Goal: Task Accomplishment & Management: Manage account settings

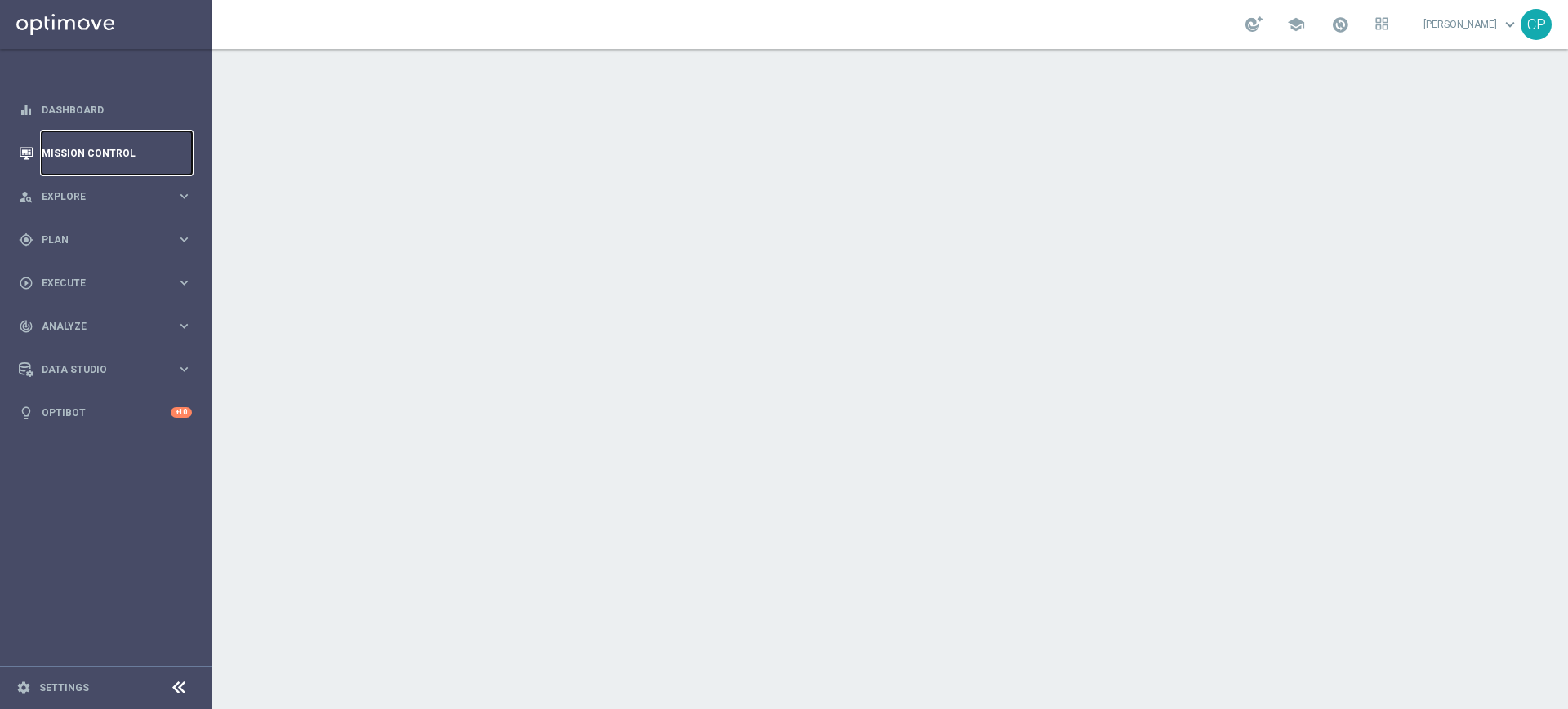
click at [101, 146] on link "Mission Control" at bounding box center [116, 153] width 150 height 43
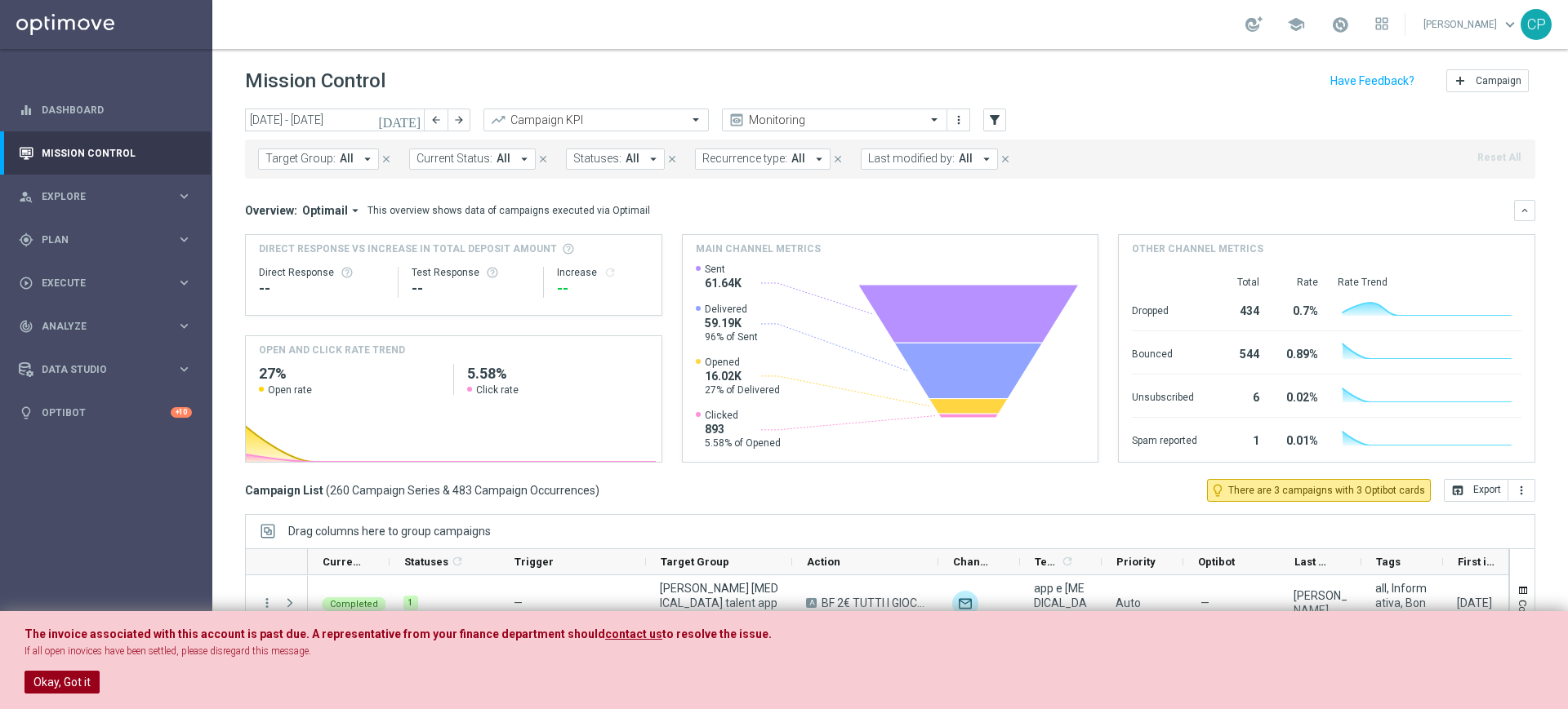
click at [62, 680] on button "Okay, Got it" at bounding box center [62, 682] width 75 height 23
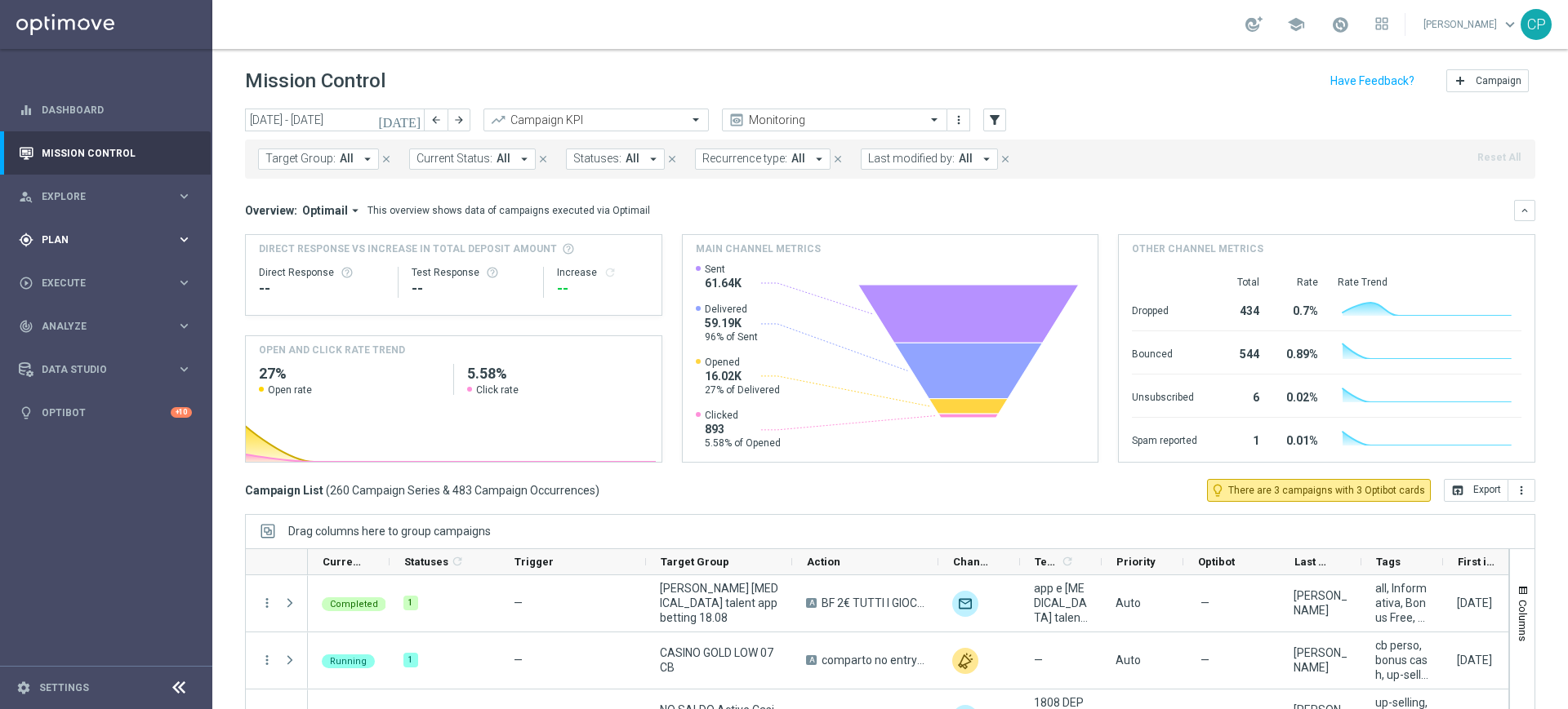
click at [132, 237] on span "Plan" at bounding box center [108, 239] width 134 height 10
click at [62, 325] on span "Templates" at bounding box center [101, 322] width 117 height 10
click at [72, 350] on link "Optimail" at bounding box center [109, 347] width 119 height 13
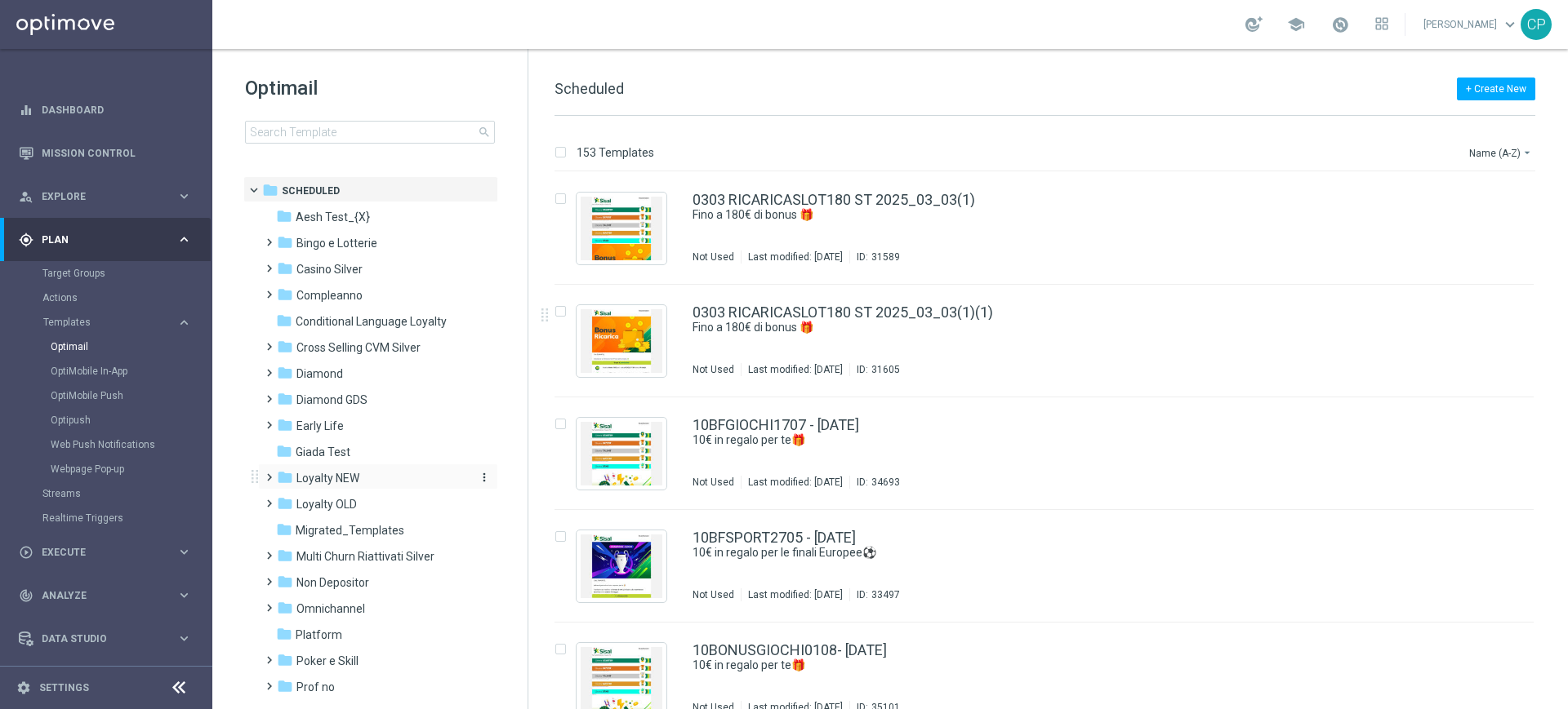
click at [355, 478] on span "Loyalty NEW" at bounding box center [328, 478] width 62 height 15
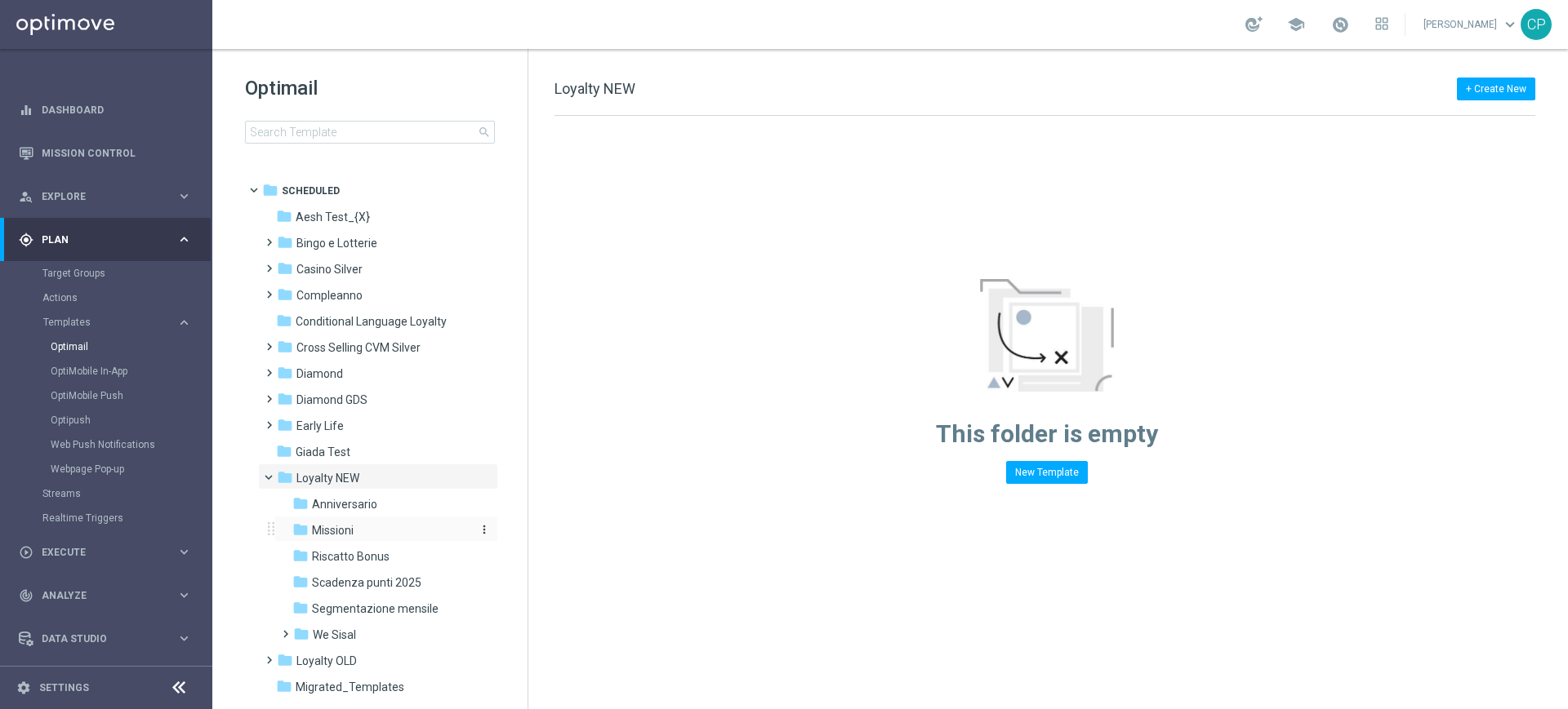
click at [357, 527] on div "folder Missioni" at bounding box center [379, 531] width 174 height 19
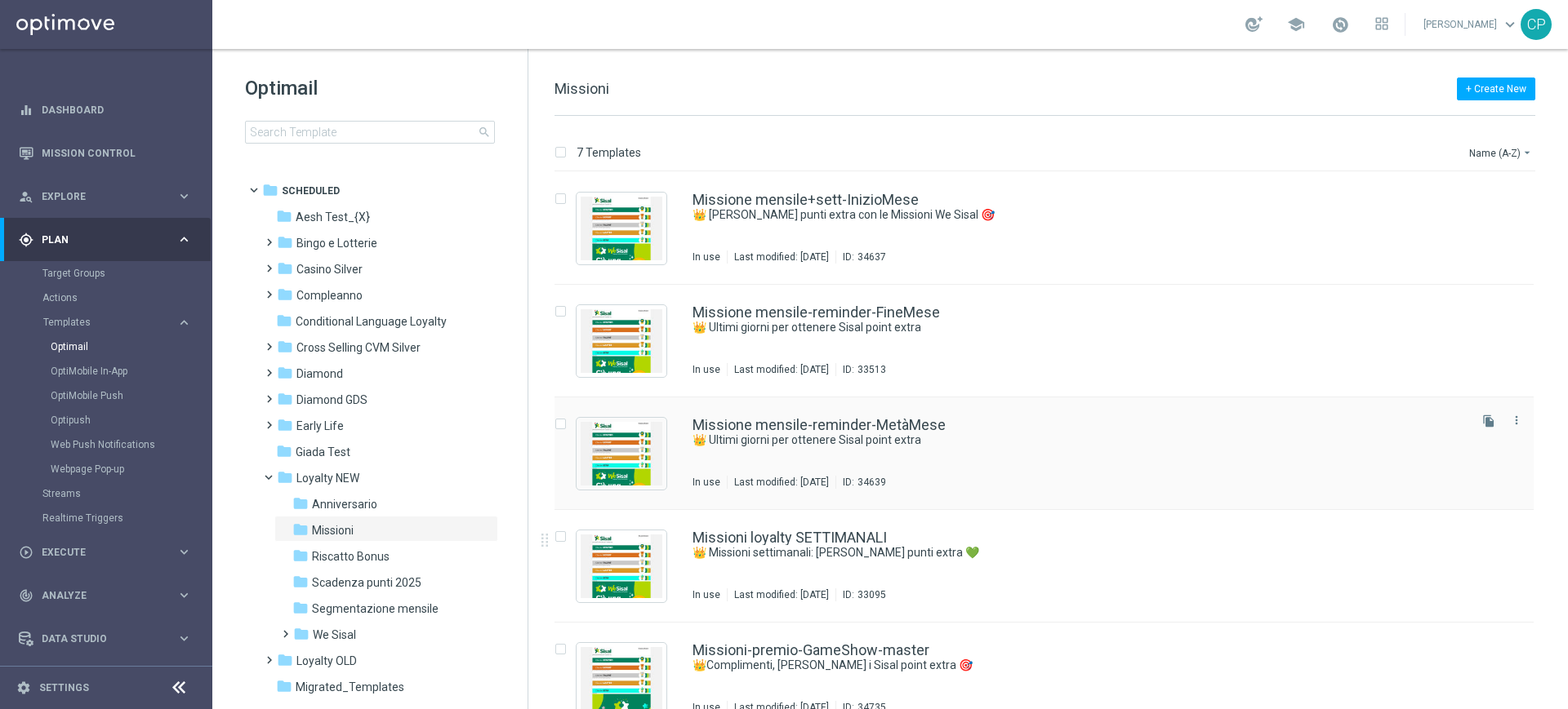
scroll to position [251, 0]
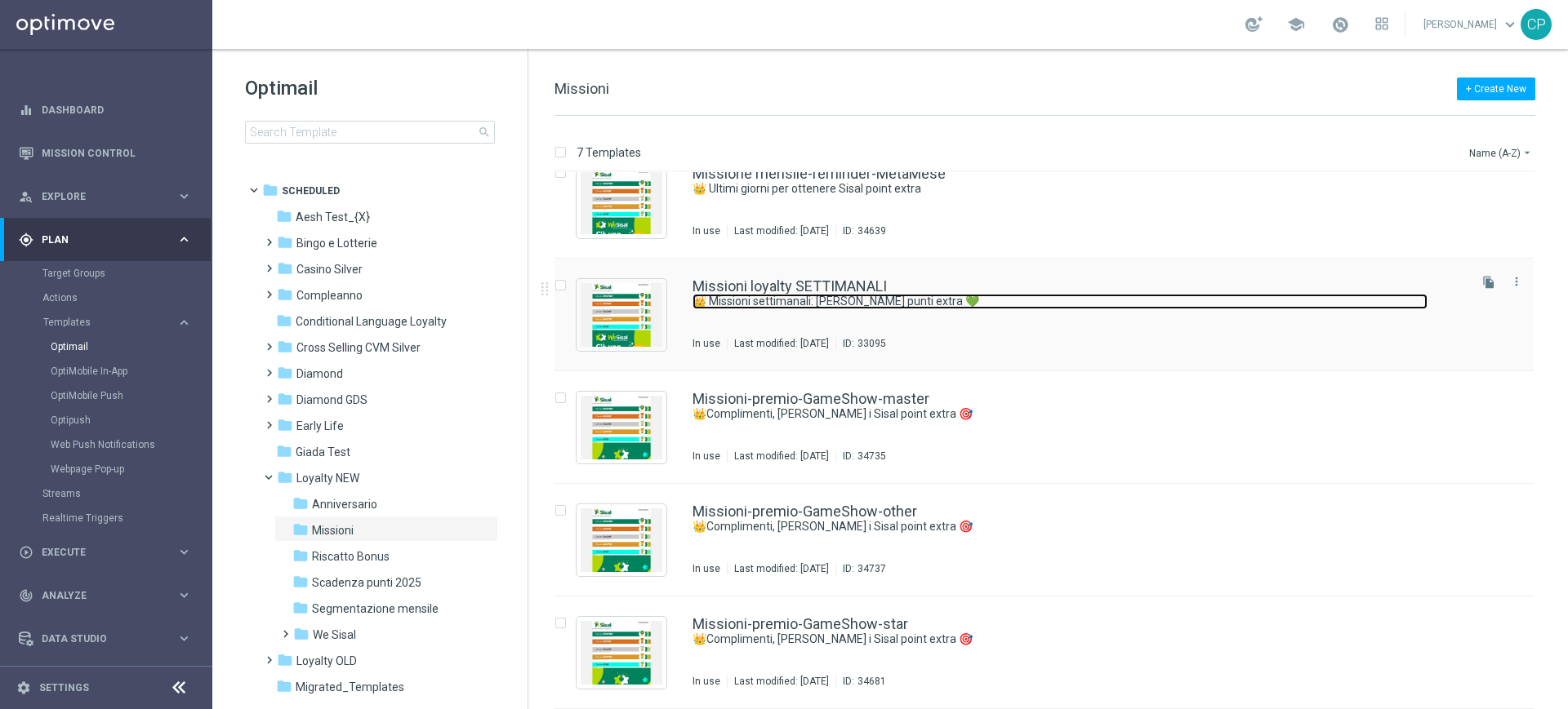
click at [846, 294] on link "👑 Missioni settimanali: guadagna punti extra 💚" at bounding box center [1059, 302] width 735 height 16
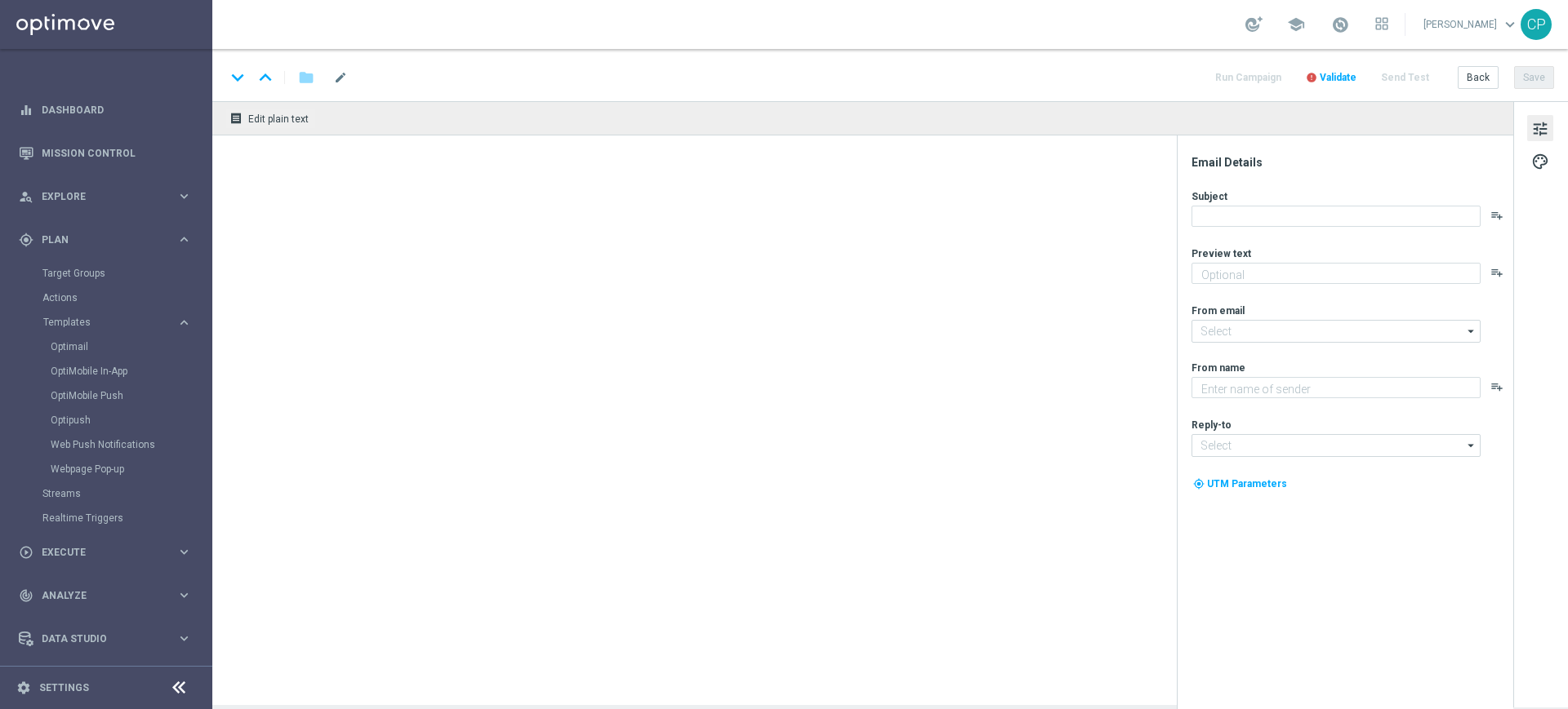
type textarea "Scopri le missioni We Sisal pensate per te"
type input "[EMAIL_ADDRESS][DOMAIN_NAME]"
type textarea "Sisal"
type input "[EMAIL_ADDRESS][DOMAIN_NAME]"
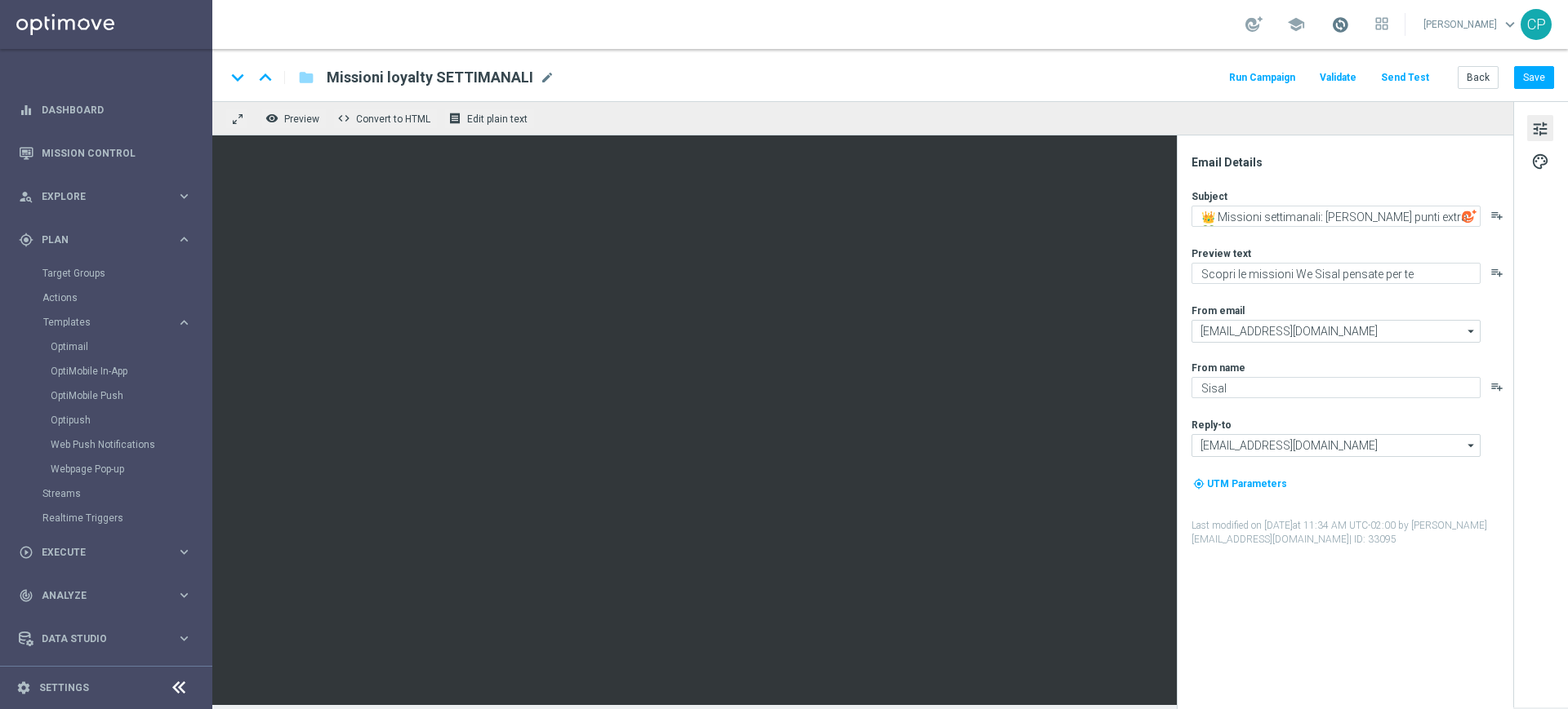
click at [1349, 29] on span at bounding box center [1340, 24] width 18 height 18
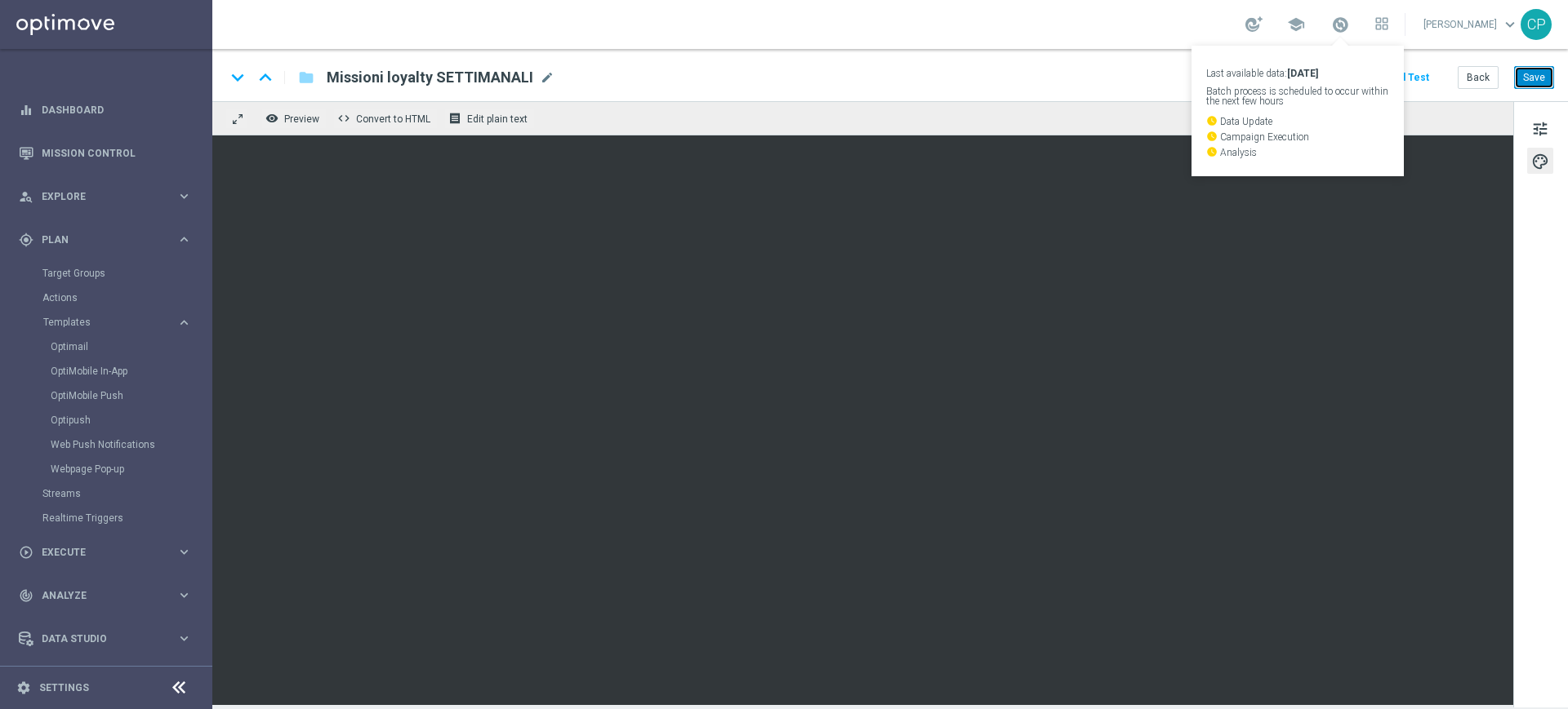
click at [1527, 80] on button "Save" at bounding box center [1534, 77] width 40 height 23
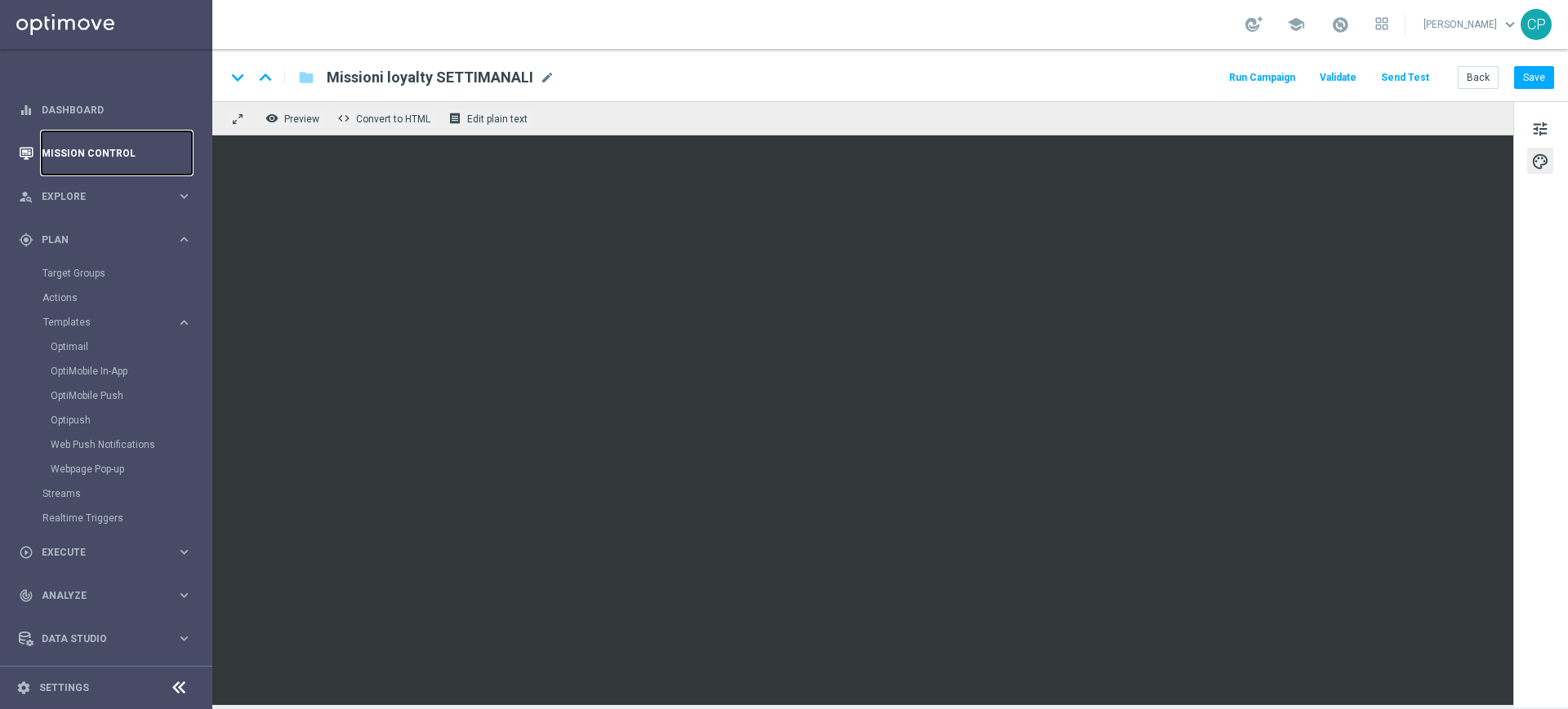
click at [82, 146] on link "Mission Control" at bounding box center [116, 153] width 150 height 43
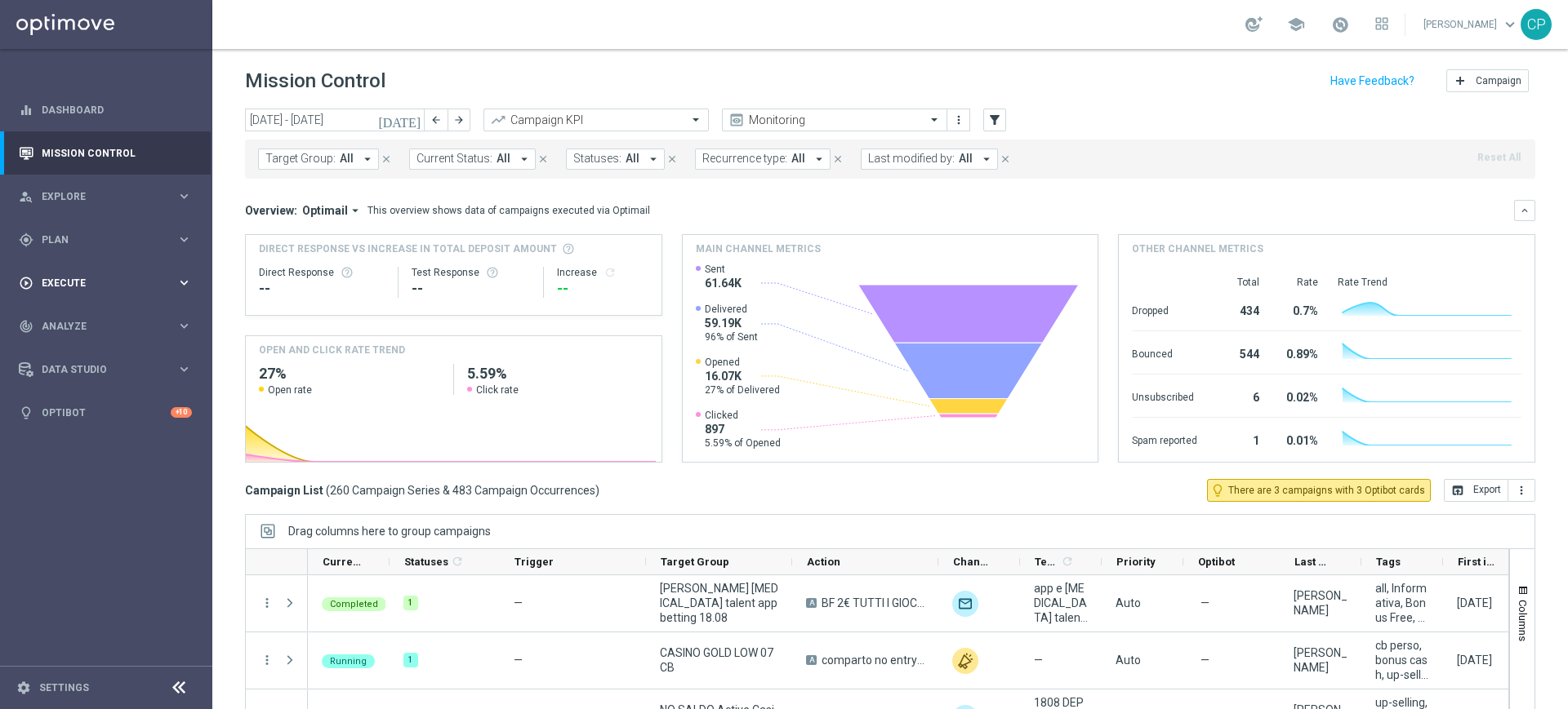
click at [119, 280] on span "Execute" at bounding box center [108, 283] width 134 height 10
click at [83, 315] on link "Campaign Builder" at bounding box center [106, 316] width 127 height 13
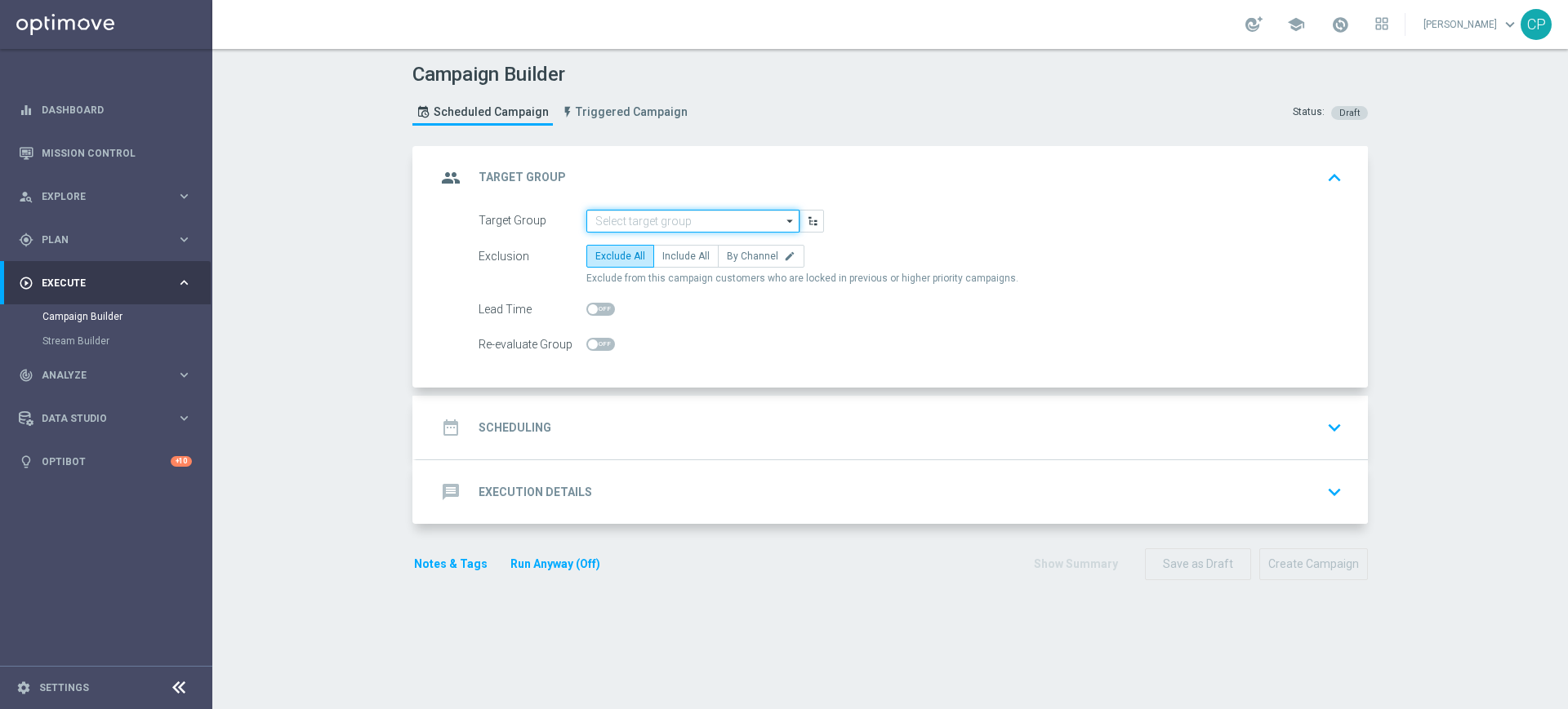
click at [630, 224] on input at bounding box center [693, 221] width 213 height 23
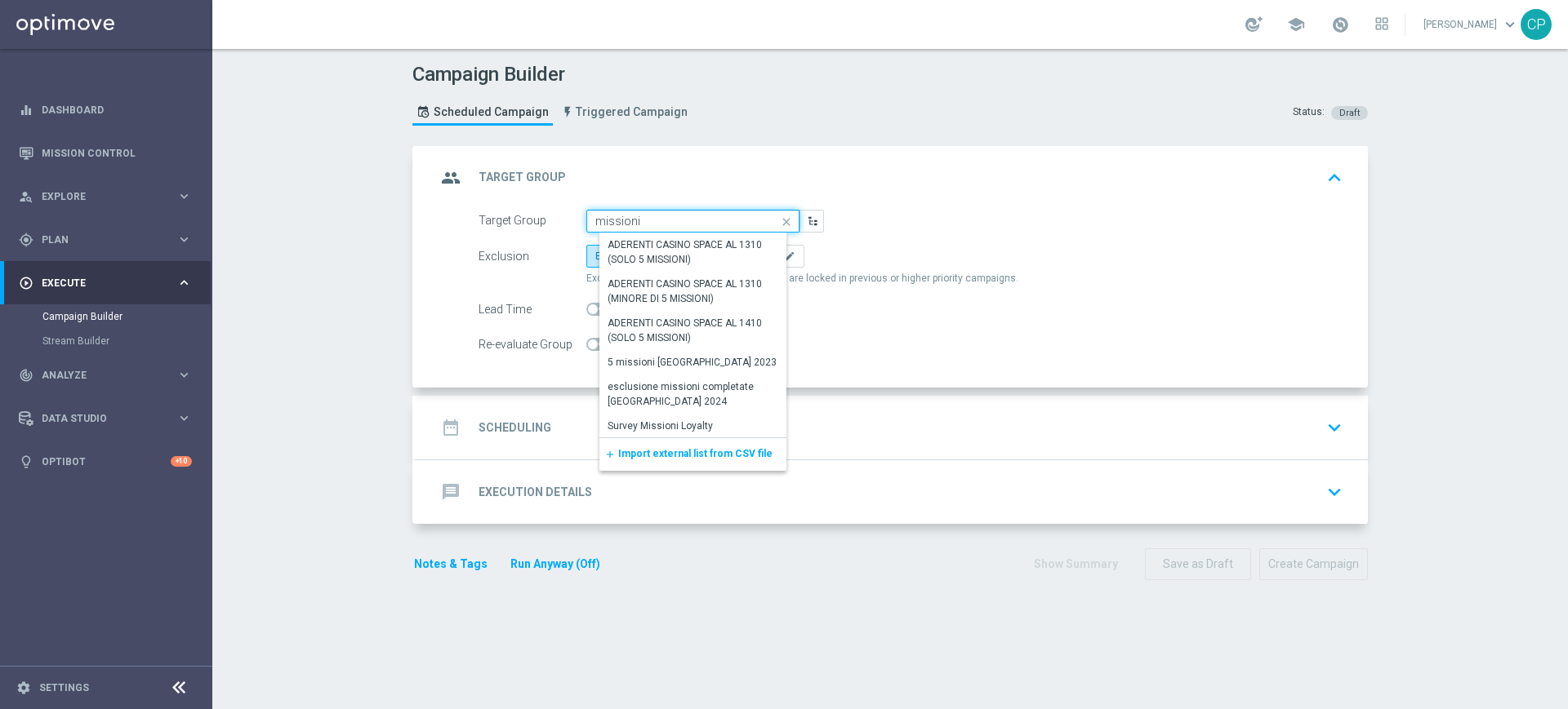
type input "missioni"
click at [856, 327] on form "Target Group missioni close Drag here to set row groups Drag here to set column…" at bounding box center [911, 283] width 864 height 146
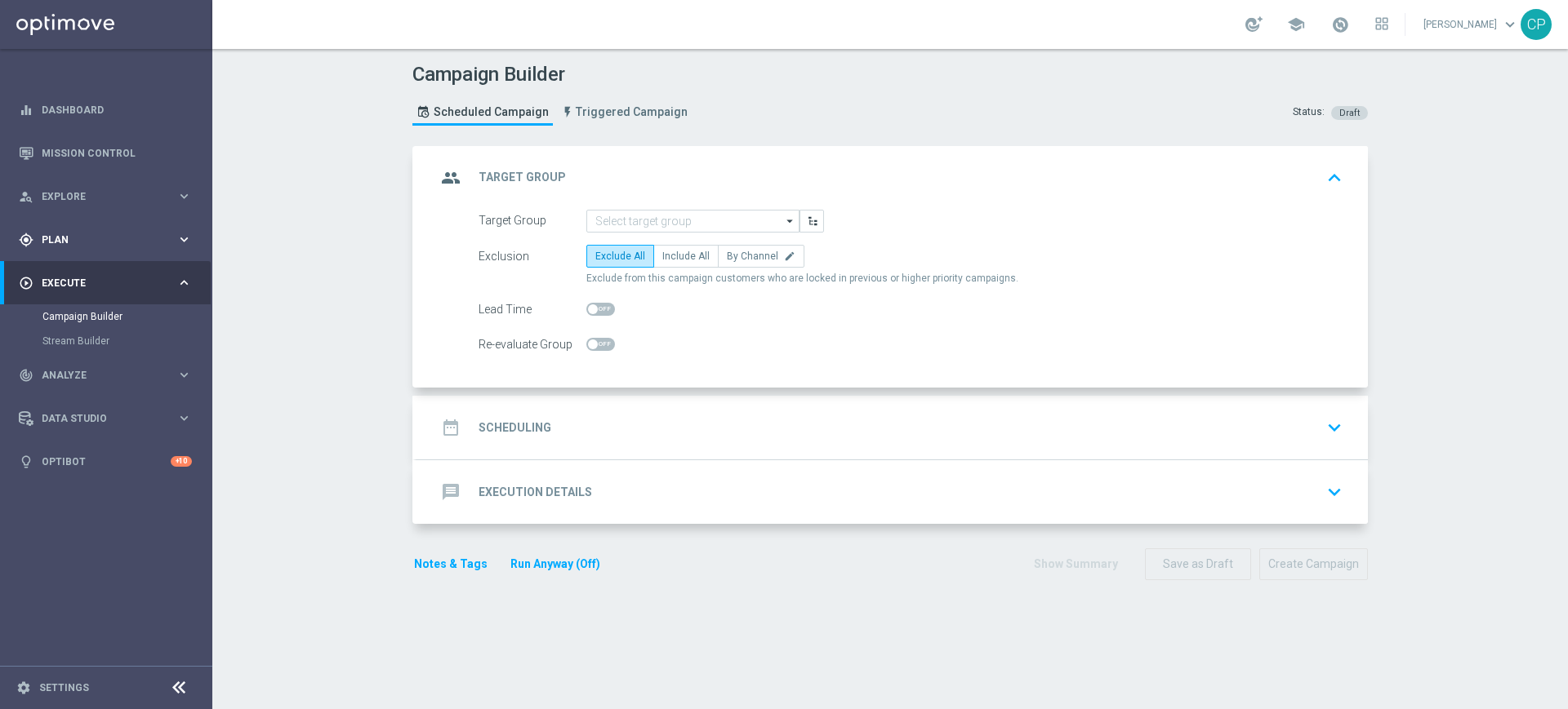
click at [175, 236] on span "Plan" at bounding box center [108, 239] width 134 height 10
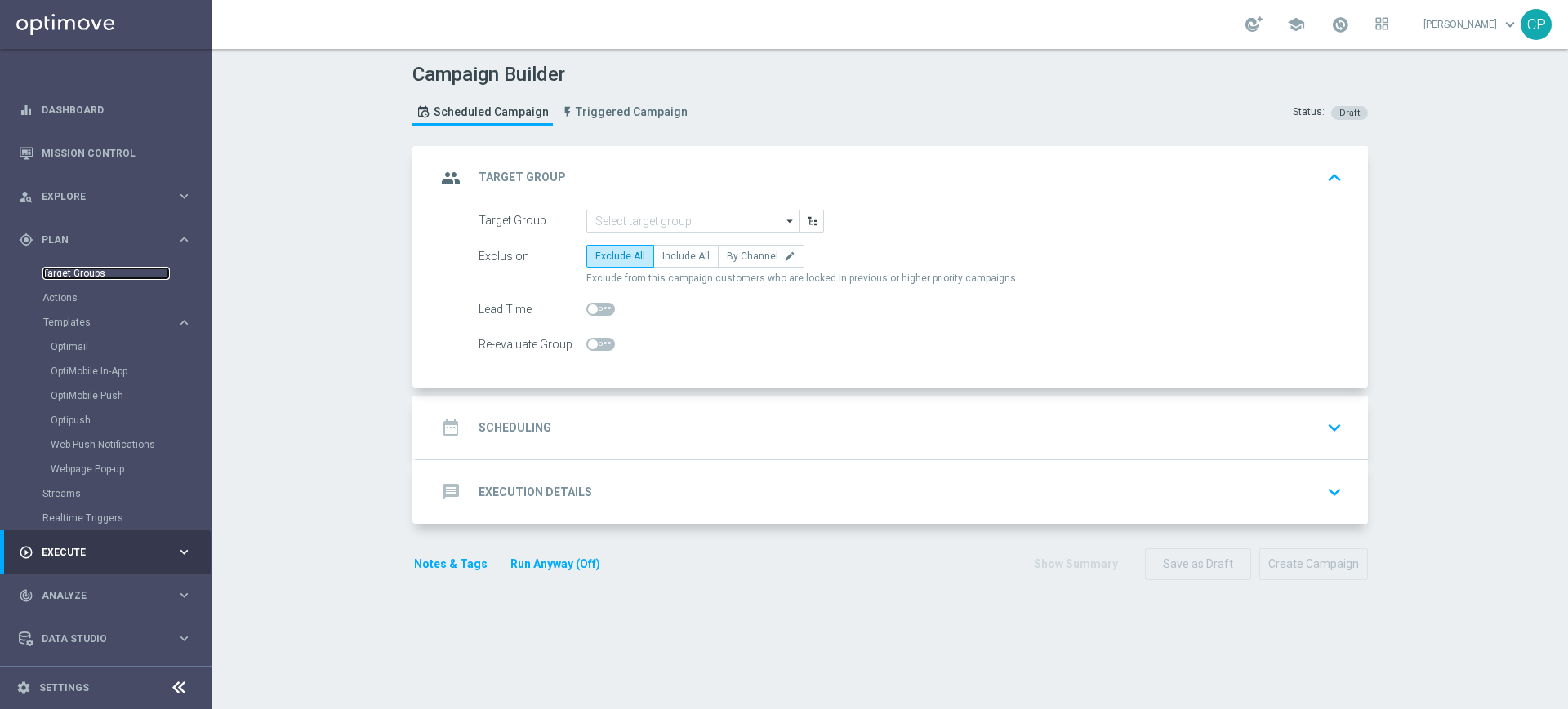
click at [85, 269] on link "Target Groups" at bounding box center [106, 273] width 127 height 13
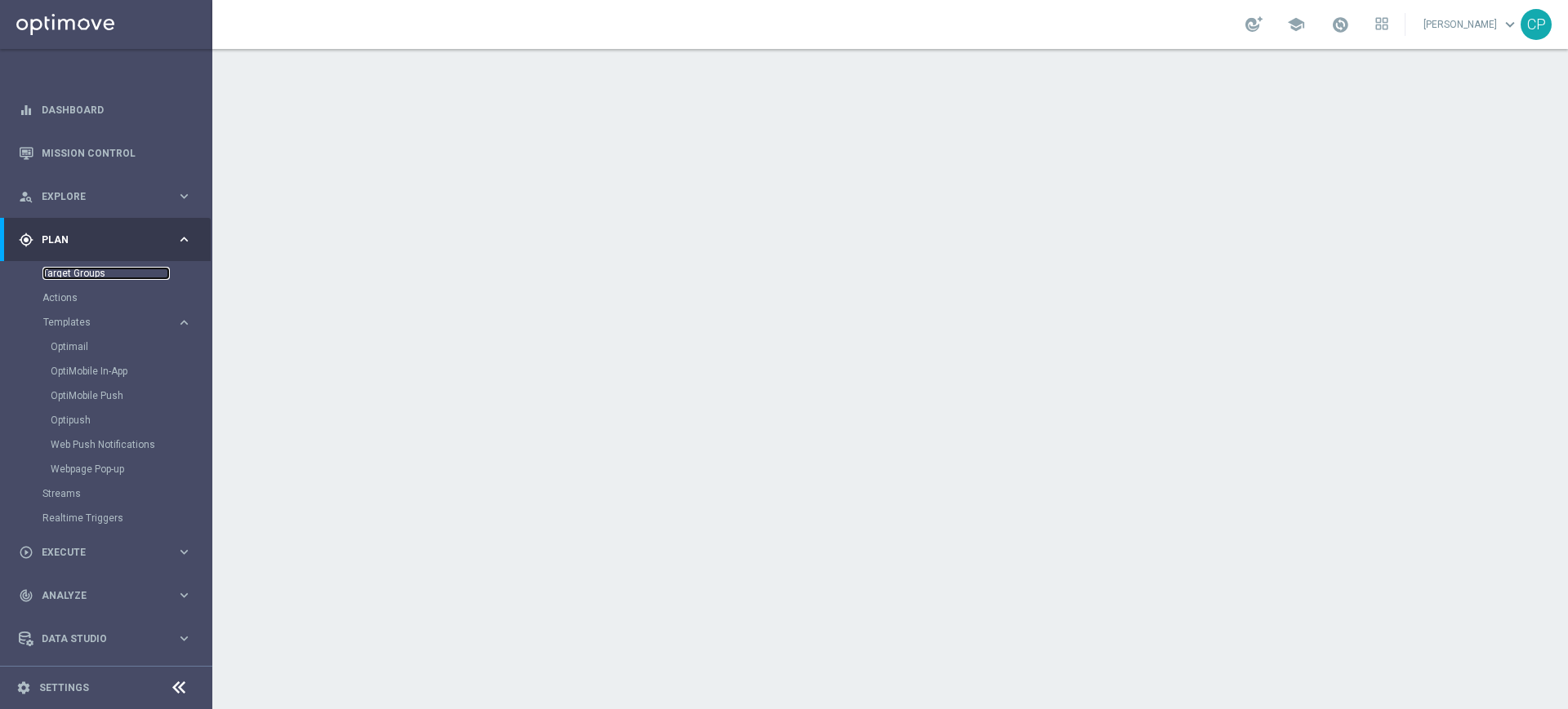
click at [44, 270] on link "Target Groups" at bounding box center [106, 273] width 127 height 13
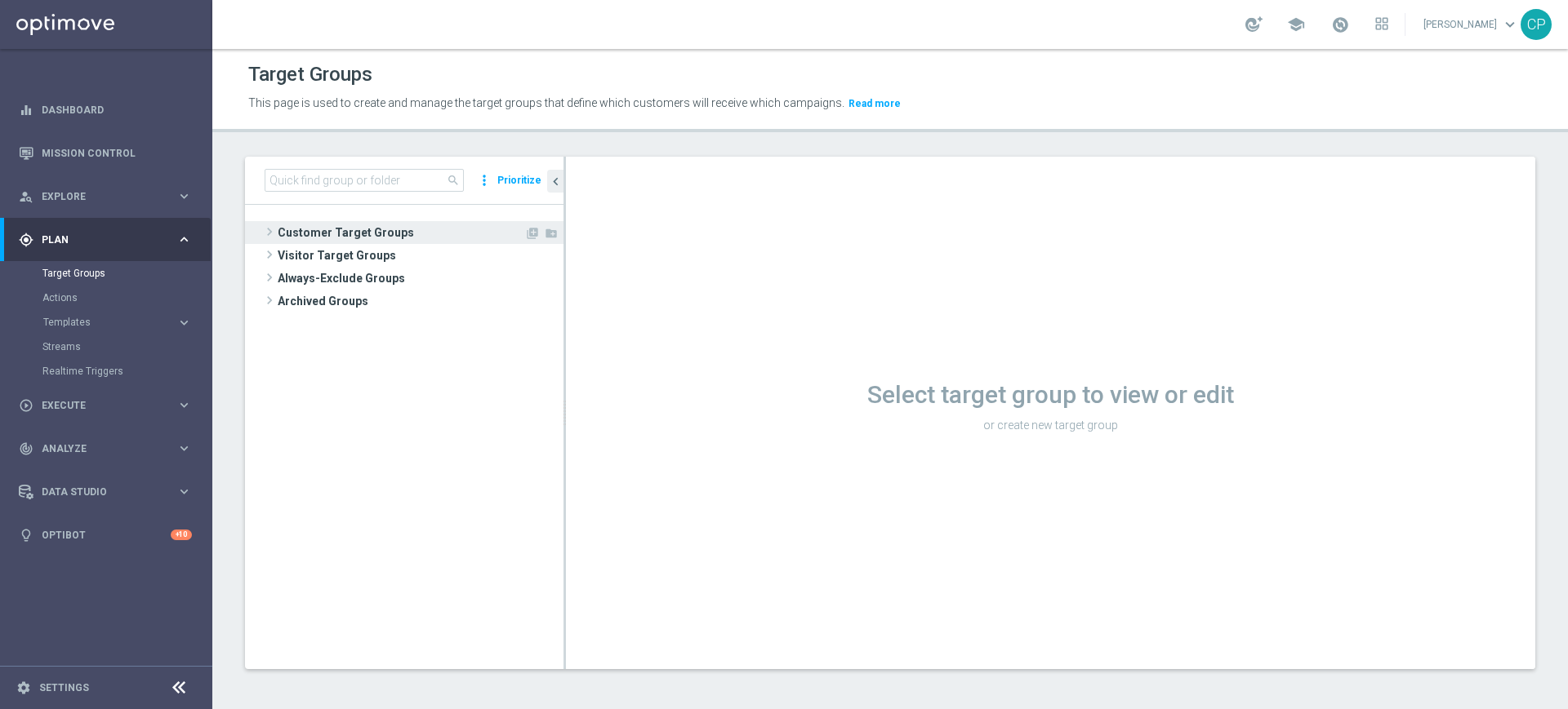
click at [309, 227] on span "Customer Target Groups" at bounding box center [401, 232] width 246 height 23
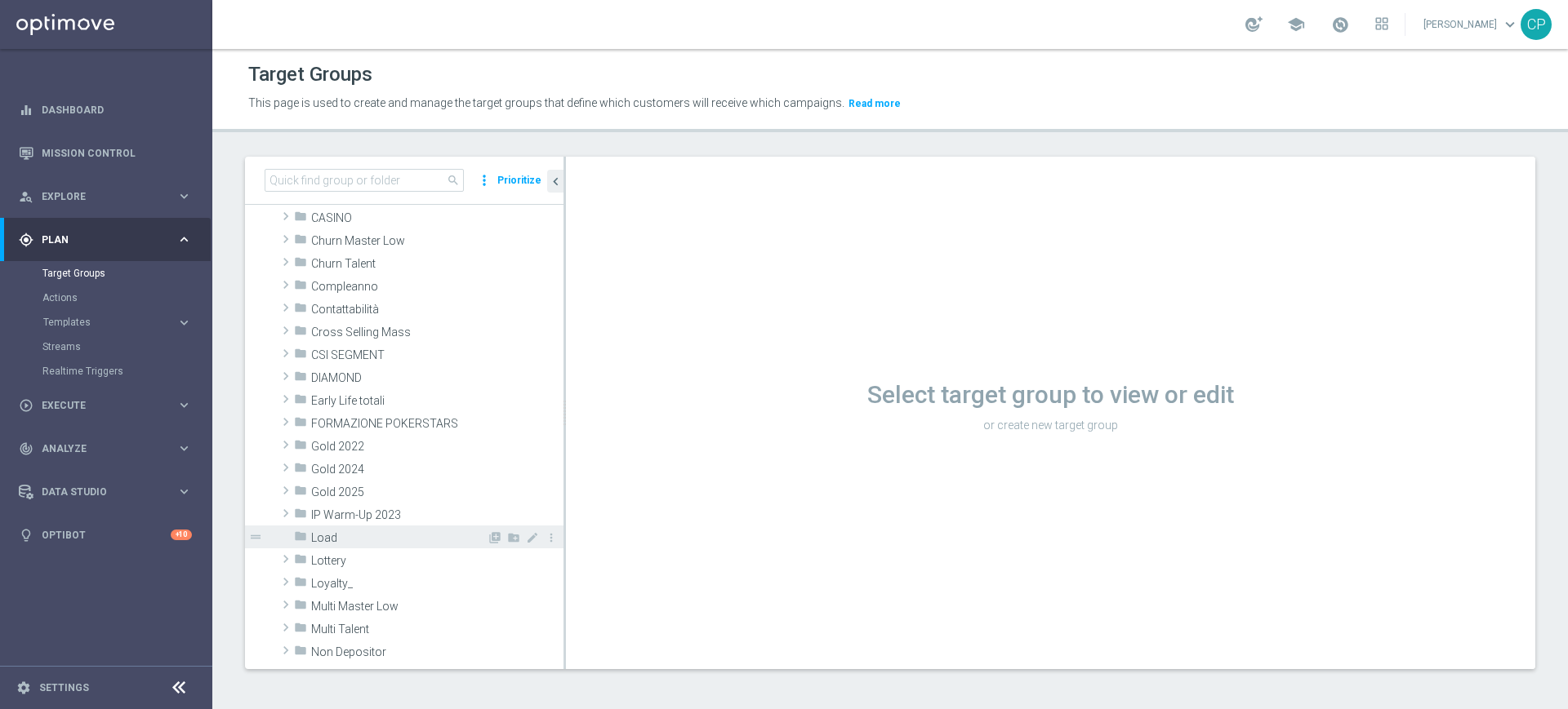
scroll to position [91, 0]
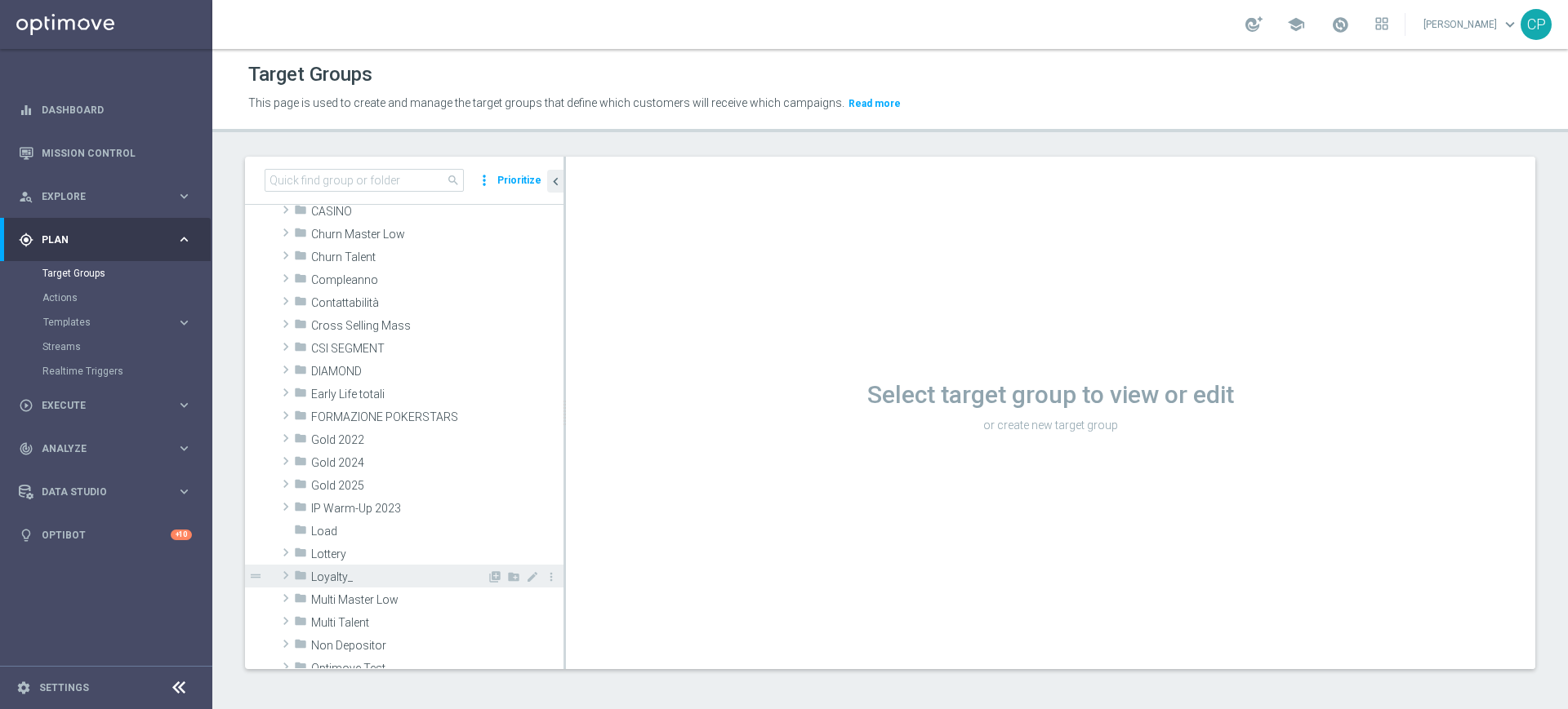
click at [343, 574] on span "Loyalty_" at bounding box center [399, 577] width 175 height 14
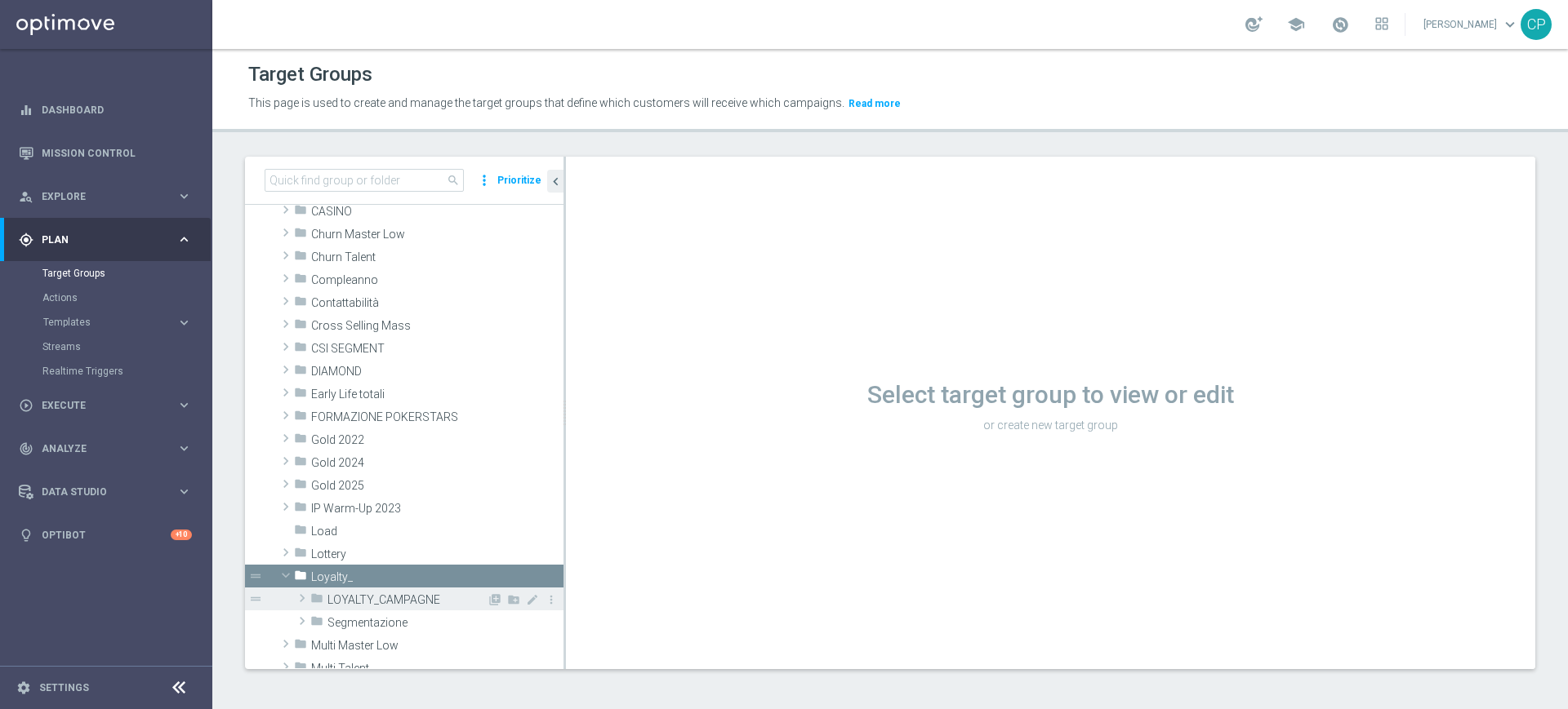
click at [385, 600] on span "LOYALTY_CAMPAGNE" at bounding box center [408, 600] width 160 height 14
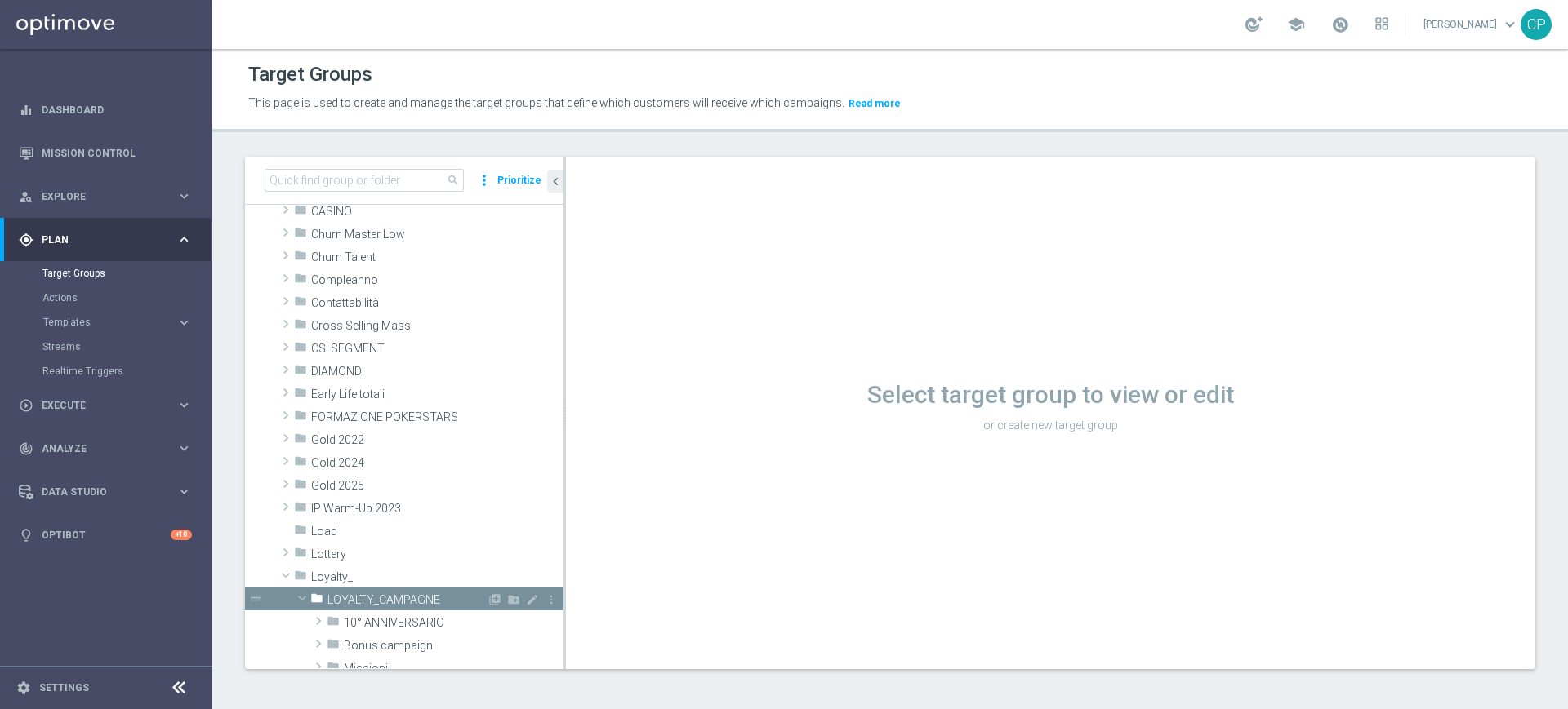
scroll to position [280, 0]
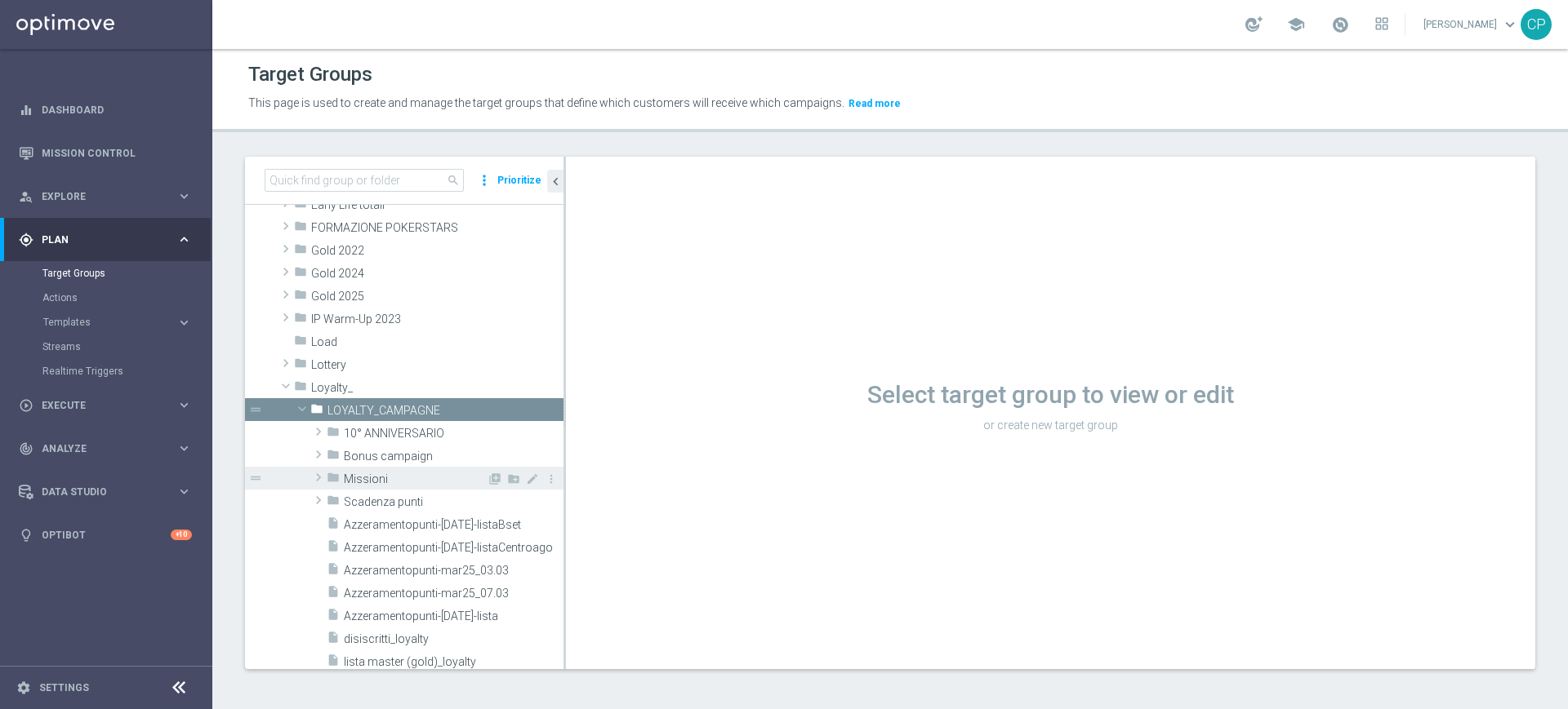
click at [396, 480] on span "Missioni" at bounding box center [415, 479] width 143 height 14
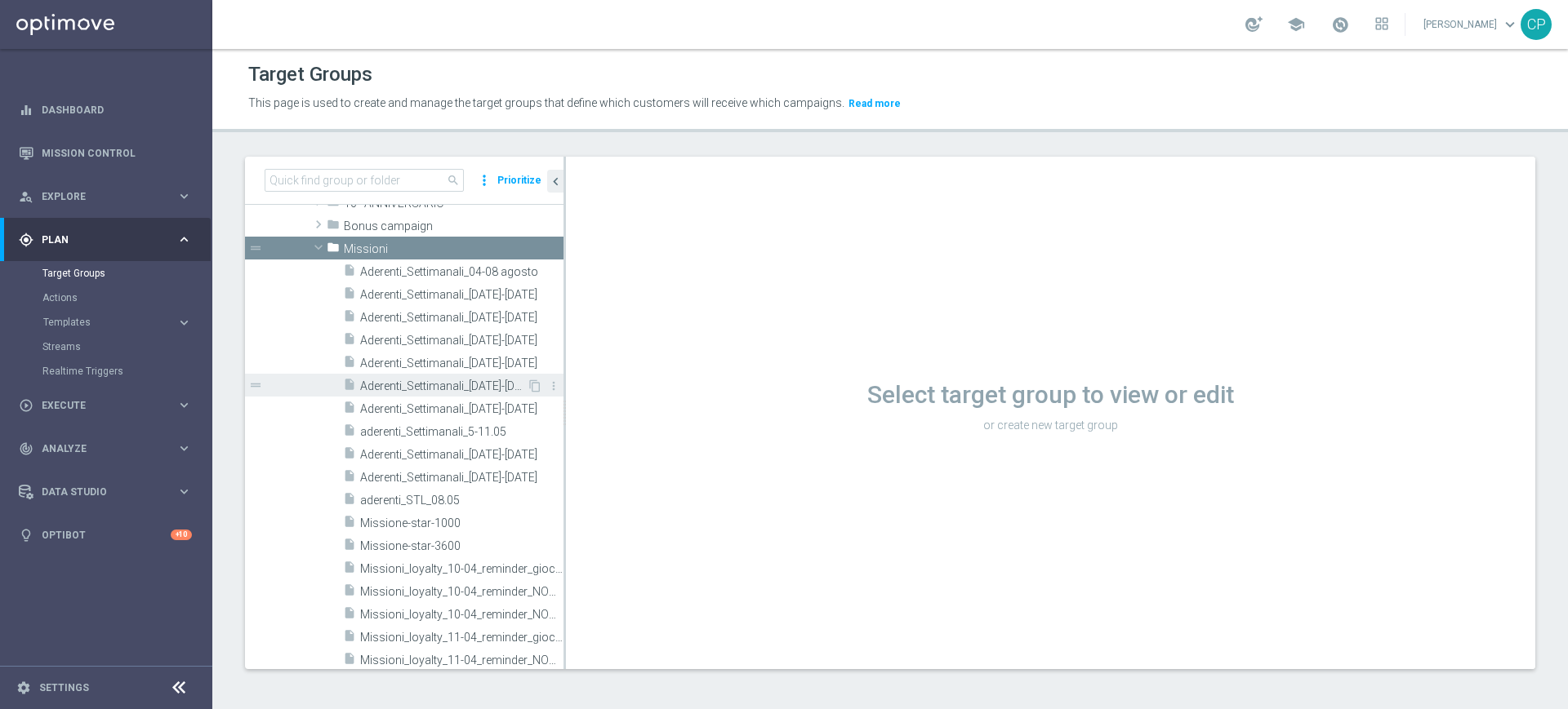
scroll to position [504, 0]
click at [528, 272] on icon "content_copy" at bounding box center [534, 272] width 13 height 13
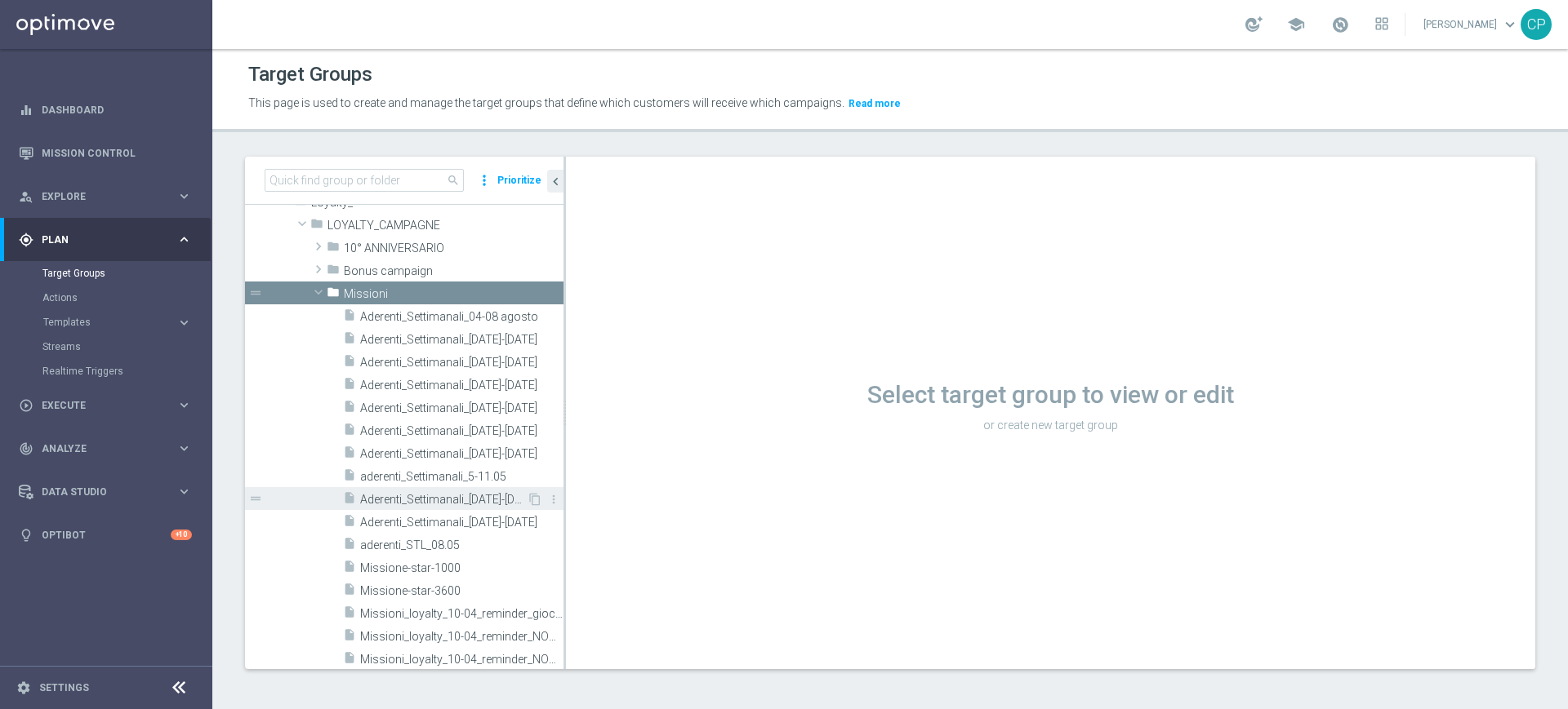
scroll to position [458, 0]
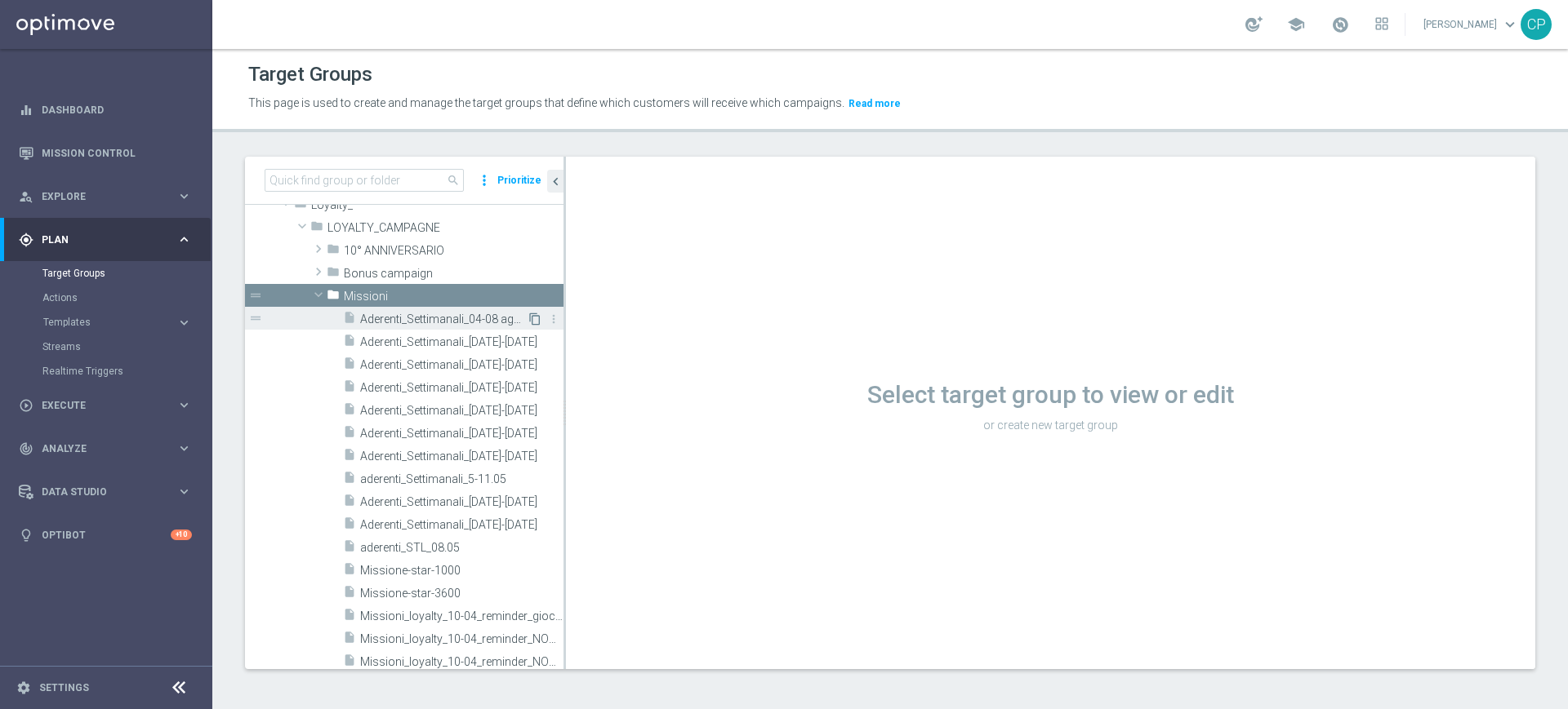
click at [528, 314] on icon "content_copy" at bounding box center [534, 319] width 13 height 13
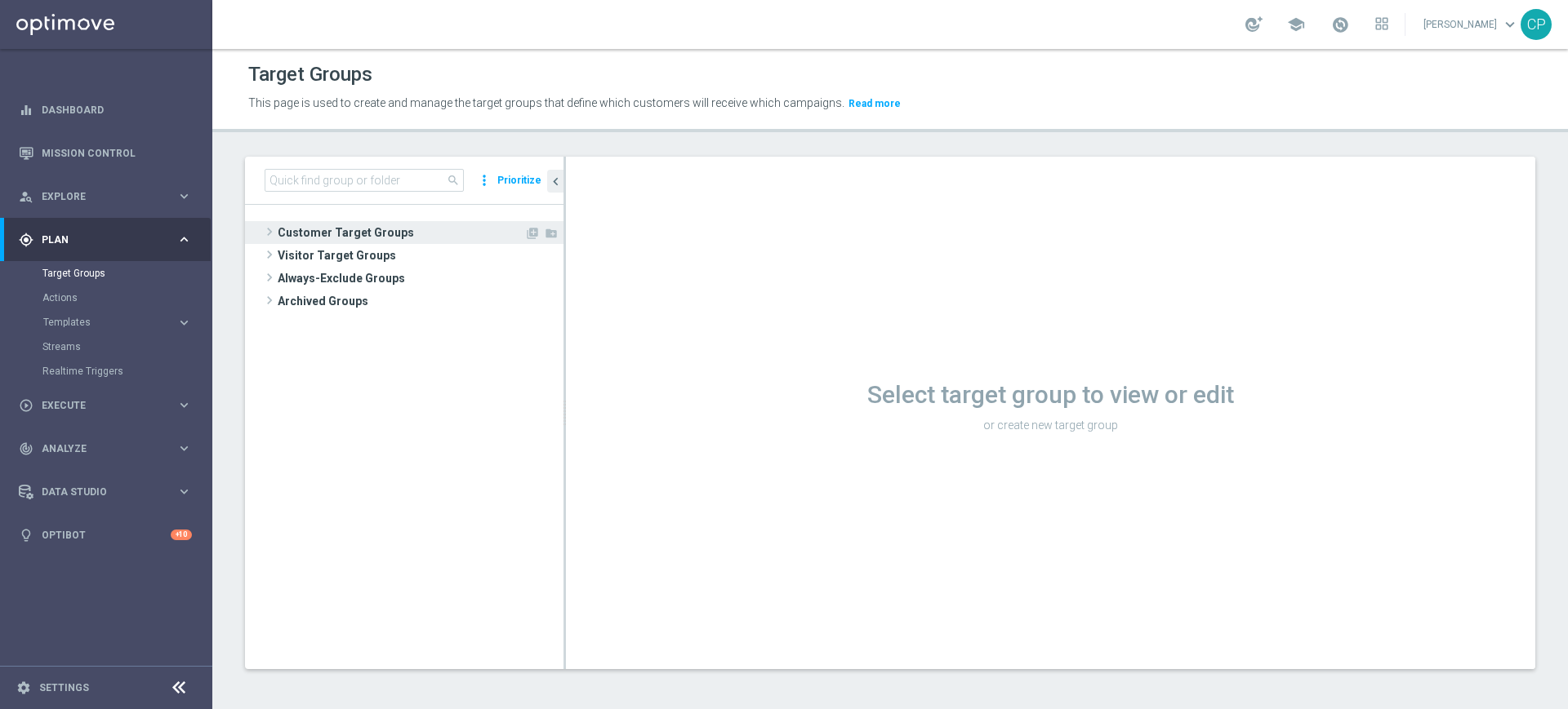
click at [289, 224] on span "Customer Target Groups" at bounding box center [401, 232] width 246 height 23
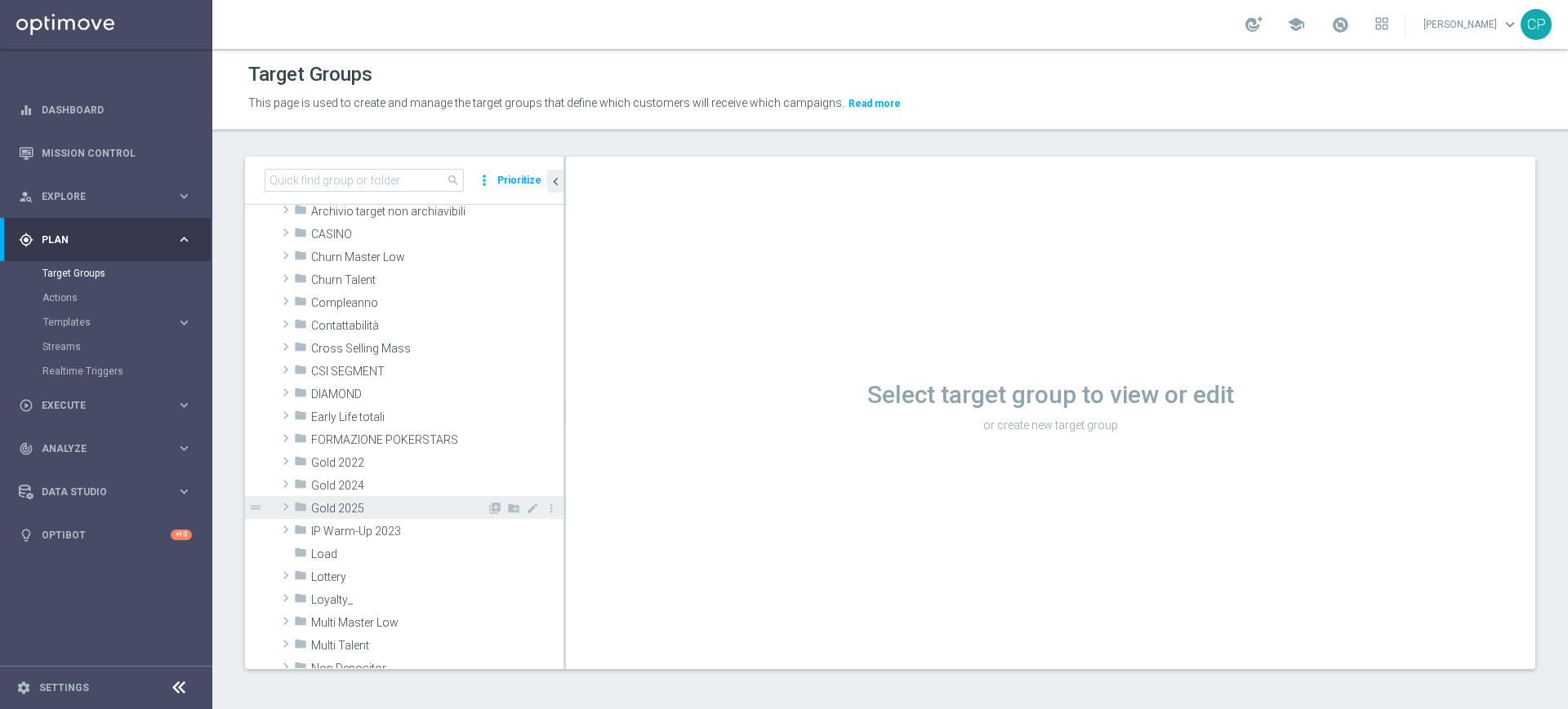
scroll to position [68, 0]
click at [328, 578] on span "Lottery" at bounding box center [437, 576] width 252 height 14
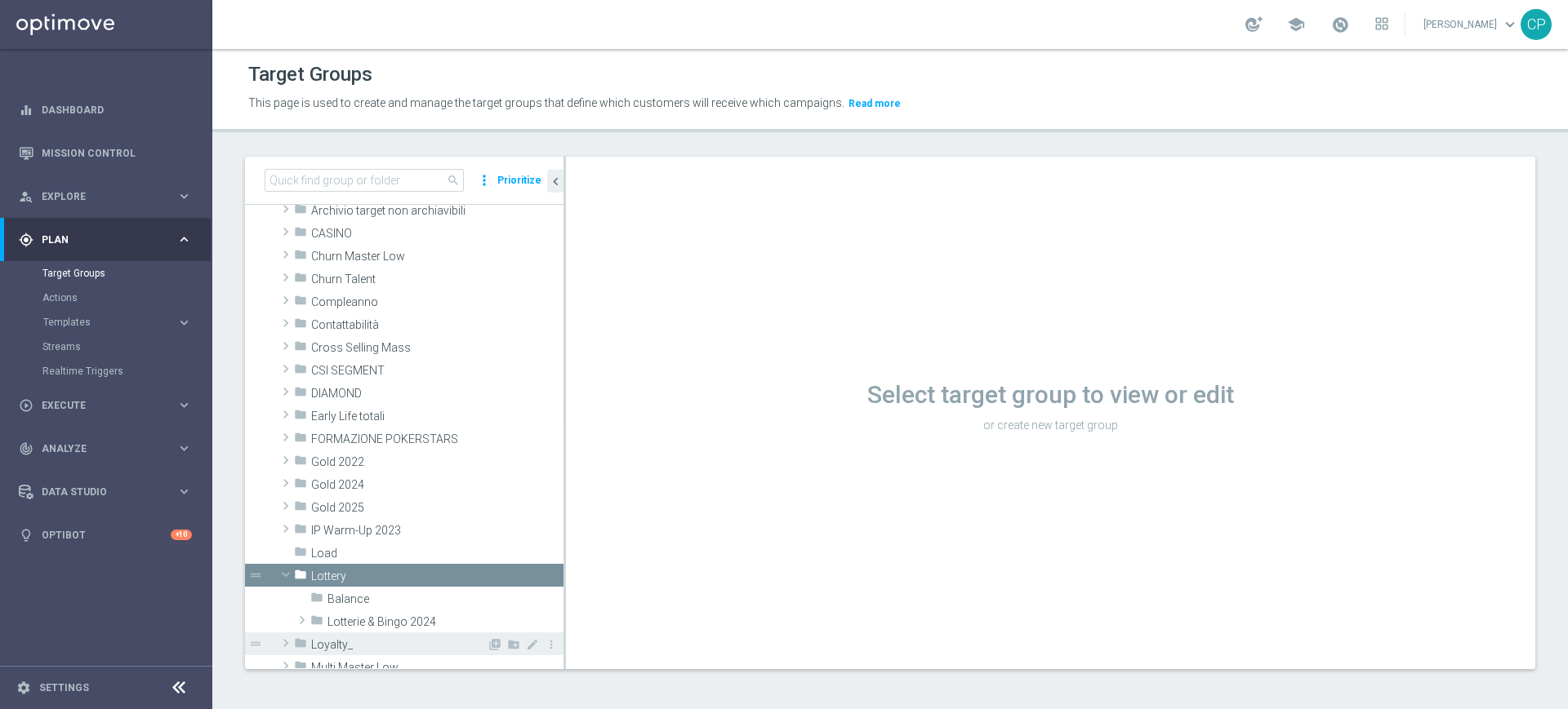
click at [326, 647] on span "Loyalty_" at bounding box center [399, 645] width 175 height 14
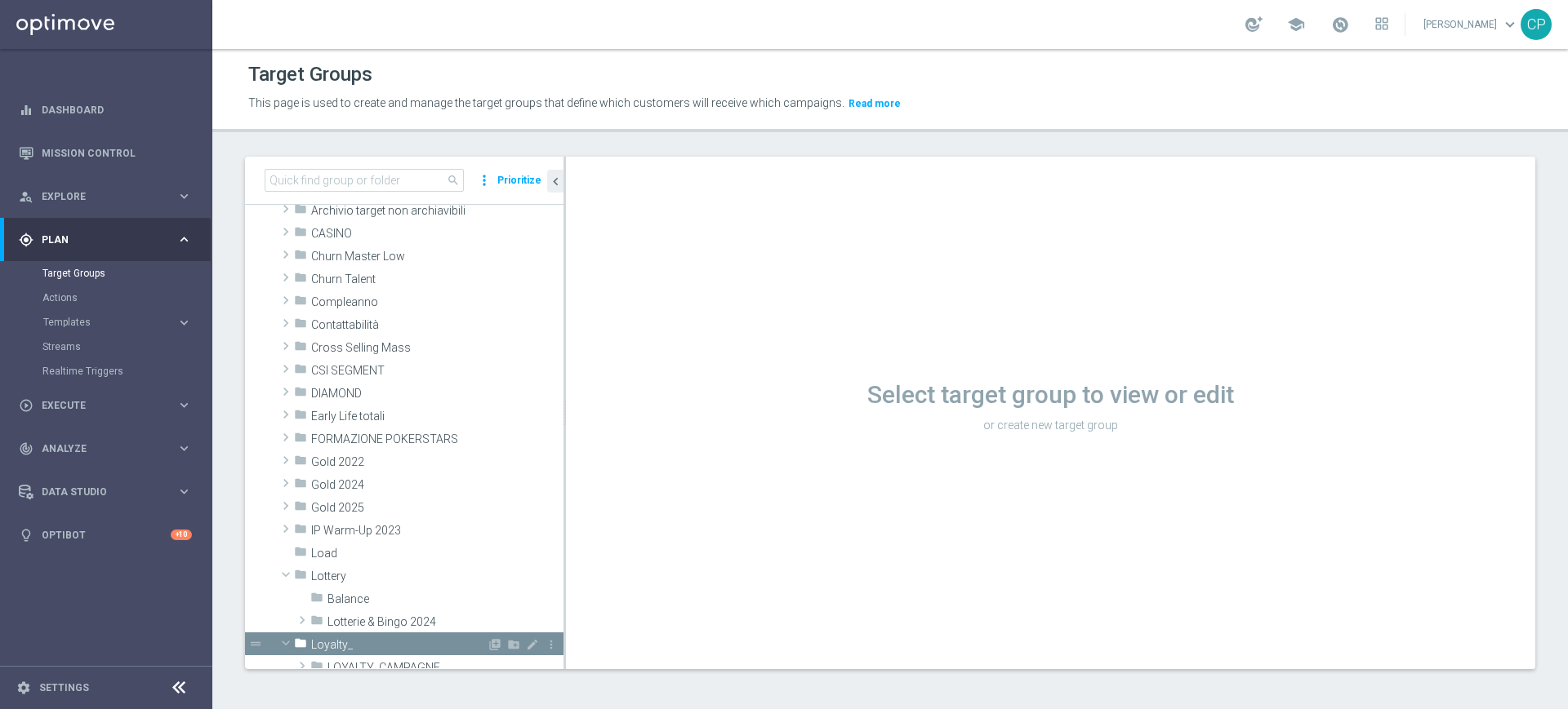
scroll to position [378, 0]
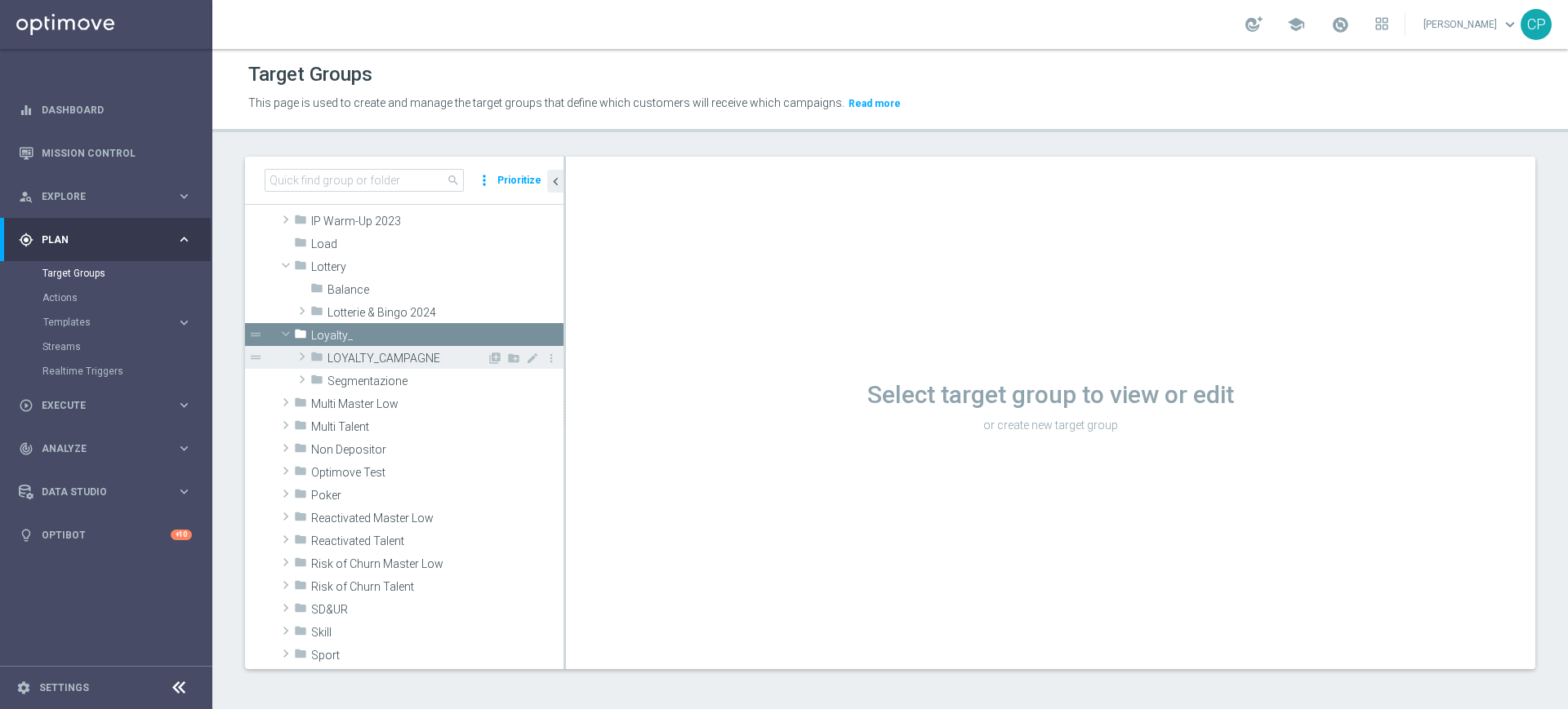
click at [415, 361] on span "LOYALTY_CAMPAGNE" at bounding box center [408, 359] width 160 height 14
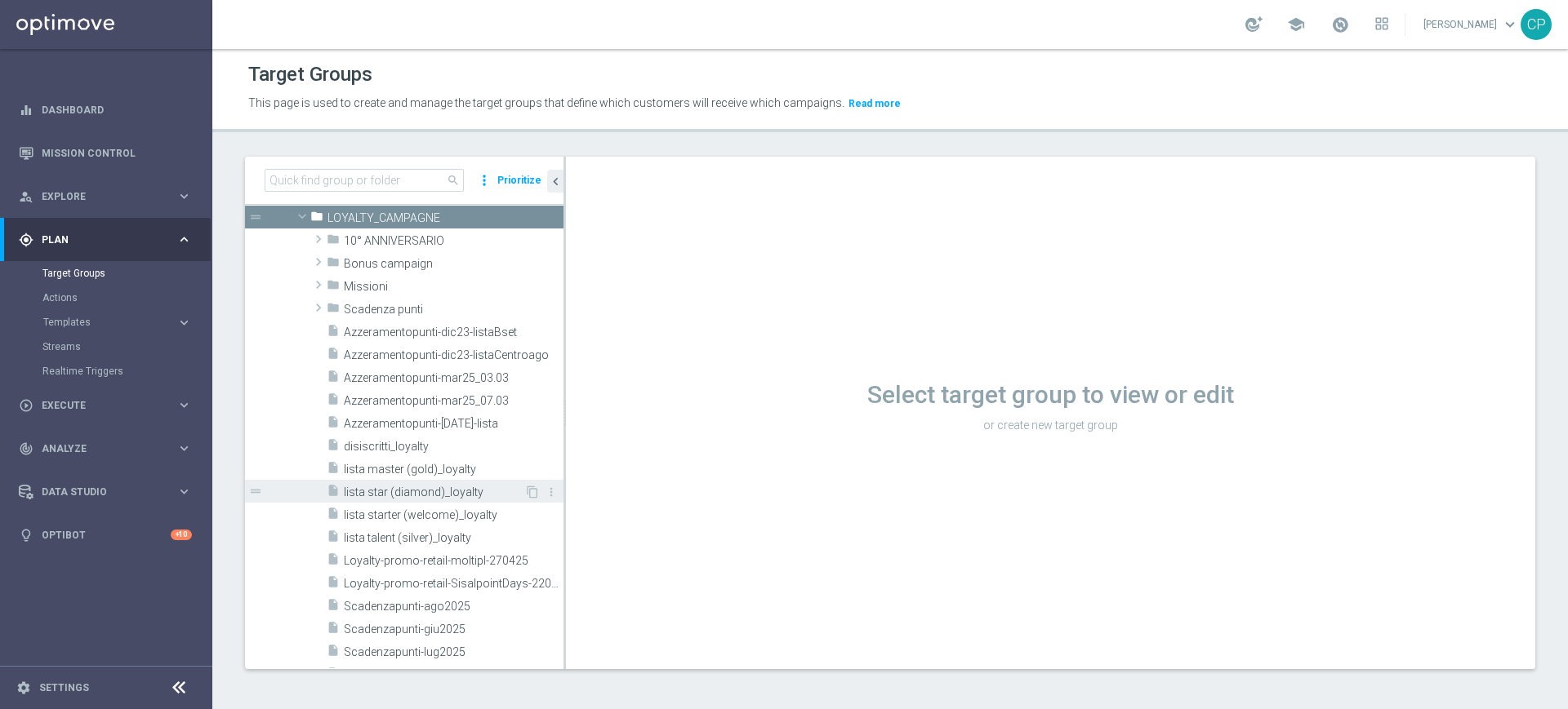
scroll to position [514, 0]
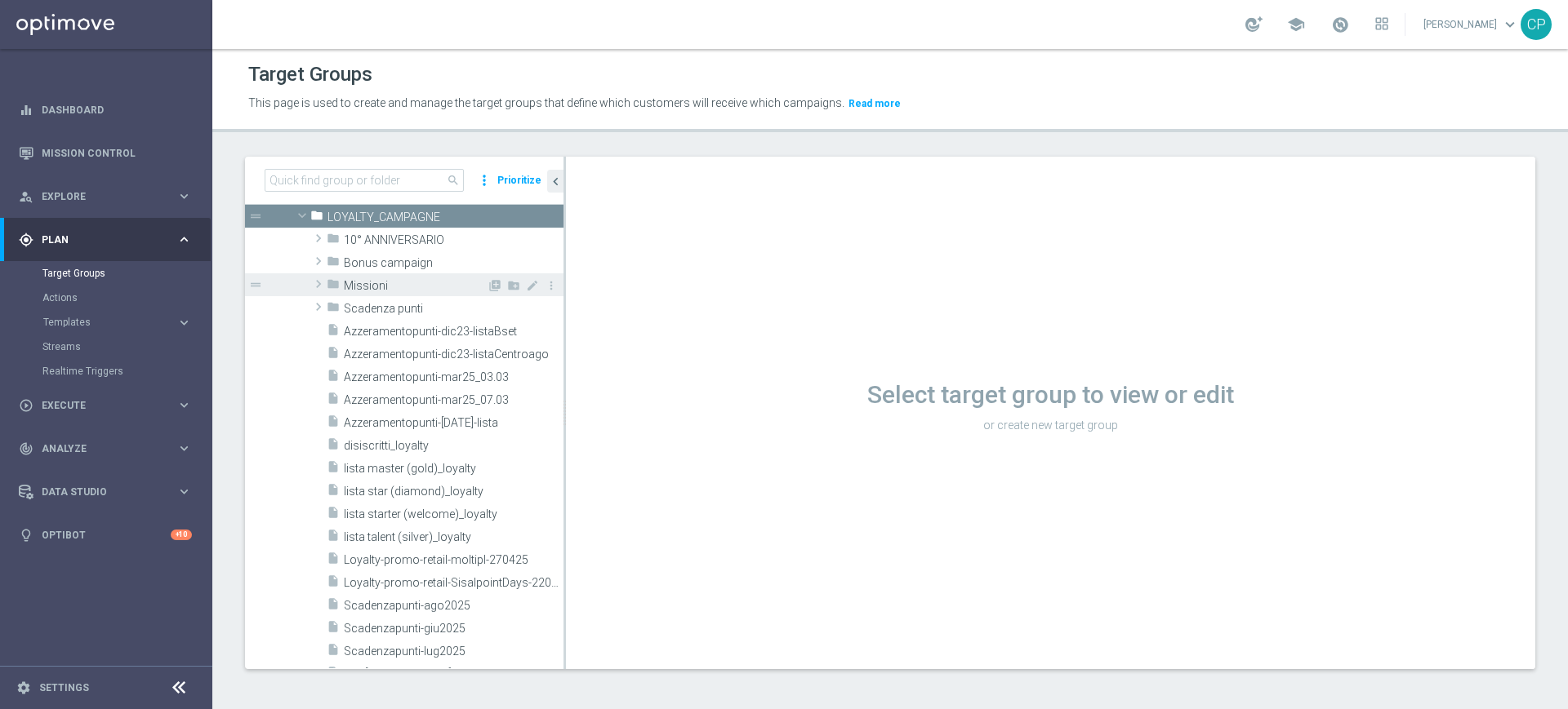
click at [392, 275] on div "folder Missioni" at bounding box center [407, 284] width 160 height 23
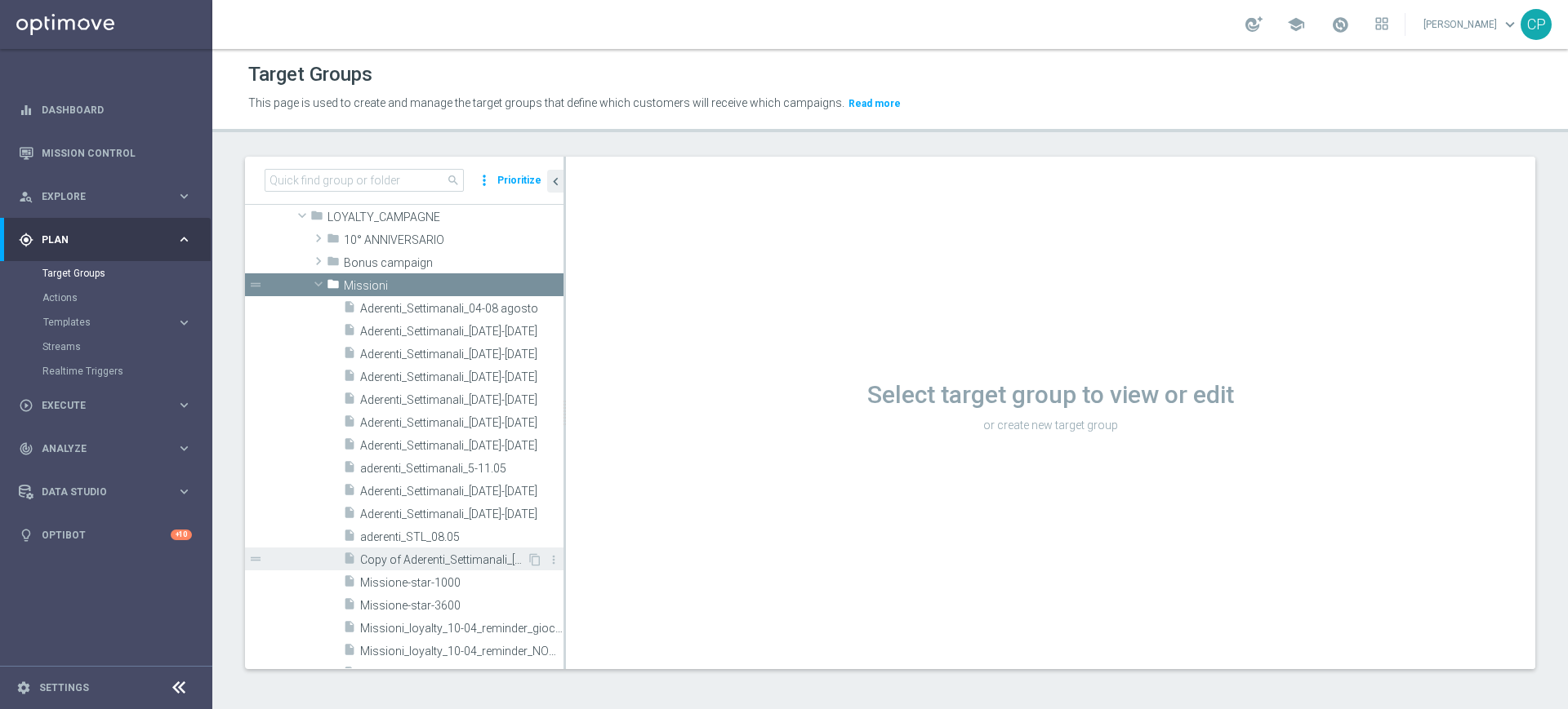
click at [441, 556] on span "Copy of Aderenti_Settimanali_[DATE]-[DATE]" at bounding box center [443, 560] width 167 height 14
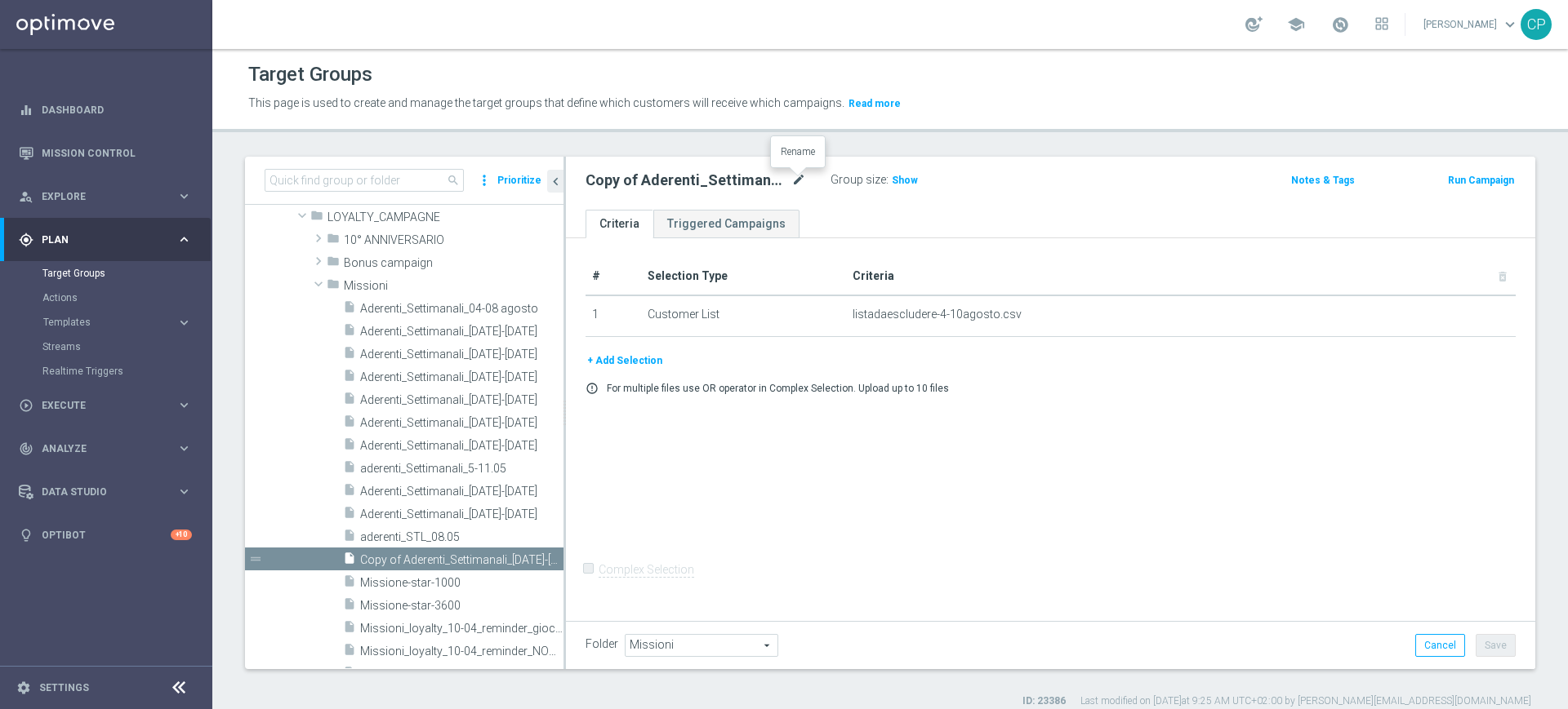
click at [802, 179] on icon "mode_edit" at bounding box center [798, 180] width 15 height 20
click at [625, 177] on input "Copy of Aderenti_Settimanali_[DATE]-[DATE]" at bounding box center [696, 182] width 220 height 23
click at [725, 181] on input "Aderenti_Settimanali_04-08 agosto" at bounding box center [696, 182] width 220 height 23
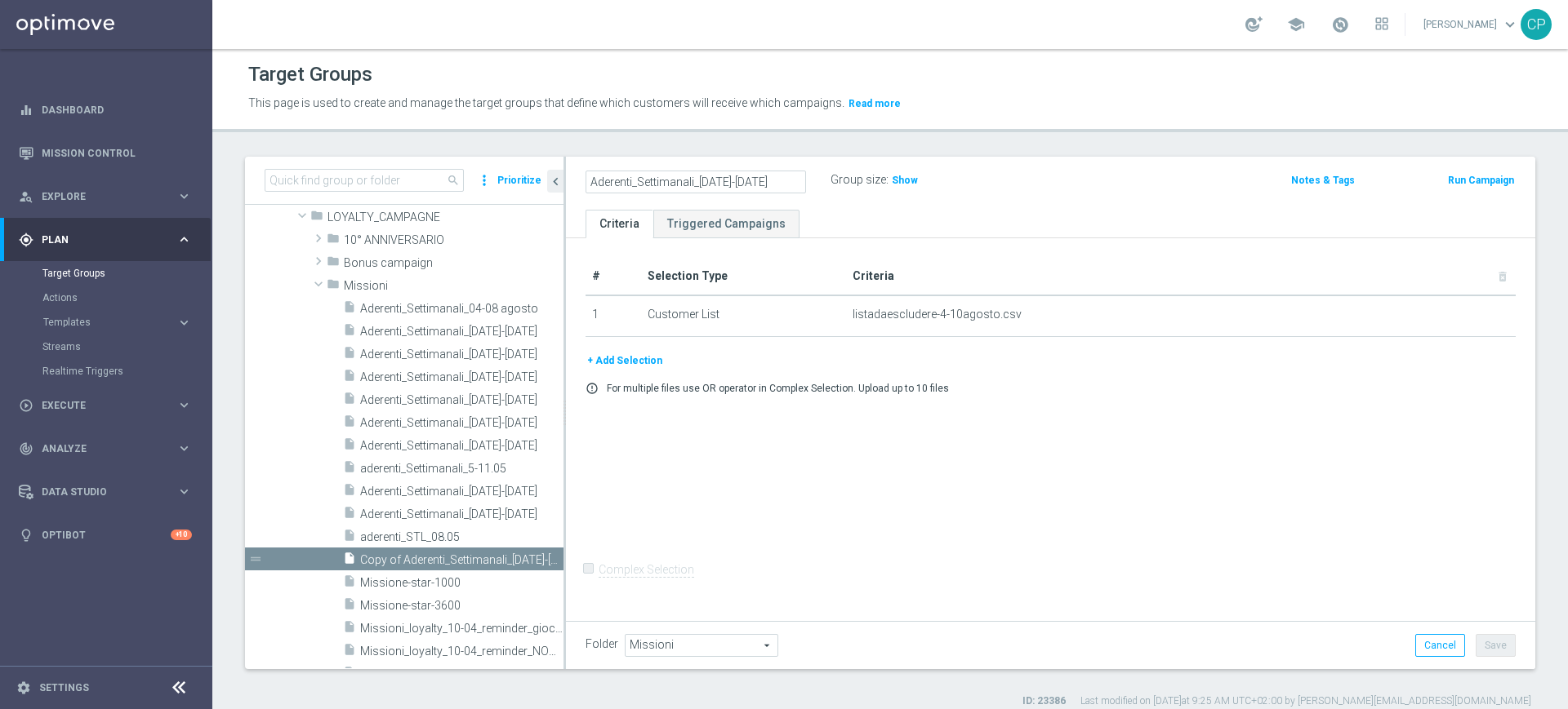
type input "Aderenti_Settimanali_[DATE]-[DATE]"
click at [840, 213] on ul "Criteria Triggered Campaigns" at bounding box center [1050, 224] width 970 height 29
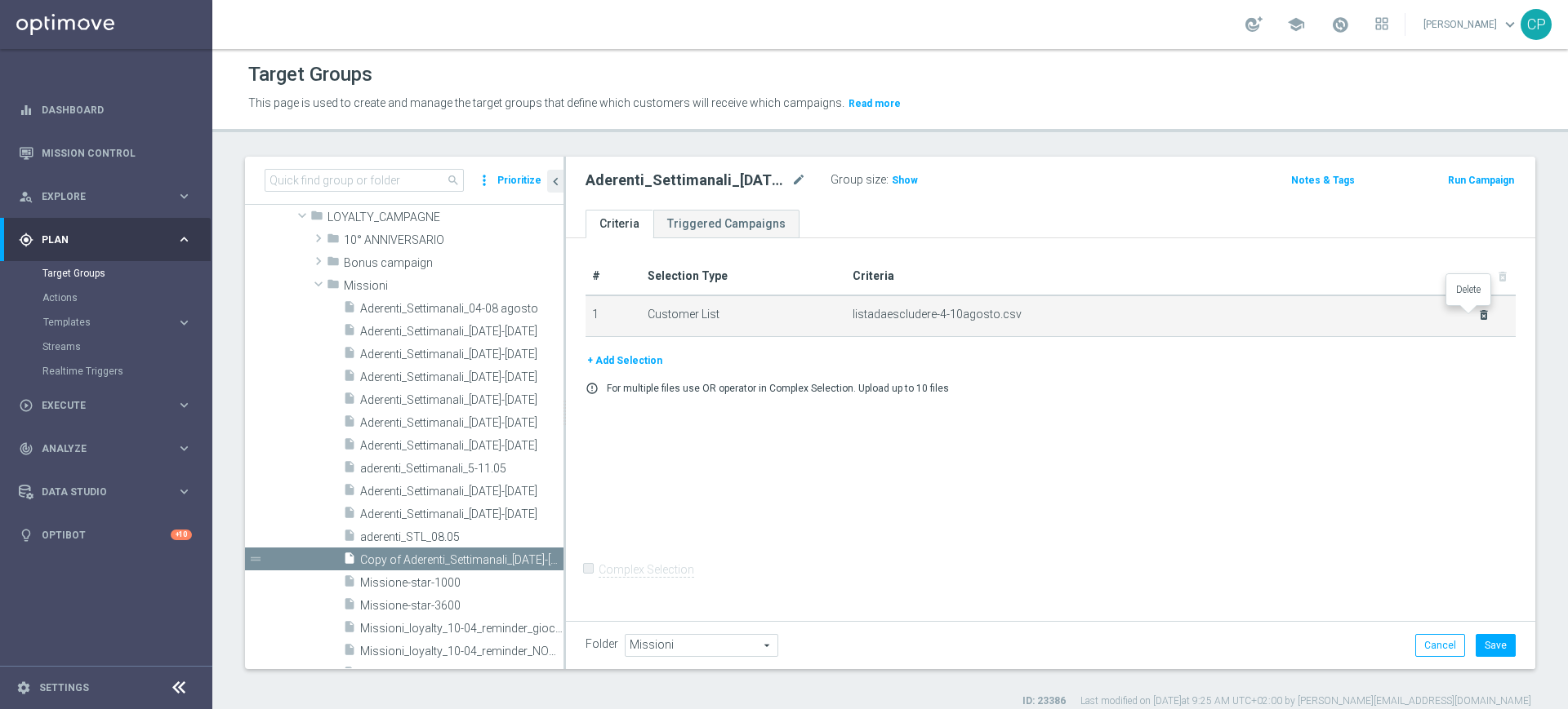
click at [1477, 309] on icon "delete_forever" at bounding box center [1483, 315] width 13 height 13
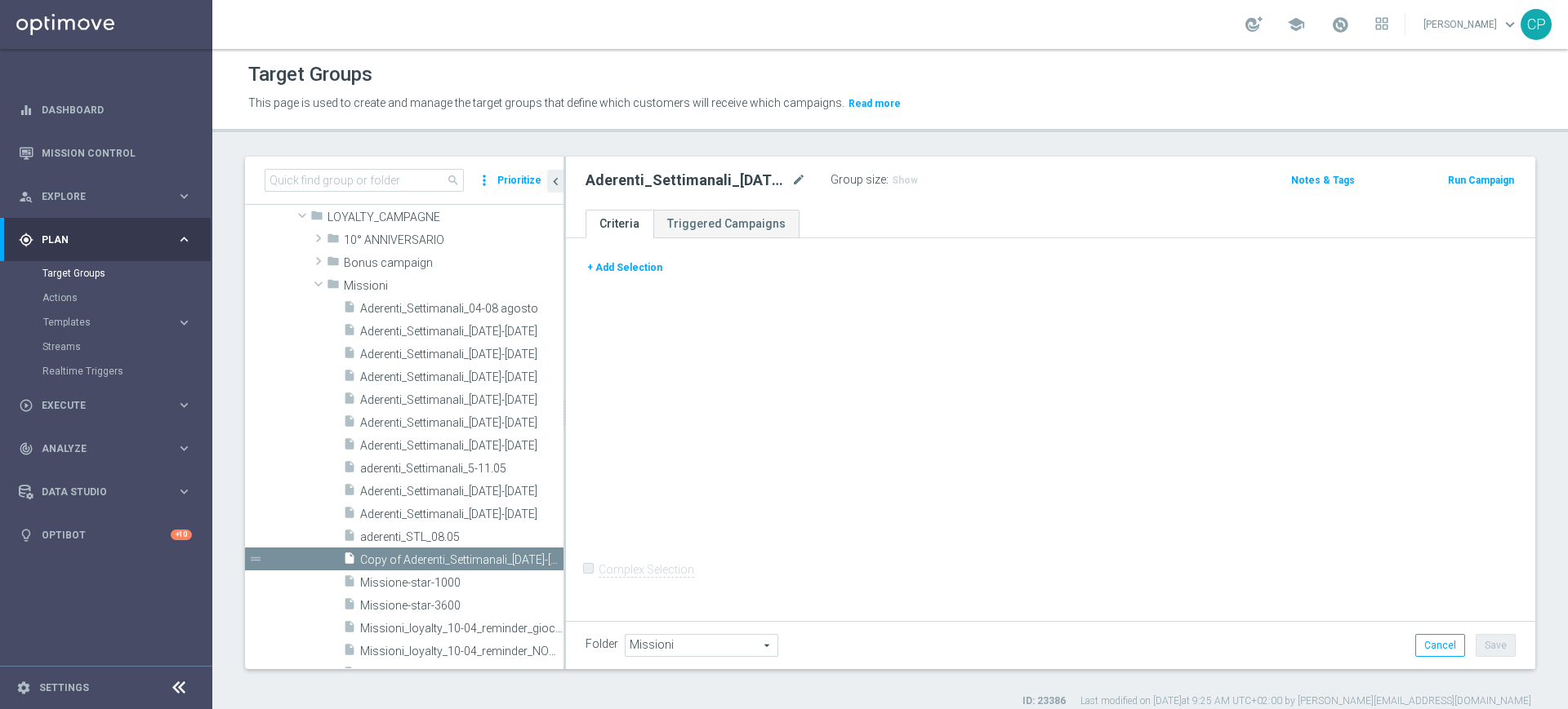
click at [599, 259] on button "+ Add Selection" at bounding box center [624, 267] width 78 height 18
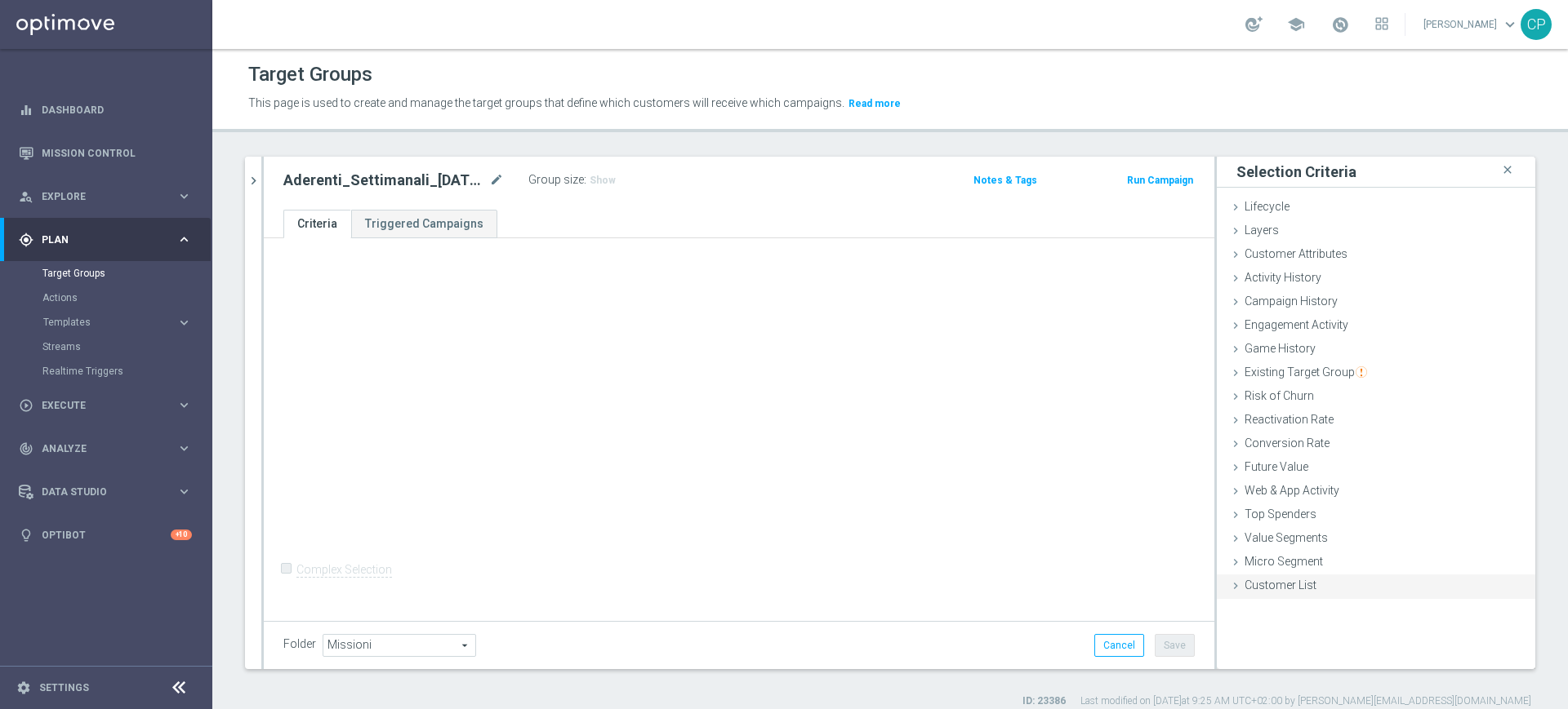
click at [1229, 579] on icon at bounding box center [1235, 585] width 13 height 13
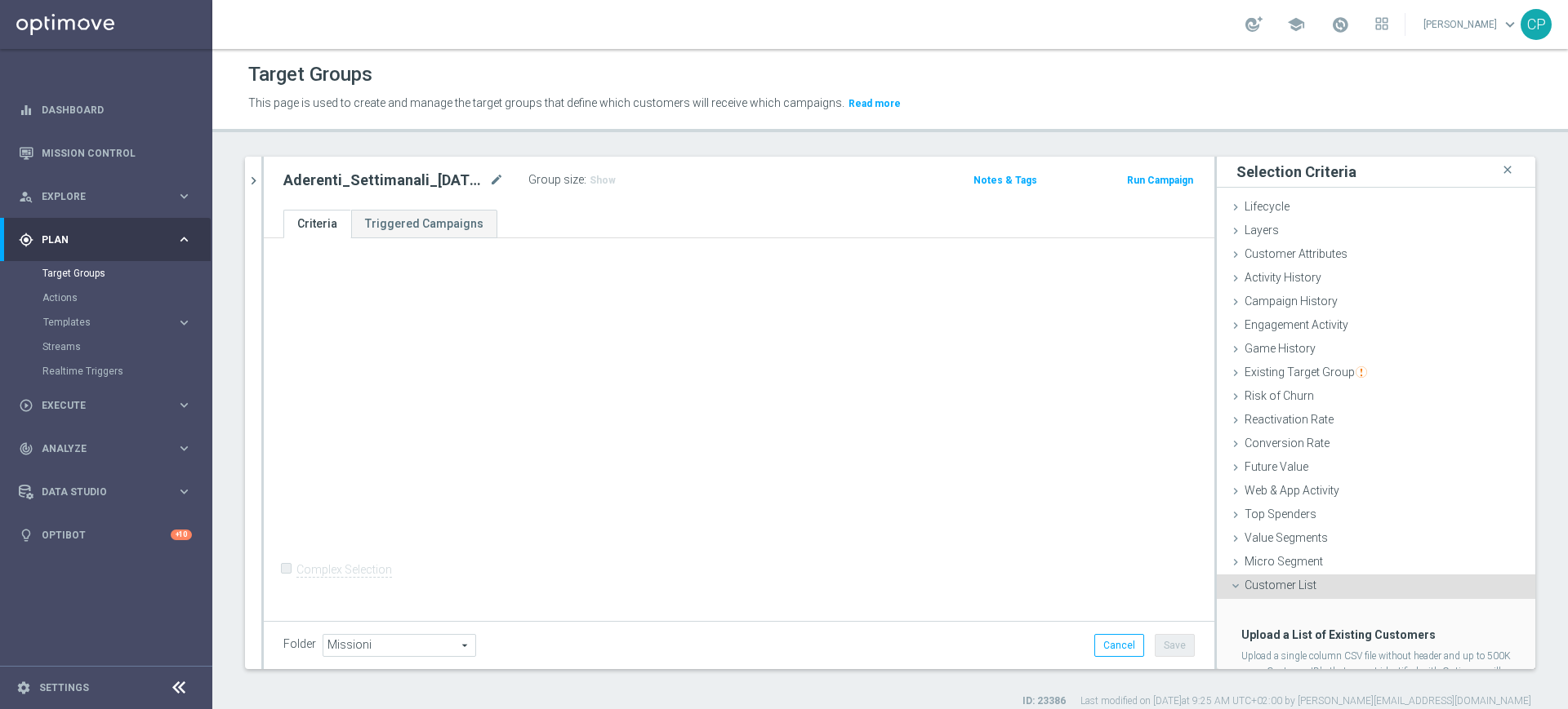
scroll to position [76, 0]
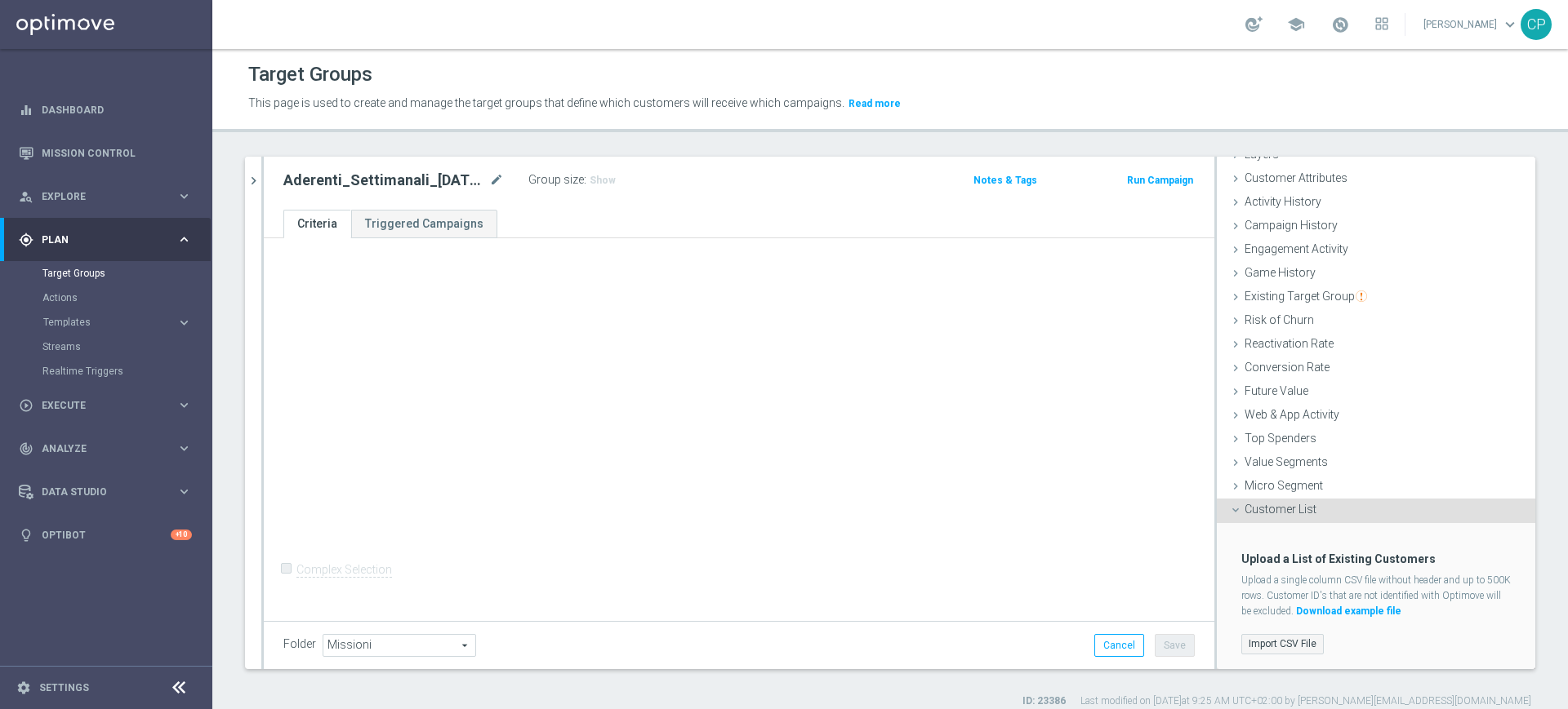
click at [1251, 642] on label "Import CSV File" at bounding box center [1282, 645] width 82 height 21
click at [0, 0] on input "Import CSV File" at bounding box center [0, 0] width 0 height 0
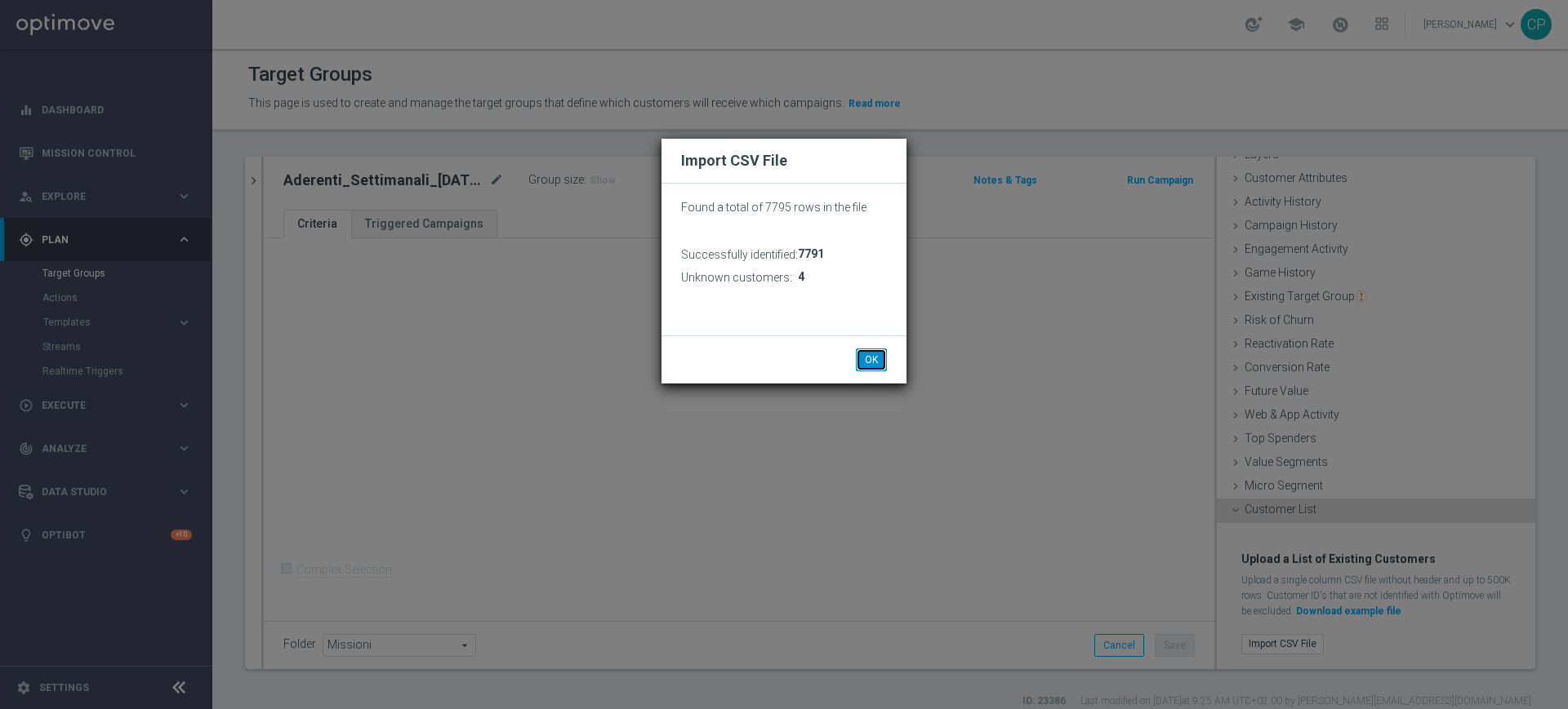
click at [884, 355] on button "OK" at bounding box center [872, 360] width 31 height 23
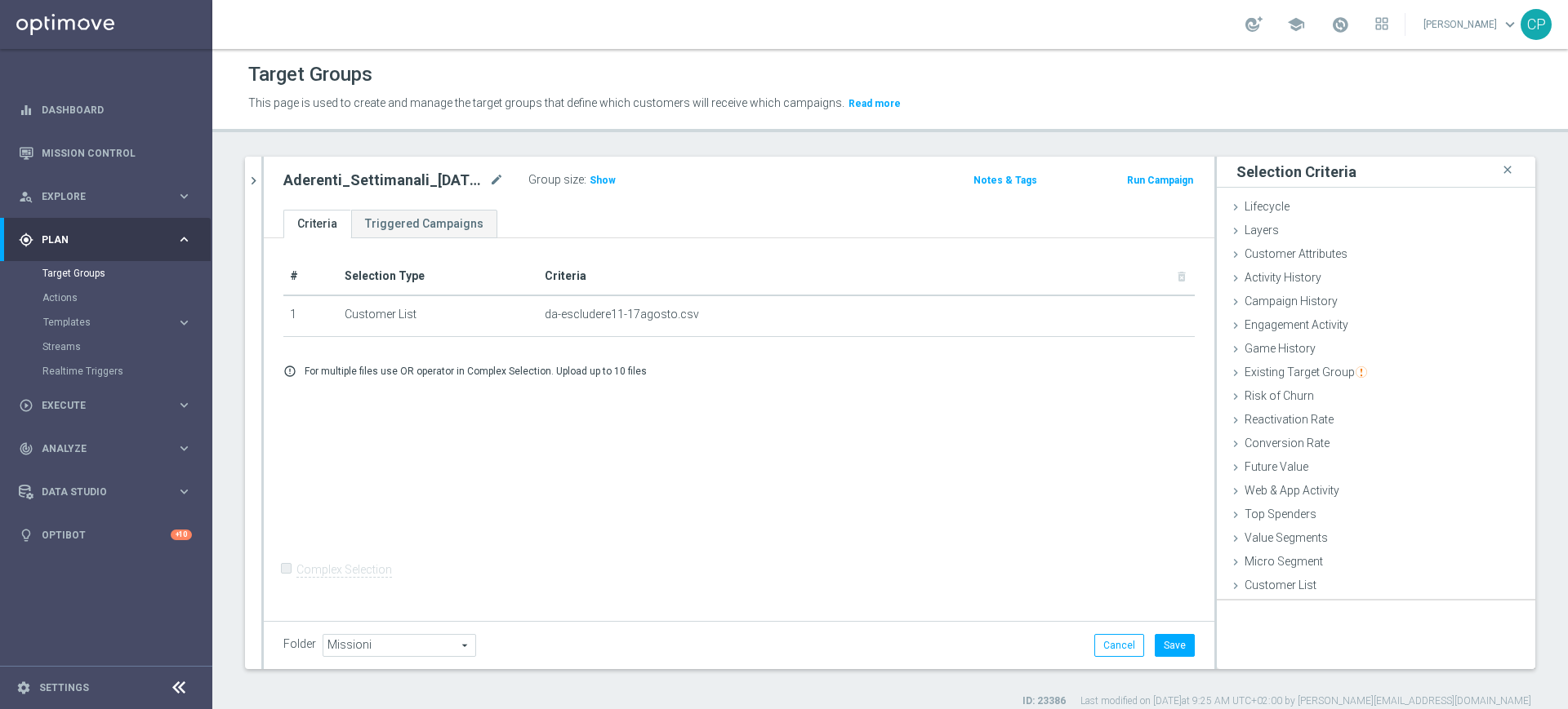
scroll to position [0, 0]
click at [1154, 634] on button "Save" at bounding box center [1174, 646] width 40 height 23
click at [604, 181] on span "Show" at bounding box center [603, 179] width 26 height 11
click at [76, 272] on link "Target Groups" at bounding box center [106, 273] width 127 height 13
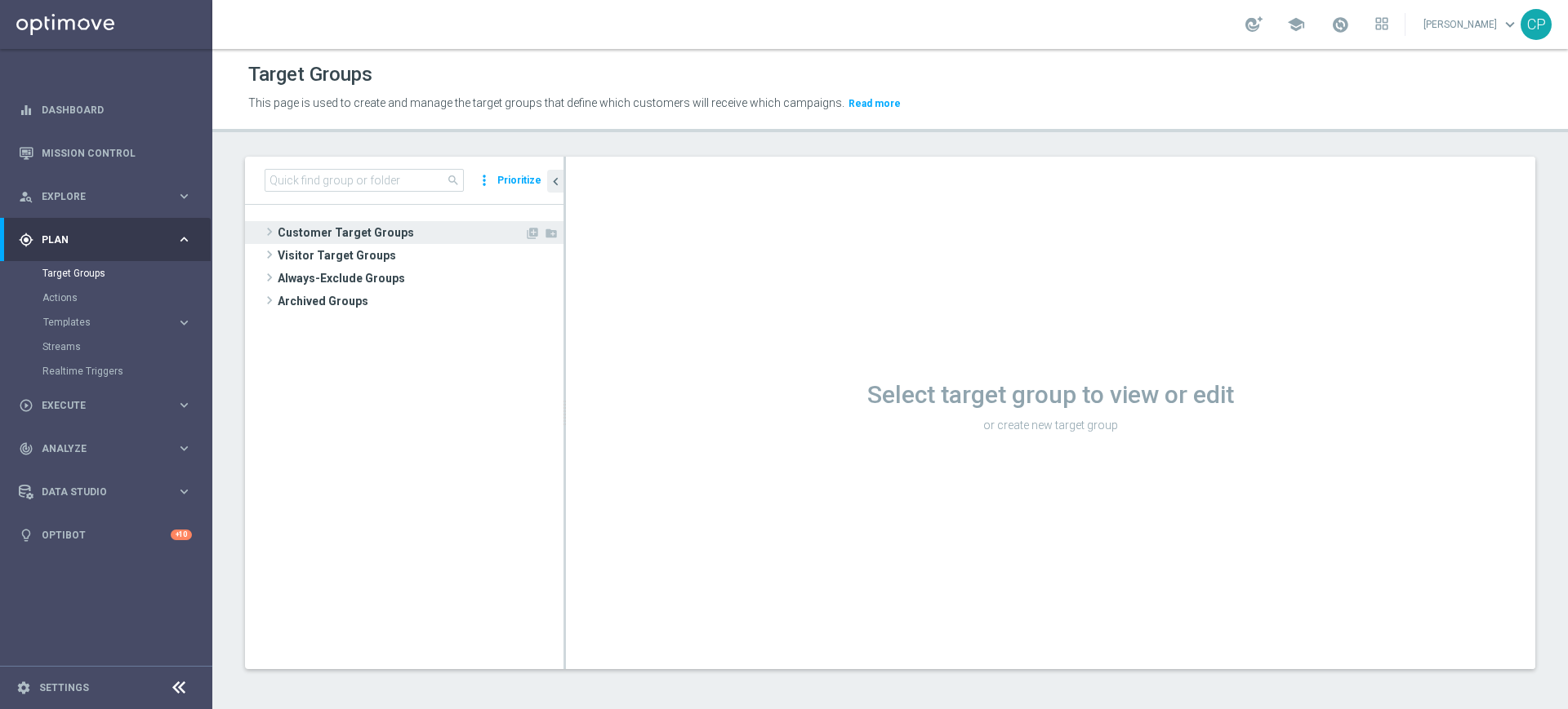
click at [321, 233] on span "Customer Target Groups" at bounding box center [401, 232] width 246 height 23
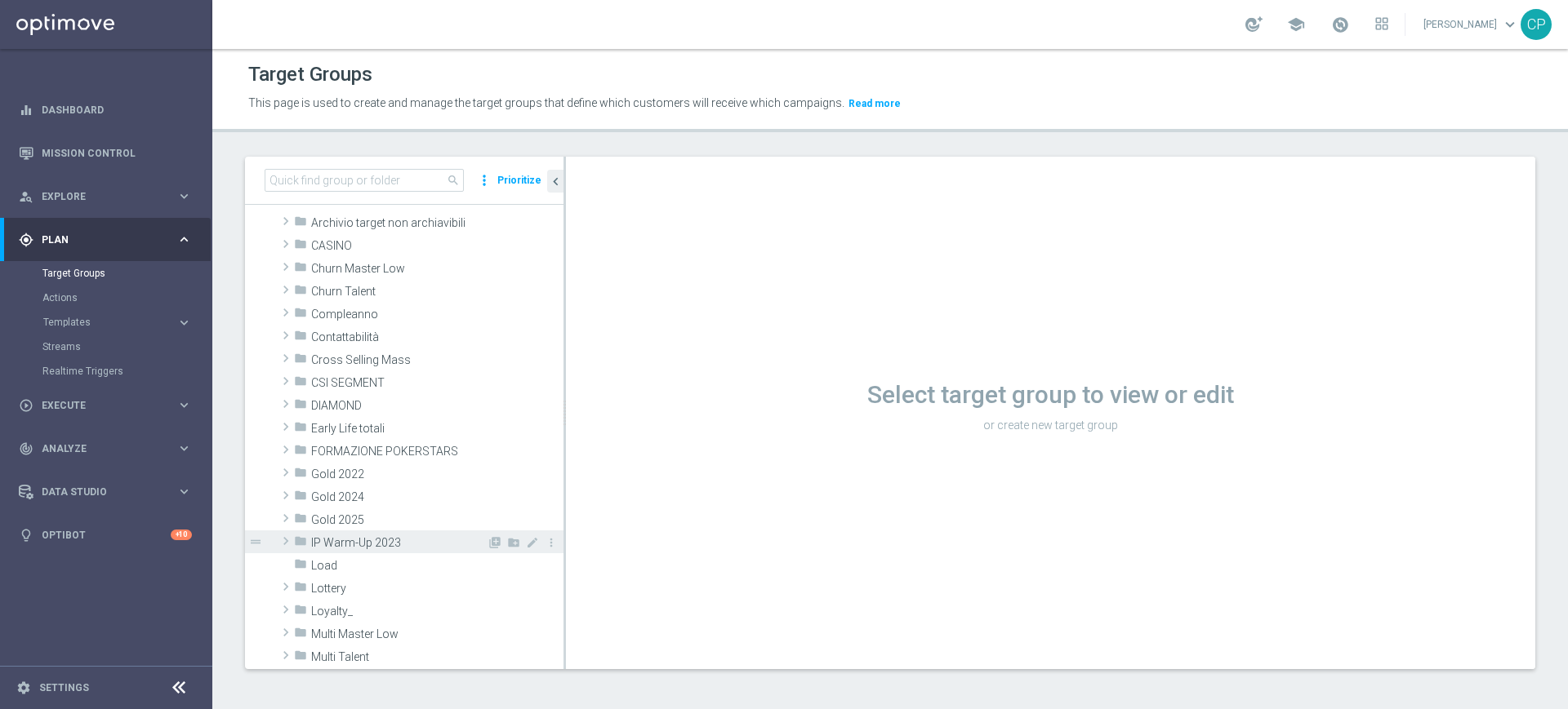
scroll to position [57, 0]
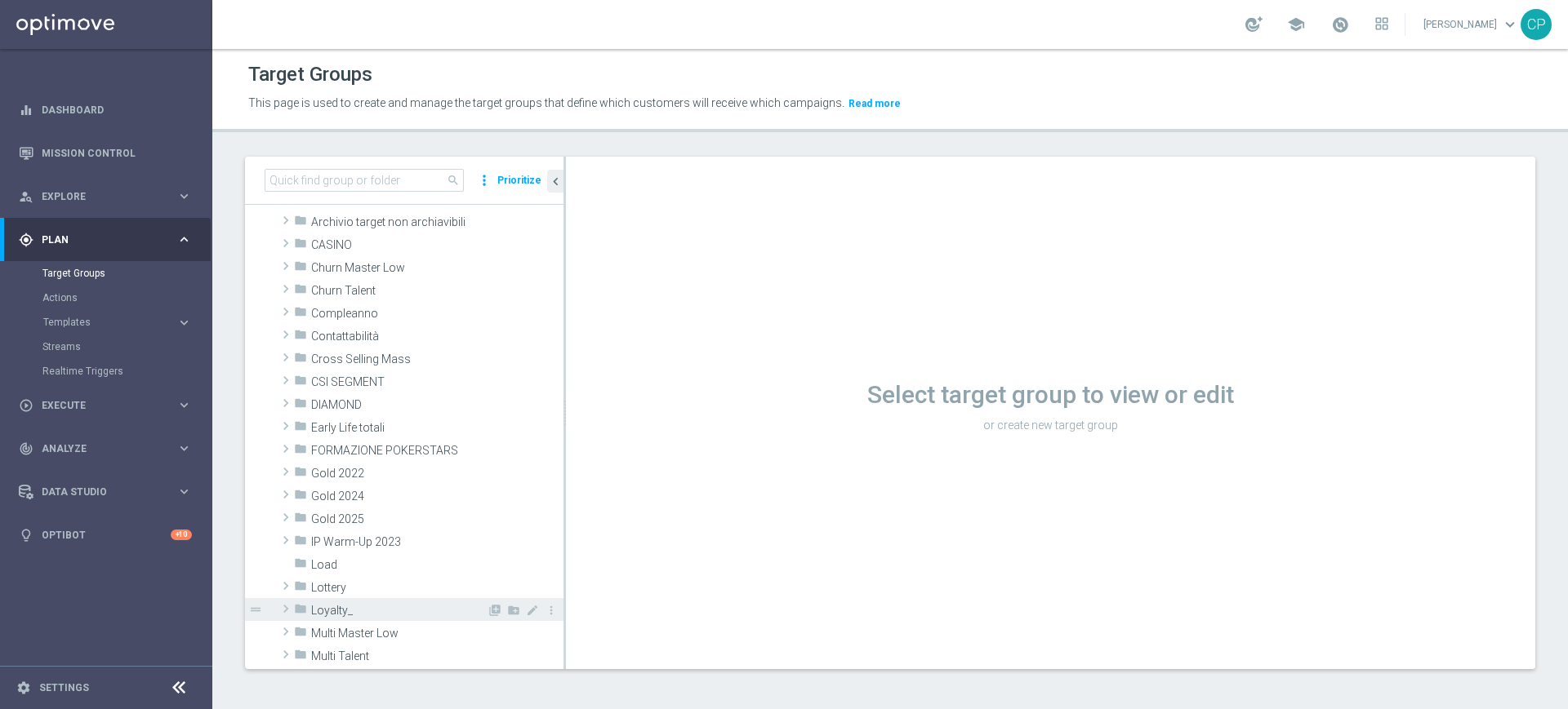
click at [334, 606] on span "Loyalty_" at bounding box center [399, 611] width 175 height 14
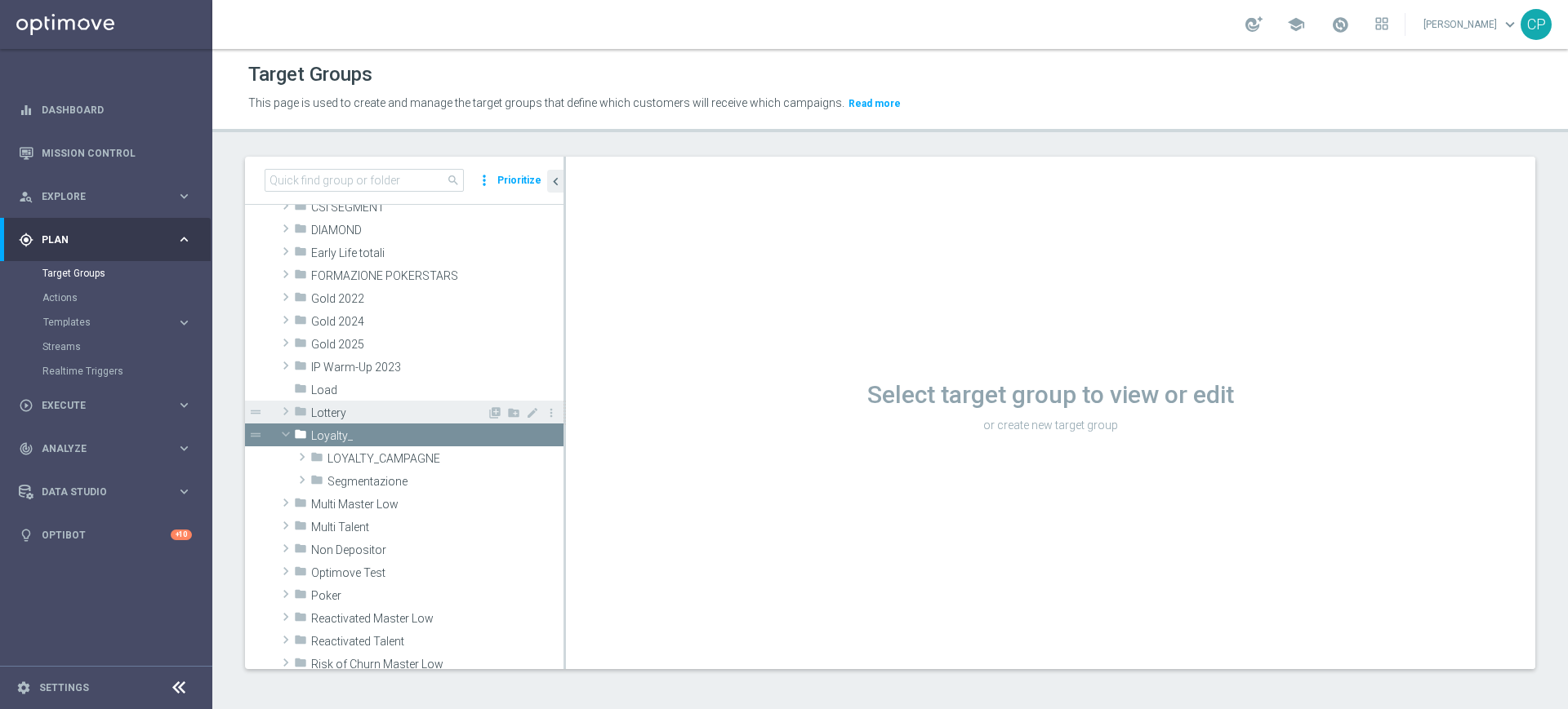
scroll to position [232, 0]
click at [429, 447] on div "folder LOYALTY_CAMPAGNE" at bounding box center [398, 457] width 176 height 23
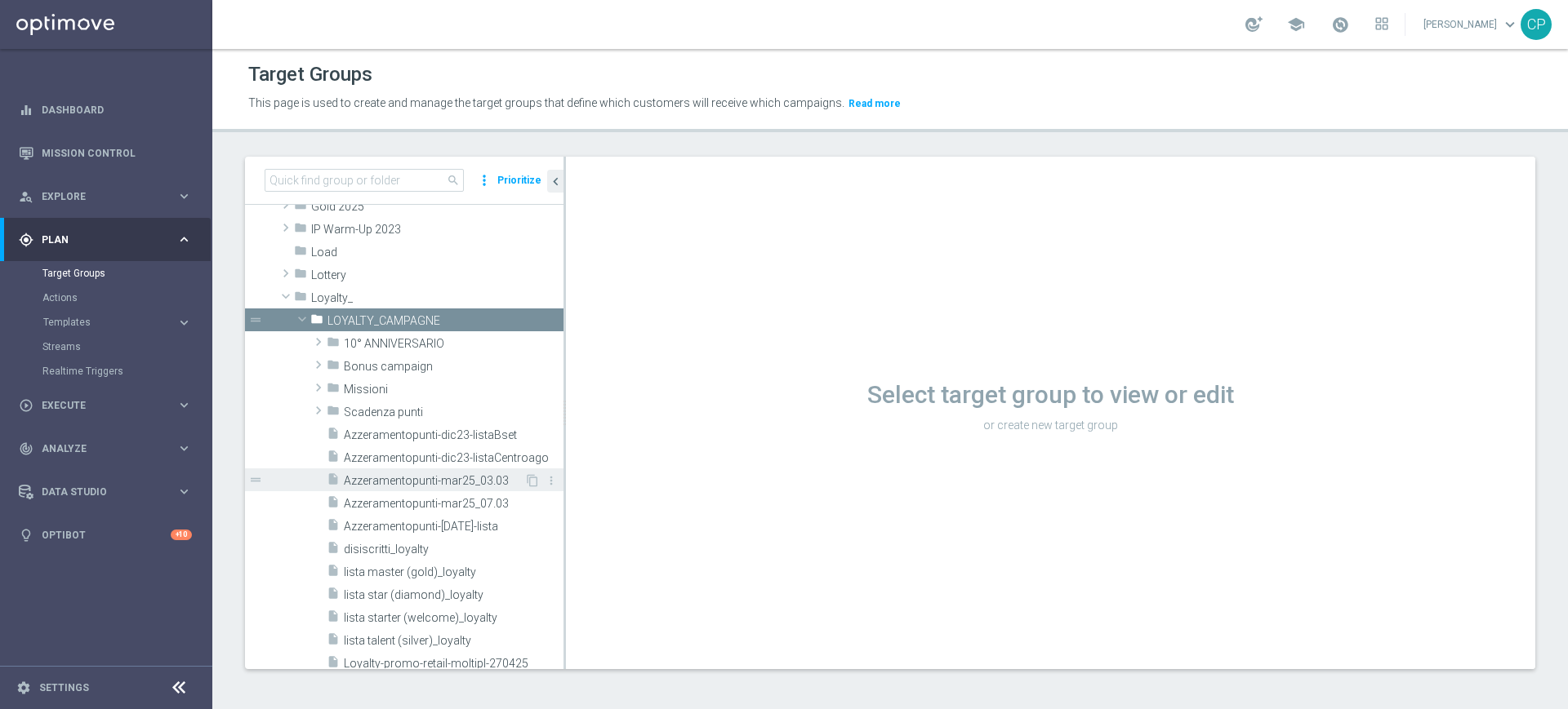
scroll to position [386, 0]
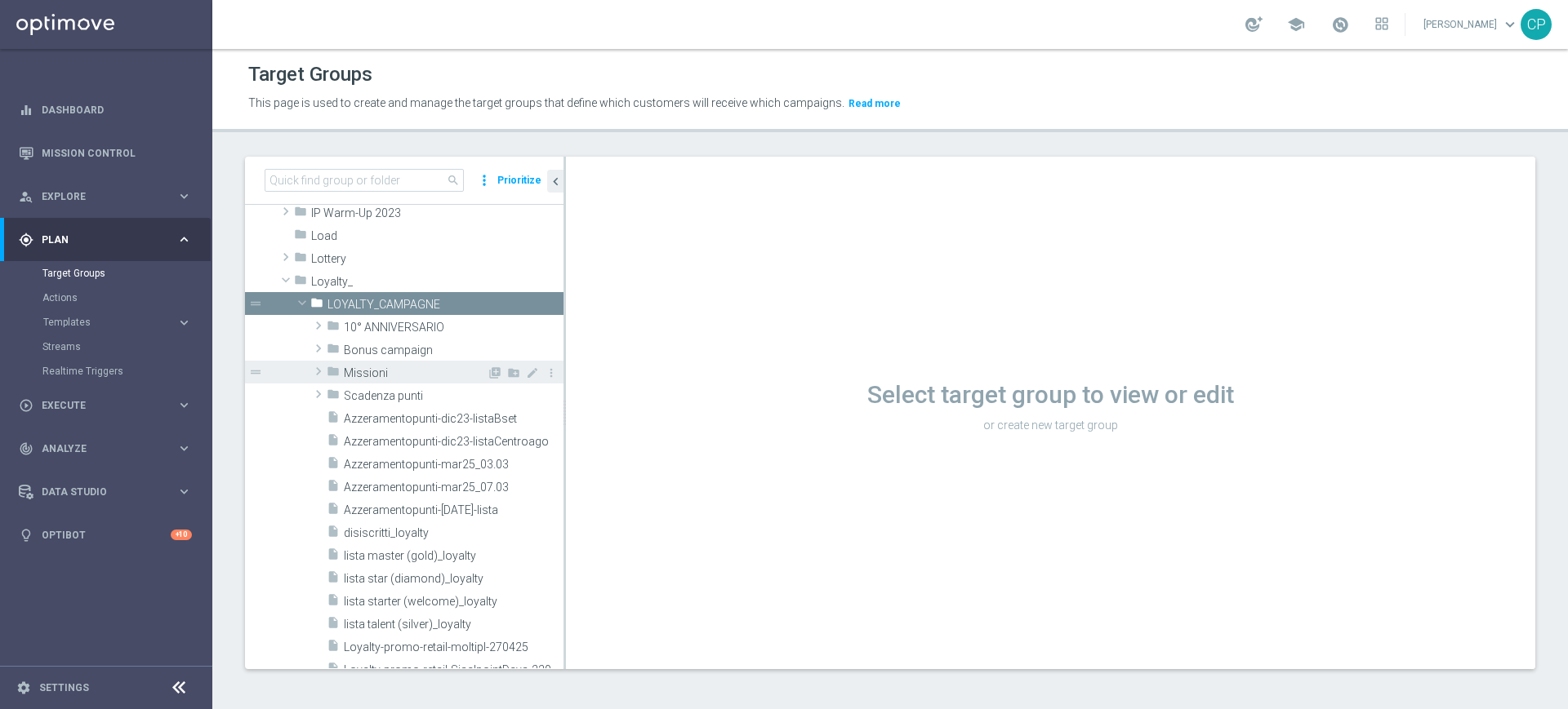
click at [406, 369] on span "Missioni" at bounding box center [415, 374] width 143 height 14
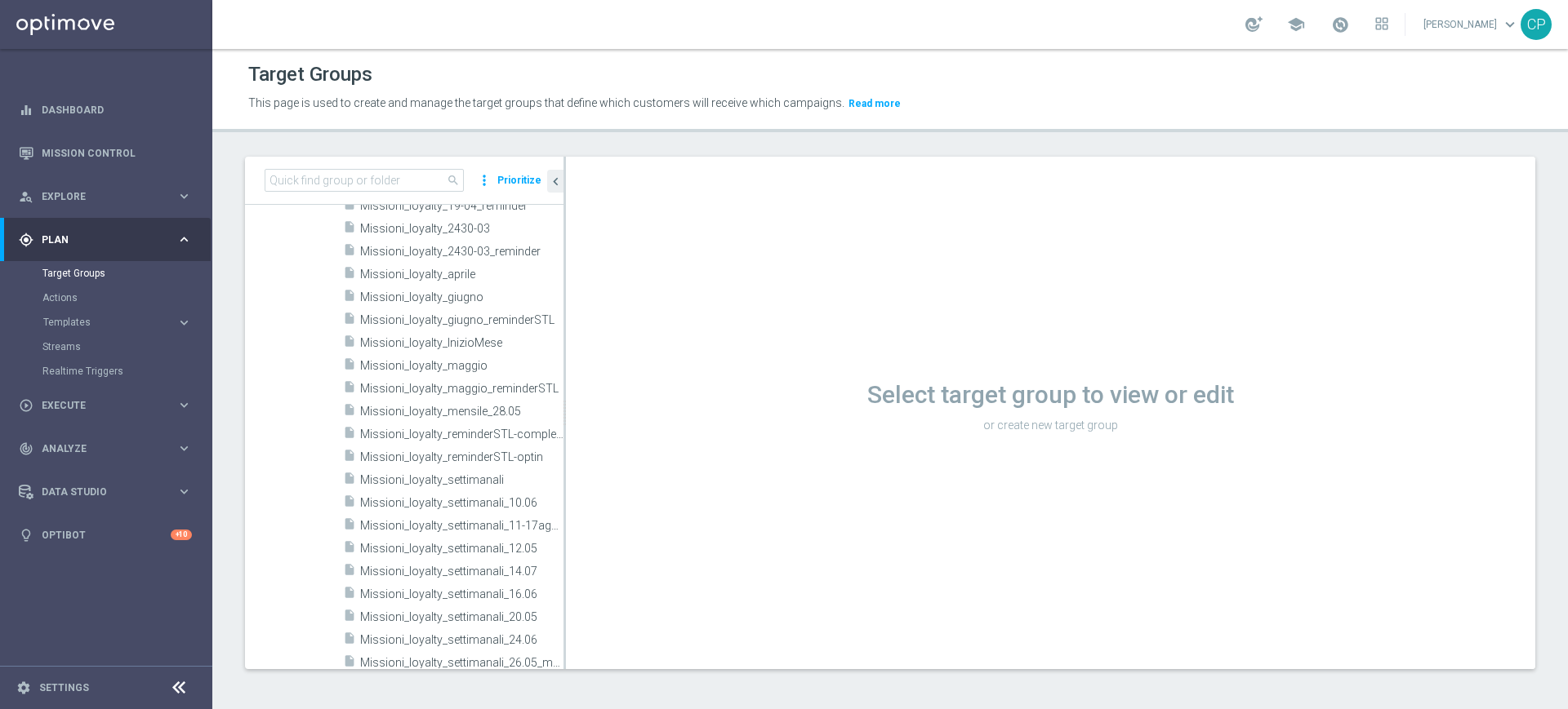
scroll to position [998, 0]
click at [420, 473] on span "Missioni_loyalty_settimanali" at bounding box center [441, 477] width 164 height 14
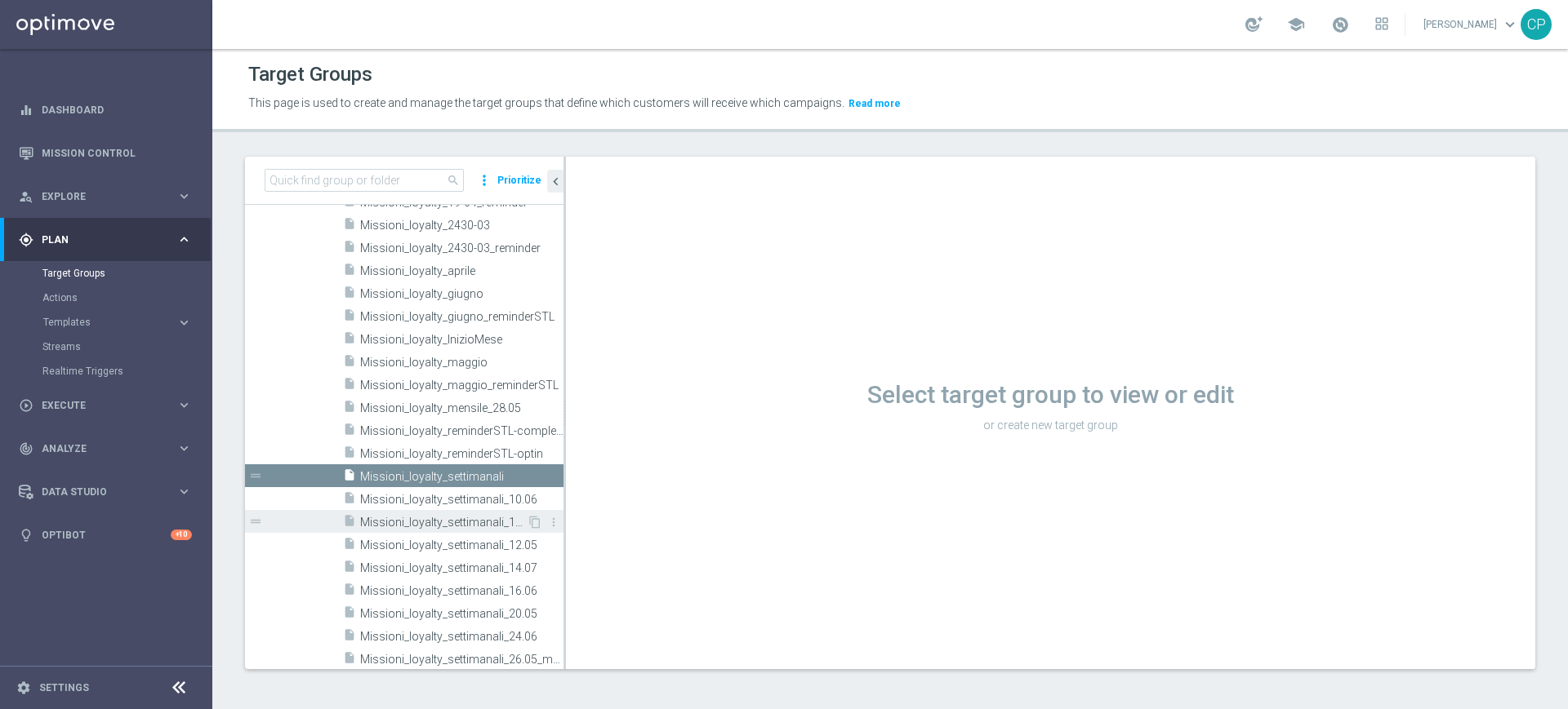
drag, startPoint x: 454, startPoint y: 526, endPoint x: 500, endPoint y: 523, distance: 46.1
click at [454, 526] on span "Missioni_loyalty_settimanali_11-17agosto" at bounding box center [443, 523] width 167 height 14
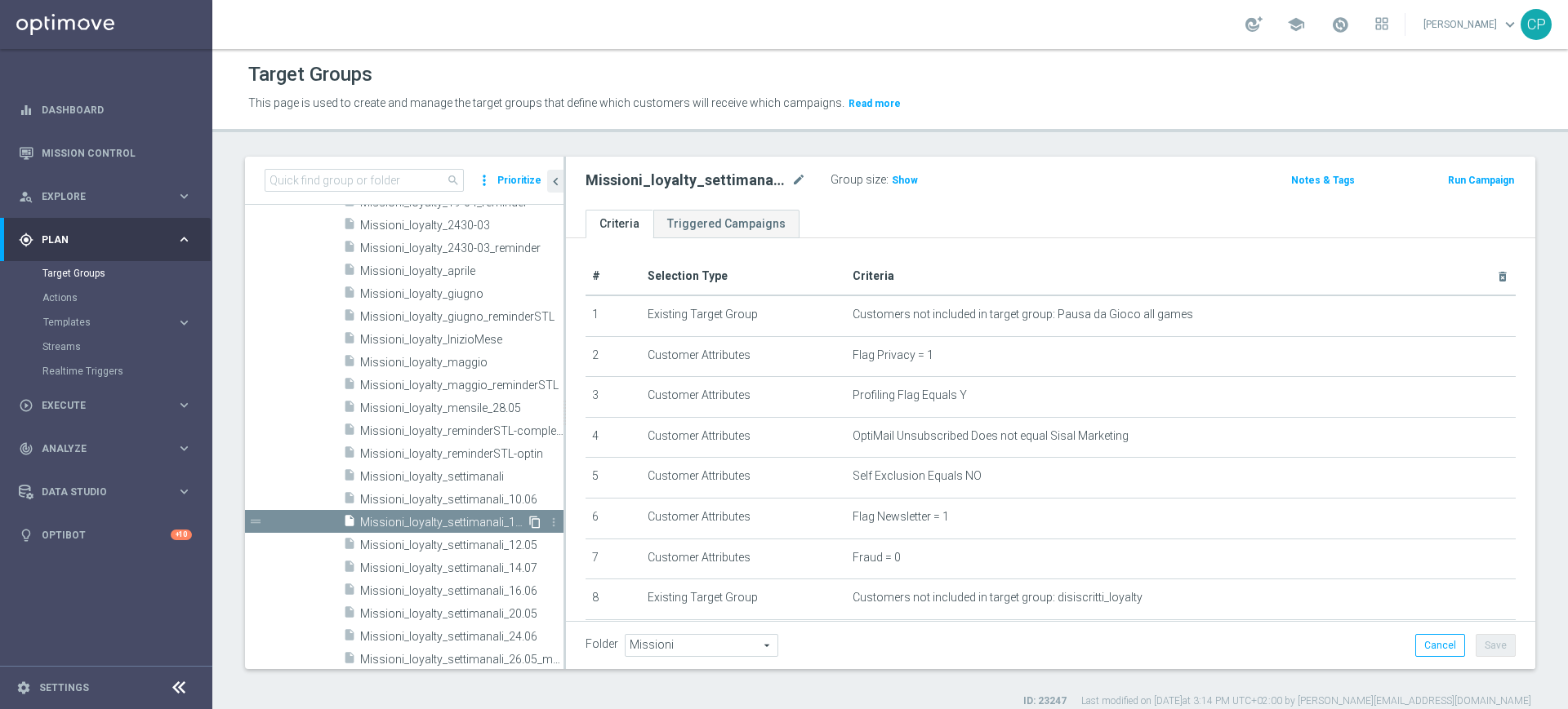
type textarea "(1 and 2 and 3 and 4 and 5 and 6 and 7 and 8 and 9 and 10 and 11 and 12 and 13)"
click at [528, 518] on icon "content_copy" at bounding box center [534, 522] width 13 height 13
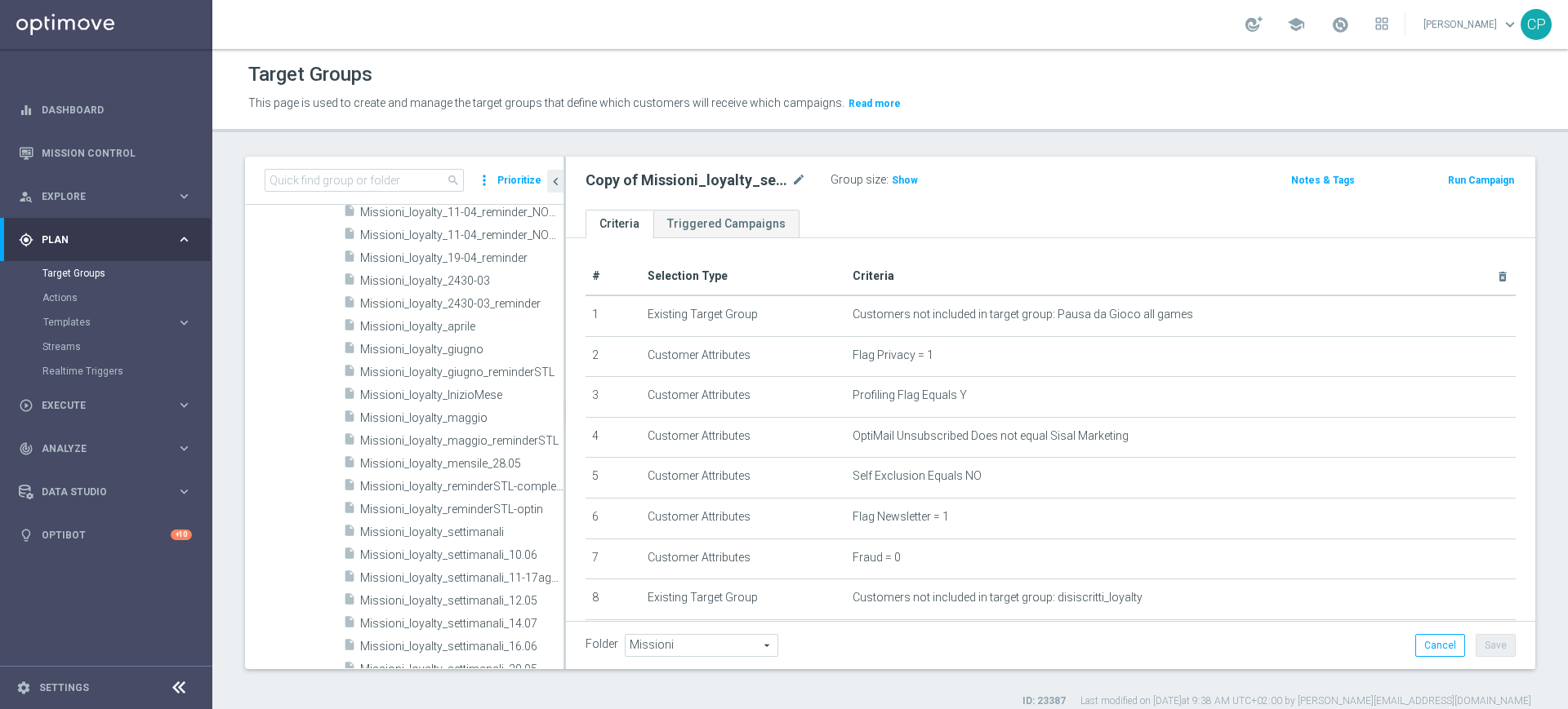
scroll to position [532, 0]
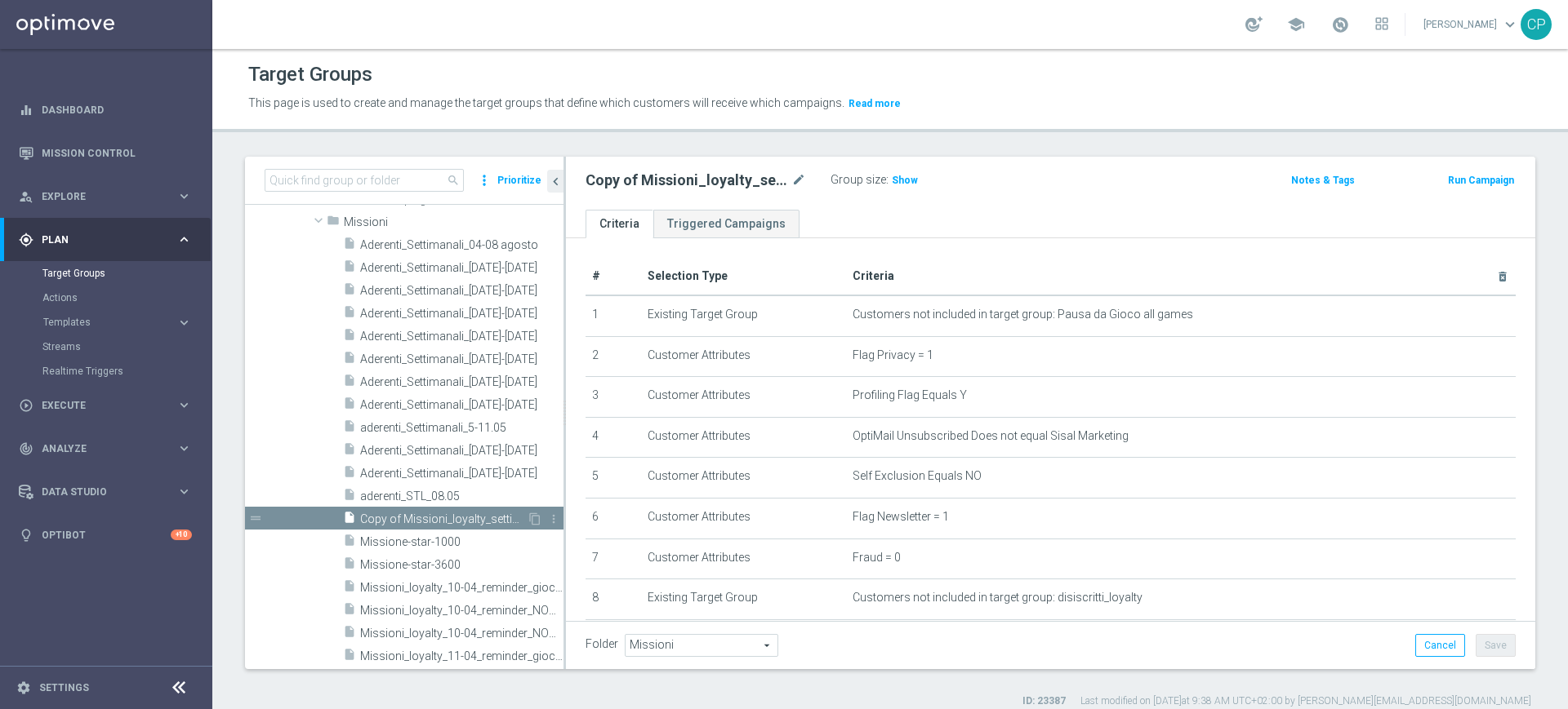
click at [463, 512] on span "Copy of Missioni_loyalty_settimanali_[DATE]-[DATE]" at bounding box center [443, 519] width 167 height 14
click at [787, 183] on h2 "Copy of Missioni_loyalty_settimanali_[DATE]-[DATE]" at bounding box center [686, 180] width 202 height 20
click at [802, 176] on icon "mode_edit" at bounding box center [798, 180] width 15 height 20
click at [598, 180] on input "Copy of Missioni_loyalty_settimanali_[DATE]-[DATE]" at bounding box center [696, 182] width 220 height 23
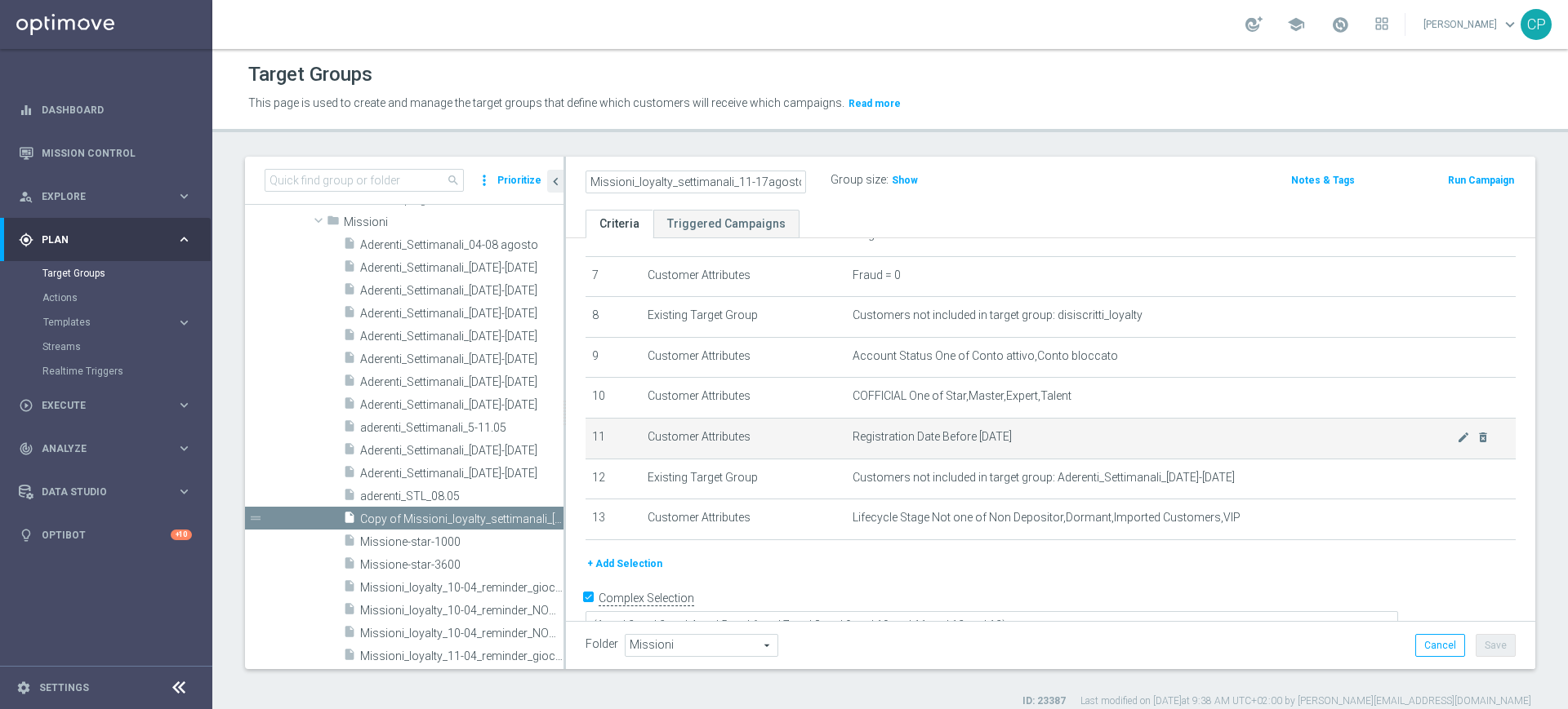
scroll to position [281, 0]
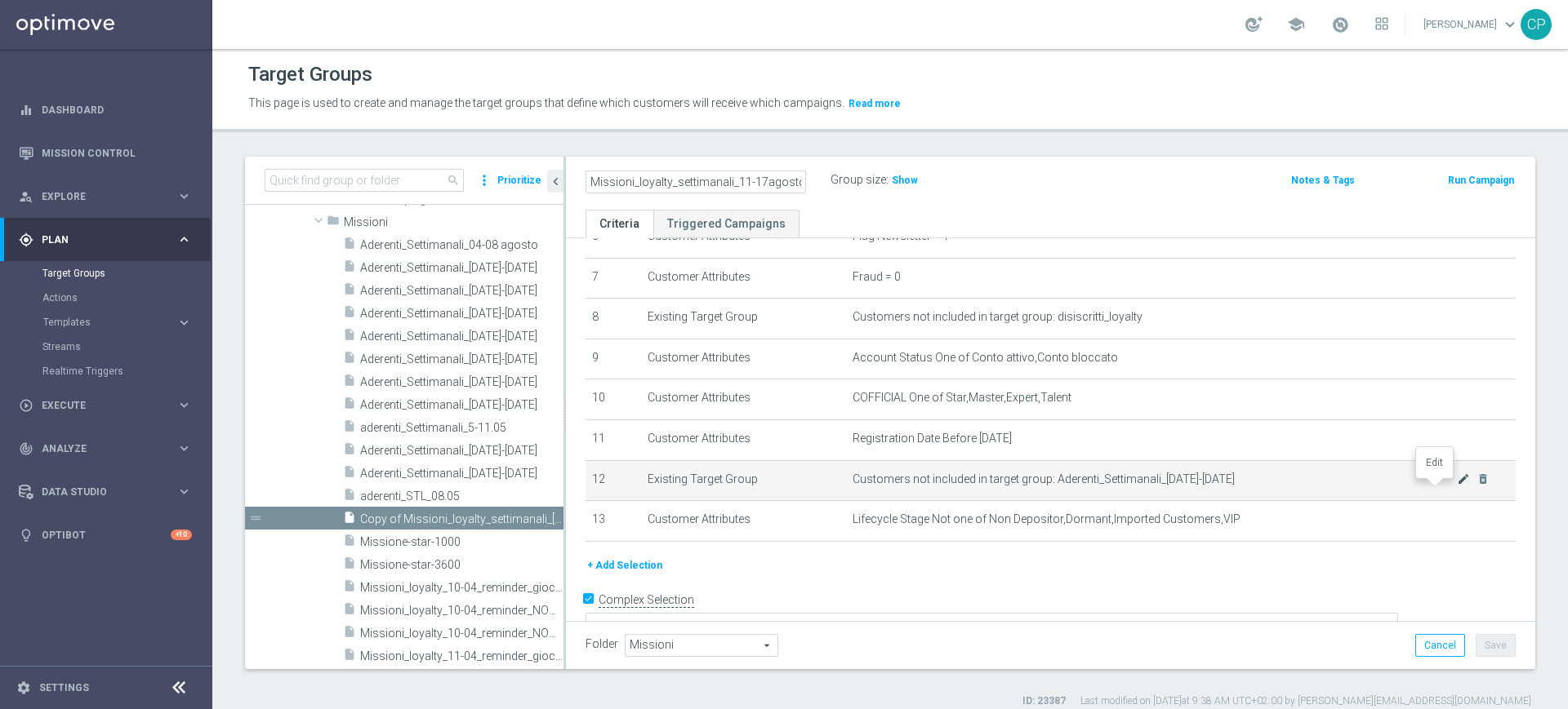
type input "Missioni_loyalty_settimanali_11-17agosto"
click at [1457, 485] on icon "mode_edit" at bounding box center [1463, 478] width 13 height 13
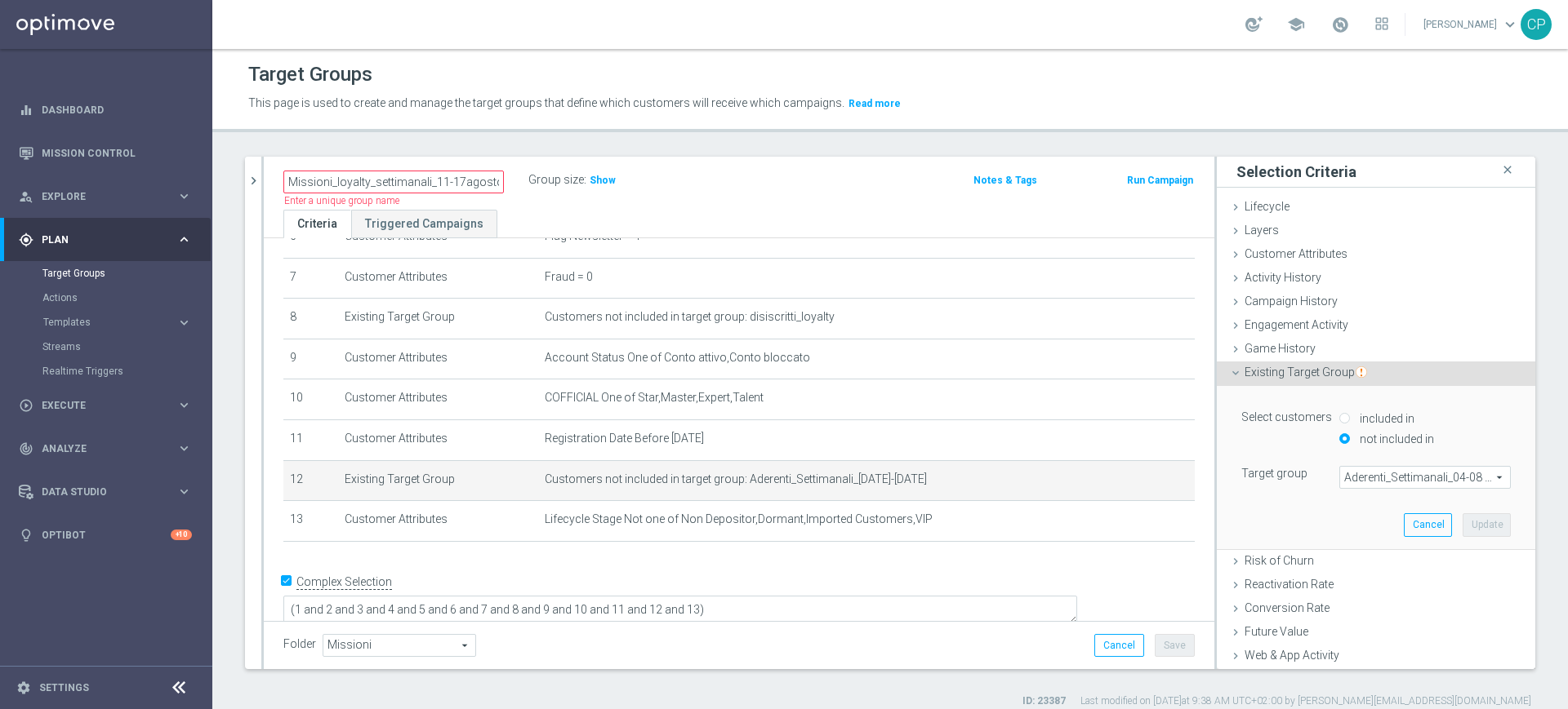
click at [1388, 481] on span "Aderenti_Settimanali_04-08 agosto" at bounding box center [1425, 478] width 170 height 21
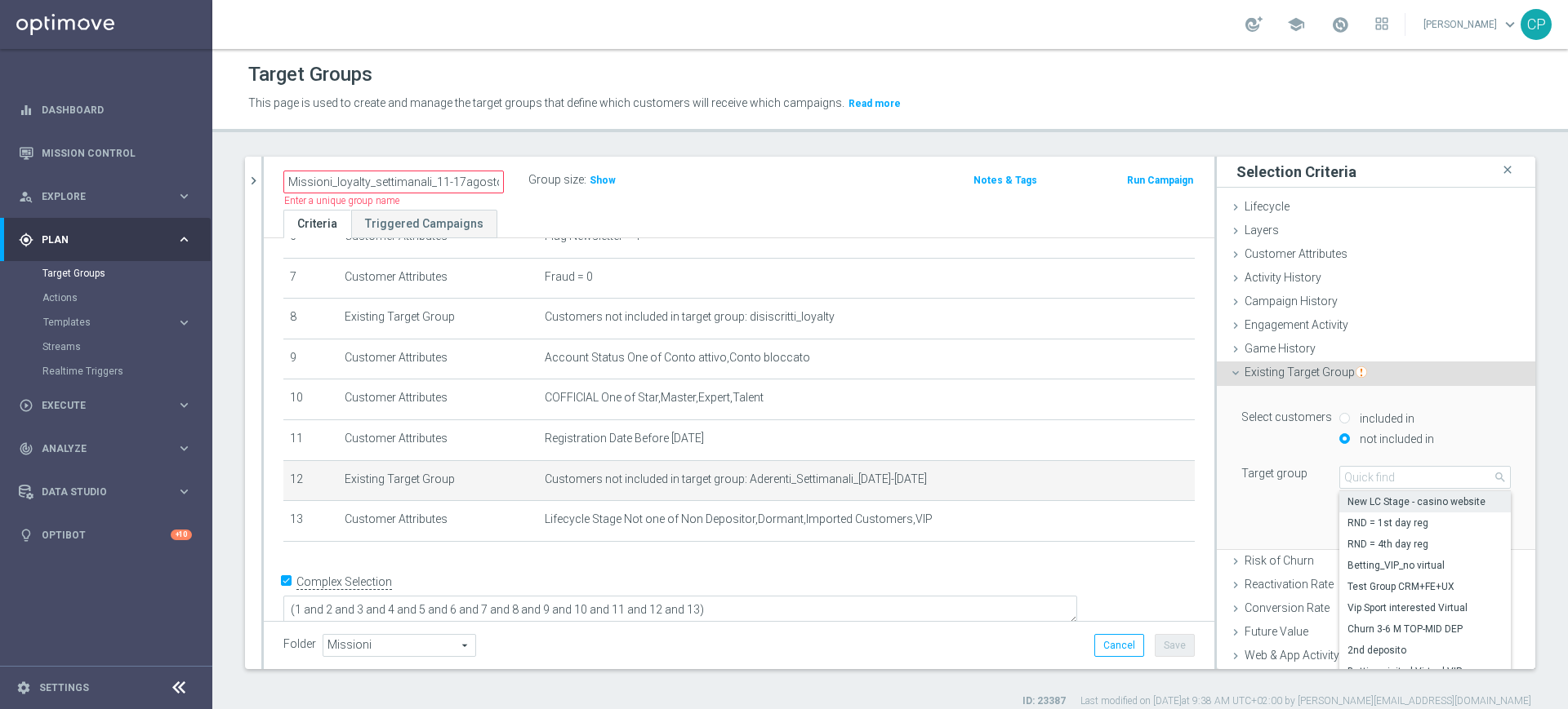
click at [1362, 495] on span "New LC Stage - casino website" at bounding box center [1424, 501] width 155 height 13
type input "New LC Stage - casino website"
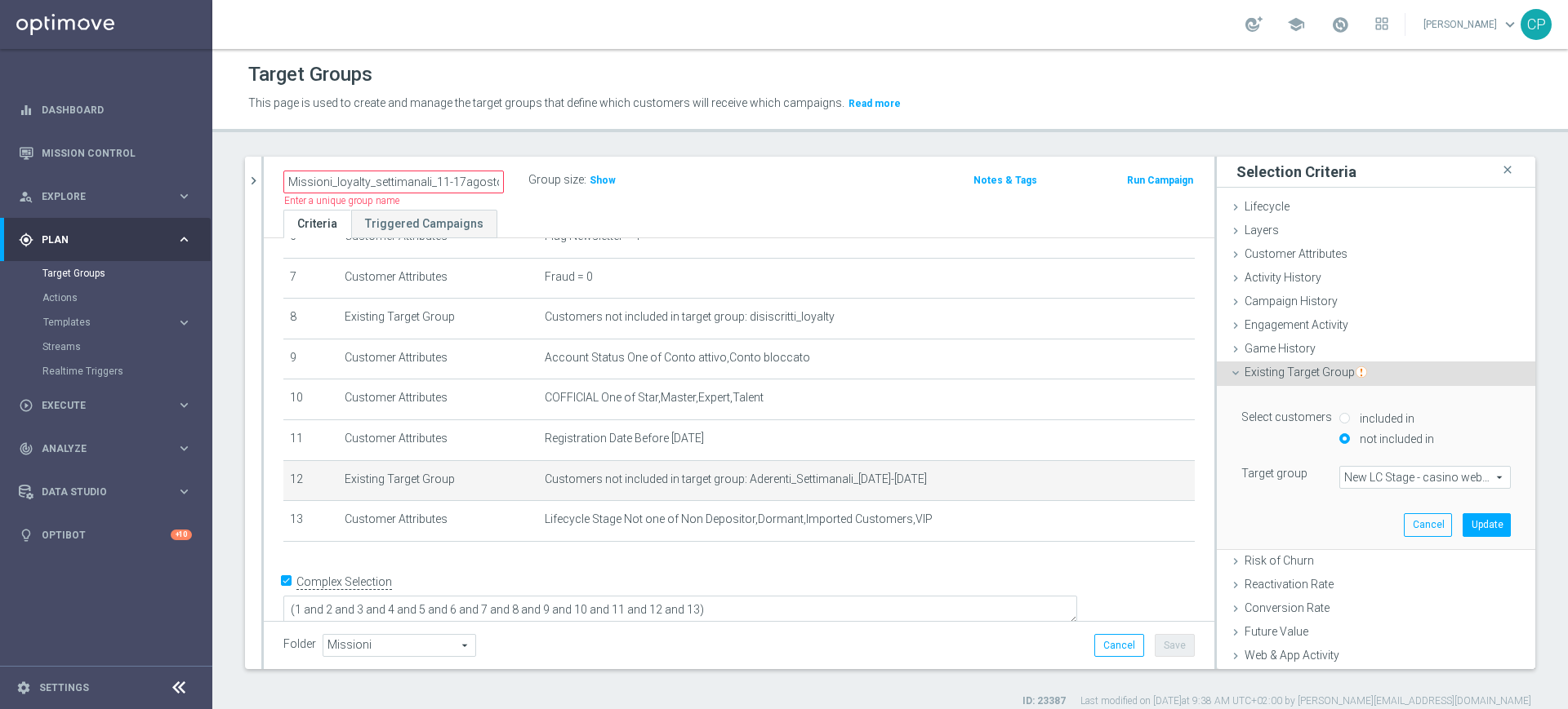
click at [1371, 466] on div "New LC Stage - casino website New LC Stage - casino website arrow_drop_down sea…" at bounding box center [1425, 478] width 172 height 23
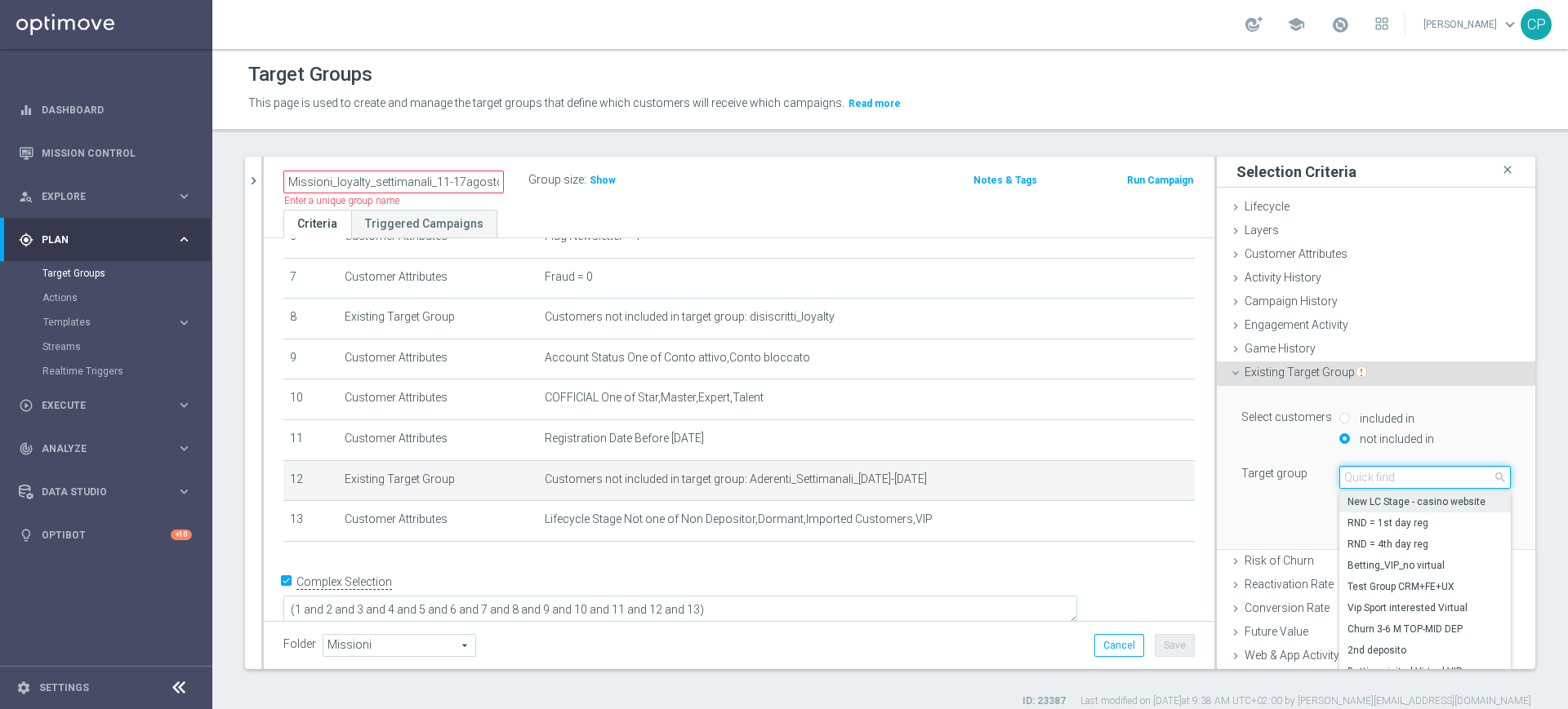
click at [1358, 476] on input "search" at bounding box center [1425, 478] width 172 height 23
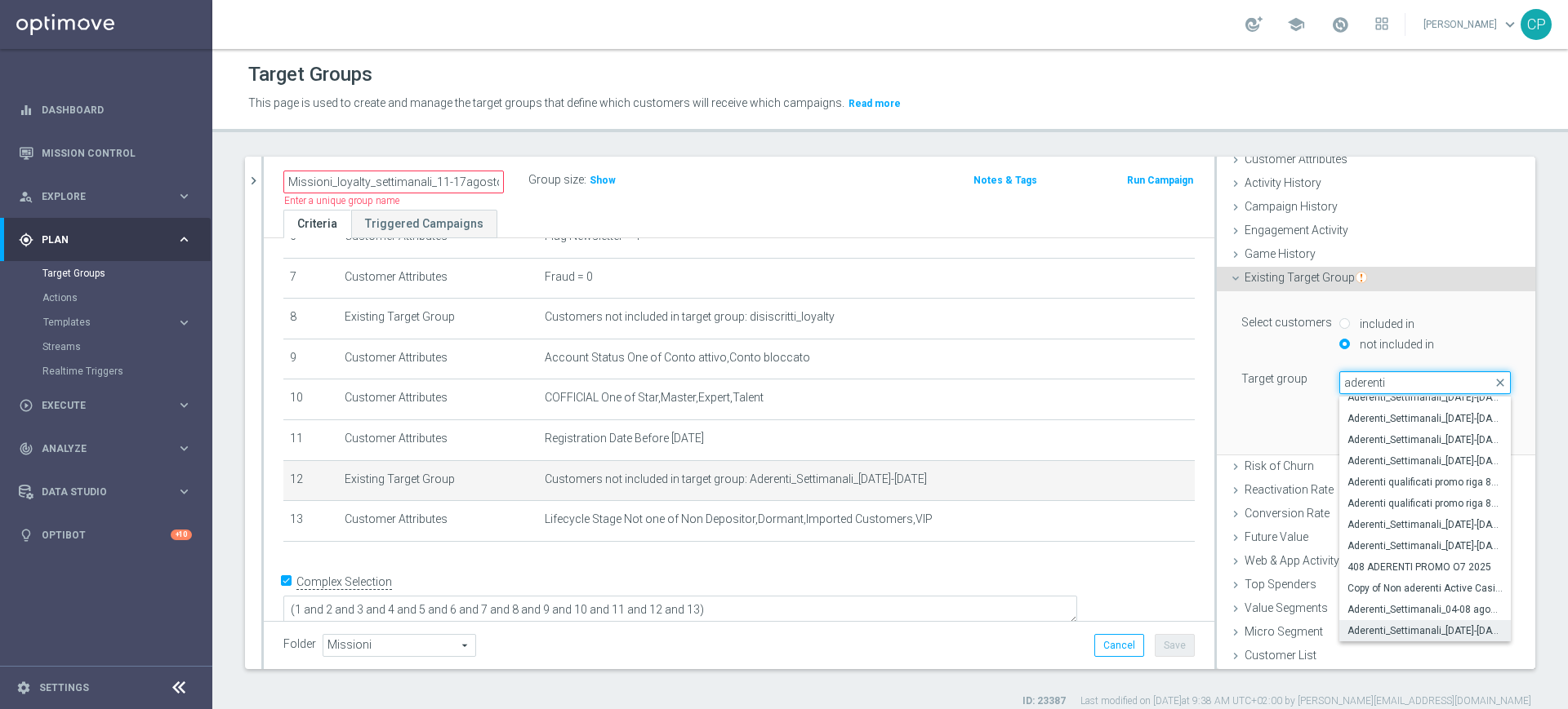
type input "aderenti"
click at [1386, 628] on span "Aderenti_Settimanali_[DATE]-[DATE]" at bounding box center [1424, 630] width 155 height 13
type input "Aderenti_Settimanali_[DATE]-[DATE]"
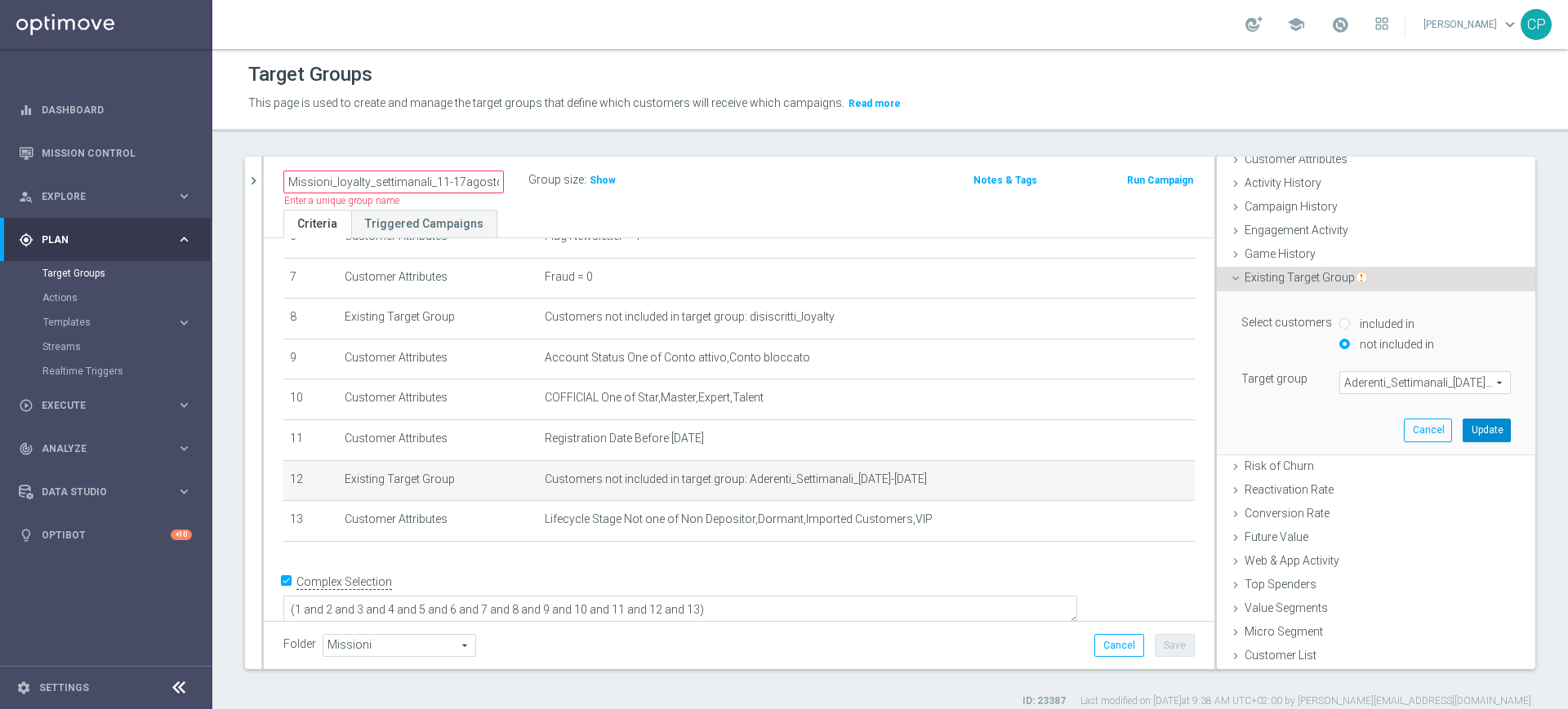
click at [1462, 426] on button "Update" at bounding box center [1486, 430] width 49 height 23
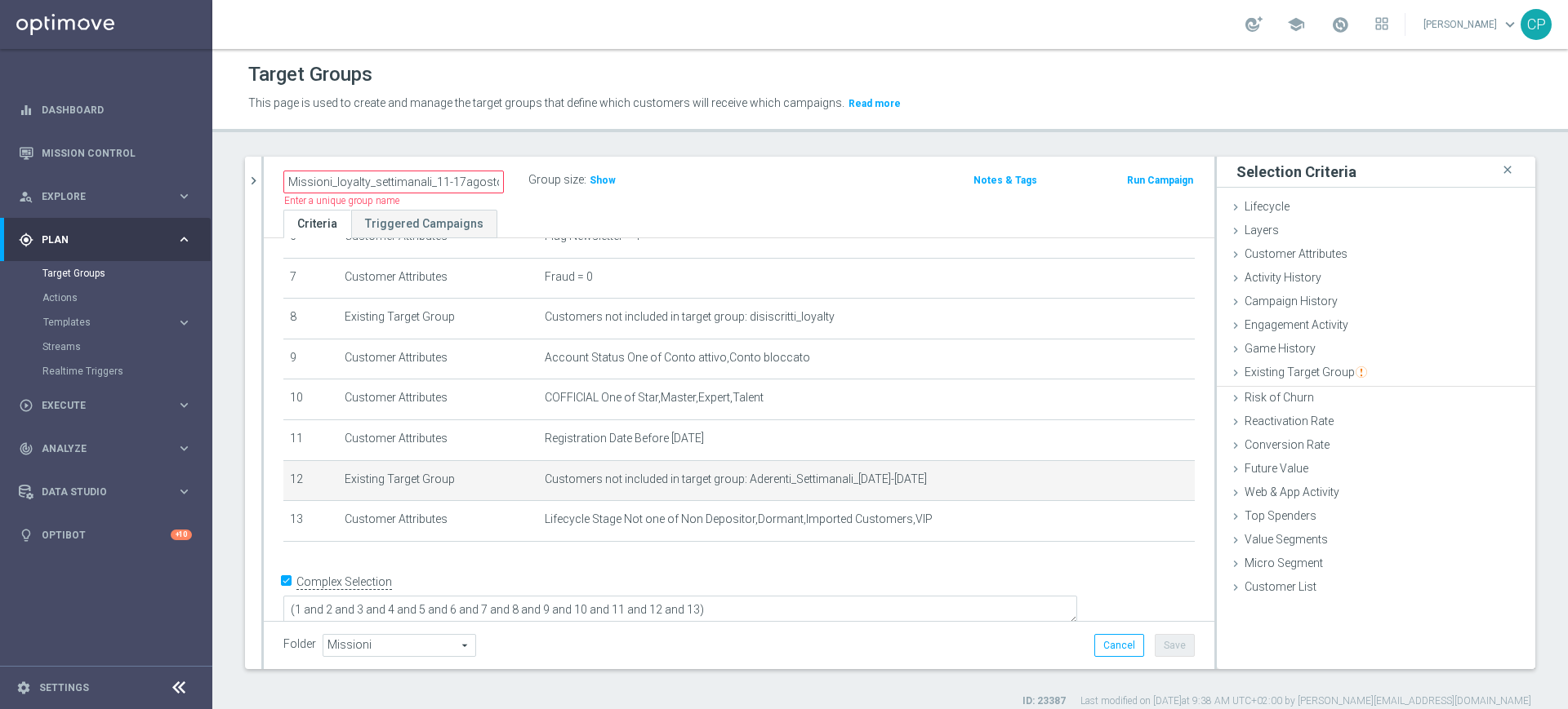
scroll to position [0, 0]
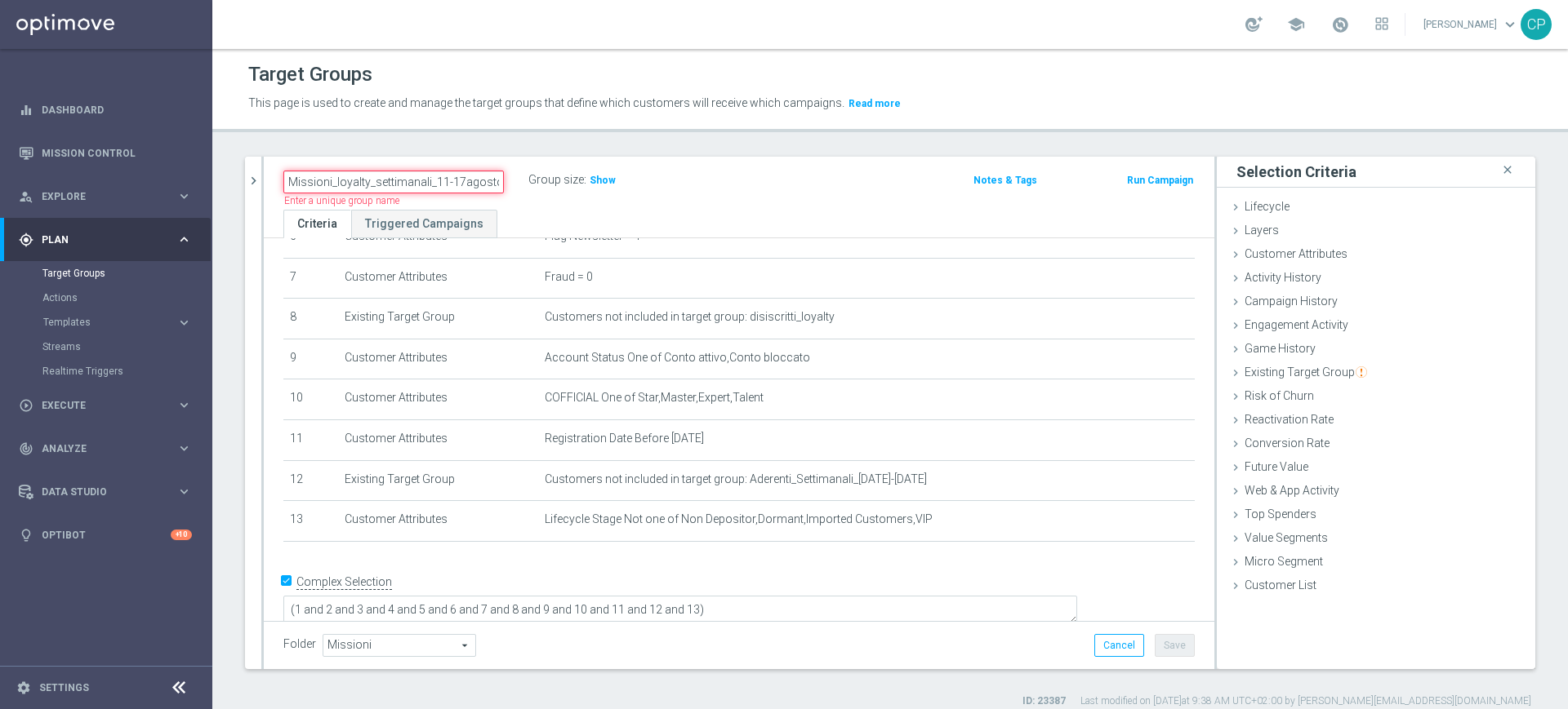
click at [499, 181] on input "Missioni_loyalty_settimanali_11-17agosto" at bounding box center [394, 182] width 220 height 23
type input "Missioni_loyalty_settimanali_11-17agost"
click at [914, 642] on div "Folder Missioni Missioni arrow_drop_down search Cancel Save Saving..." at bounding box center [739, 646] width 911 height 23
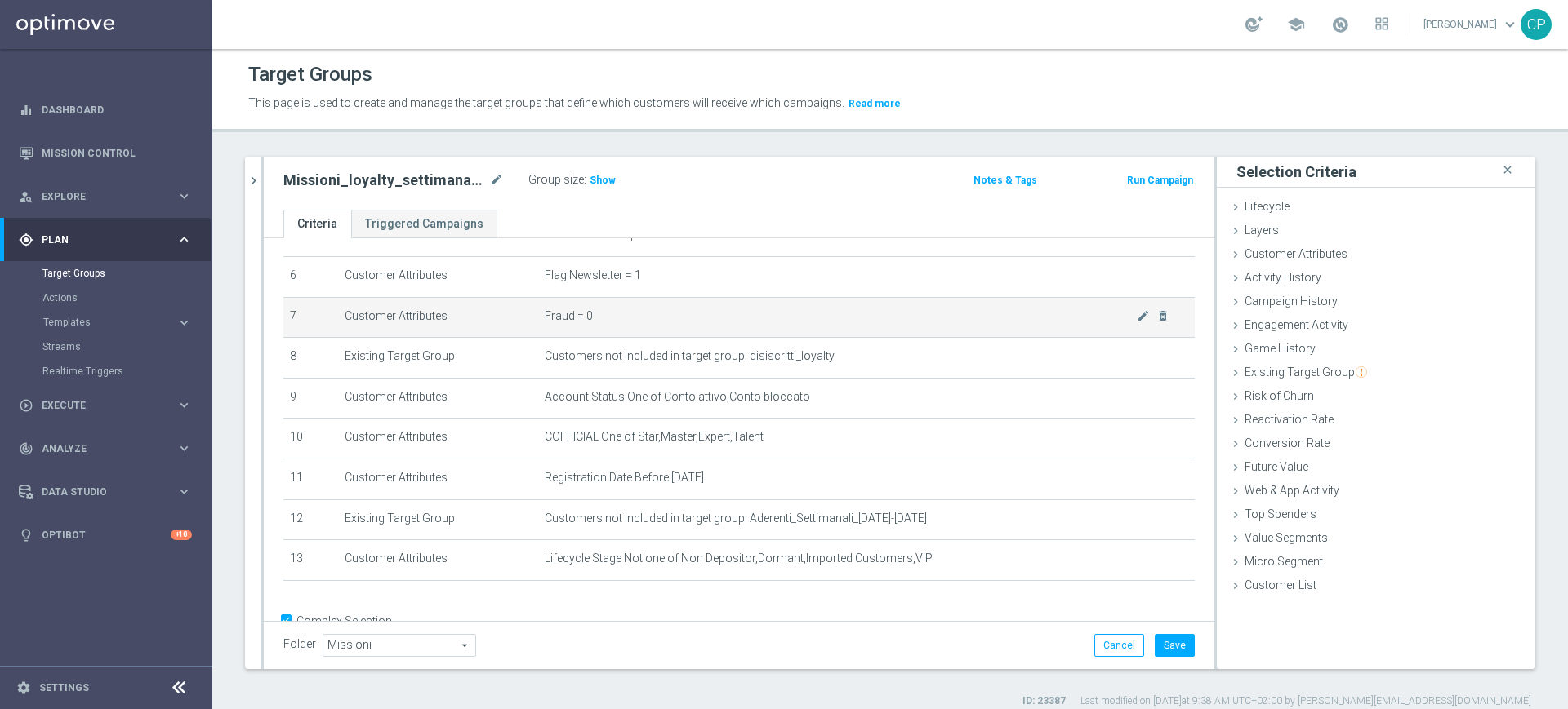
scroll to position [244, 0]
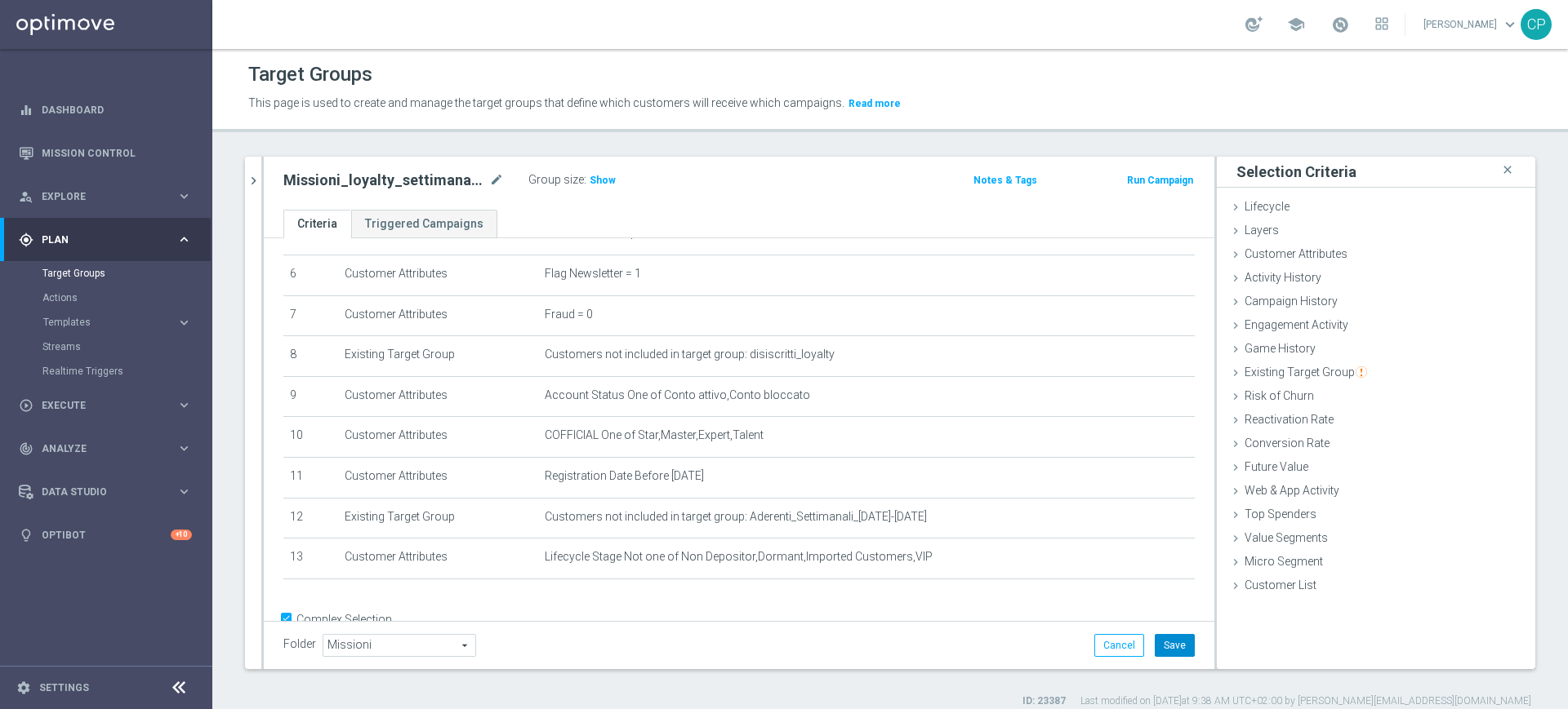
click at [1166, 646] on button "Save" at bounding box center [1174, 646] width 40 height 23
click at [73, 270] on link "Target Groups" at bounding box center [106, 273] width 127 height 13
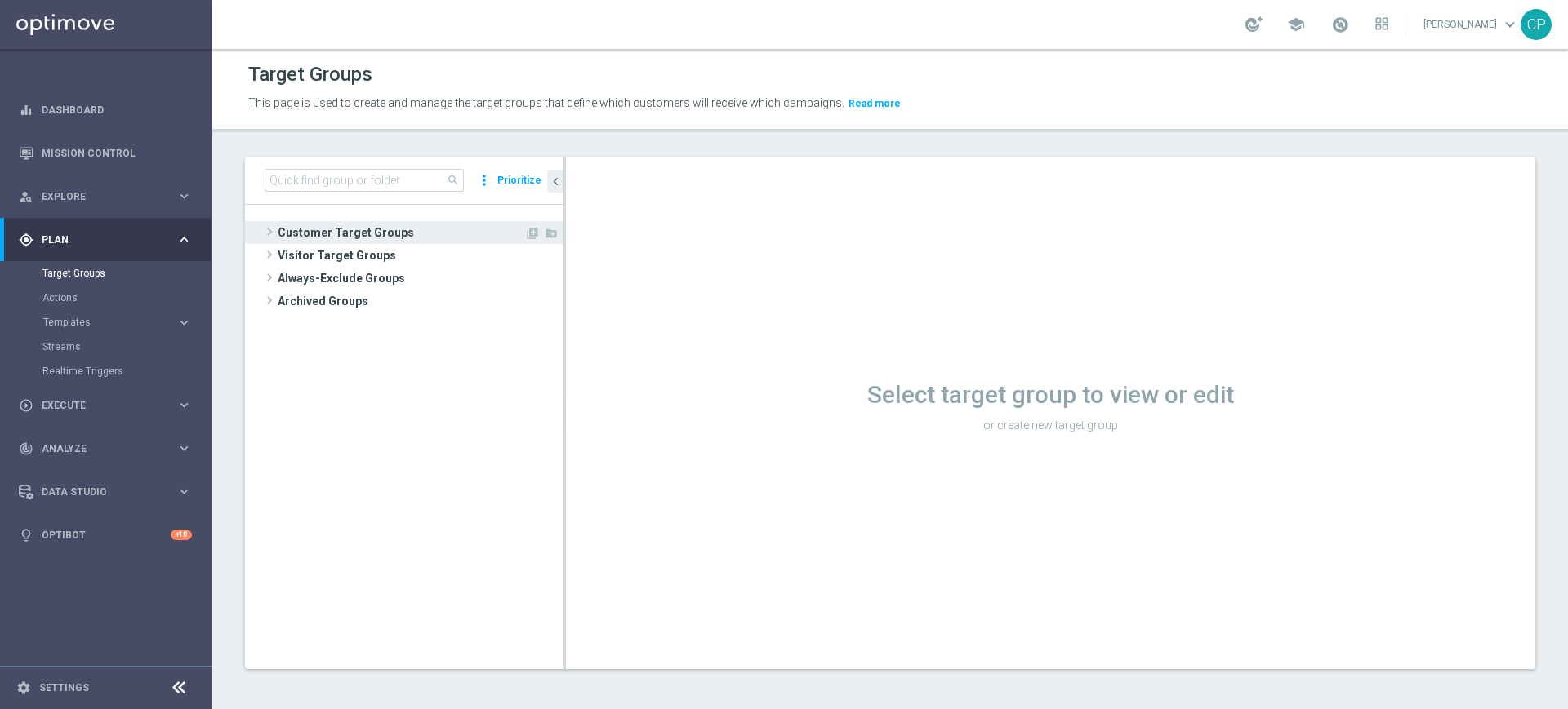
click at [339, 237] on span "Customer Target Groups" at bounding box center [401, 232] width 246 height 23
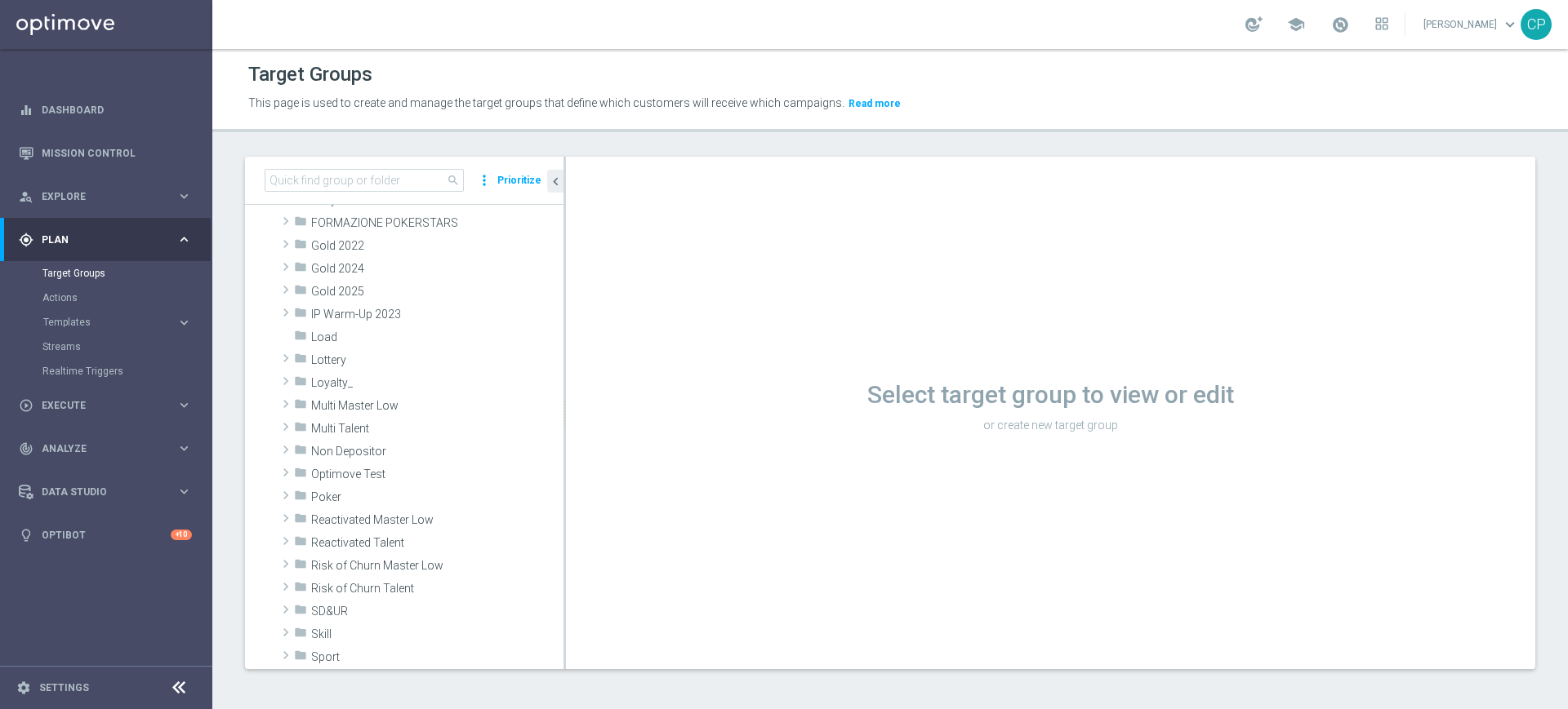
scroll to position [289, 0]
click at [353, 379] on span "Loyalty_" at bounding box center [399, 378] width 175 height 14
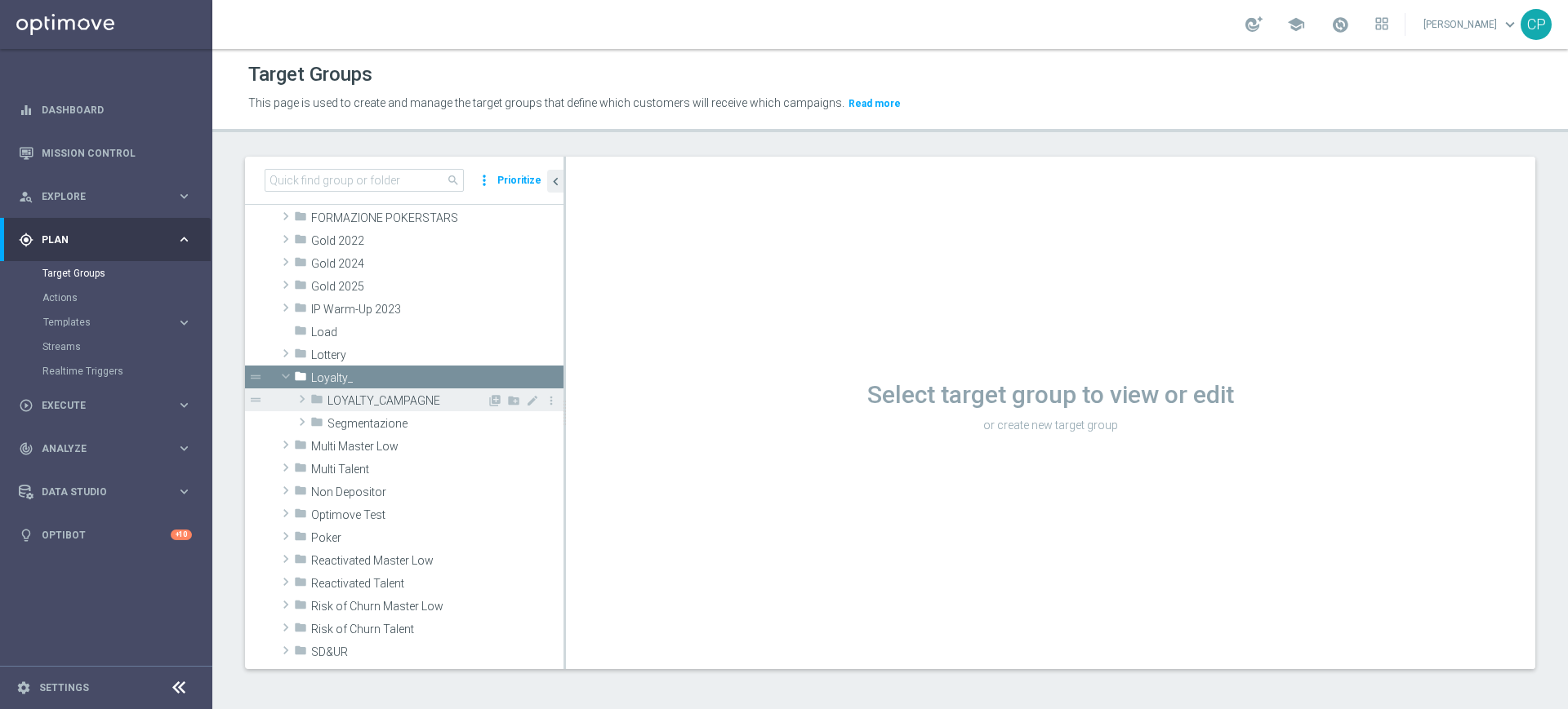
click at [366, 397] on span "LOYALTY_CAMPAGNE" at bounding box center [408, 401] width 160 height 14
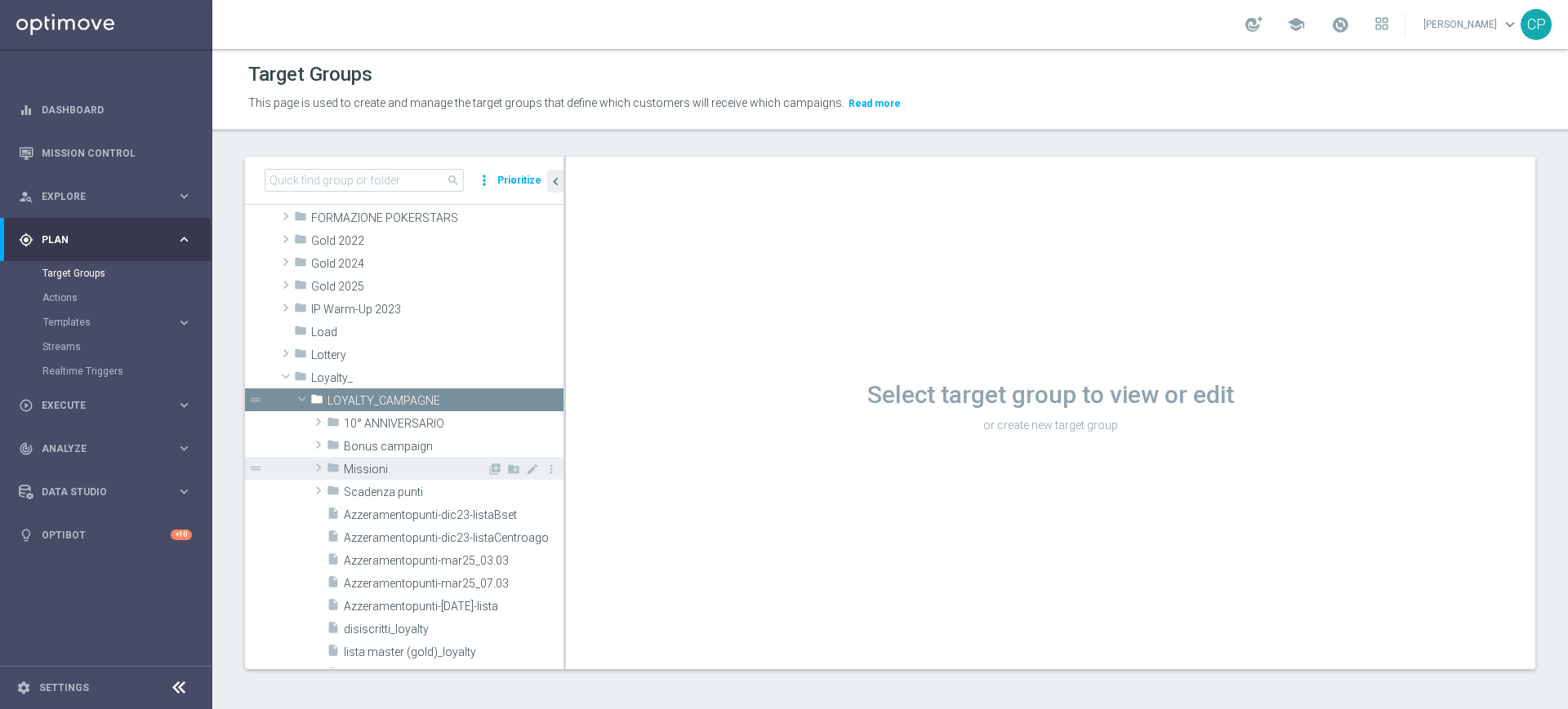
click at [367, 471] on span "Missioni" at bounding box center [415, 470] width 143 height 14
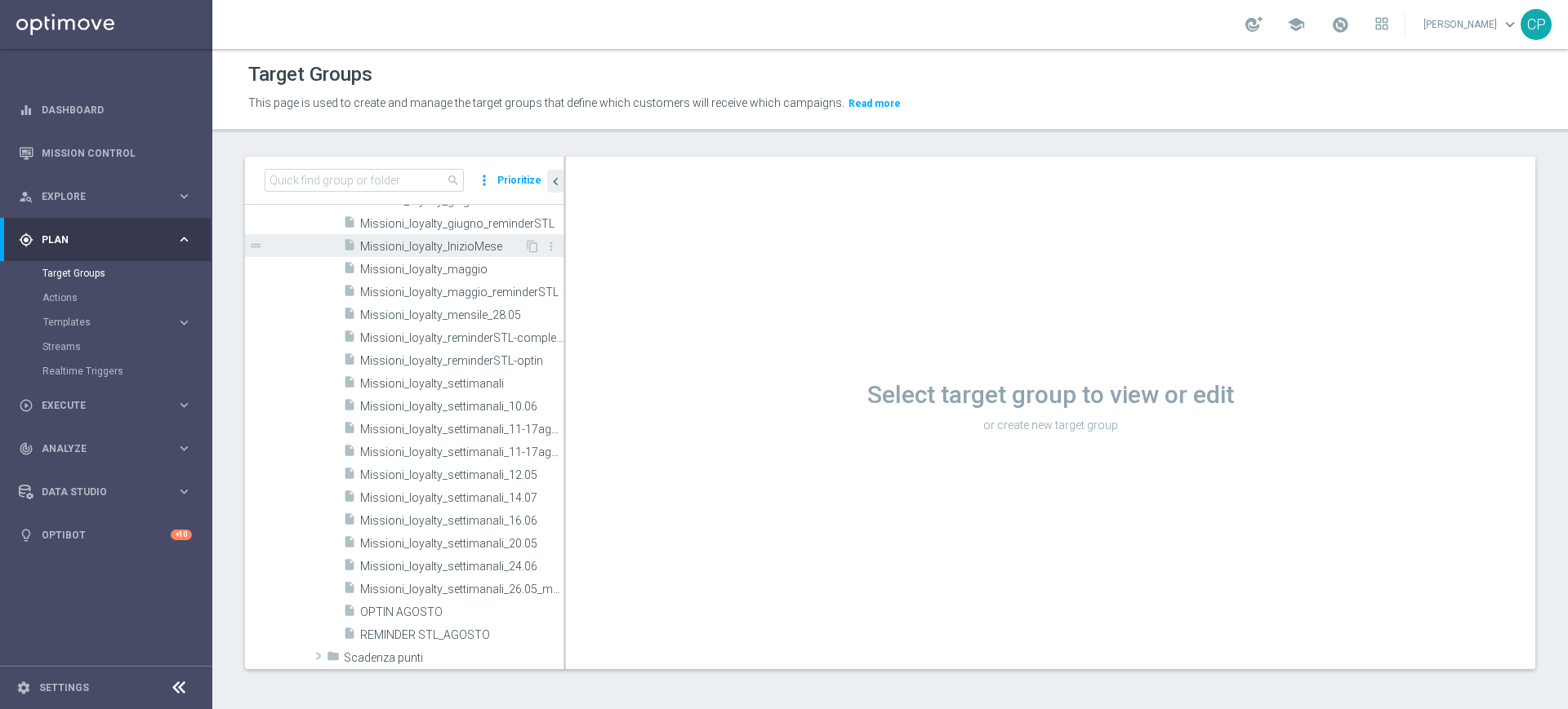
scroll to position [1081, 0]
click at [480, 452] on span "Missioni_loyalty_settimanali_11-17agosto" at bounding box center [443, 453] width 167 height 14
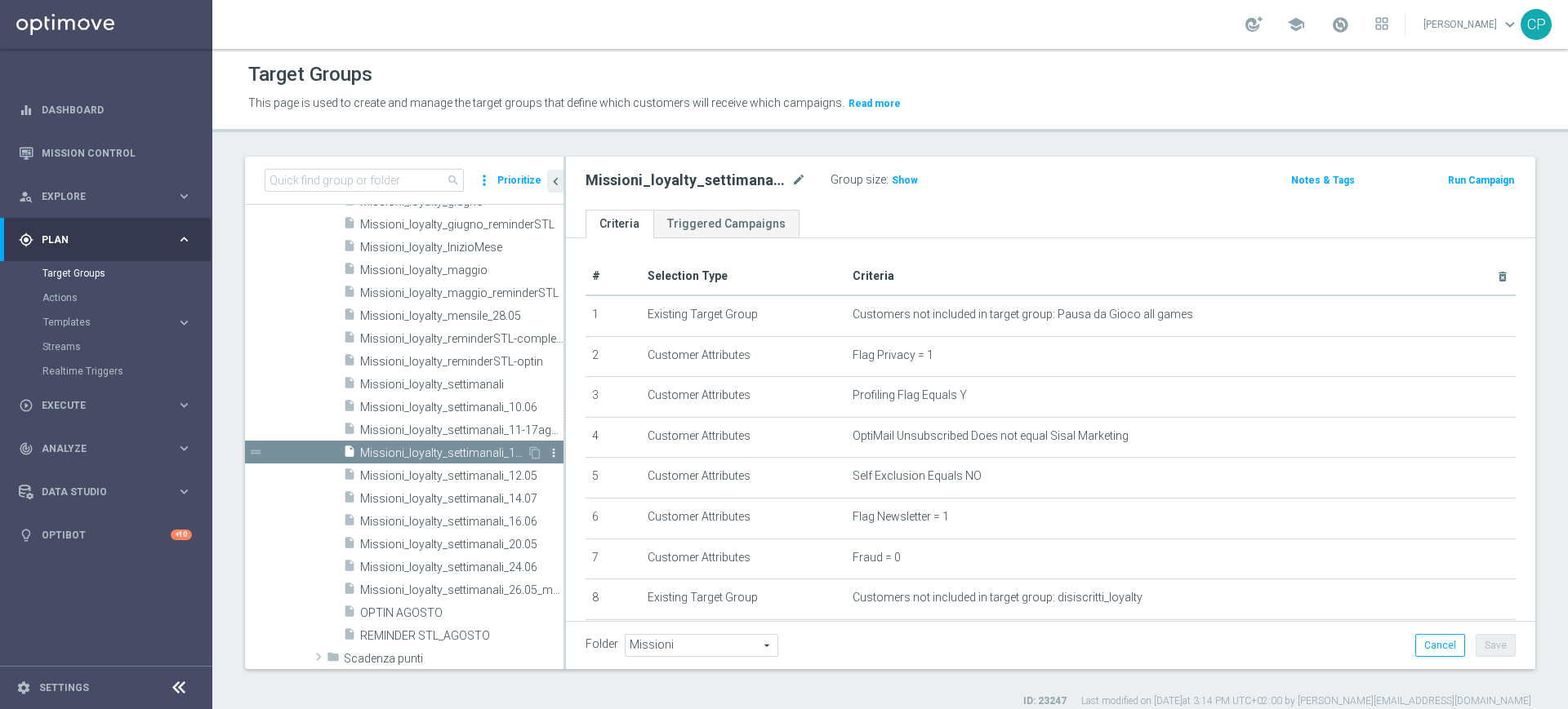
click at [547, 452] on icon "more_vert" at bounding box center [553, 452] width 13 height 13
click at [577, 499] on span "Delete" at bounding box center [579, 499] width 35 height 11
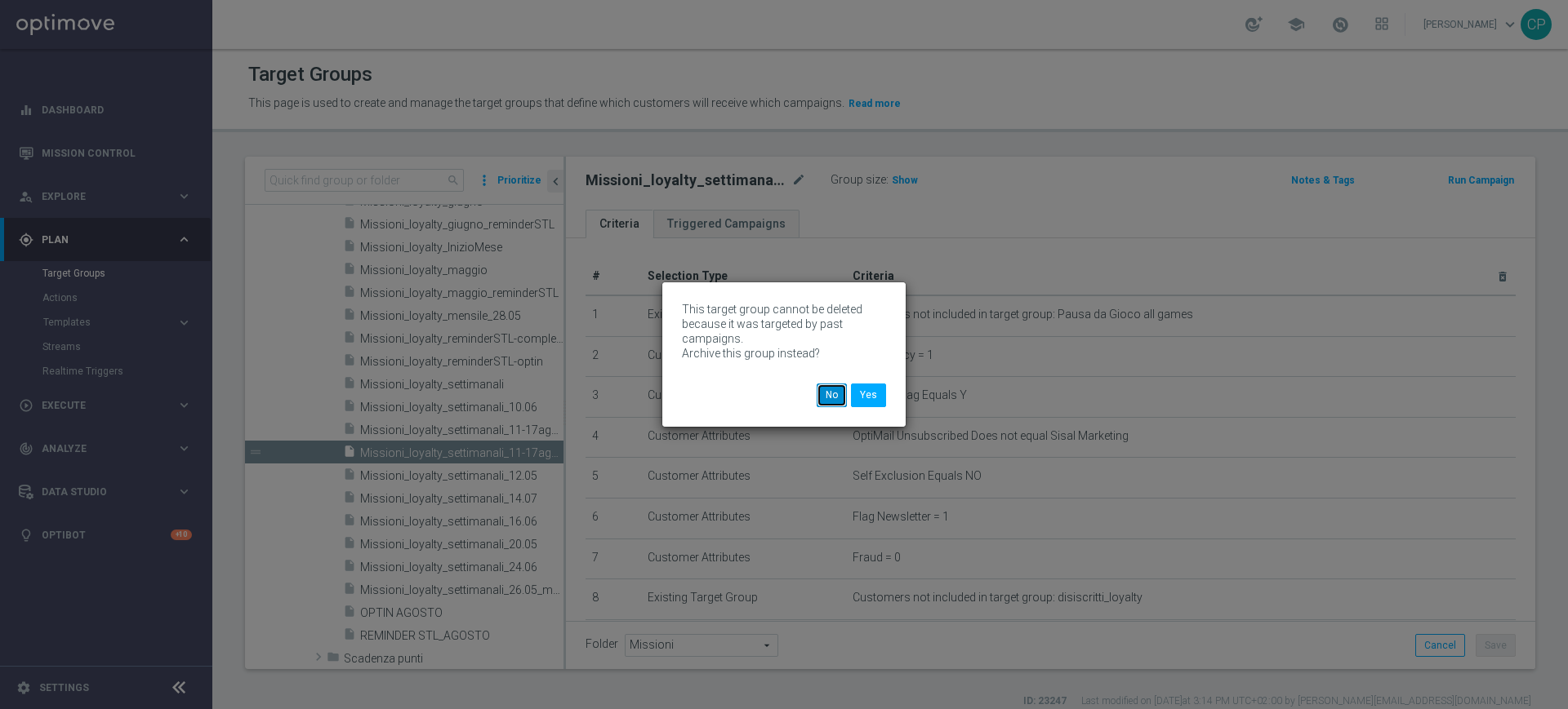
click at [833, 392] on button "No" at bounding box center [831, 394] width 30 height 23
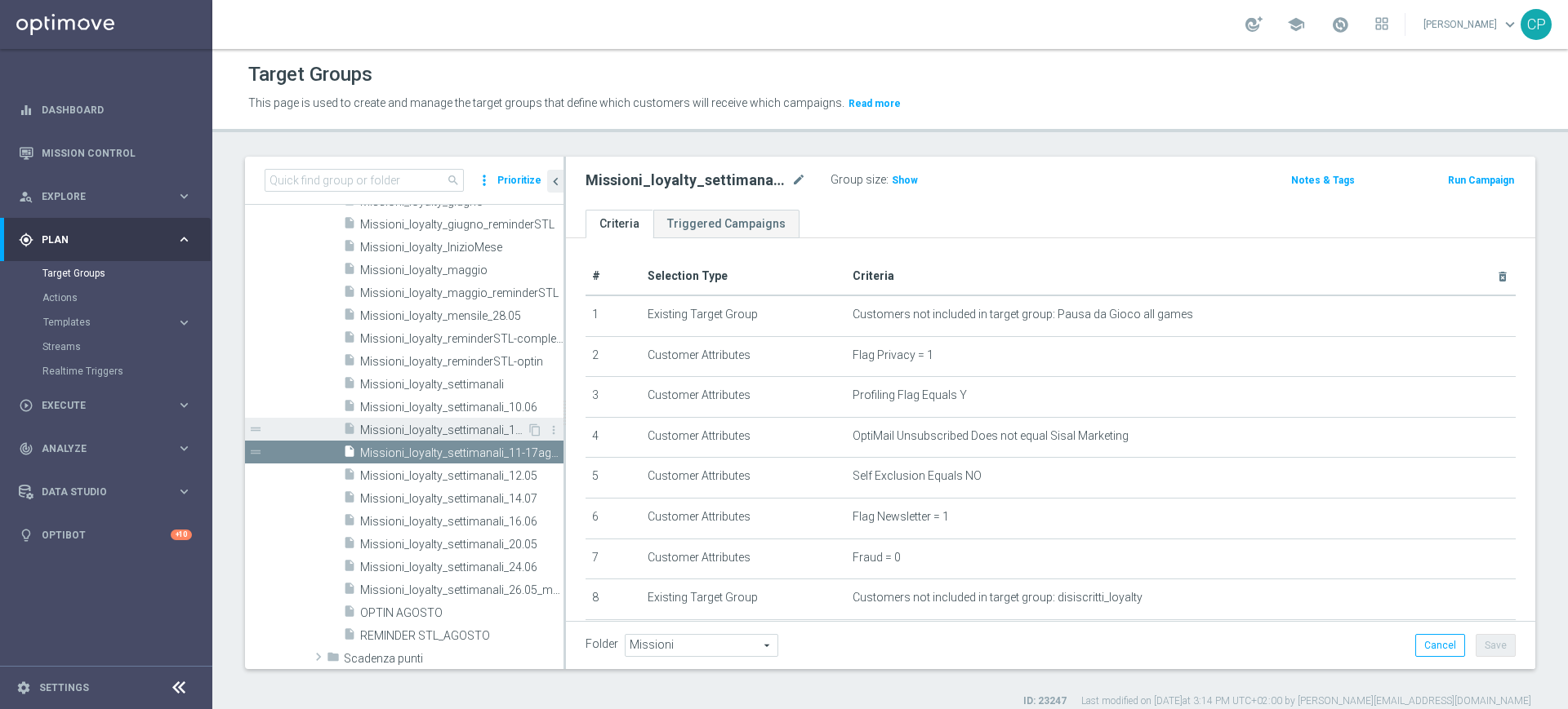
click at [479, 422] on div "insert_drive_file Missioni_loyalty_settimanali_11-17agost" at bounding box center [434, 429] width 184 height 23
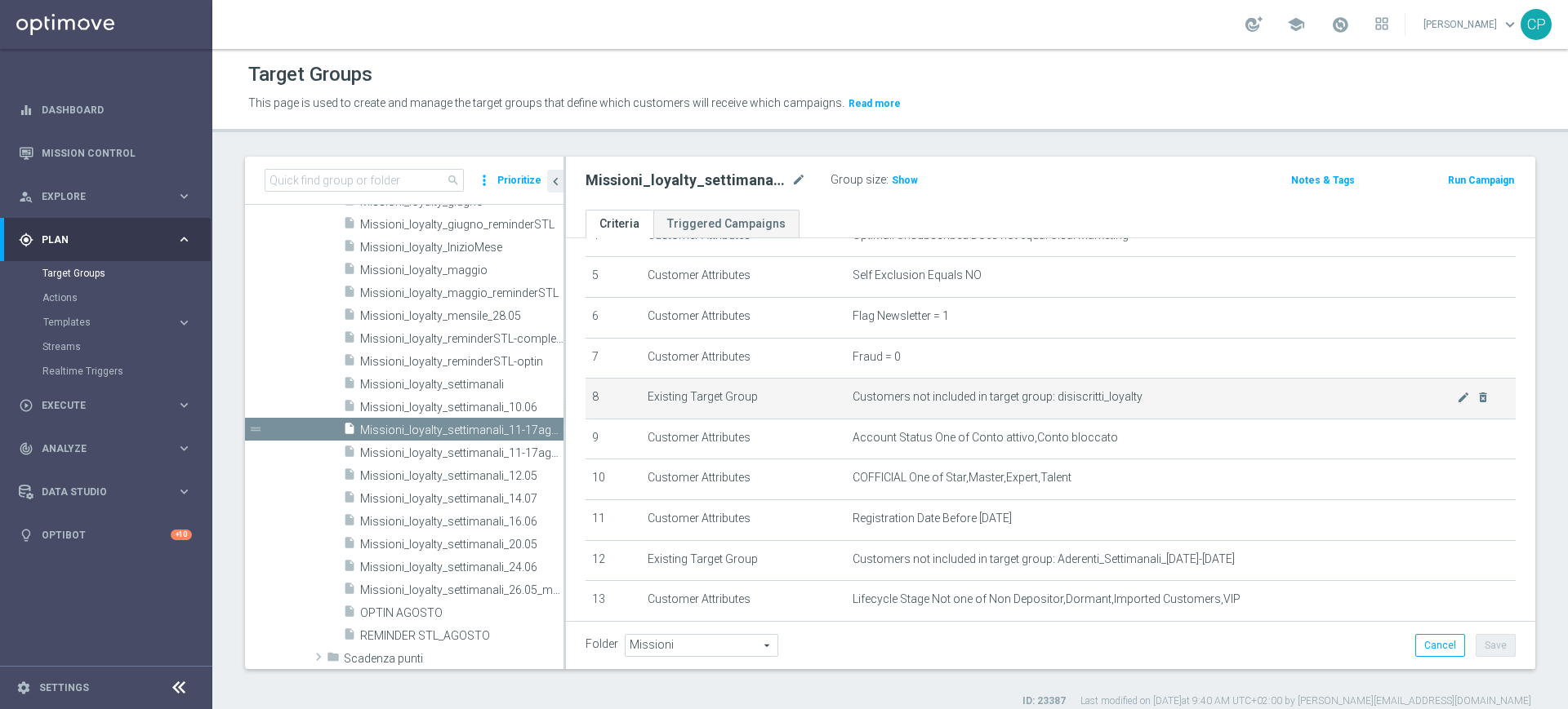
scroll to position [306, 0]
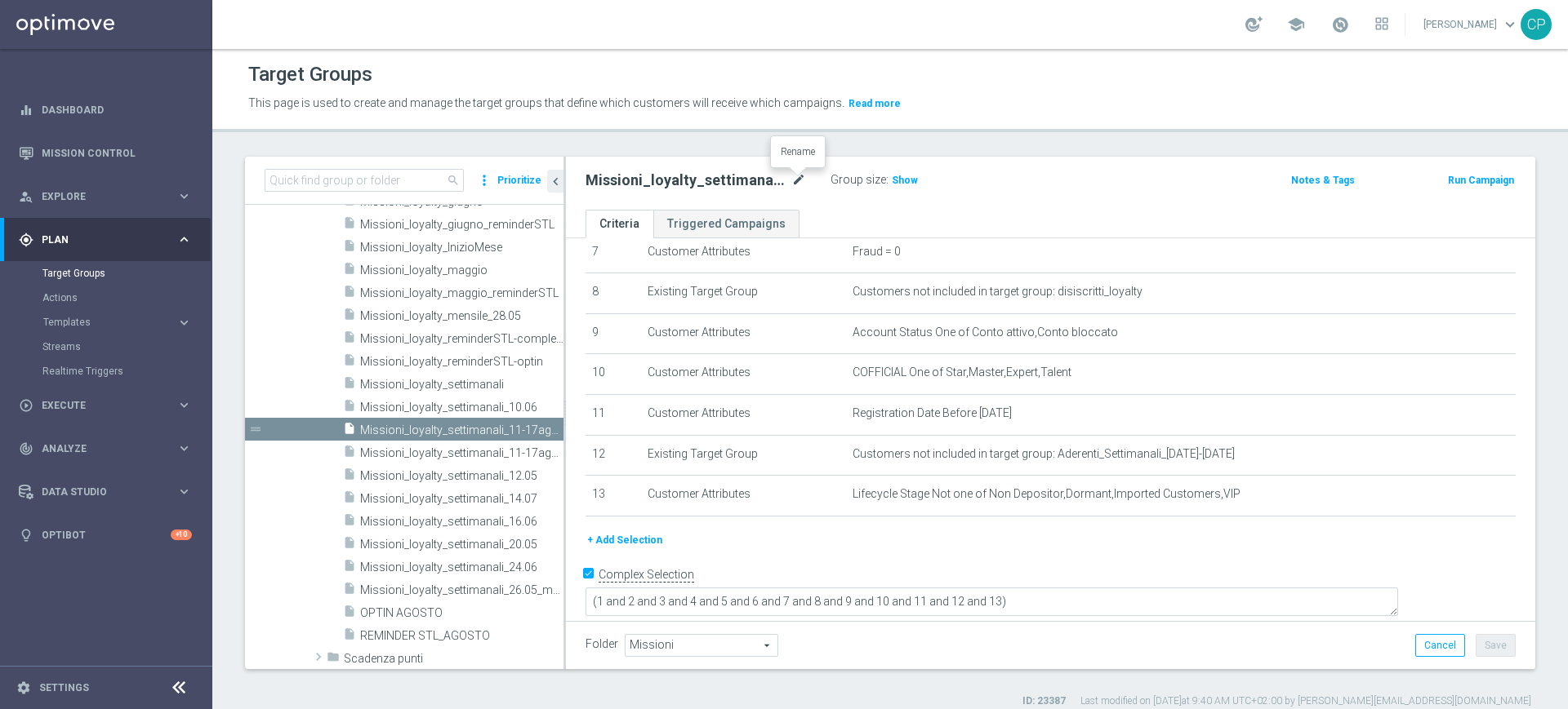
click at [794, 181] on icon "mode_edit" at bounding box center [798, 180] width 15 height 20
click at [742, 176] on input "Missioni_loyalty_settimanali_11-17agost" at bounding box center [696, 182] width 220 height 23
click at [743, 179] on input "Missioni_loyalty_settimanali_11-17agost" at bounding box center [696, 182] width 220 height 23
type input "Missioni_loyalty_settimanali_19-17agost"
click at [795, 179] on icon "mode_edit" at bounding box center [798, 180] width 15 height 20
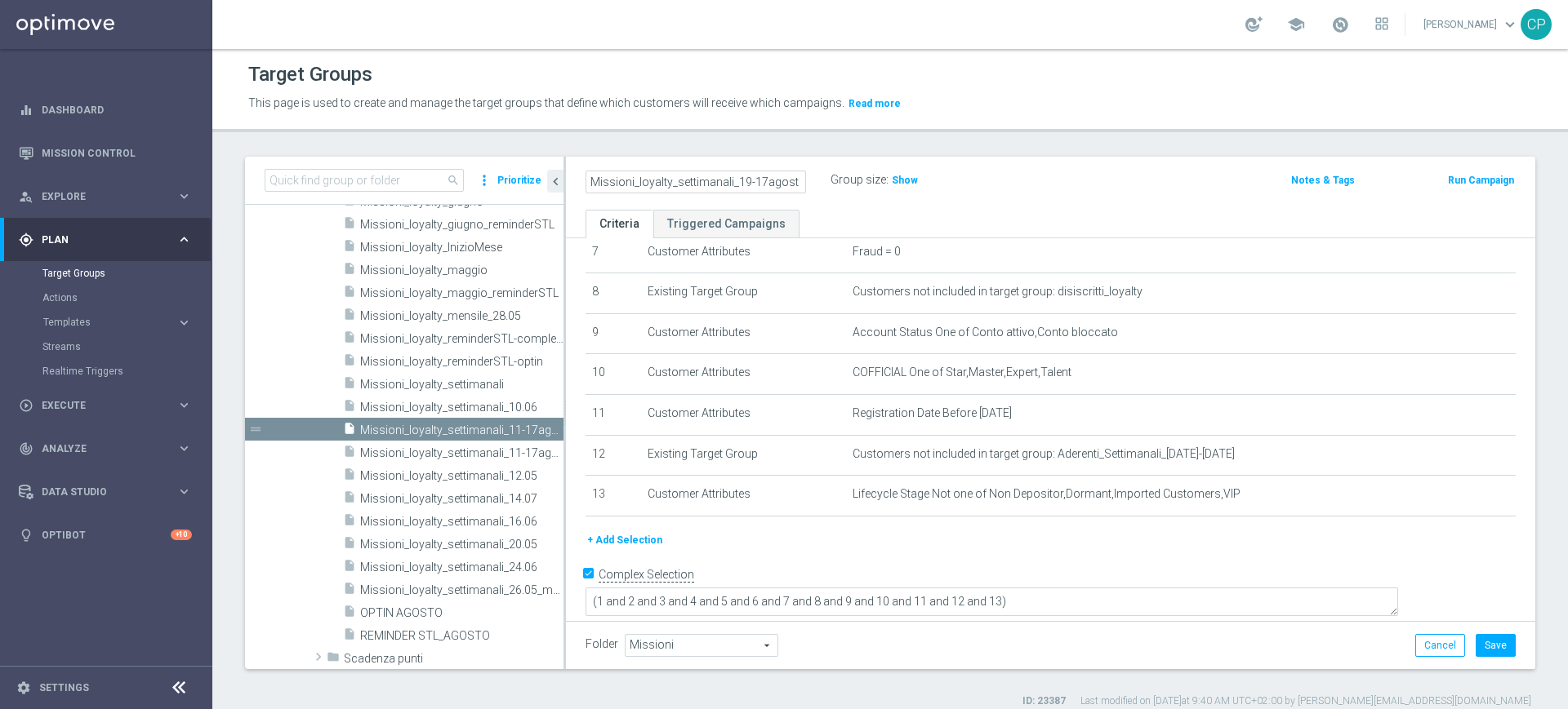
click at [745, 181] on input "Missioni_loyalty_settimanali_19-17agost" at bounding box center [696, 182] width 220 height 23
type input "Missioni_loyalty_settimanali_18-24agost"
click at [839, 193] on div "Missioni_loyalty_settimanali_18-24agost Group size : Show Notes & Tags Run Camp…" at bounding box center [1050, 183] width 970 height 53
click at [1475, 641] on button "Save" at bounding box center [1495, 646] width 40 height 23
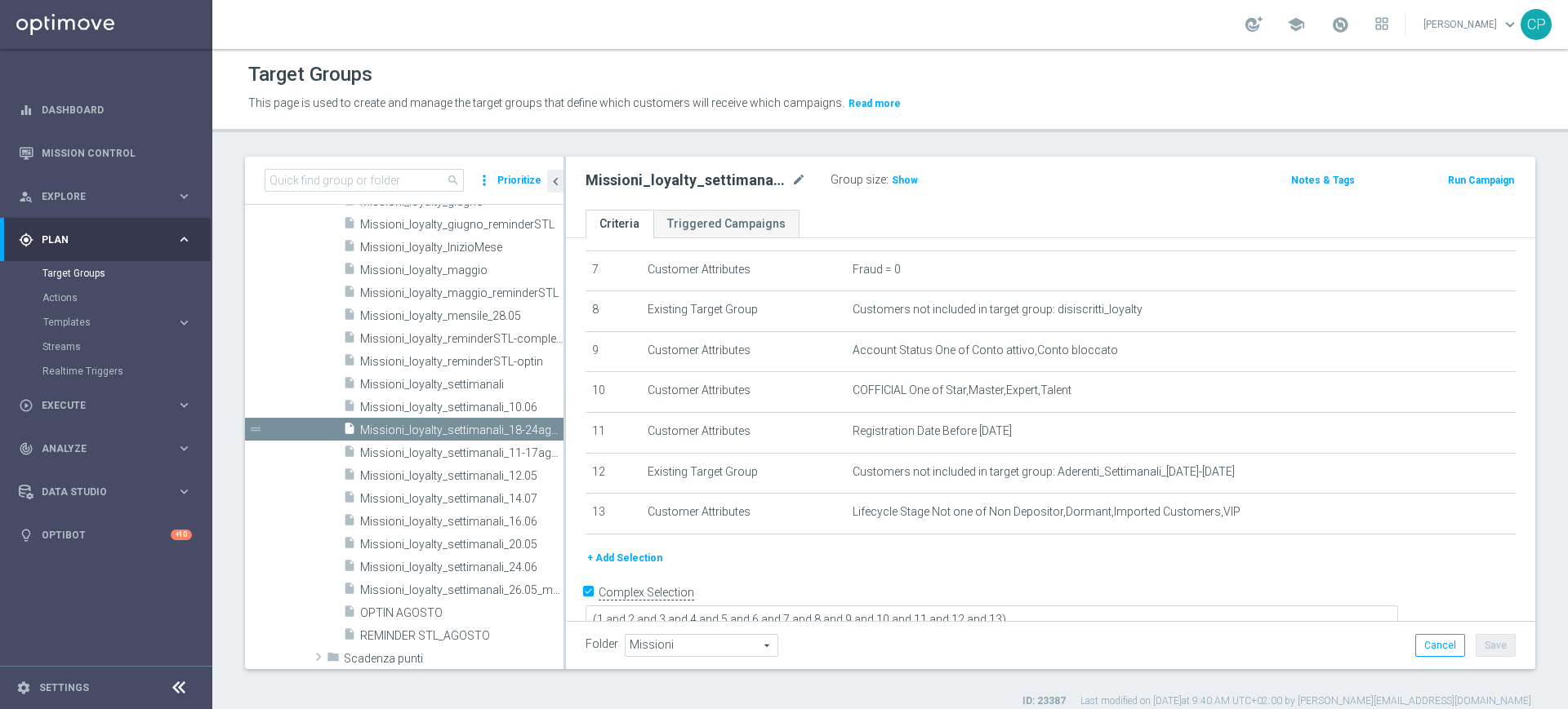
scroll to position [0, 0]
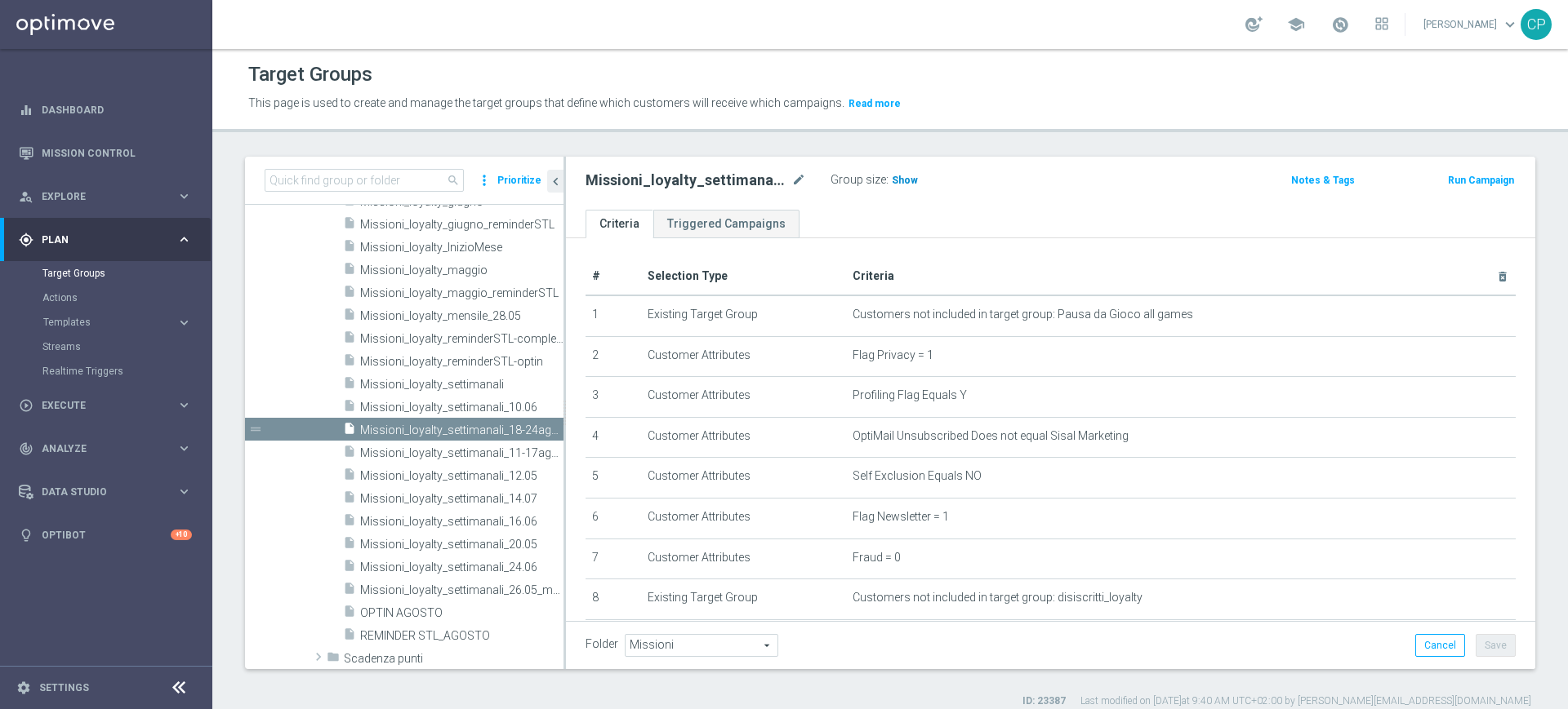
click at [907, 173] on h3 "Show" at bounding box center [905, 180] width 29 height 18
click at [119, 401] on span "Execute" at bounding box center [108, 405] width 134 height 10
click at [87, 308] on div "Campaign Builder" at bounding box center [127, 316] width 168 height 24
click at [75, 314] on link "Campaign Builder" at bounding box center [106, 316] width 127 height 13
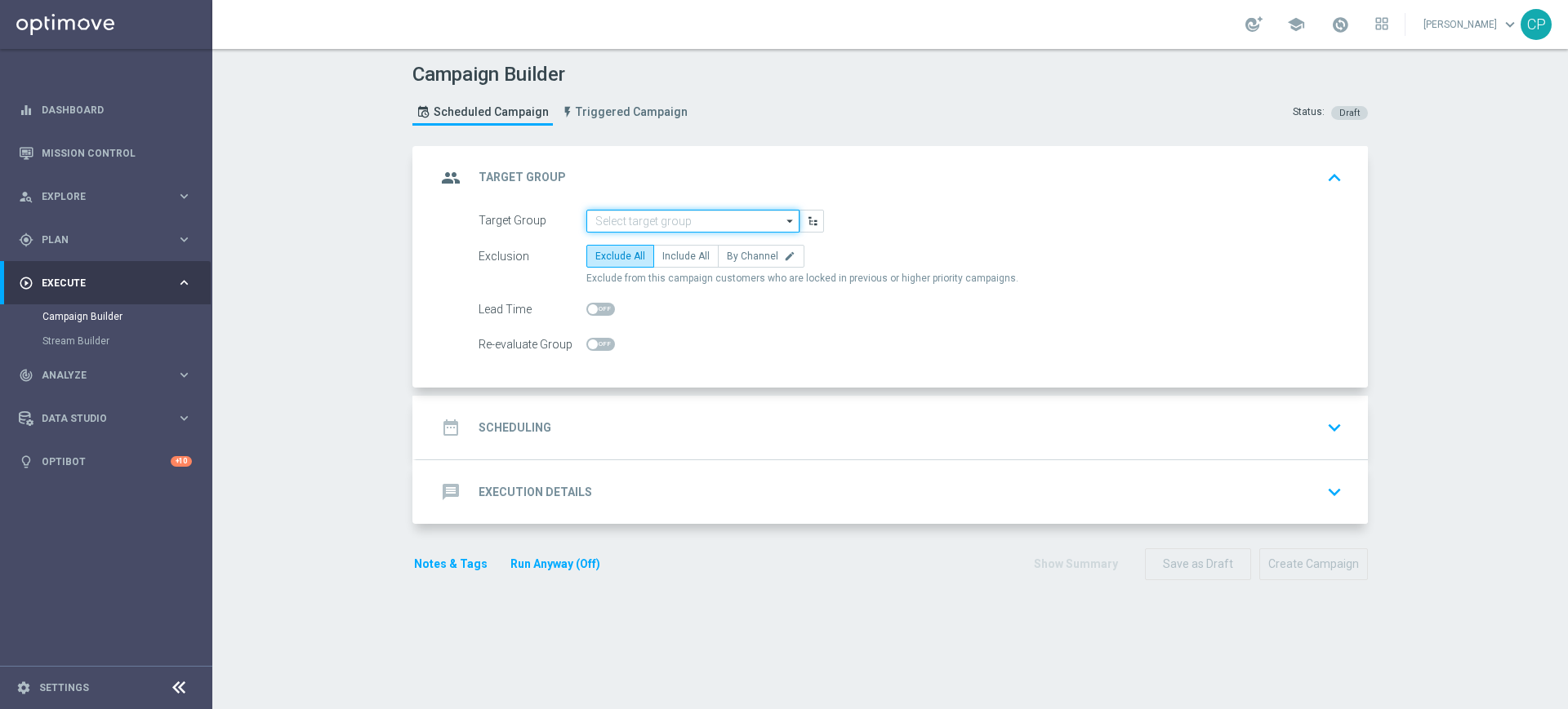
click at [615, 219] on input at bounding box center [693, 221] width 213 height 23
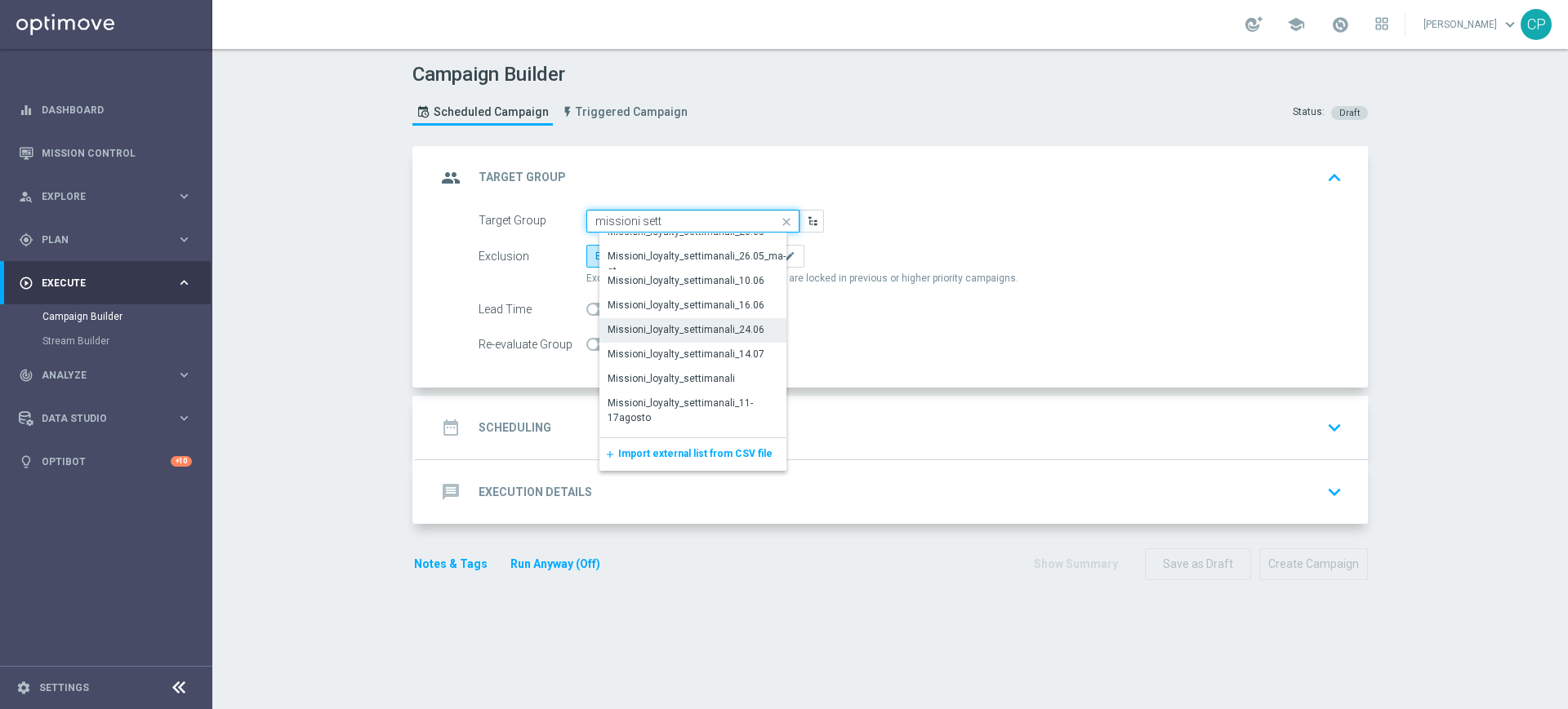
scroll to position [55, 0]
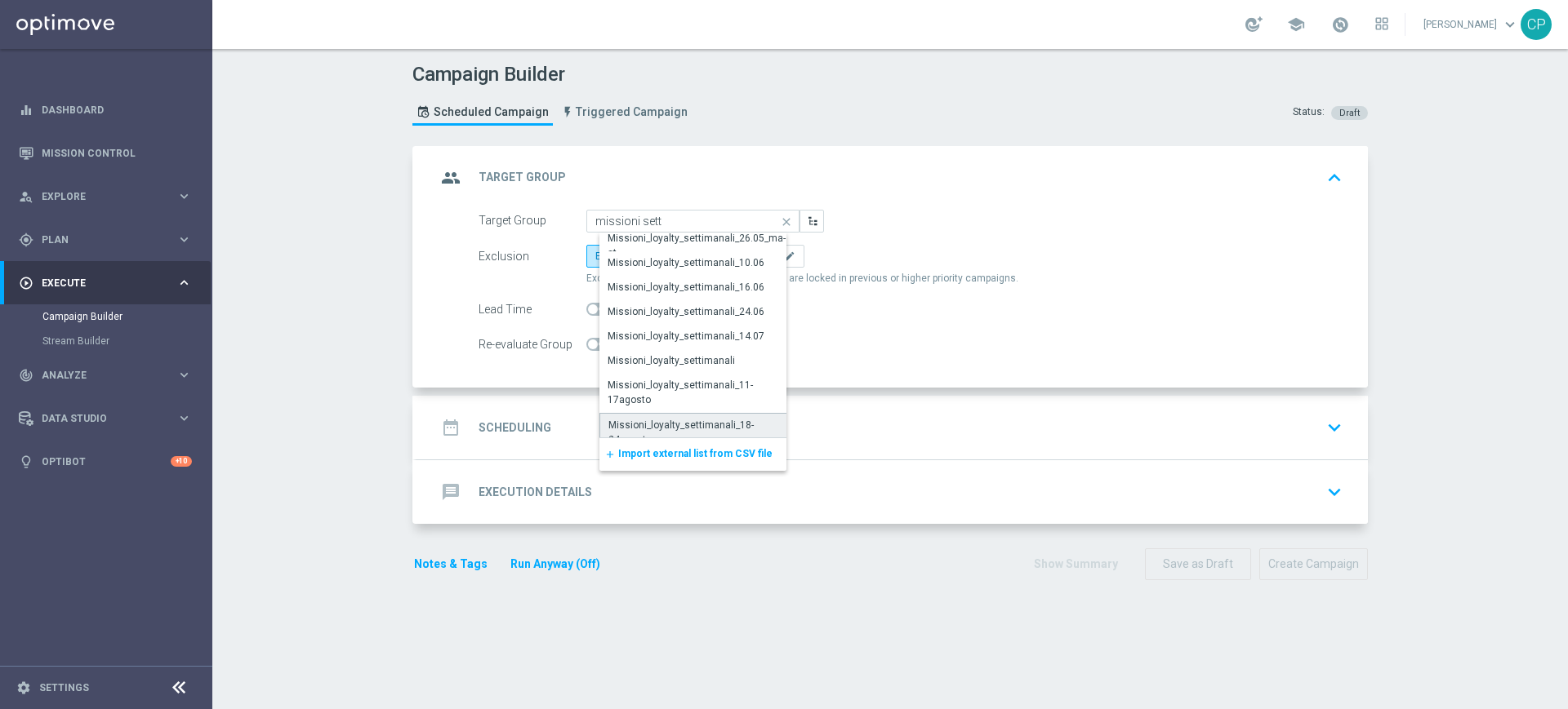
click at [694, 425] on div "Missioni_loyalty_settimanali_18-24agost" at bounding box center [698, 433] width 181 height 29
type input "Missioni_loyalty_settimanali_18-24agost"
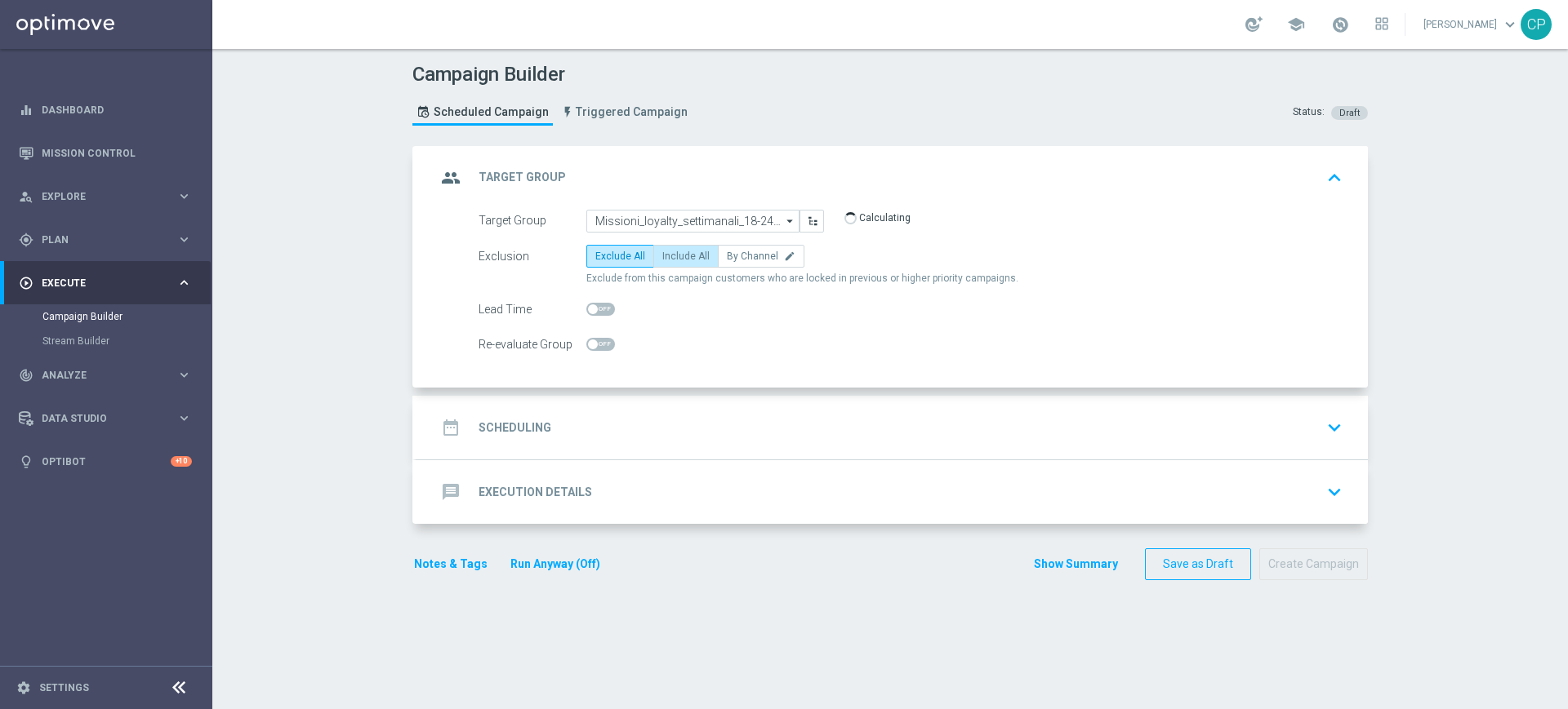
click at [674, 253] on span "Include All" at bounding box center [686, 256] width 48 height 11
click at [673, 254] on input "Include All" at bounding box center [668, 259] width 10 height 10
radio input "true"
click at [657, 438] on div "date_range Scheduling keyboard_arrow_down" at bounding box center [892, 427] width 912 height 31
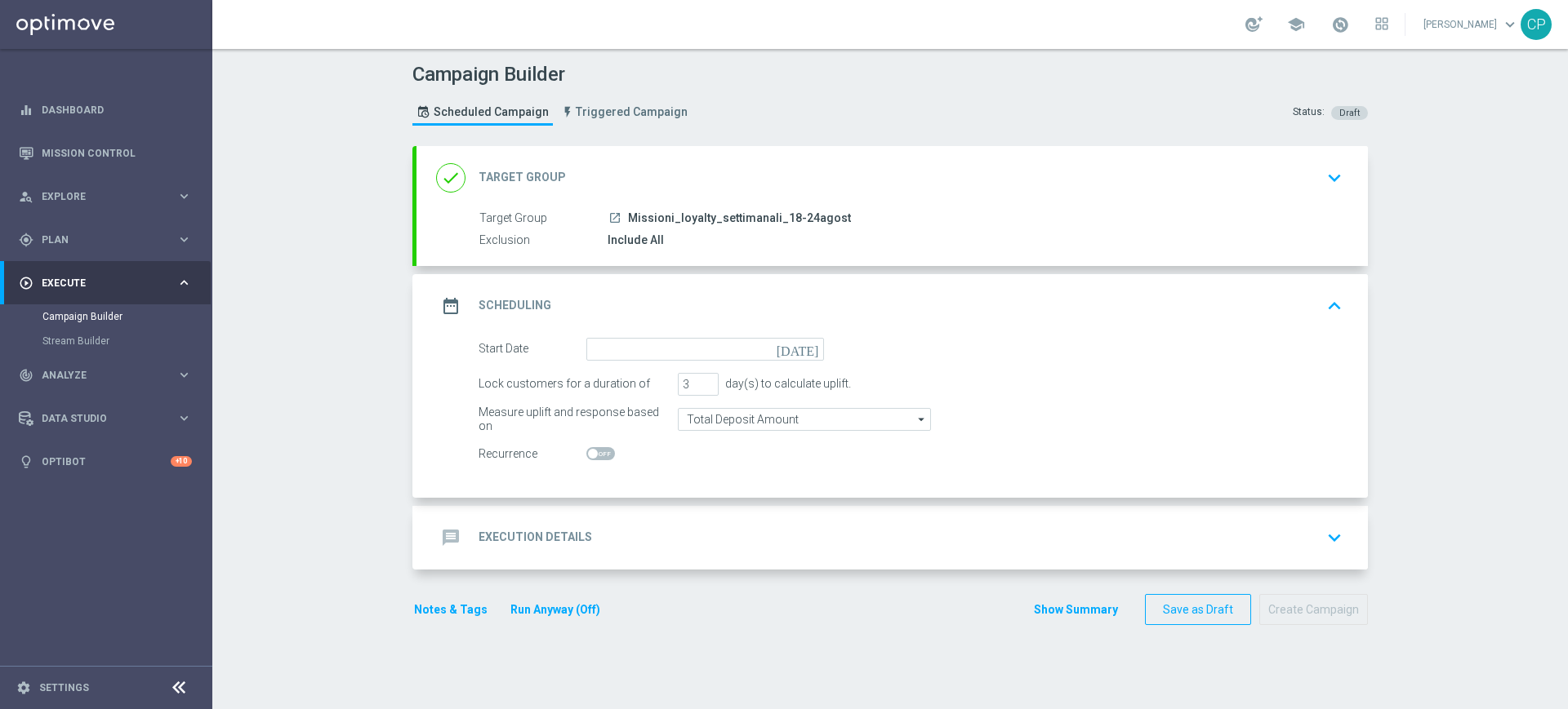
click at [805, 344] on icon "[DATE]" at bounding box center [800, 347] width 49 height 18
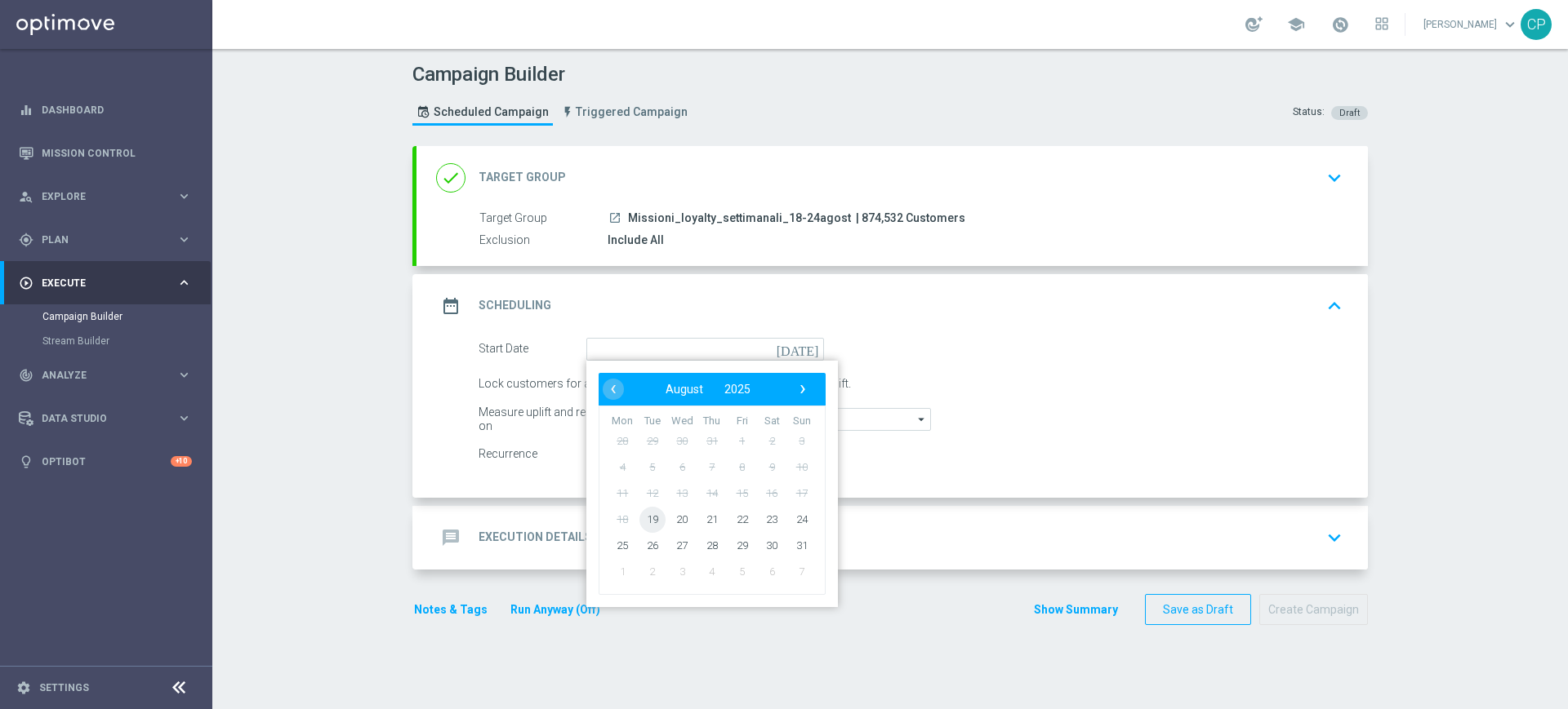
click at [644, 517] on span "19" at bounding box center [652, 519] width 26 height 26
type input "[DATE]"
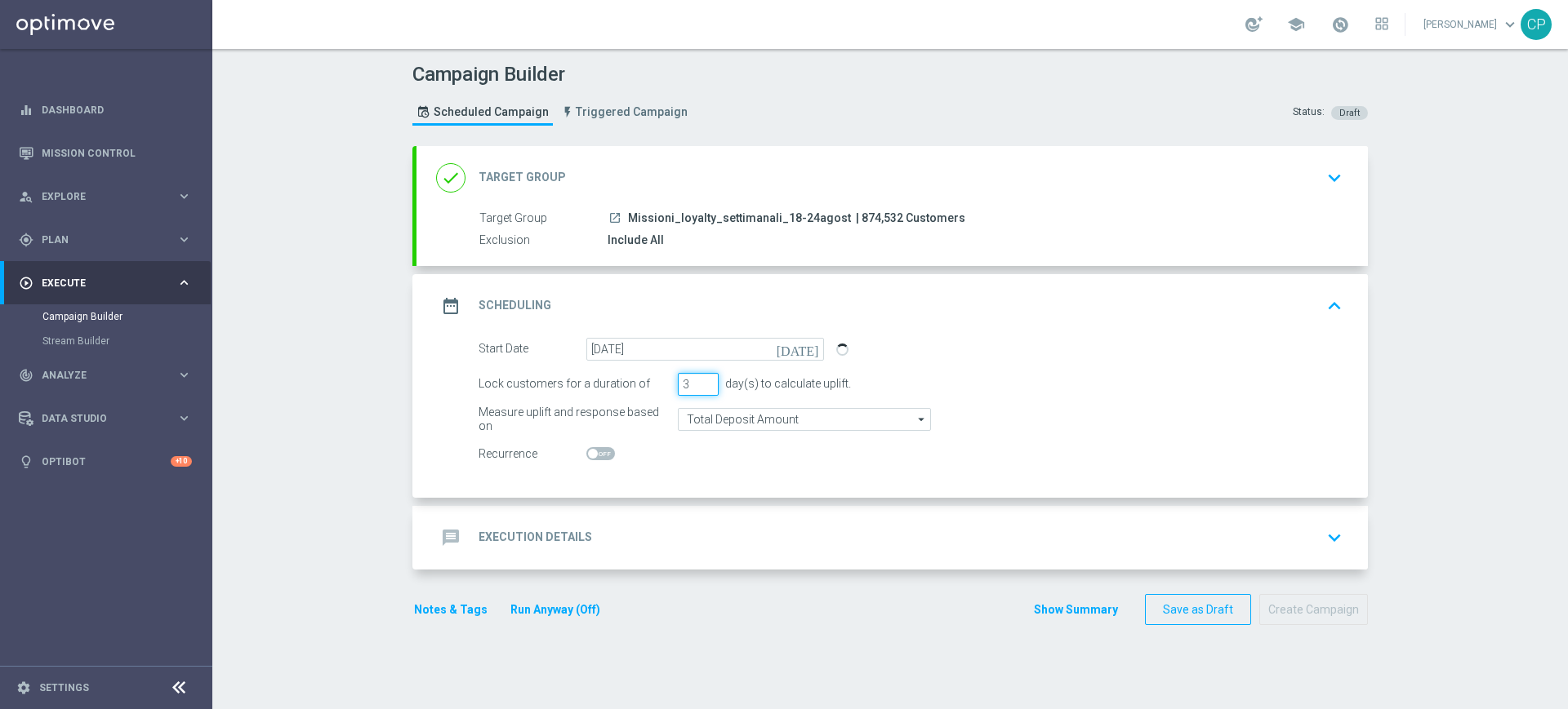
click at [687, 377] on input "3" at bounding box center [697, 384] width 41 height 23
type input "1"
click at [688, 458] on switch at bounding box center [705, 454] width 238 height 14
click at [640, 529] on div "message Execution Details keyboard_arrow_down" at bounding box center [892, 538] width 912 height 31
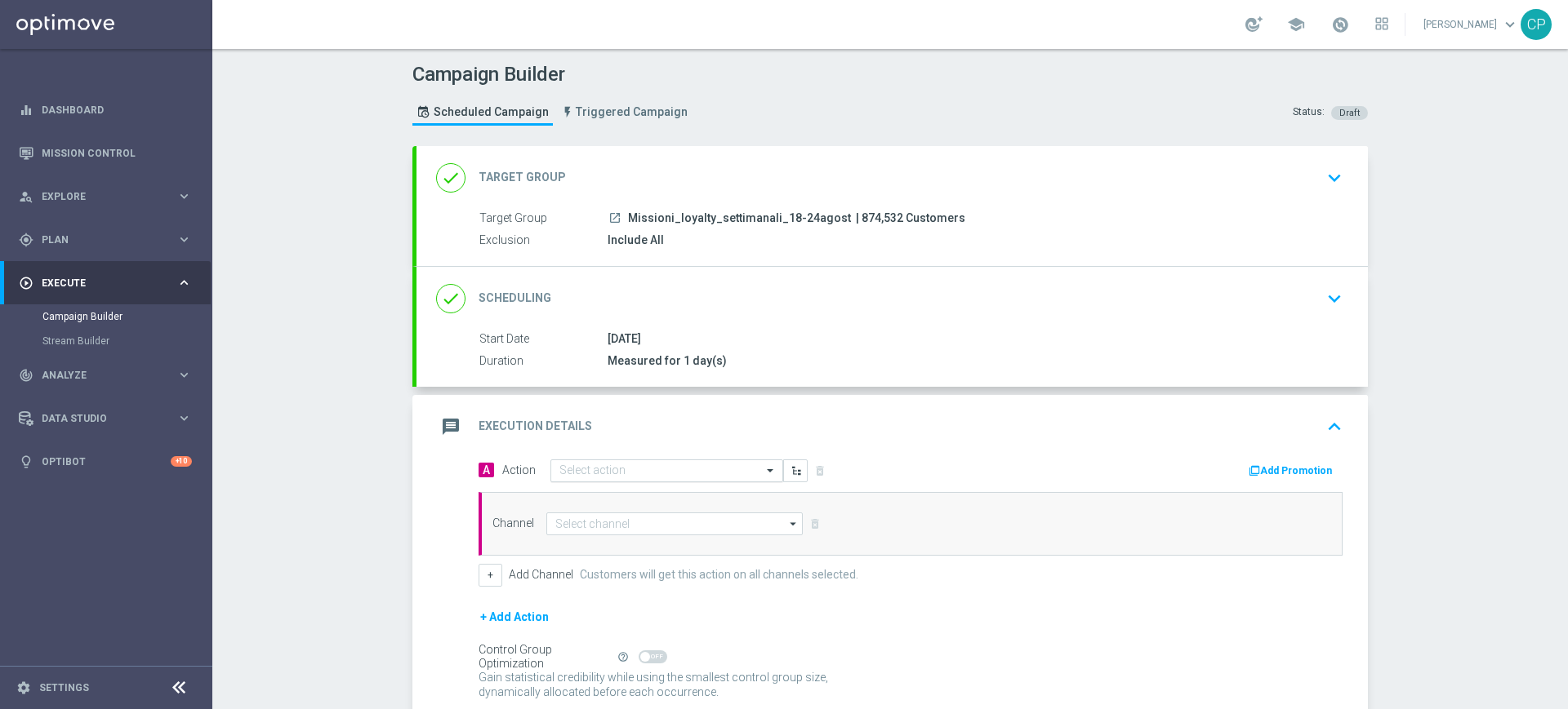
click at [649, 465] on input "text" at bounding box center [650, 472] width 182 height 14
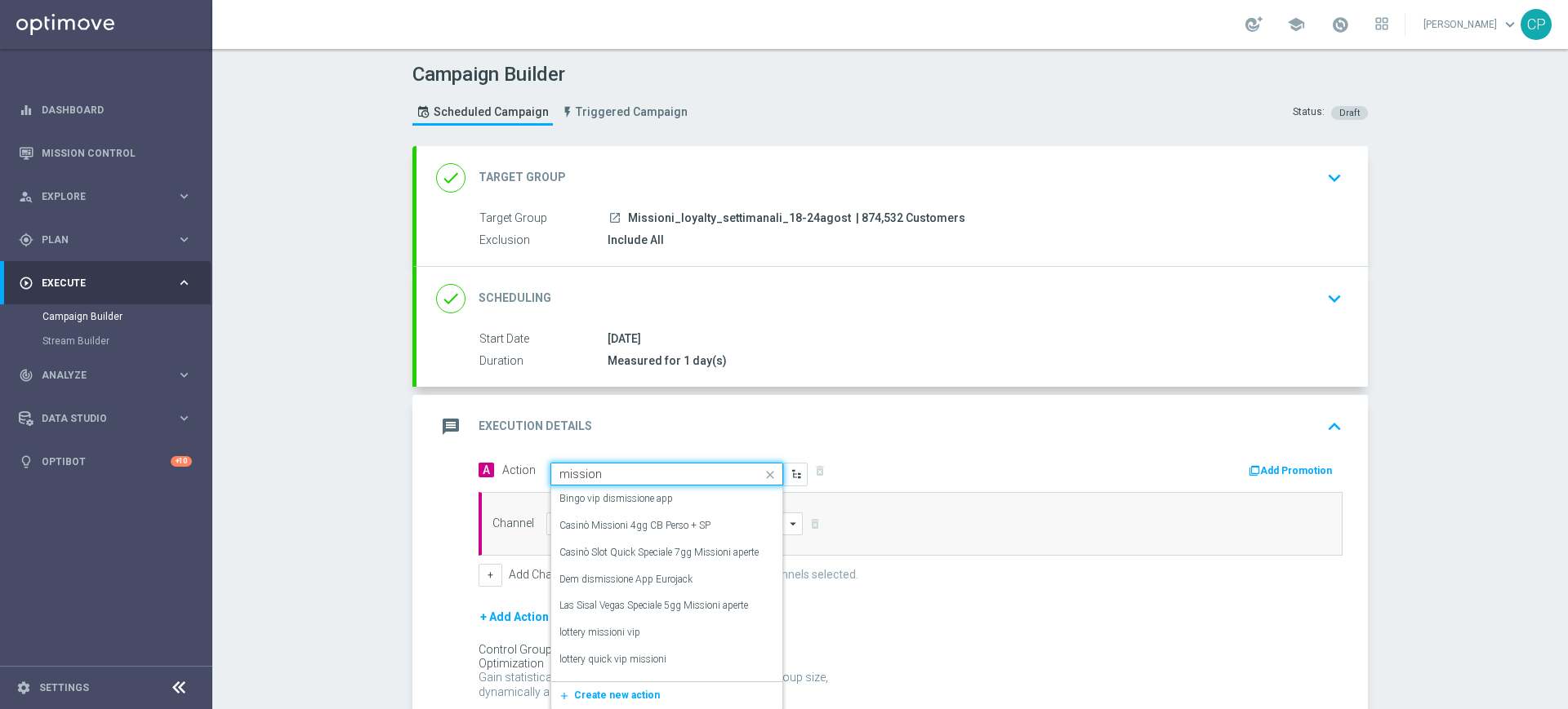
type input "missioni"
click at [614, 631] on label "Loyalty-missioni" at bounding box center [594, 633] width 69 height 14
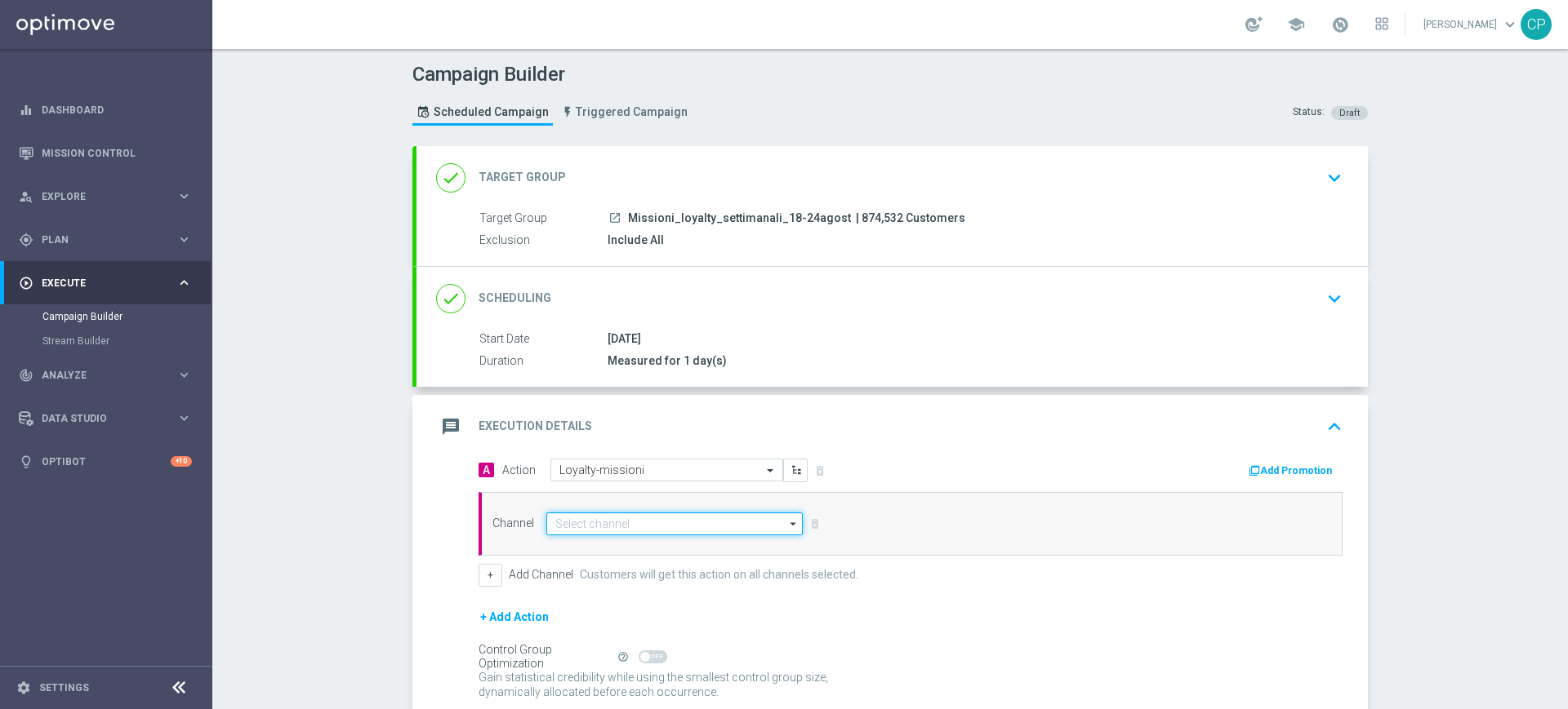
click at [630, 525] on input at bounding box center [675, 524] width 257 height 23
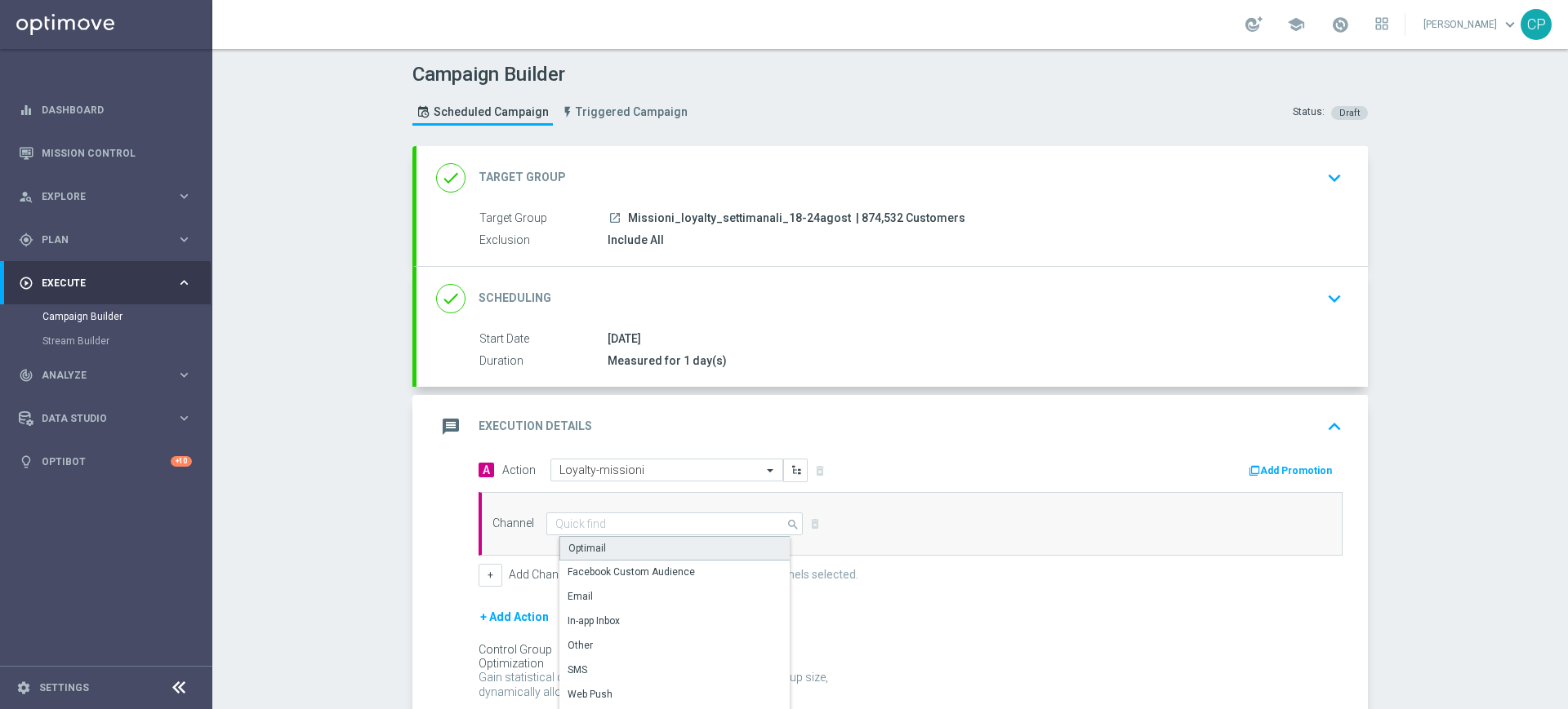
click at [593, 548] on div "Optimail" at bounding box center [586, 548] width 37 height 15
type input "Optimail"
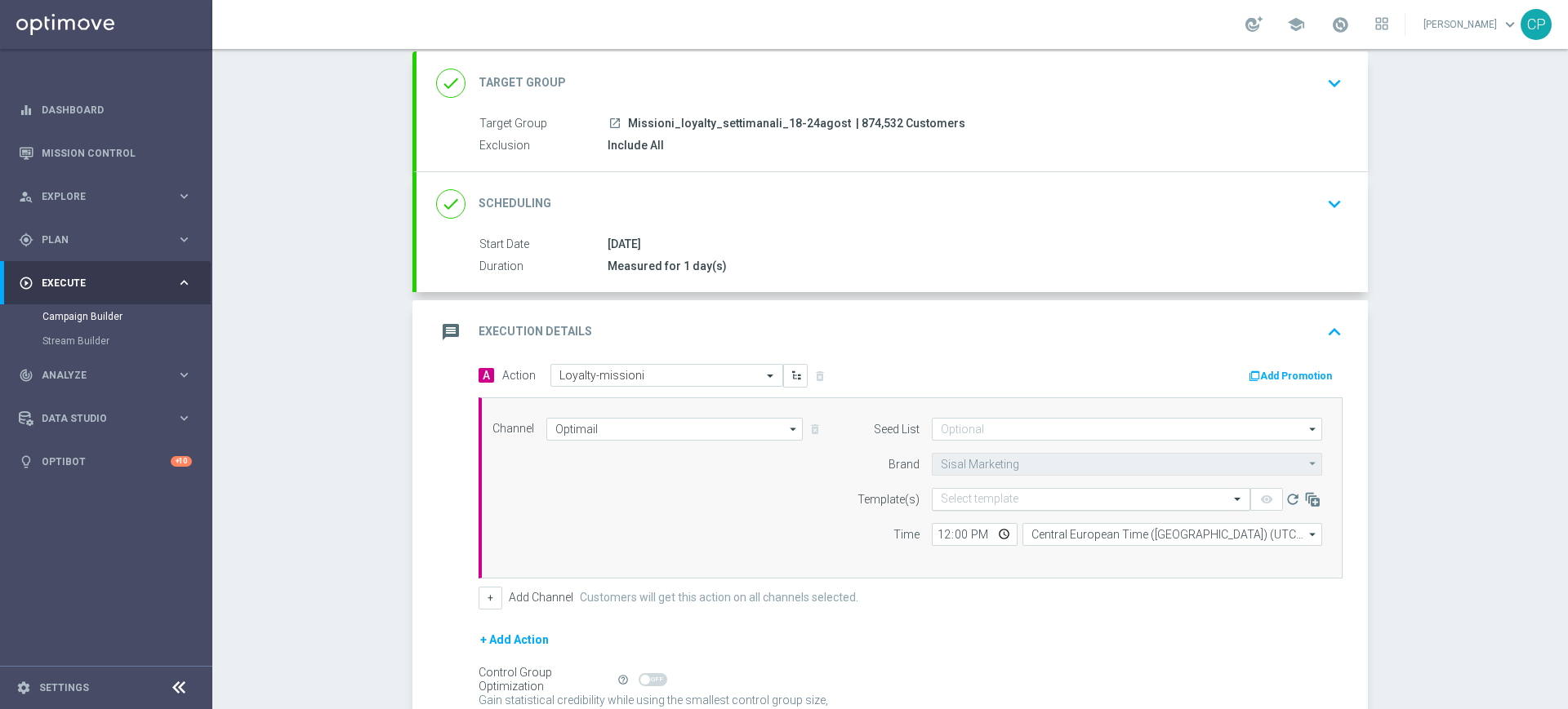
scroll to position [98, 0]
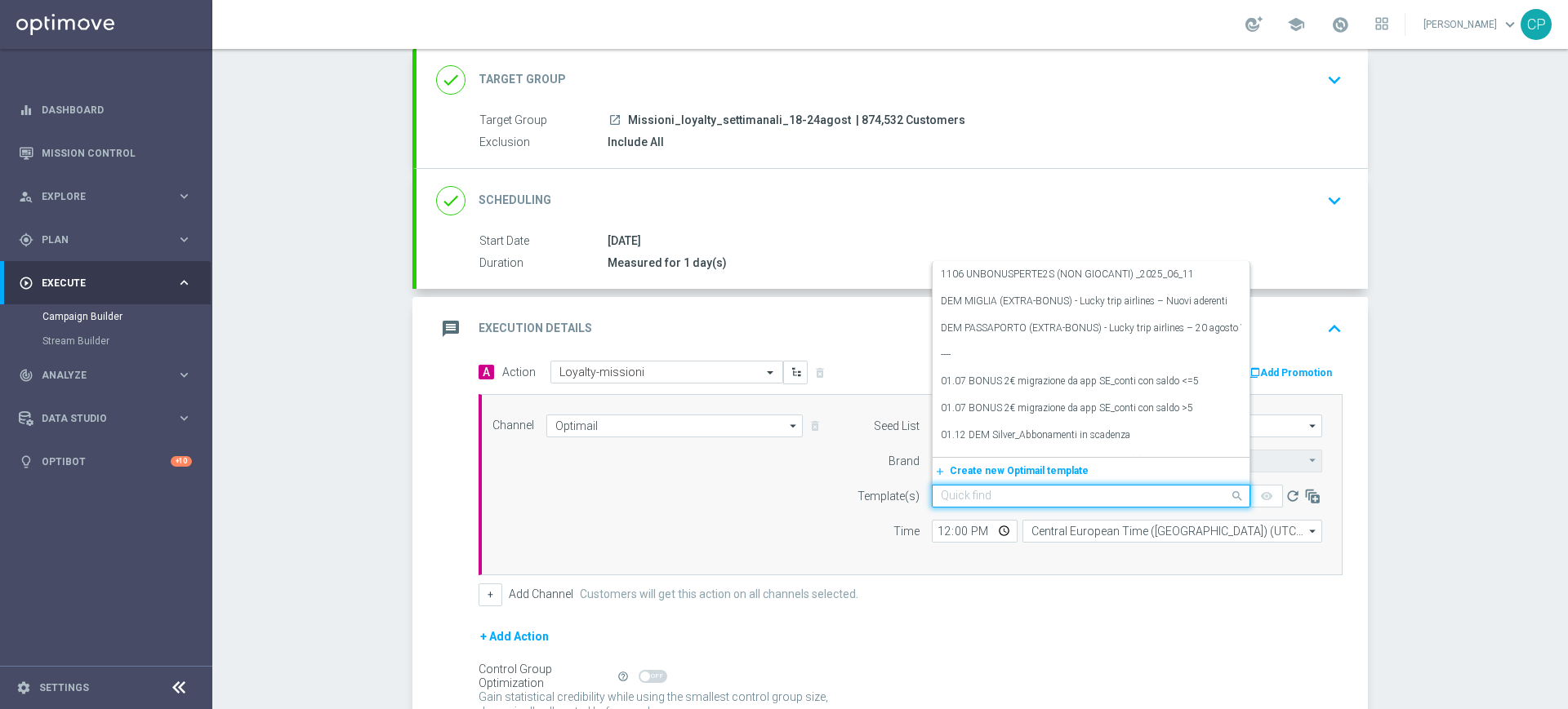
click at [975, 497] on input "text" at bounding box center [1075, 497] width 268 height 14
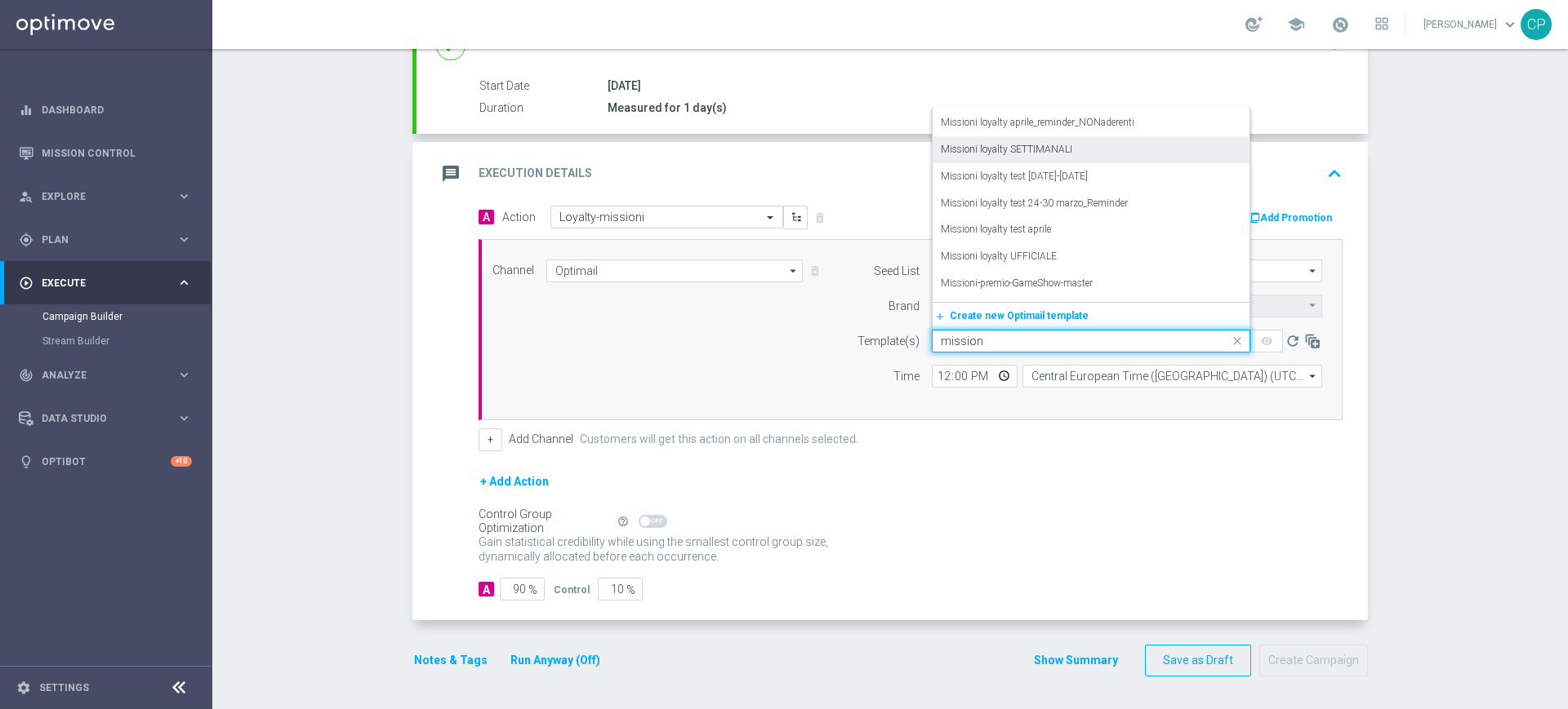
scroll to position [347, 0]
click at [1015, 143] on label "Missioni loyalty SETTIMANALI" at bounding box center [1007, 149] width 132 height 14
type input "mission"
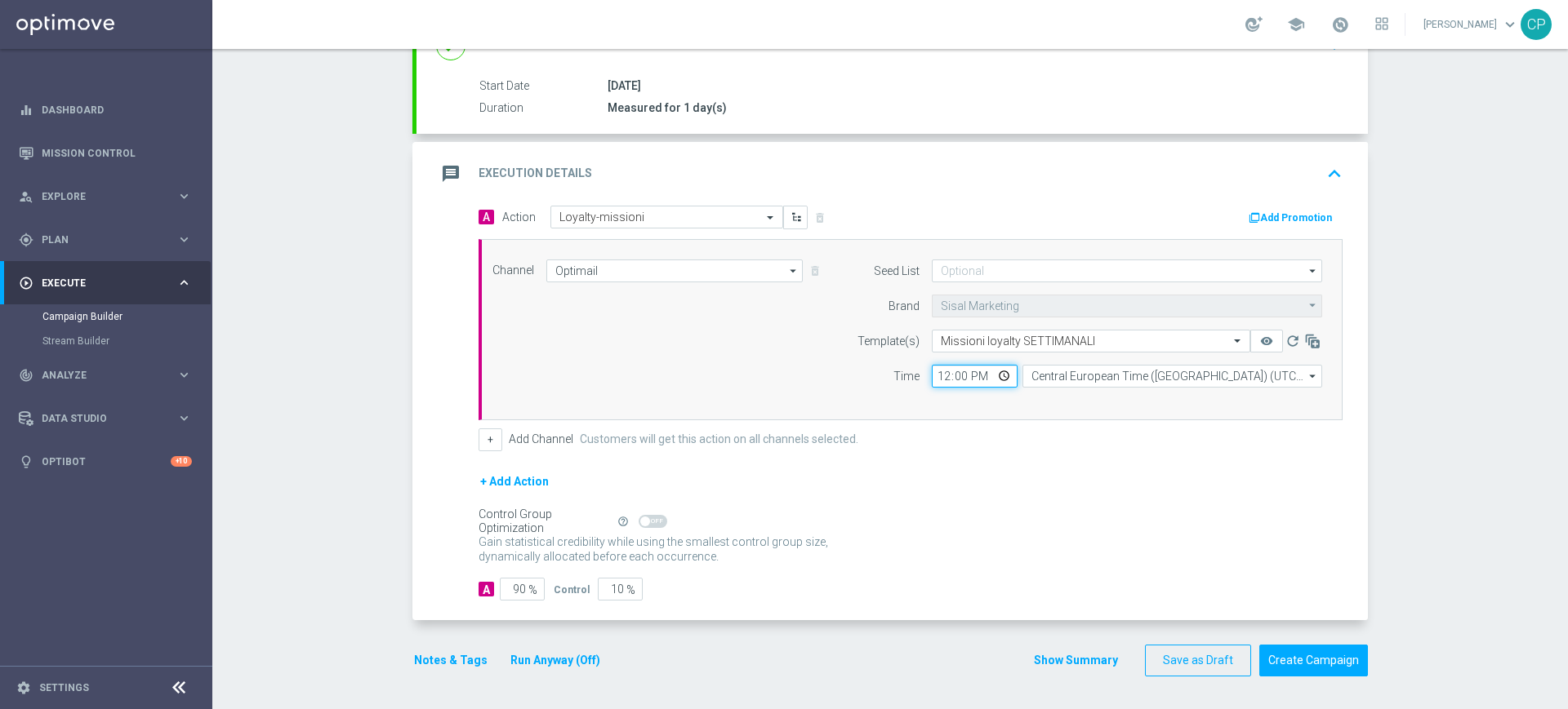
click at [933, 375] on input "12:00" at bounding box center [974, 376] width 86 height 23
type input "20:30"
click at [1086, 424] on div "A Action Select action Loyalty-missioni delete_forever Add Promotion Channel Op…" at bounding box center [911, 328] width 888 height 245
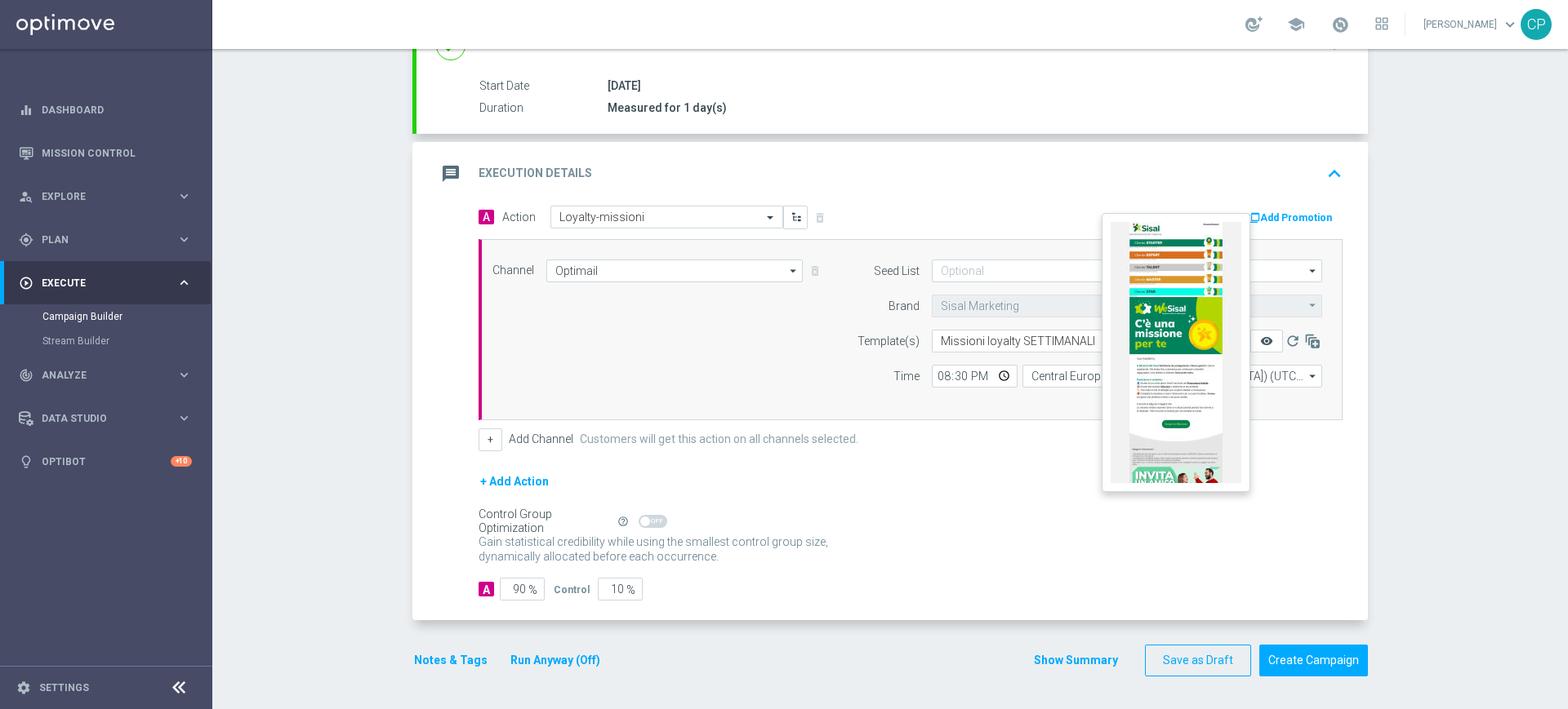
click at [1263, 340] on icon "remove_red_eye" at bounding box center [1266, 341] width 13 height 13
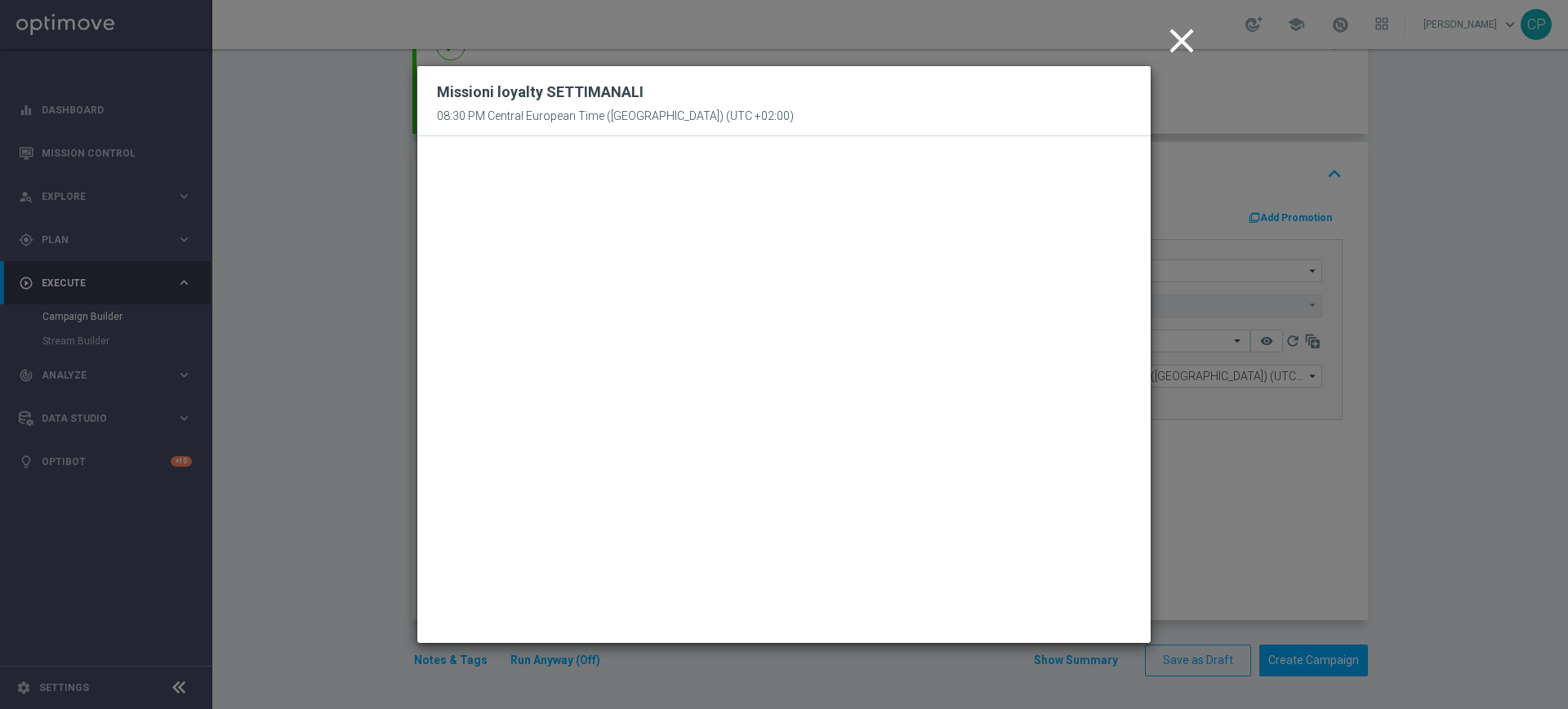
click at [1179, 38] on icon "close" at bounding box center [1181, 41] width 41 height 41
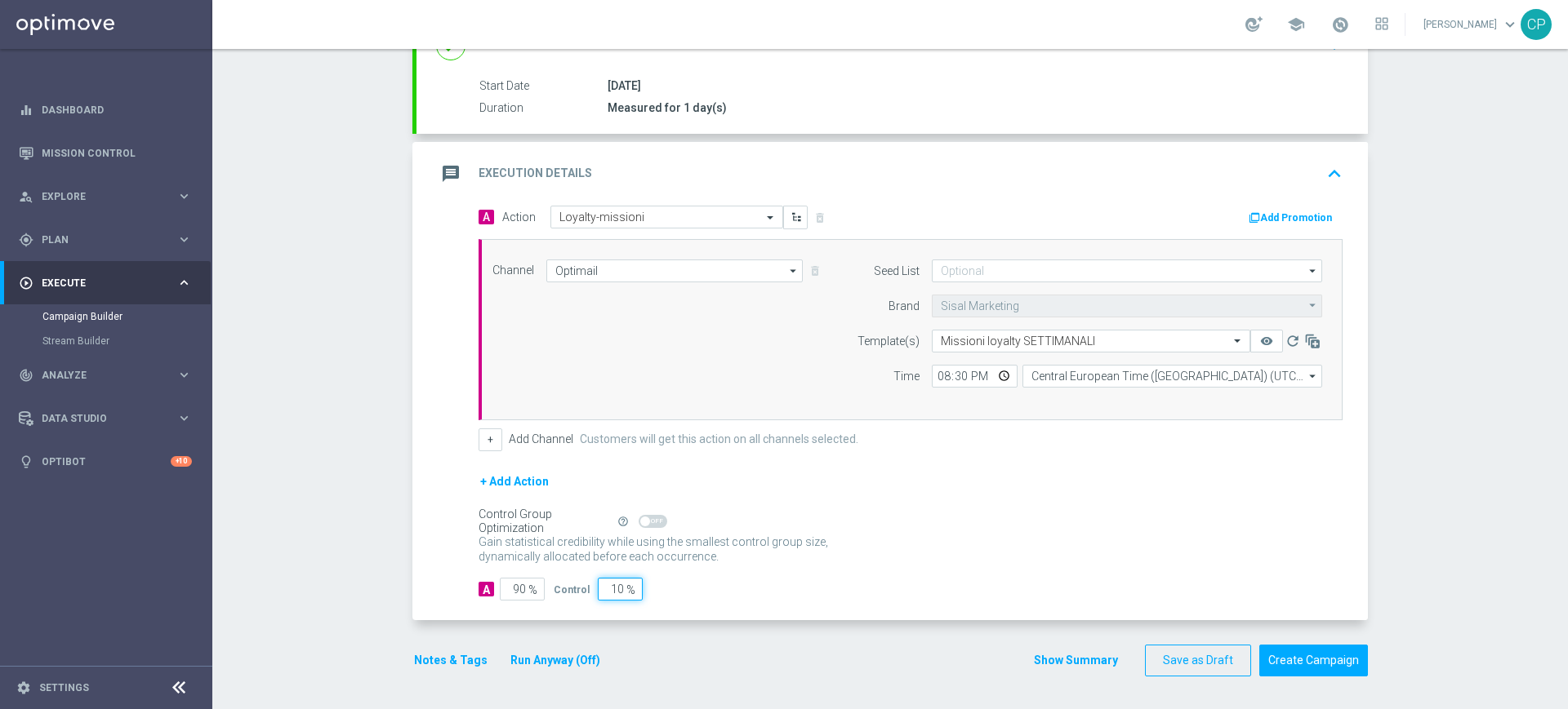
click at [602, 585] on input "10" at bounding box center [620, 589] width 45 height 23
type input "0"
type input "100"
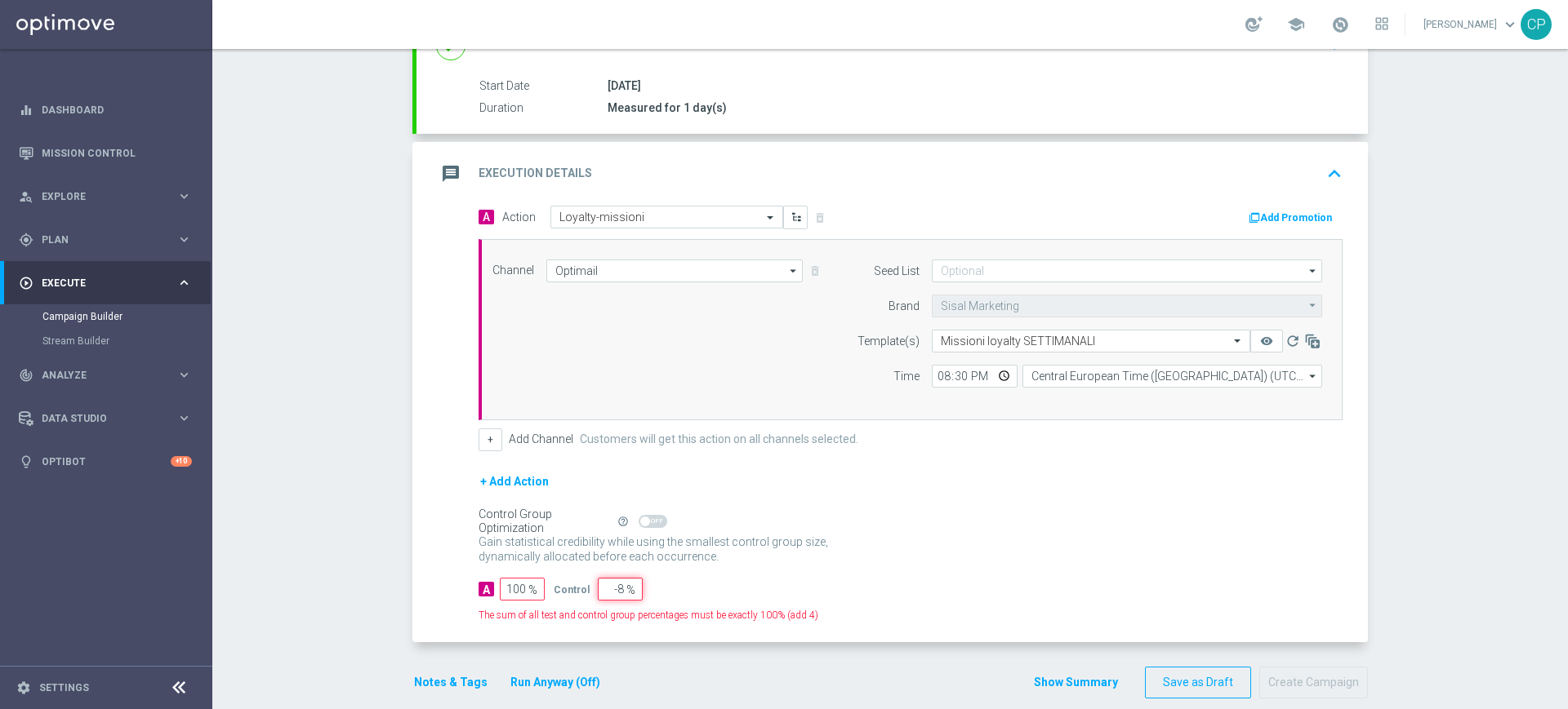
type input "-9"
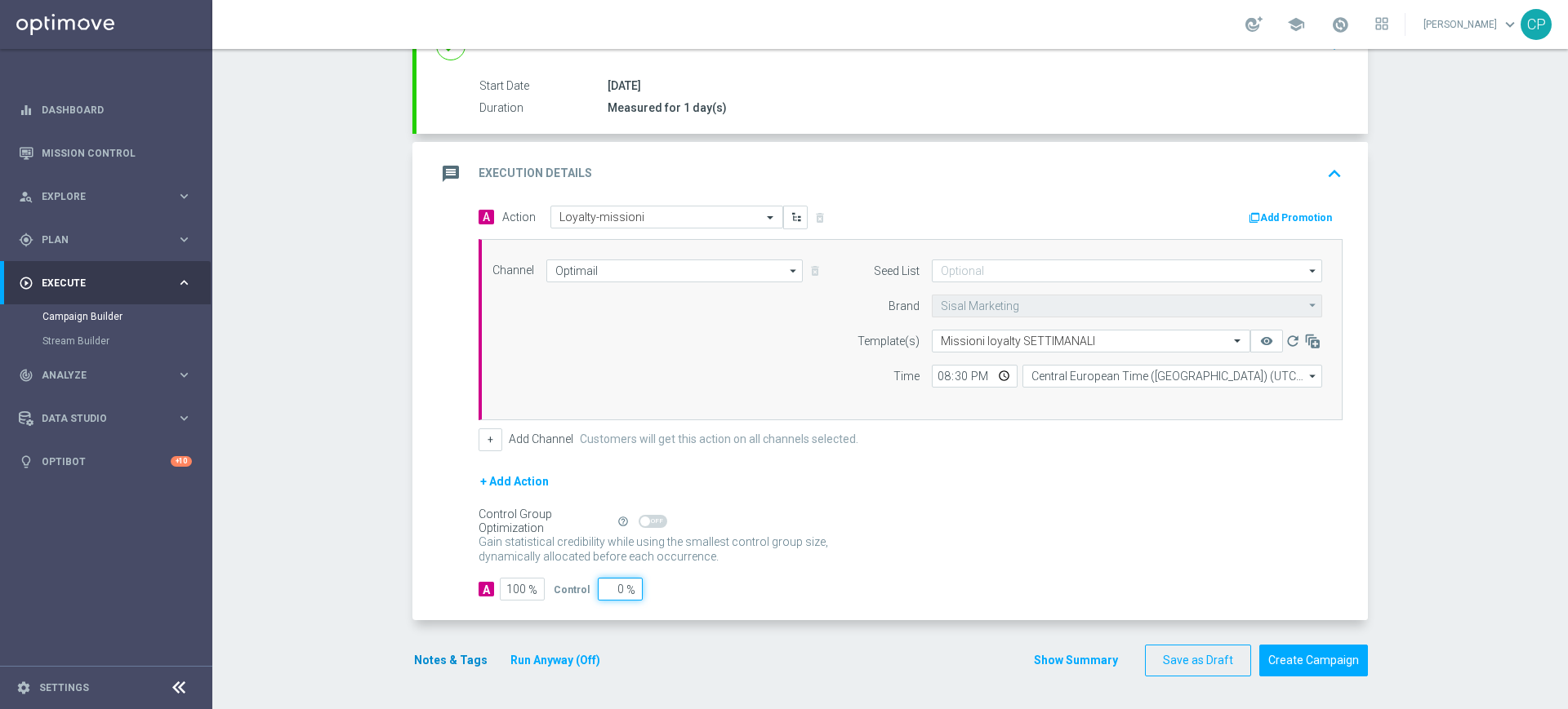
type input "0"
click at [435, 652] on button "Notes & Tags" at bounding box center [450, 660] width 76 height 21
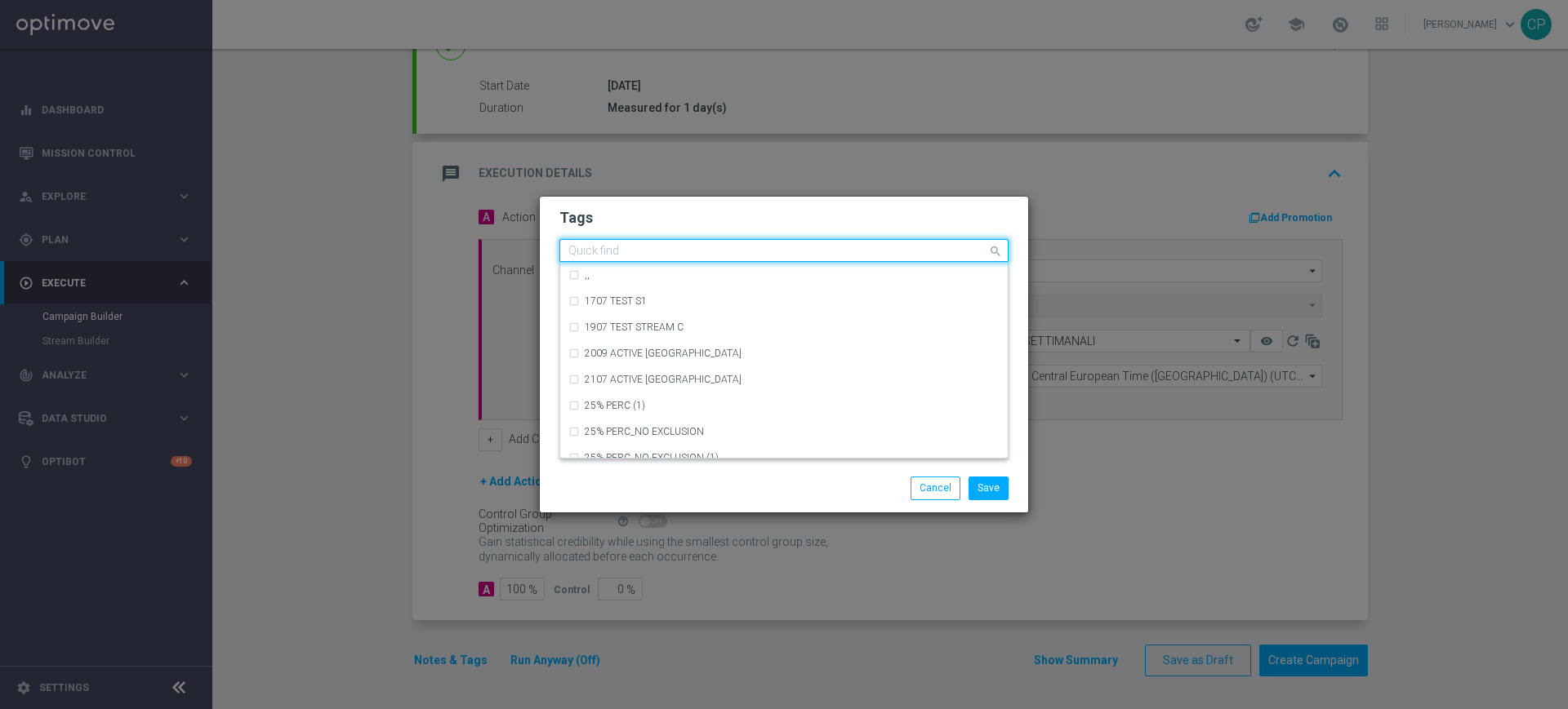
click at [654, 253] on input "text" at bounding box center [777, 251] width 419 height 14
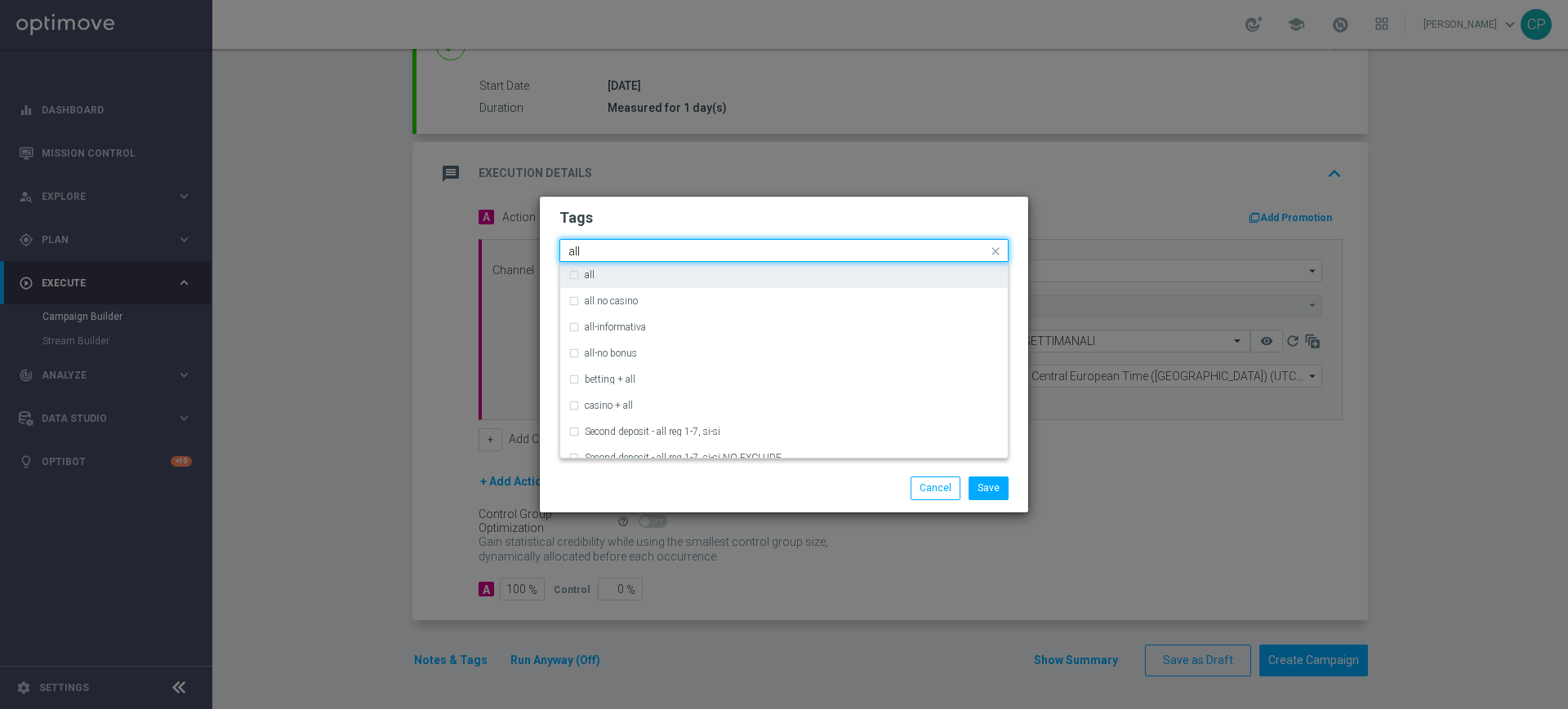
click at [611, 273] on div "all" at bounding box center [792, 275] width 415 height 10
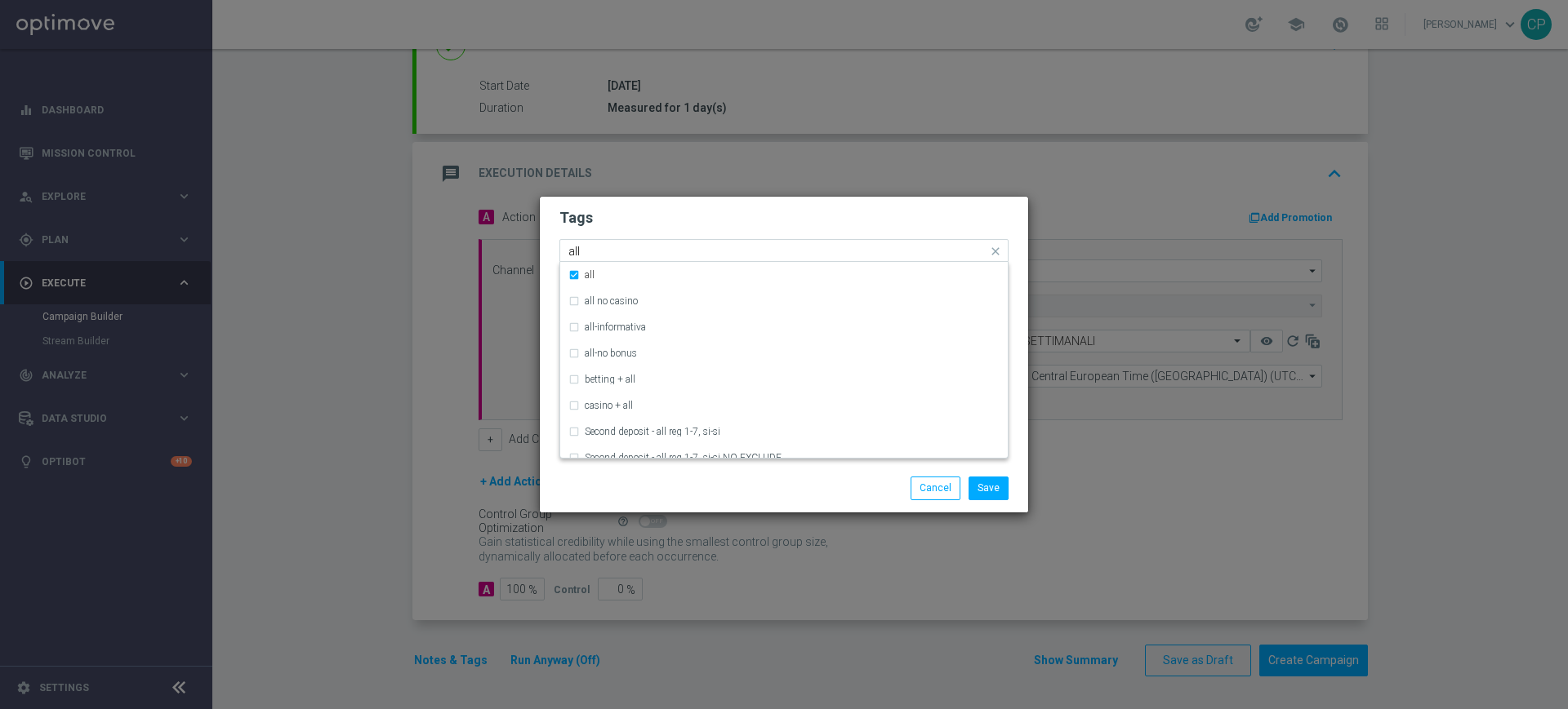
click at [607, 250] on input "all" at bounding box center [777, 251] width 419 height 14
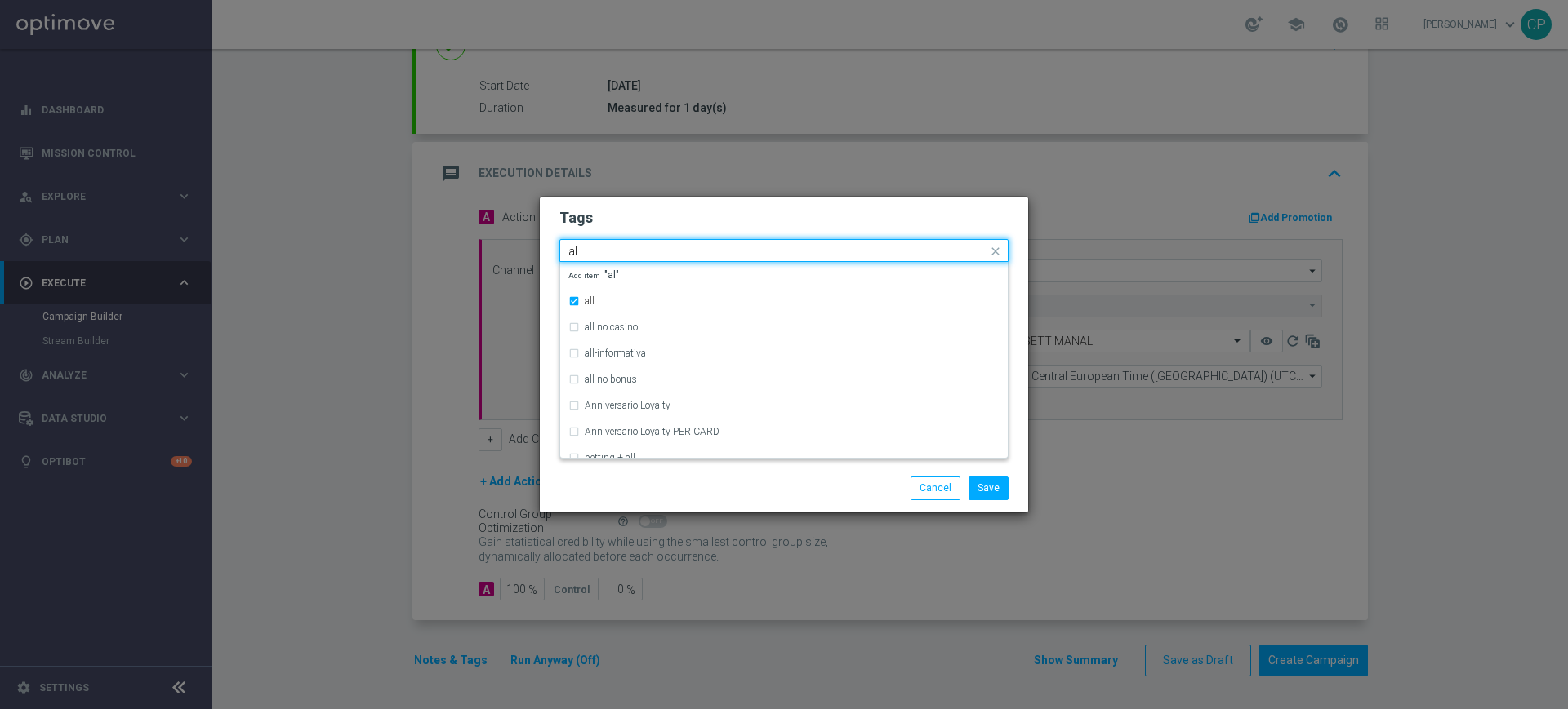
type input "a"
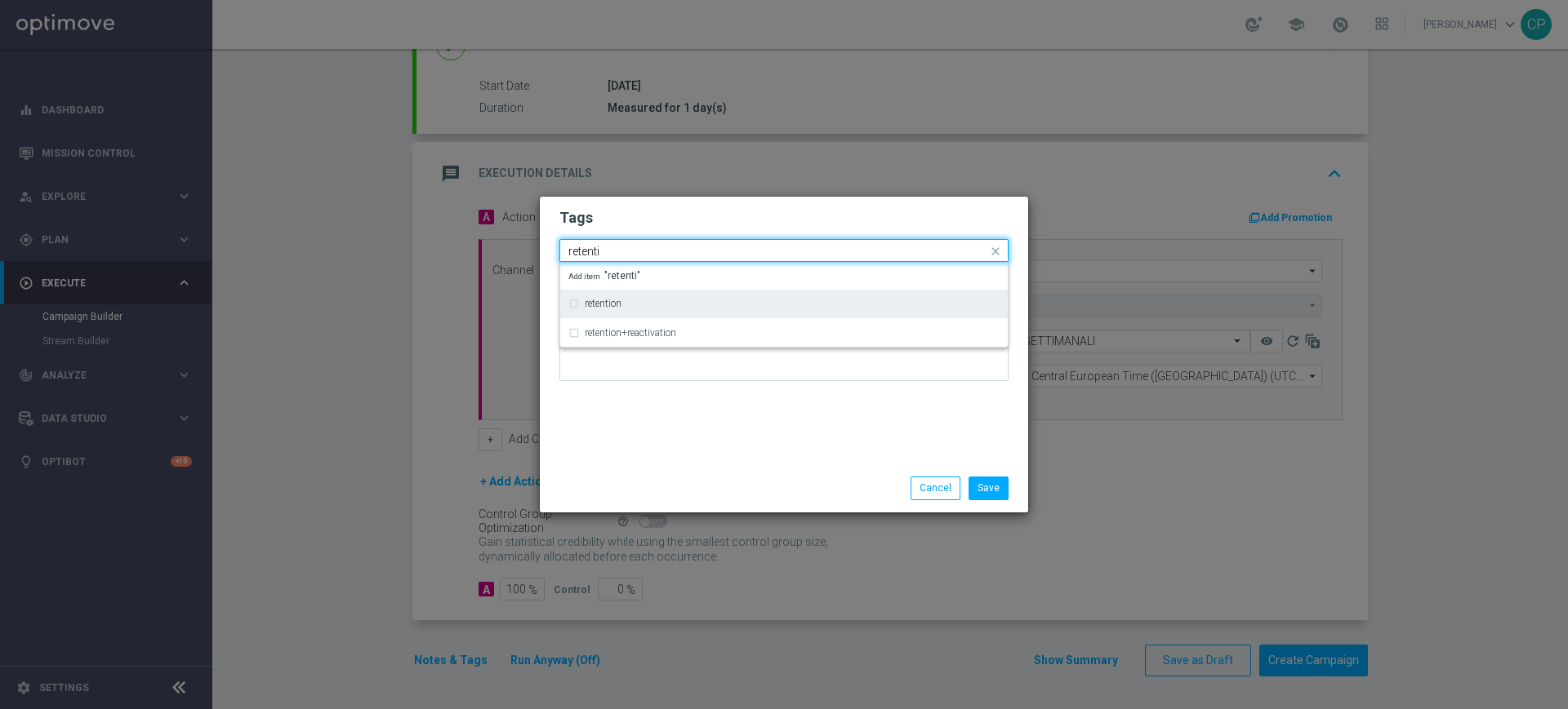
click at [595, 303] on label "retention" at bounding box center [603, 303] width 36 height 10
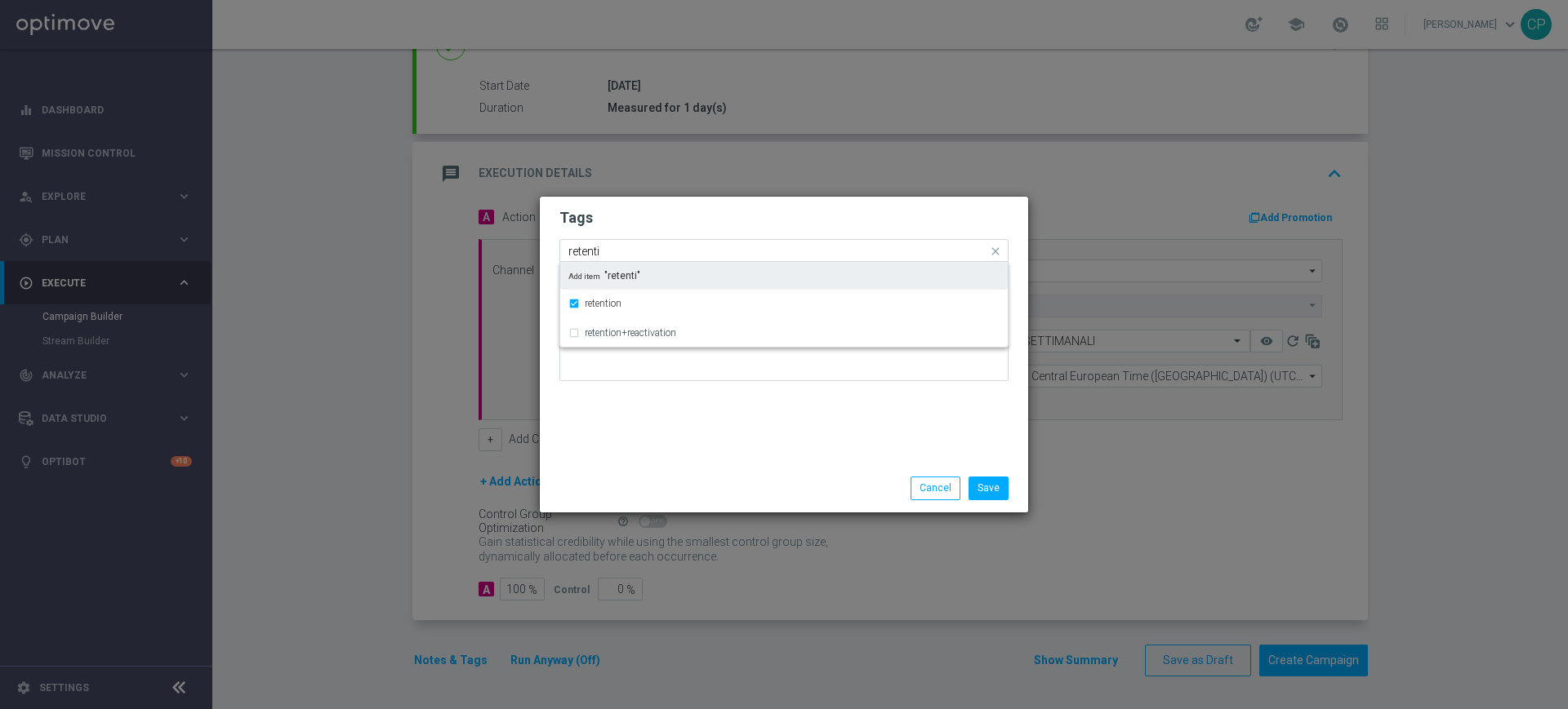
click at [635, 244] on input "retenti" at bounding box center [777, 251] width 419 height 14
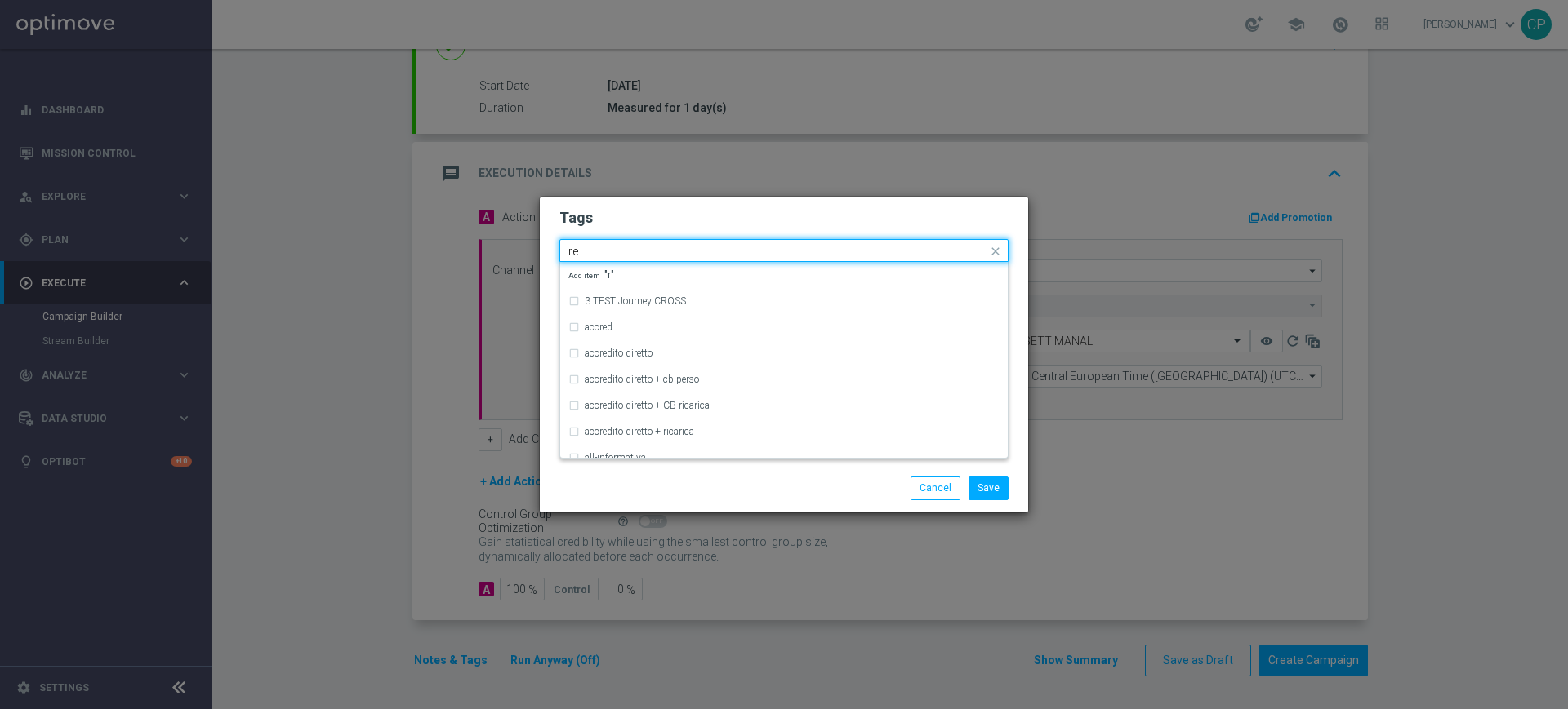
type input "r"
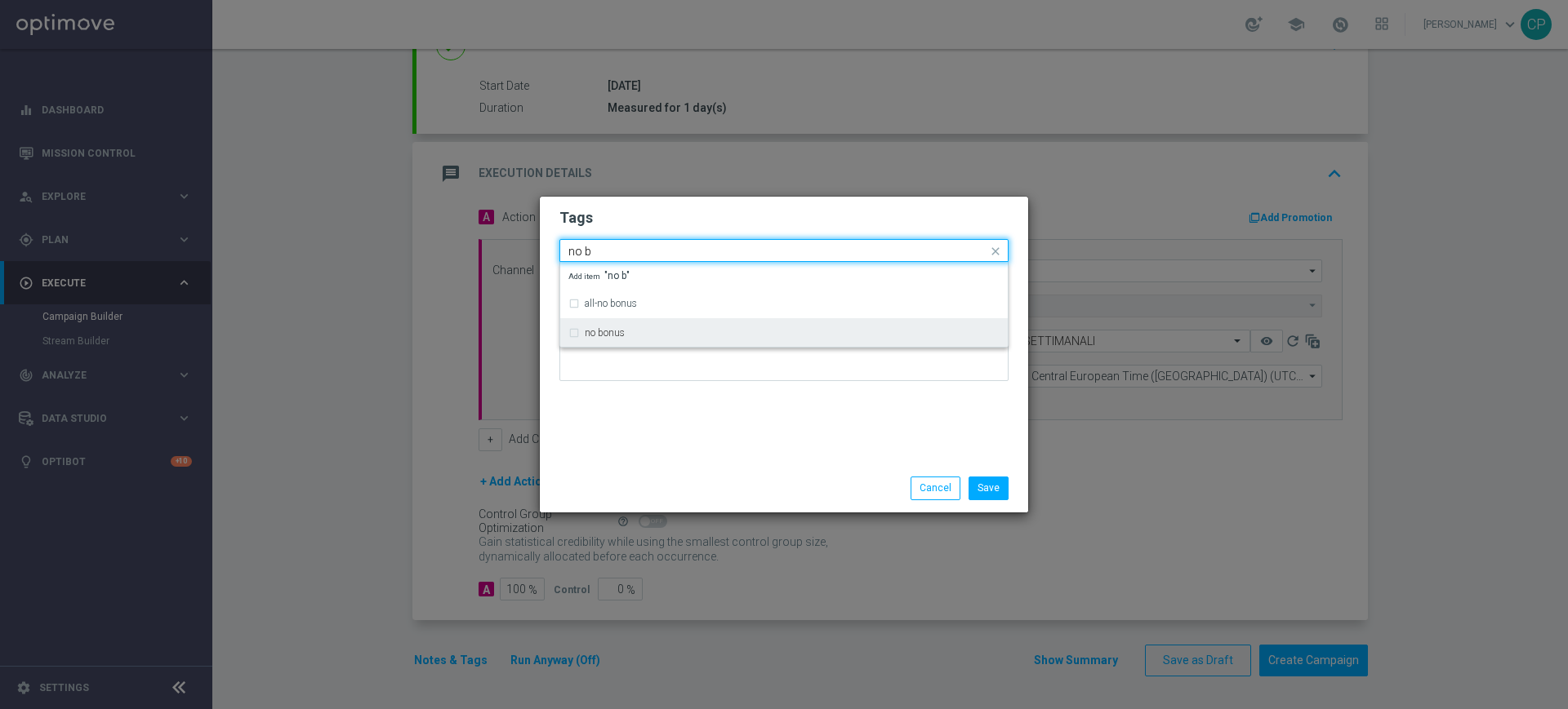
click at [596, 336] on label "no bonus" at bounding box center [604, 332] width 40 height 10
type input "no b"
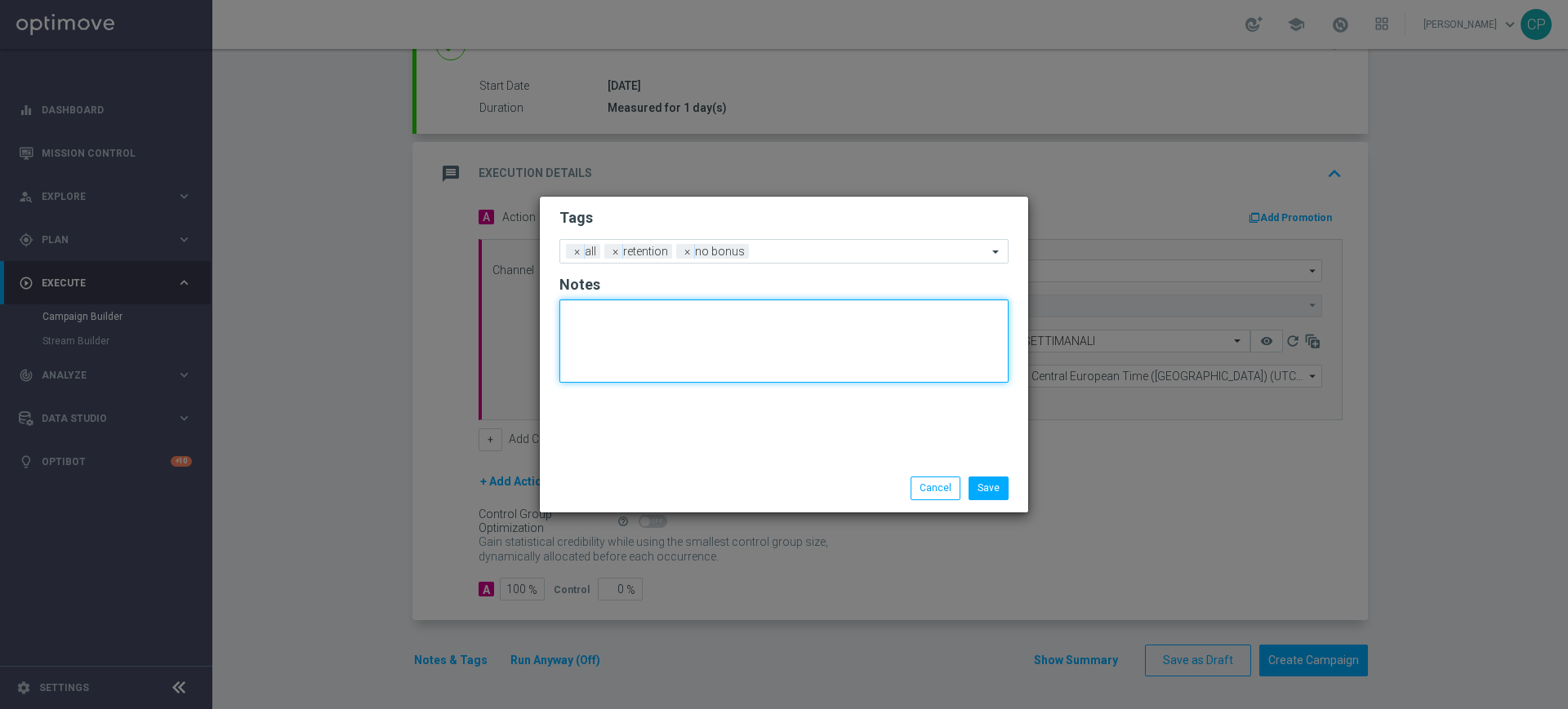
click at [594, 355] on textarea at bounding box center [784, 341] width 449 height 83
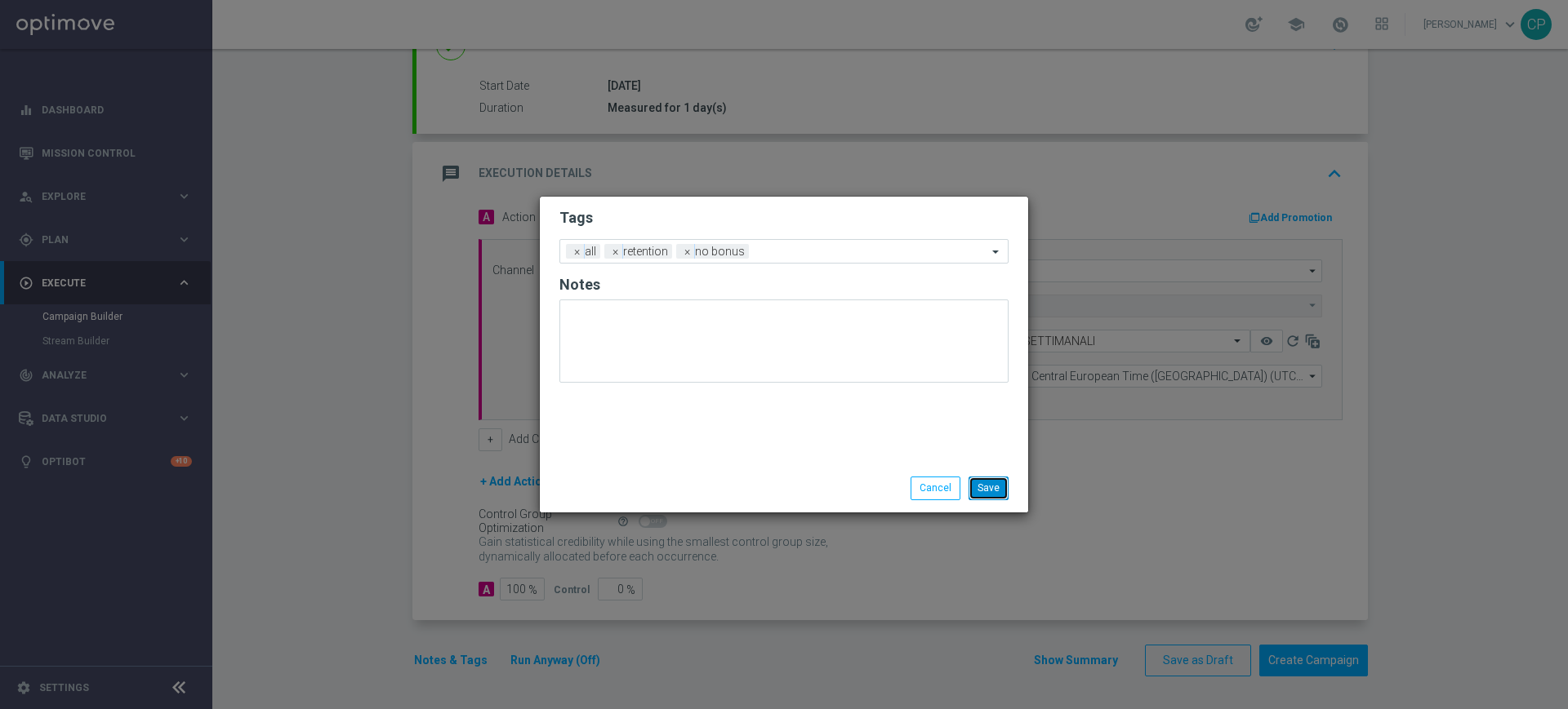
click at [998, 491] on button "Save" at bounding box center [989, 488] width 40 height 23
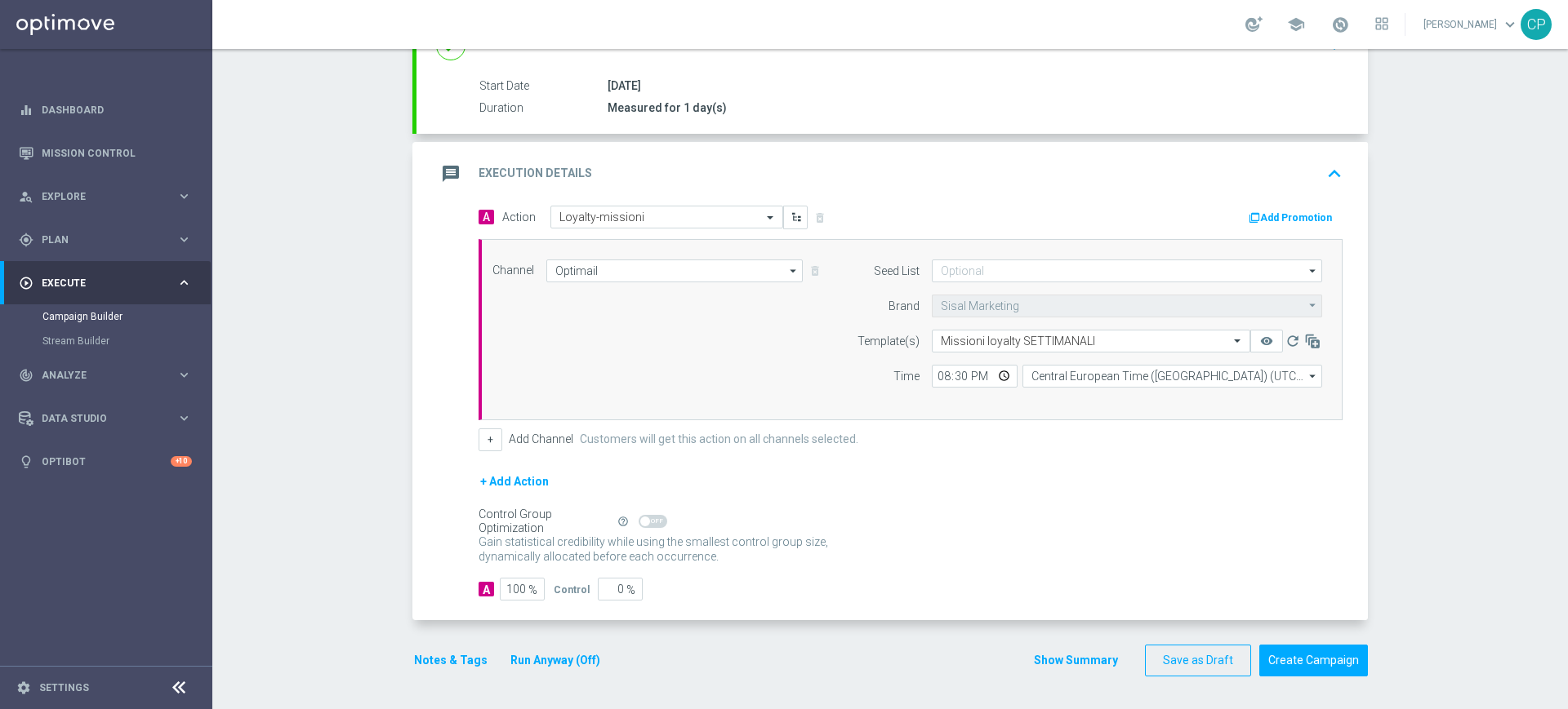
click at [561, 664] on button "Run Anyway (Off)" at bounding box center [555, 660] width 93 height 21
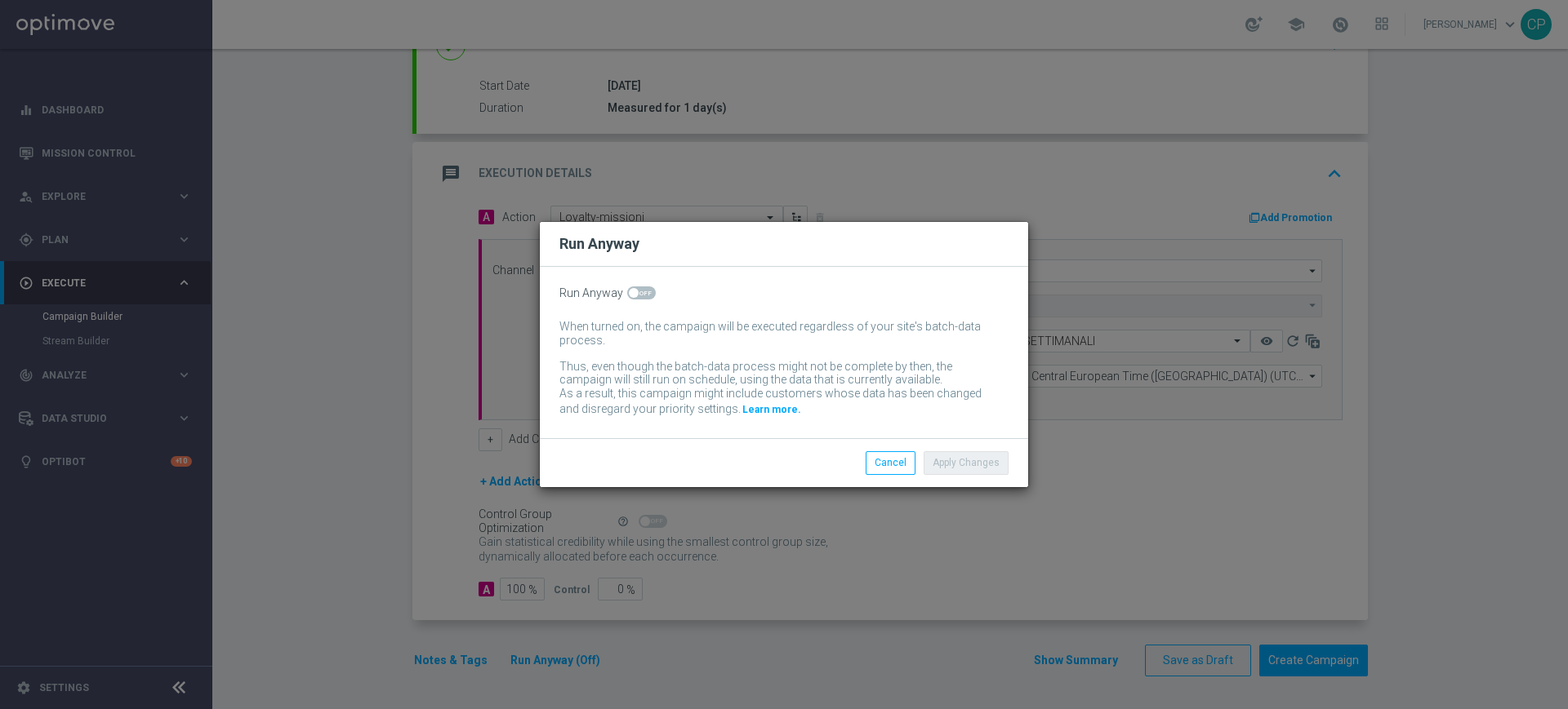
click at [641, 290] on span at bounding box center [641, 292] width 29 height 13
click at [641, 290] on input "checkbox" at bounding box center [641, 292] width 29 height 13
checkbox input "true"
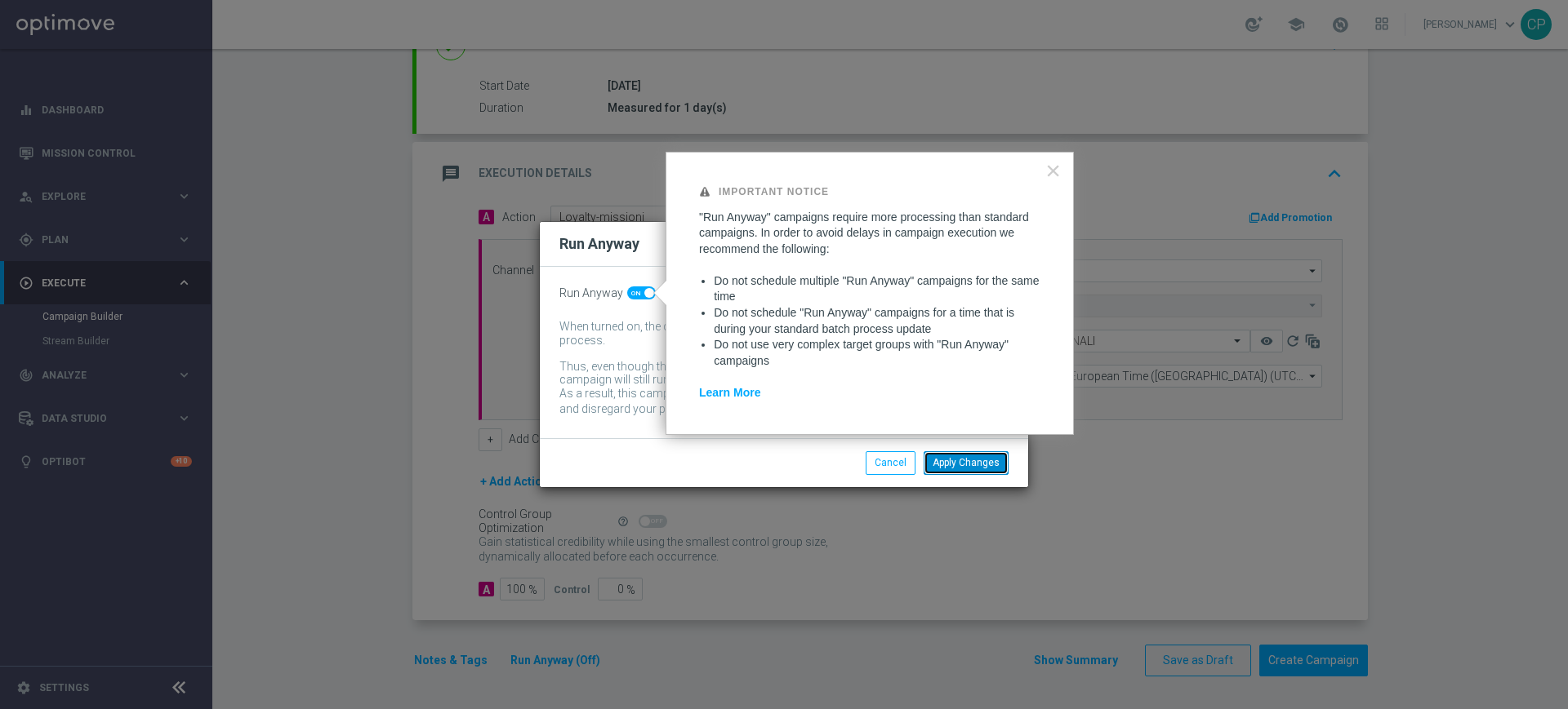
click at [975, 467] on button "Apply Changes" at bounding box center [966, 463] width 85 height 23
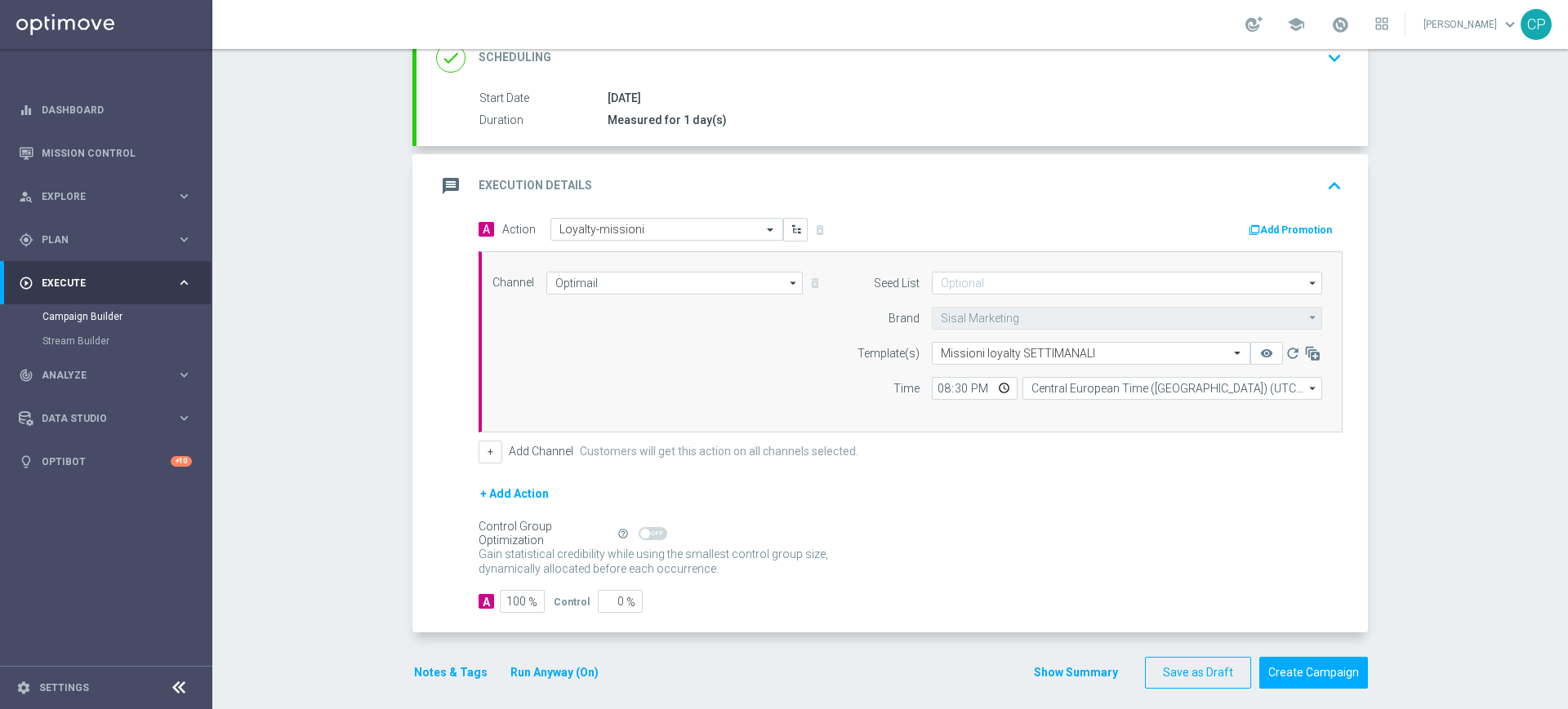
scroll to position [253, 0]
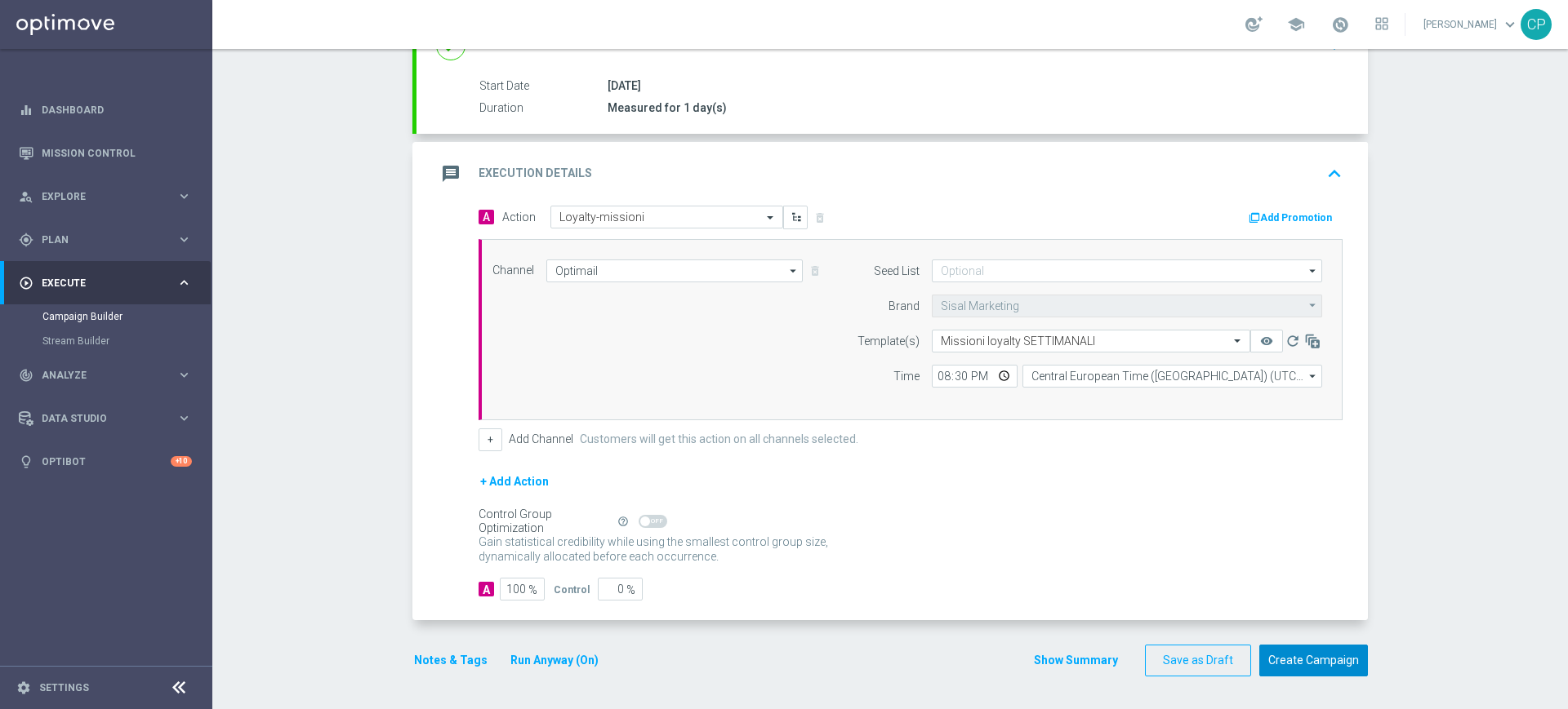
click at [1295, 662] on button "Create Campaign" at bounding box center [1313, 660] width 108 height 32
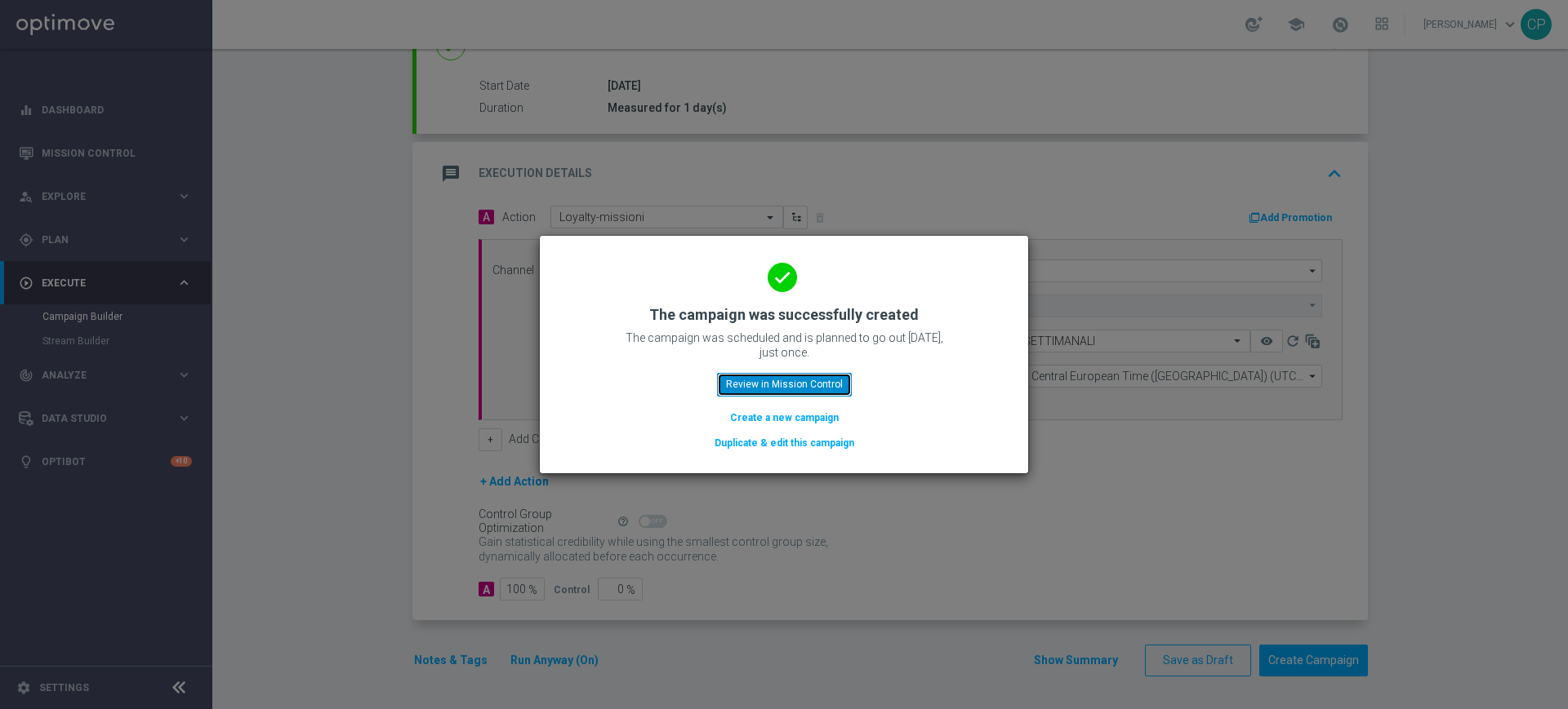
click at [785, 384] on button "Review in Mission Control" at bounding box center [784, 384] width 134 height 23
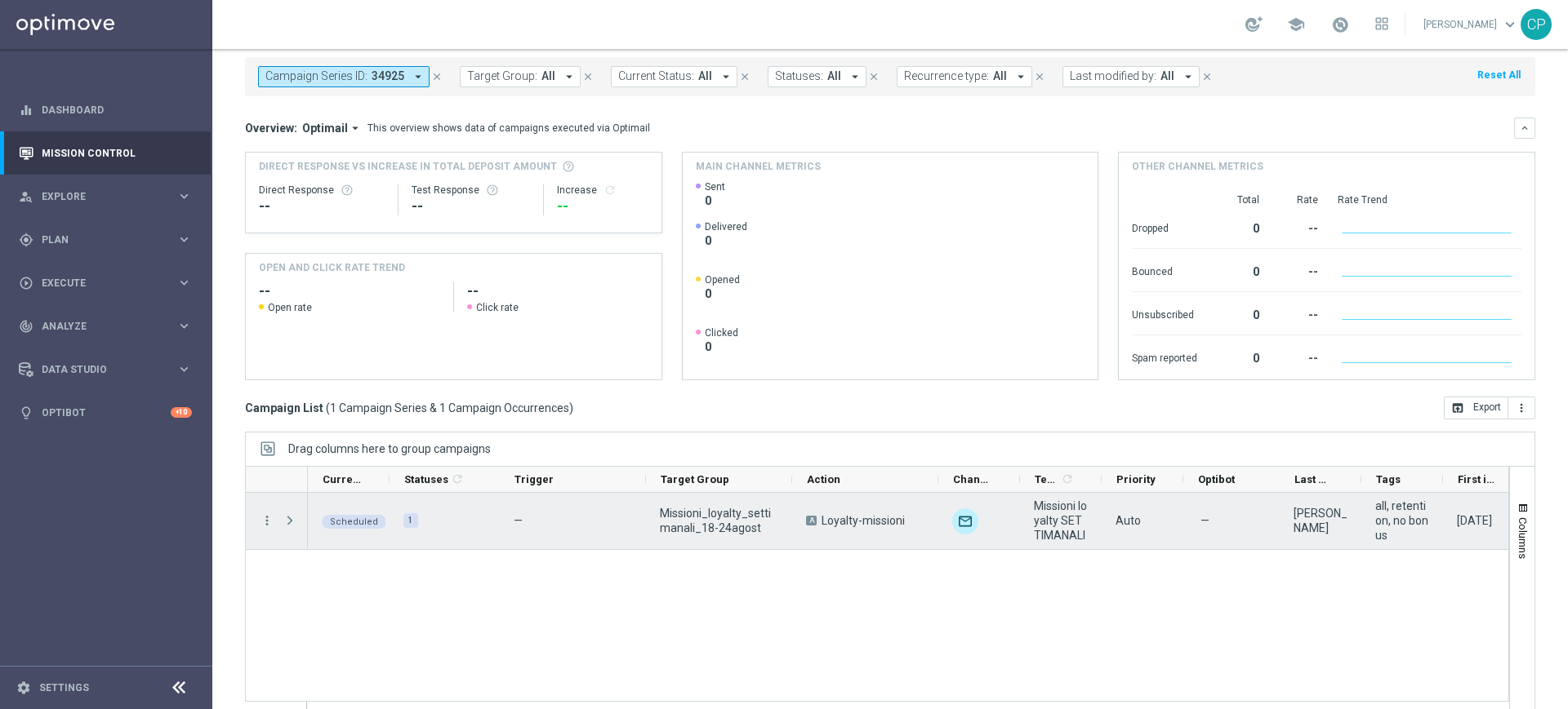
scroll to position [107, 0]
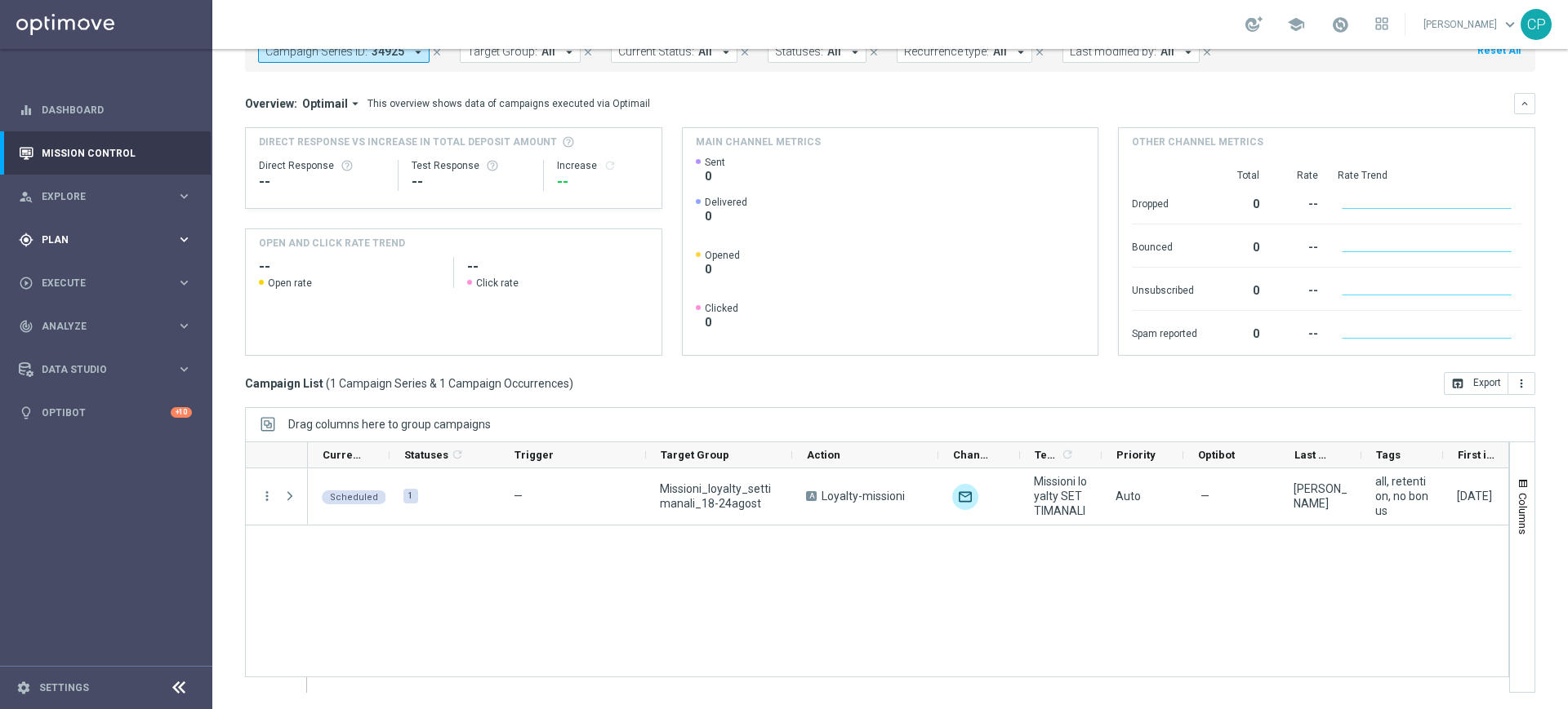
click at [131, 243] on span "Plan" at bounding box center [108, 239] width 134 height 10
click at [72, 325] on span "Templates" at bounding box center [101, 322] width 117 height 10
click at [73, 342] on link "Optimail" at bounding box center [109, 347] width 119 height 13
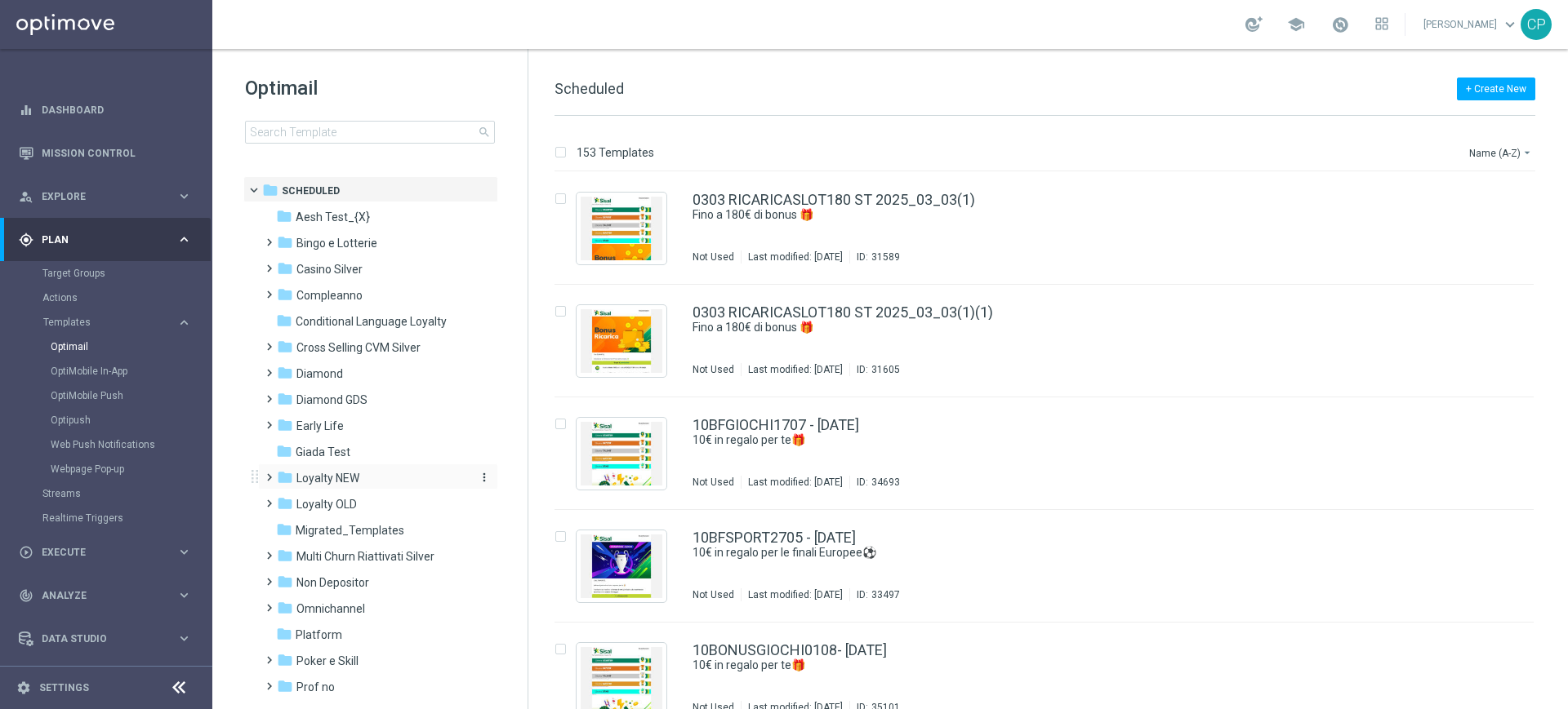
click at [338, 478] on span "Loyalty NEW" at bounding box center [328, 478] width 62 height 15
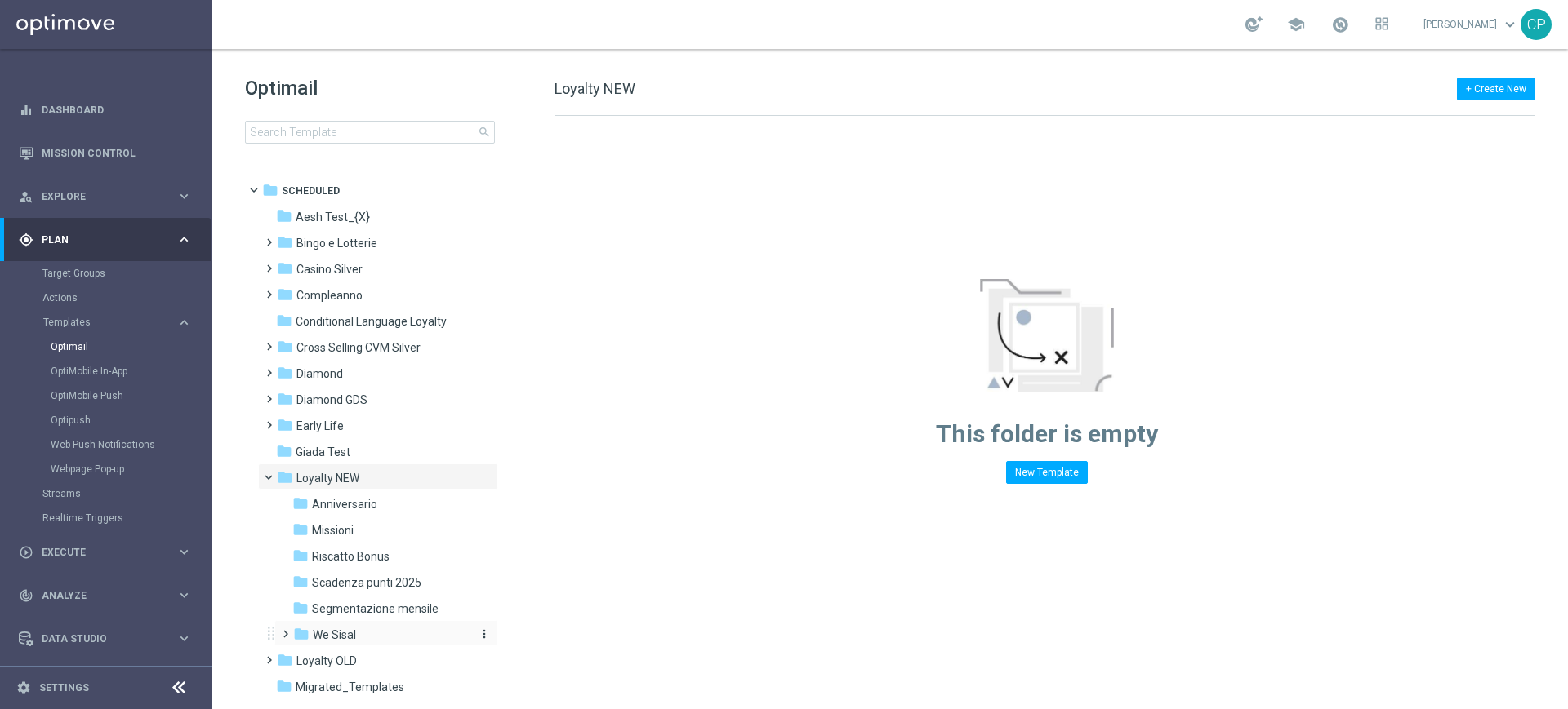
click at [314, 628] on span "We Sisal" at bounding box center [335, 634] width 43 height 15
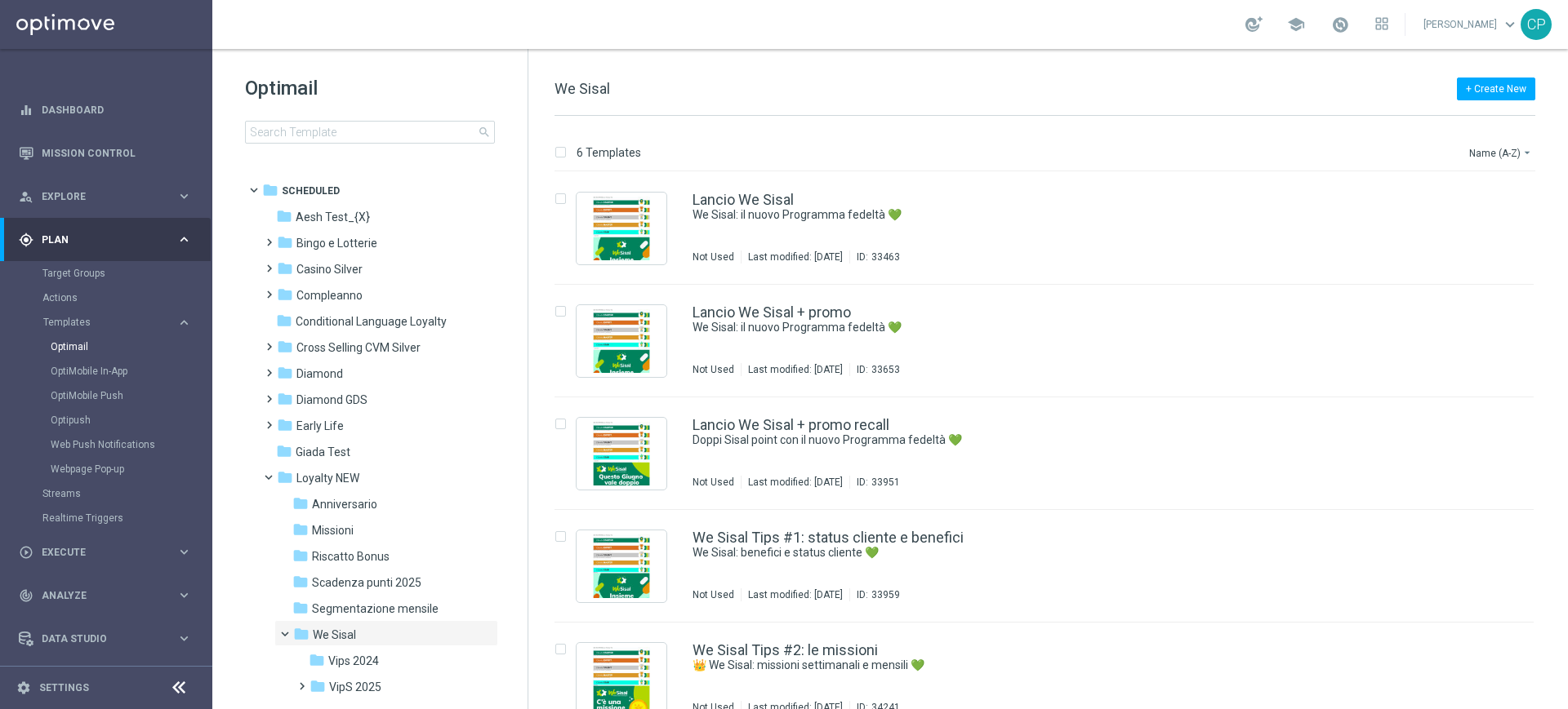
scroll to position [41, 0]
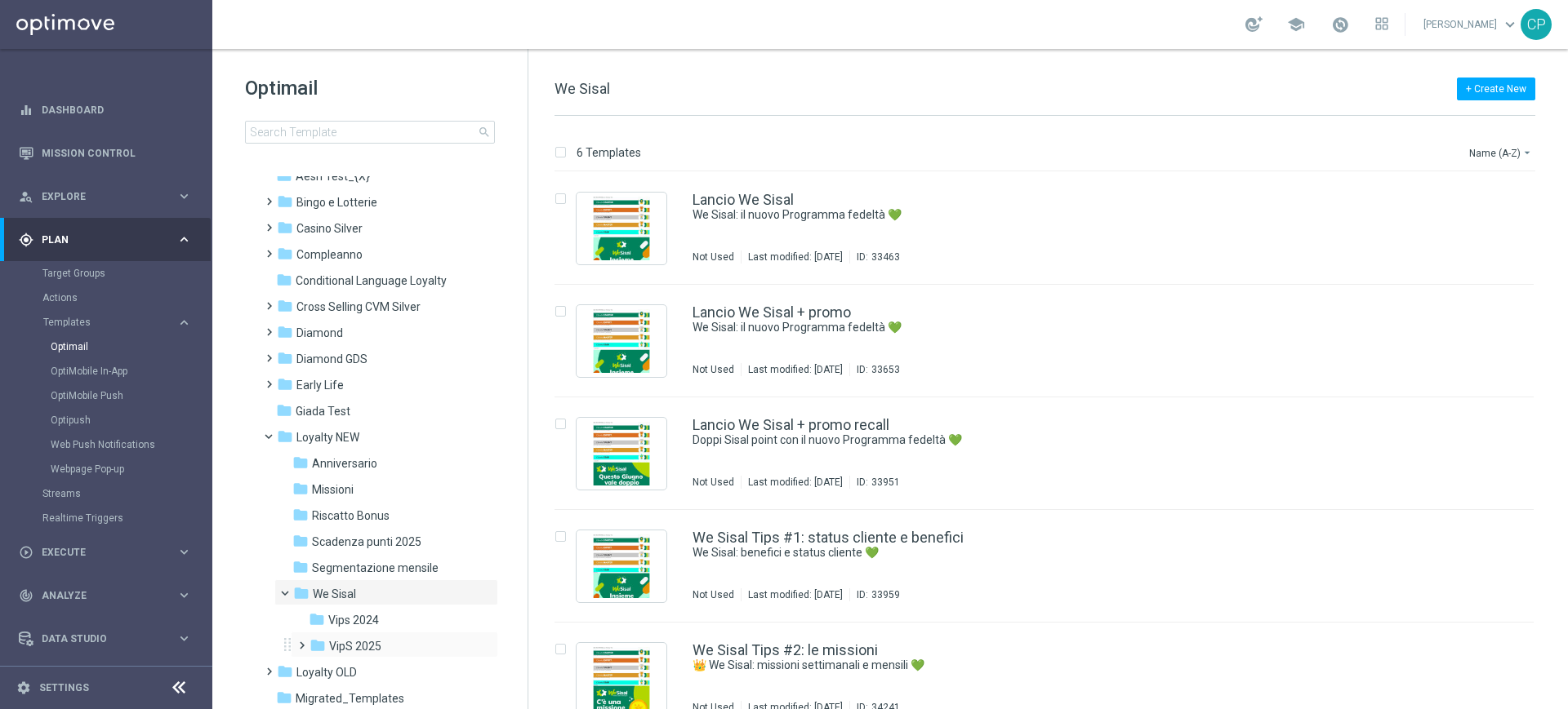
click at [353, 634] on div "folder VipS 2025 more_vert" at bounding box center [394, 645] width 207 height 26
click at [359, 647] on span "VipS 2025" at bounding box center [355, 646] width 52 height 15
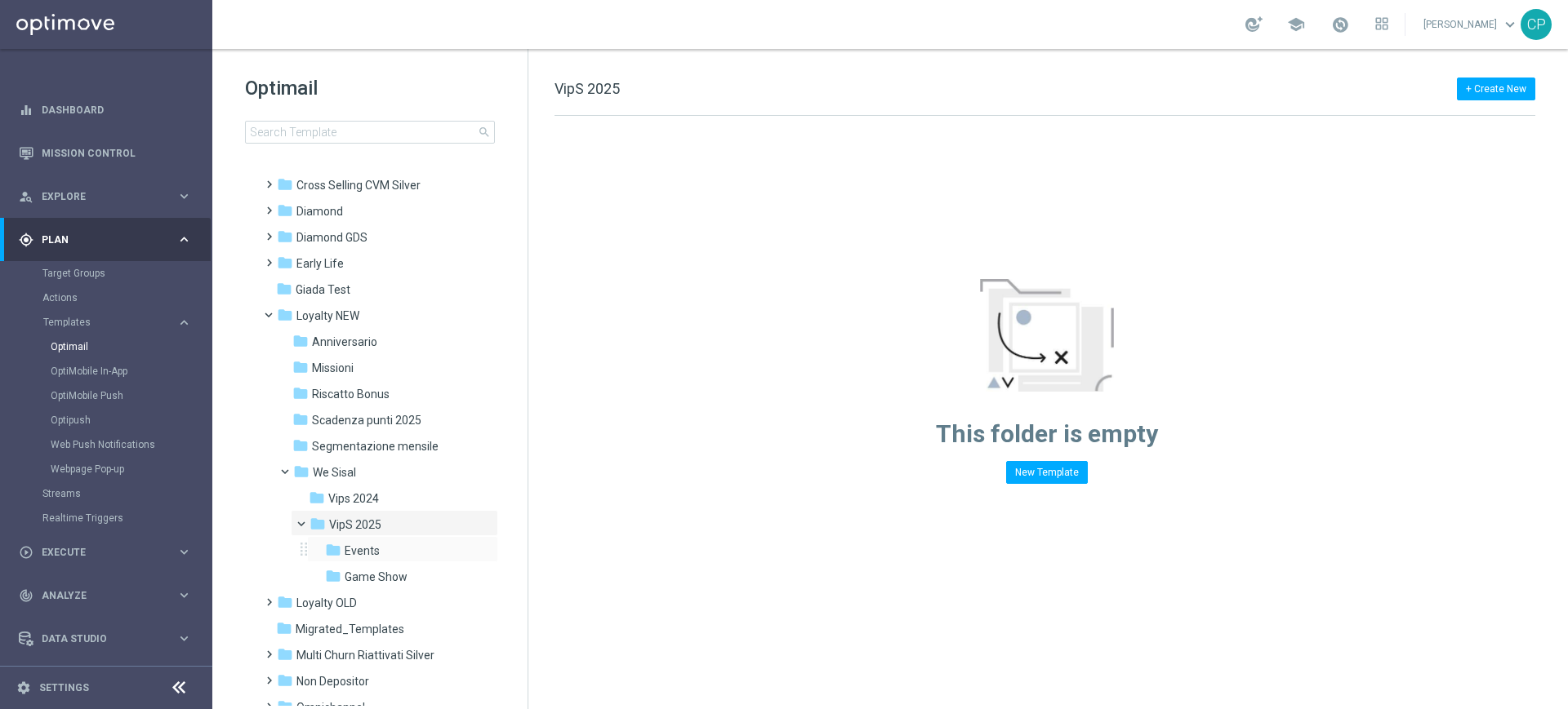
scroll to position [172, 0]
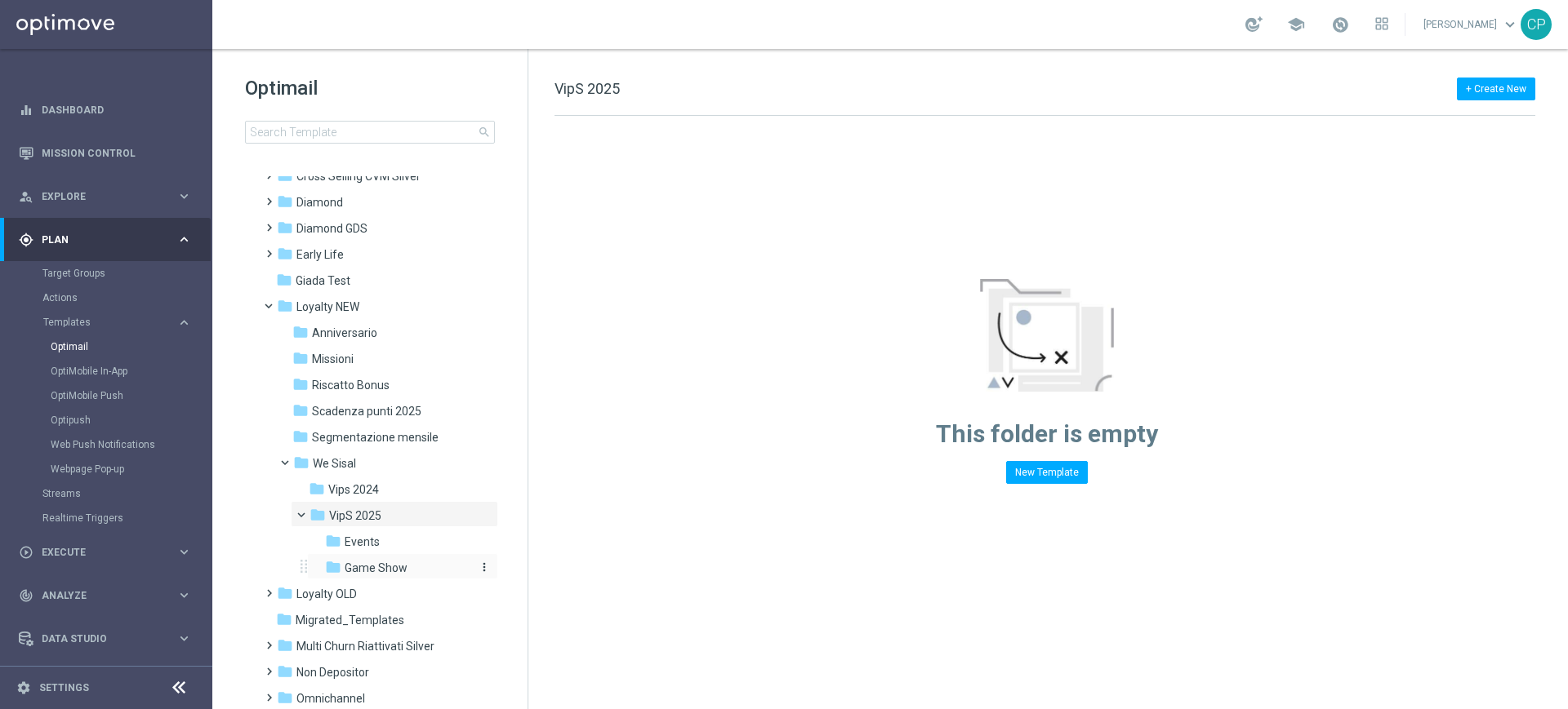
click at [389, 568] on span "Game Show" at bounding box center [376, 568] width 62 height 15
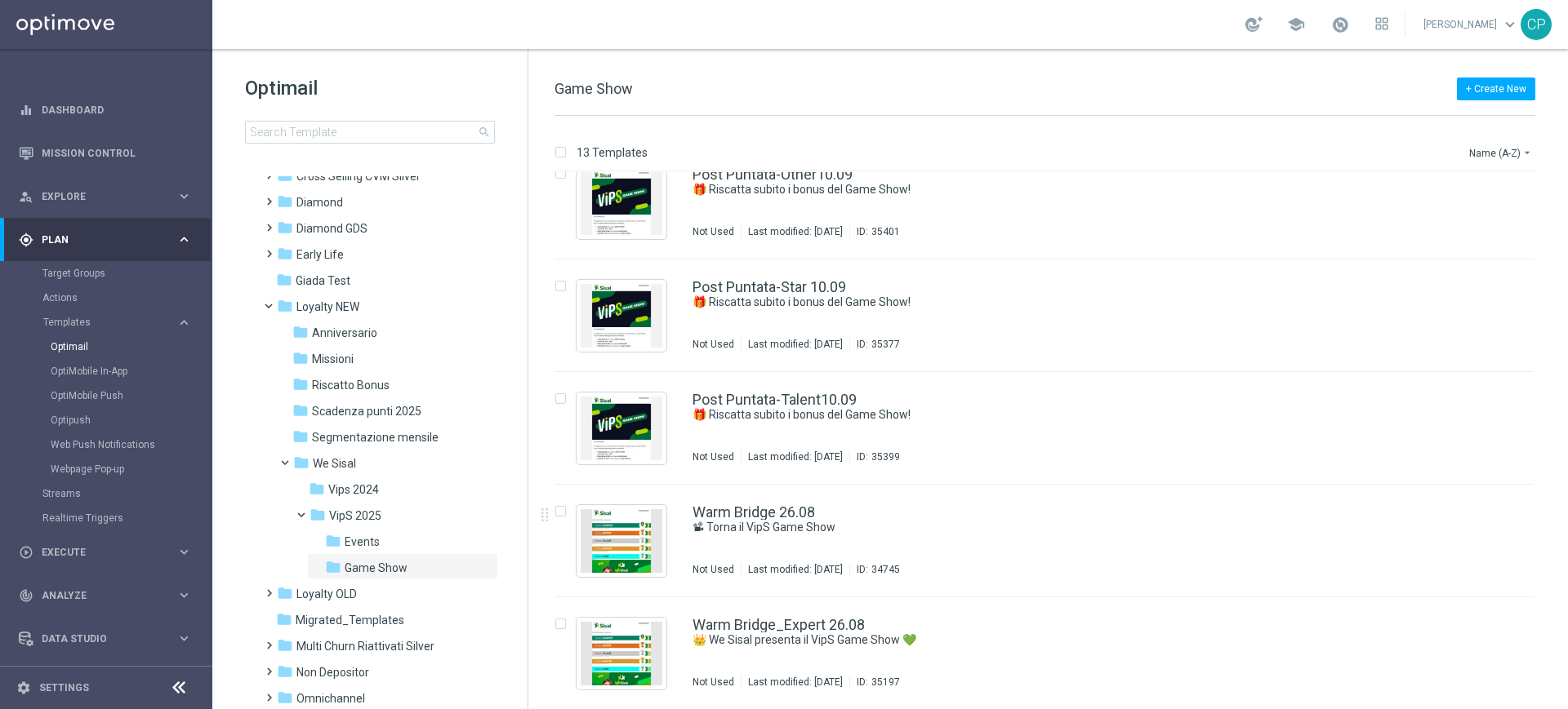
scroll to position [927, 0]
click at [751, 515] on link "Warm Bridge 26.08" at bounding box center [753, 511] width 122 height 15
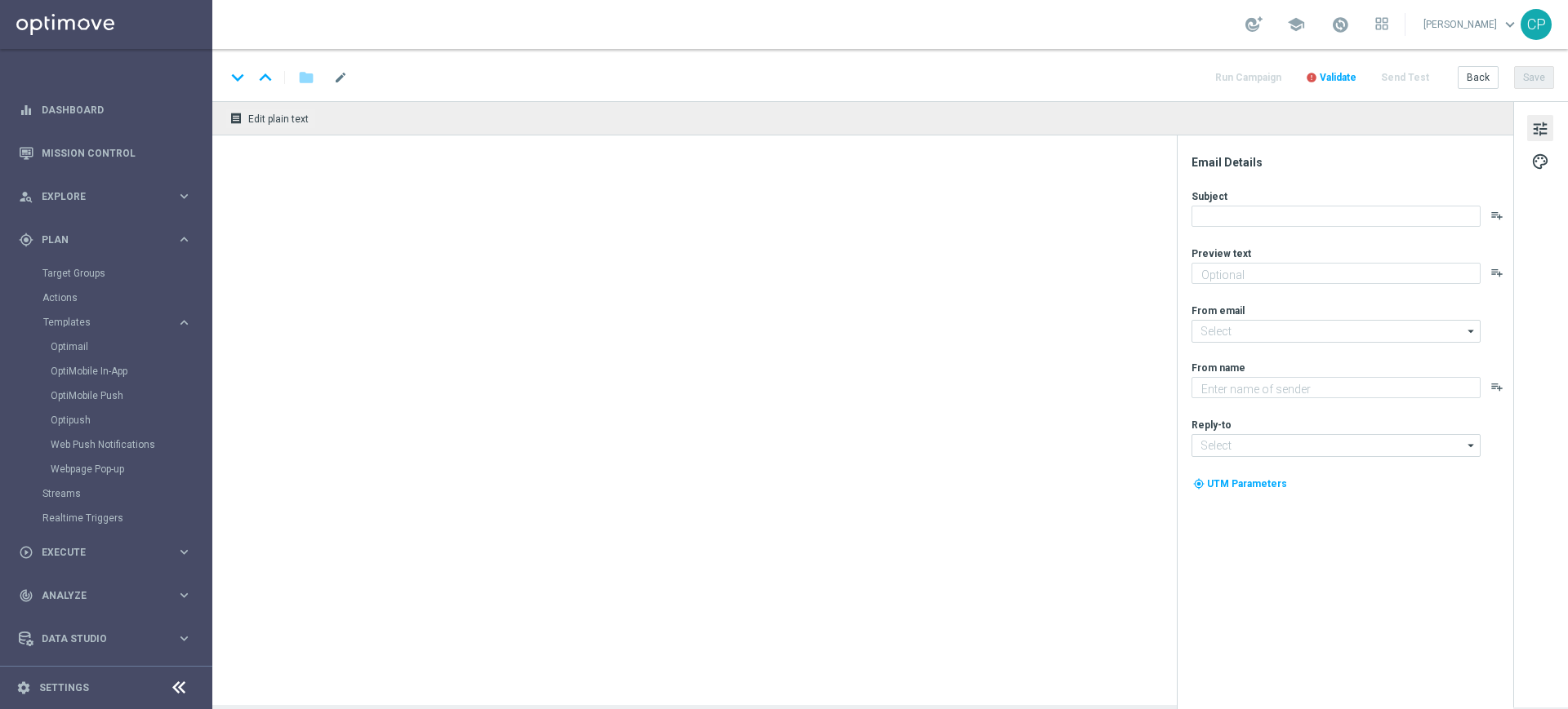
type textarea "We Sisal ti premia con l’intrattenimento da VipS"
type textarea "Sisal"
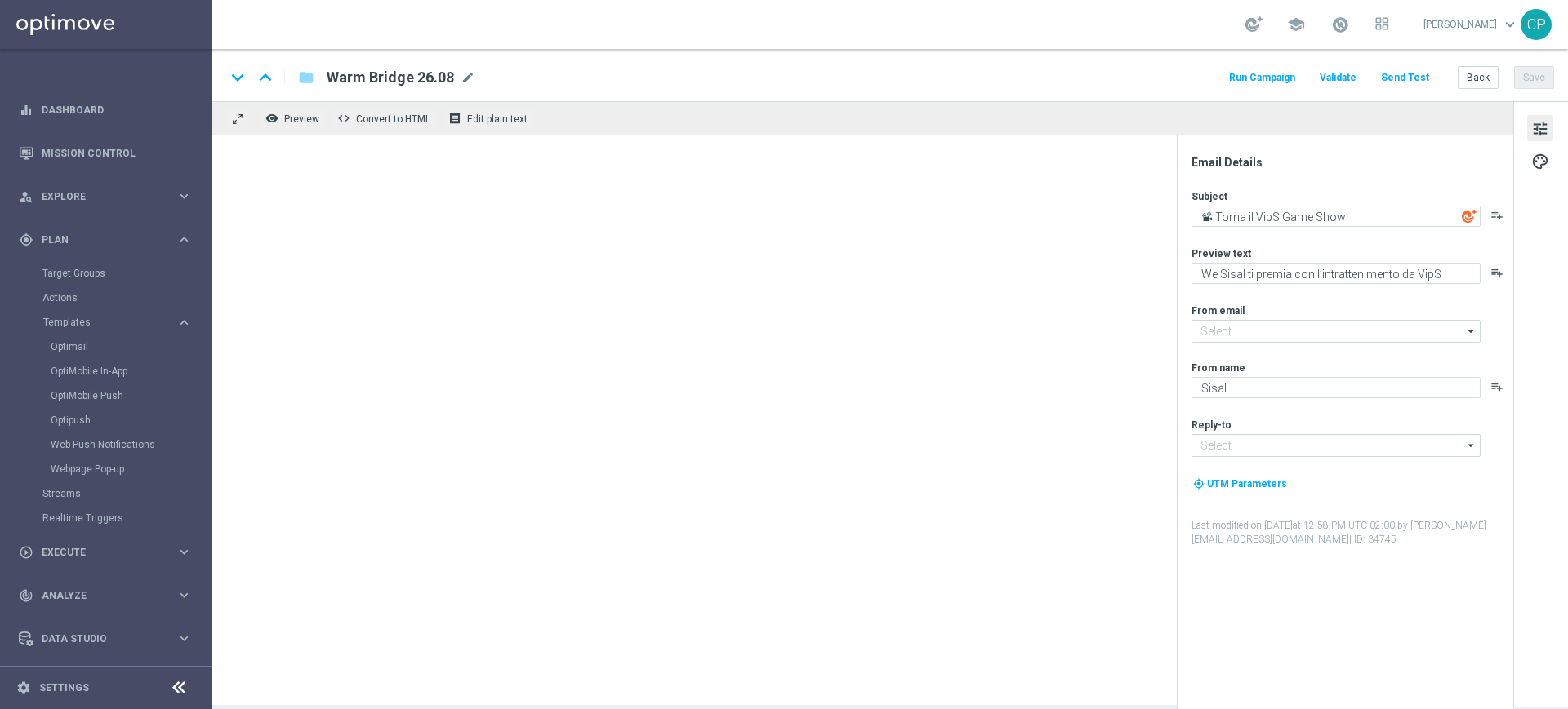
type input "[EMAIL_ADDRESS][DOMAIN_NAME]"
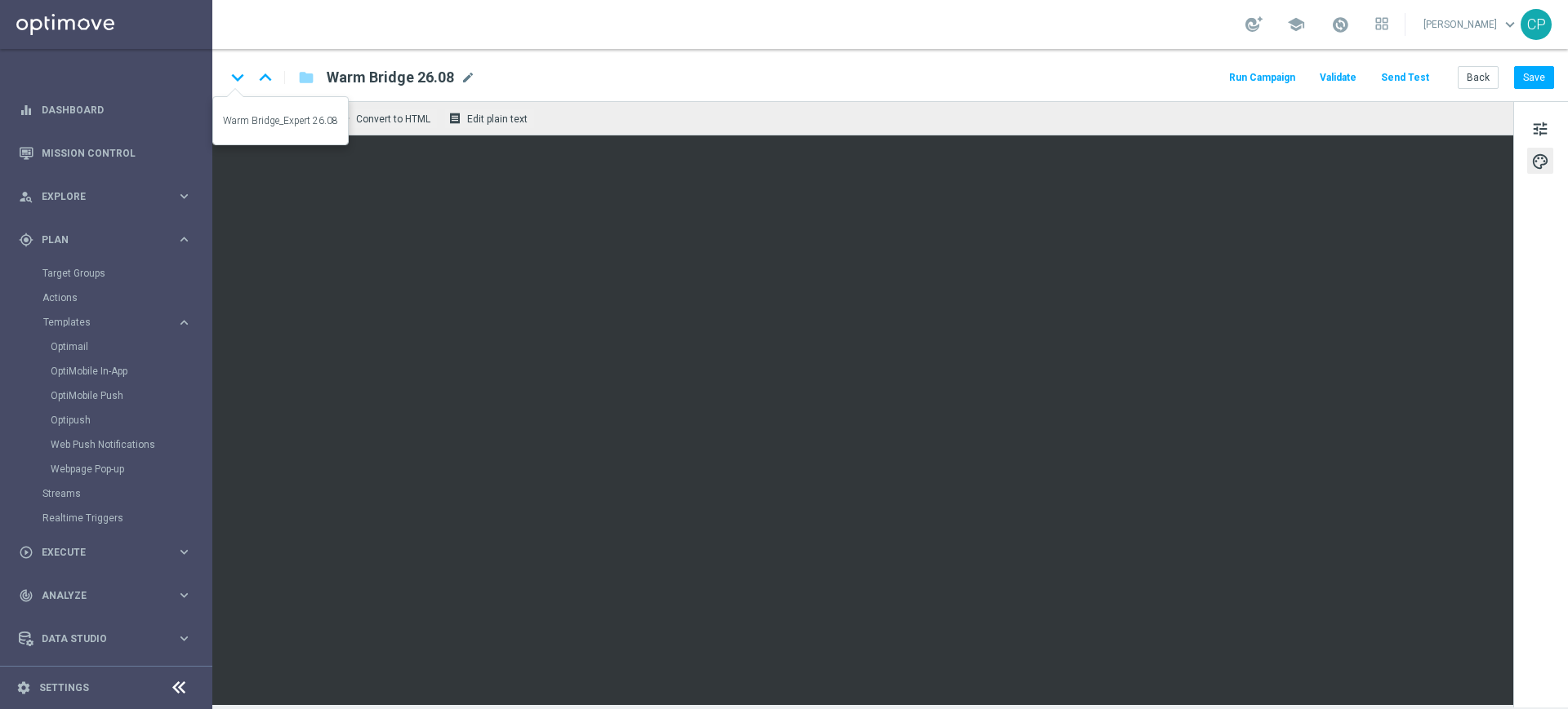
click at [241, 80] on icon "keyboard_arrow_down" at bounding box center [238, 77] width 24 height 24
